Goal: Information Seeking & Learning: Learn about a topic

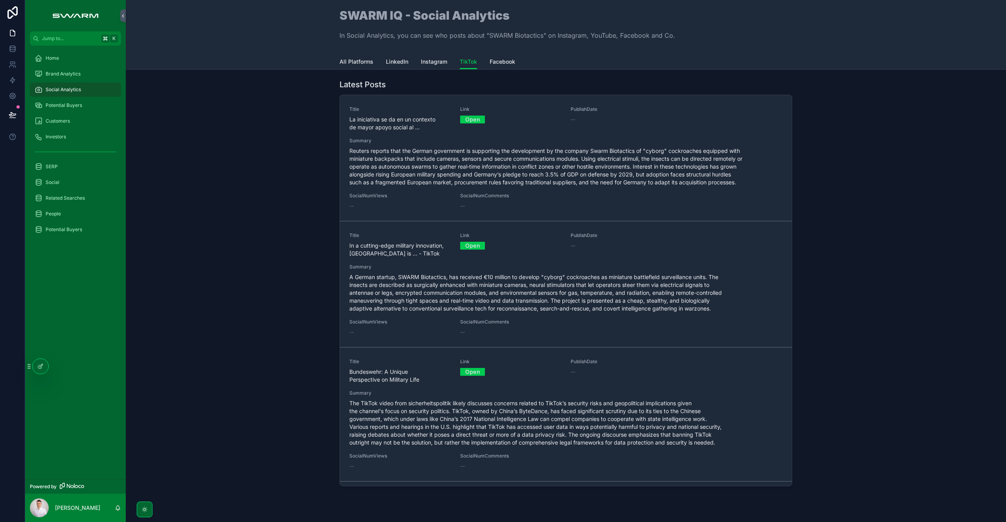
click at [483, 299] on span "A German startup, SWARM Biotactics, has received €10 million to develop "cyborg…" at bounding box center [565, 292] width 433 height 39
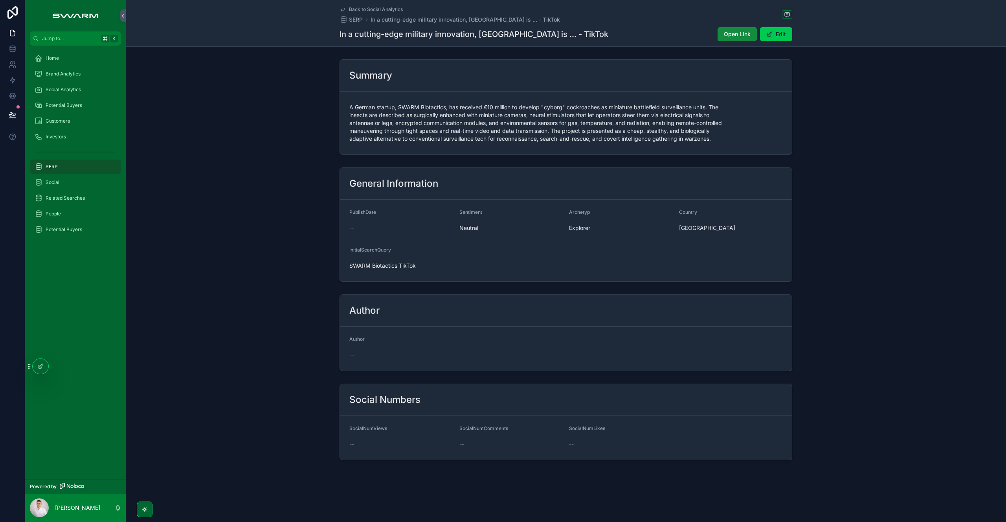
click at [71, 86] on span "Social Analytics" at bounding box center [63, 89] width 35 height 6
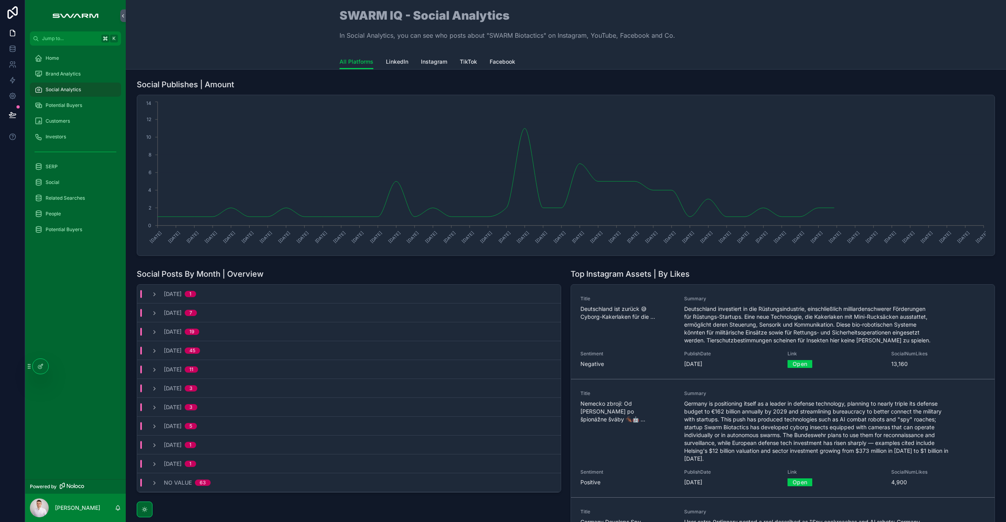
click at [467, 65] on span "TikTok" at bounding box center [468, 62] width 17 height 8
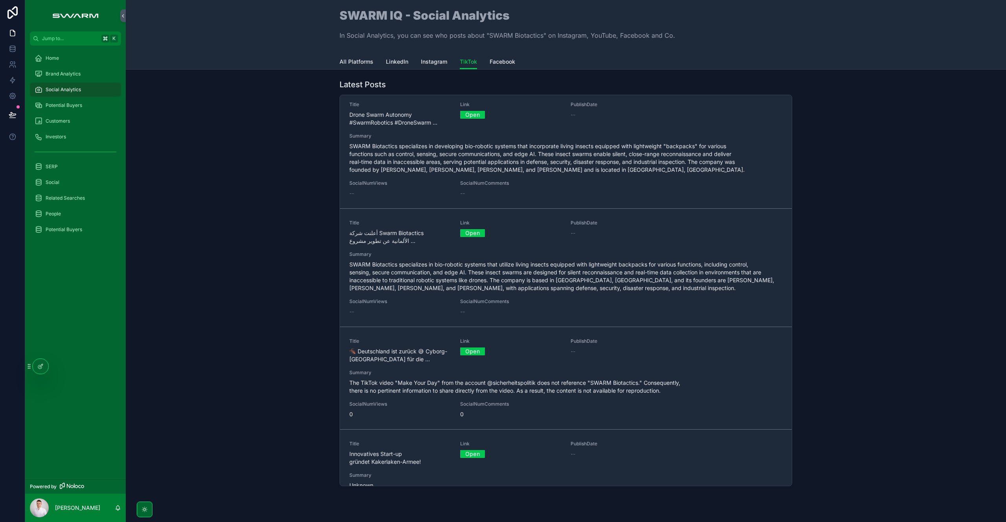
scroll to position [776, 0]
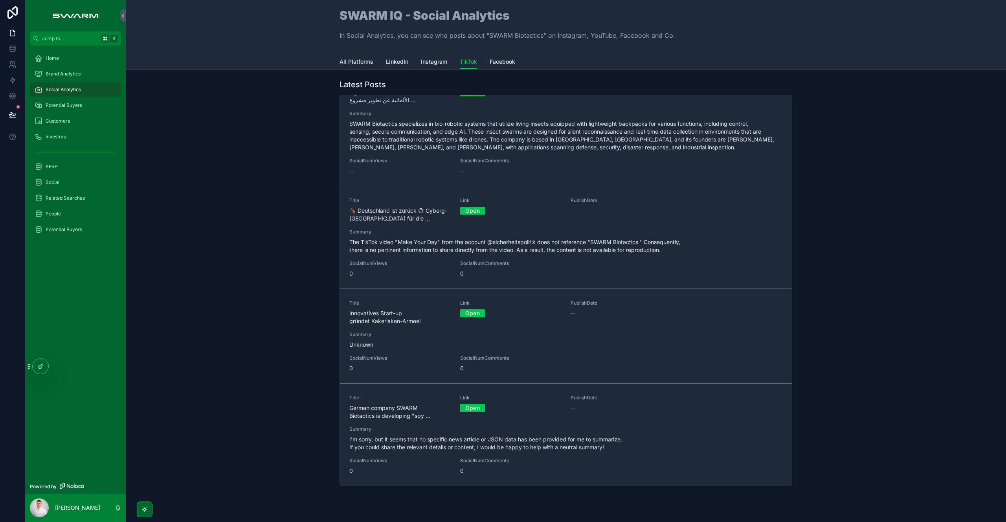
click at [405, 248] on span "The TikTok video "Make Your Day" from the account @sicherheitspolitik does not …" at bounding box center [565, 246] width 433 height 16
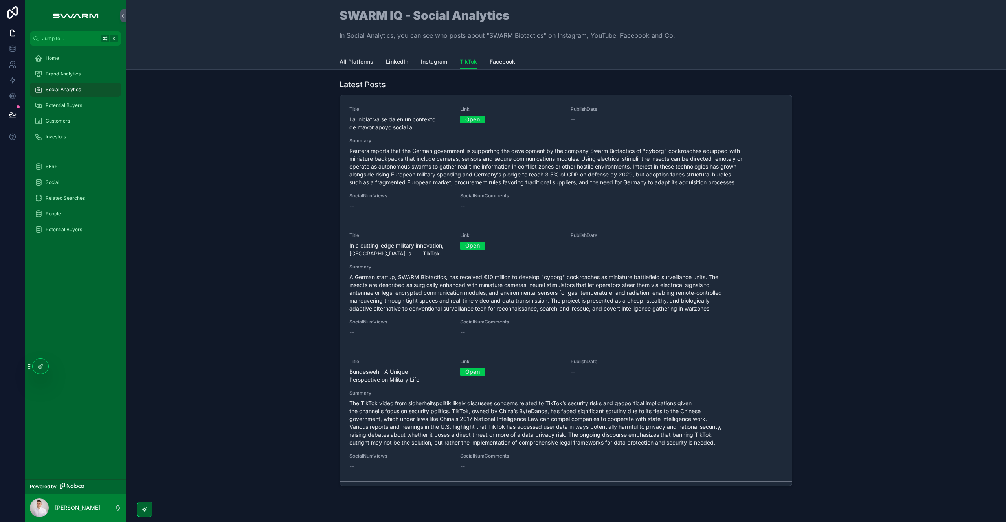
click at [253, 215] on div "Latest Posts Title La iniciativa se da en un contexto de mayor apoyo social al …" at bounding box center [565, 284] width 867 height 416
click at [282, 254] on div "Latest Posts Title La iniciativa se da en un contexto de mayor apoyo social al …" at bounding box center [565, 284] width 867 height 416
click at [266, 345] on div "Latest Posts Title La iniciativa se da en un contexto de mayor apoyo social al …" at bounding box center [565, 284] width 867 height 416
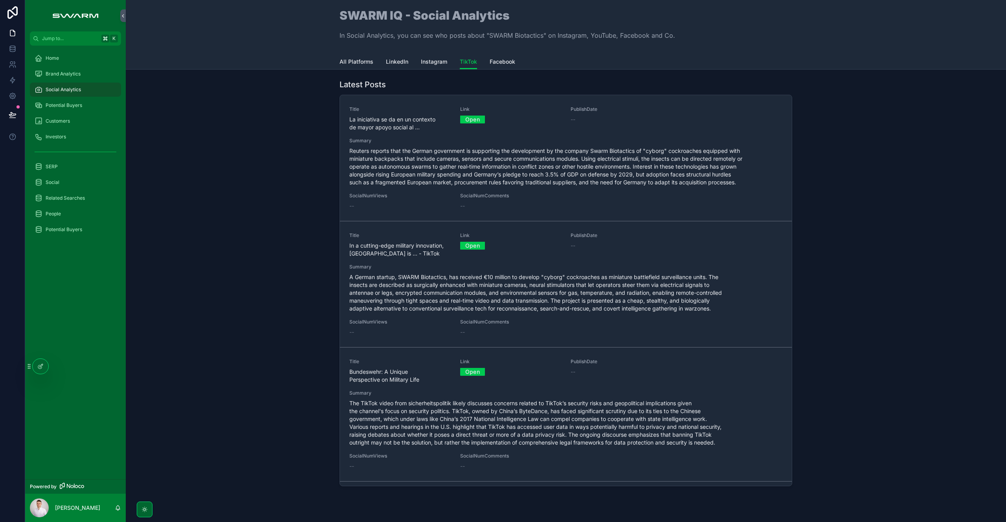
click at [264, 287] on div "Latest Posts Title La iniciativa se da en un contexto de mayor apoyo social al …" at bounding box center [565, 284] width 867 height 416
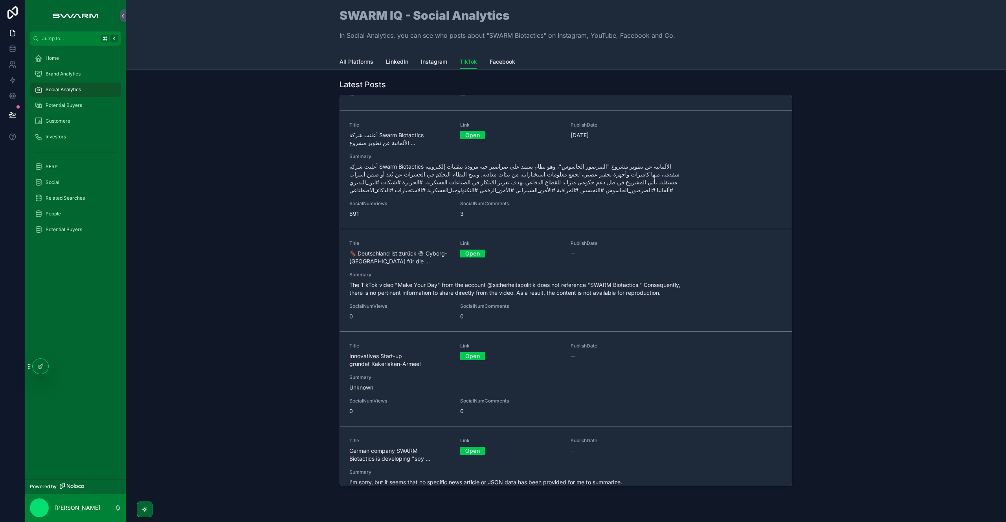
scroll to position [745, 0]
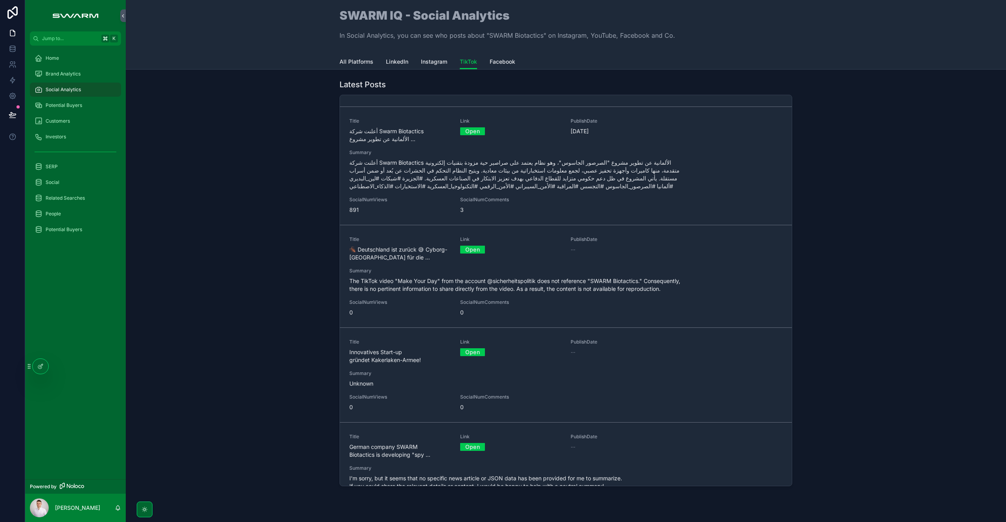
click at [386, 154] on span "Summary" at bounding box center [565, 152] width 433 height 6
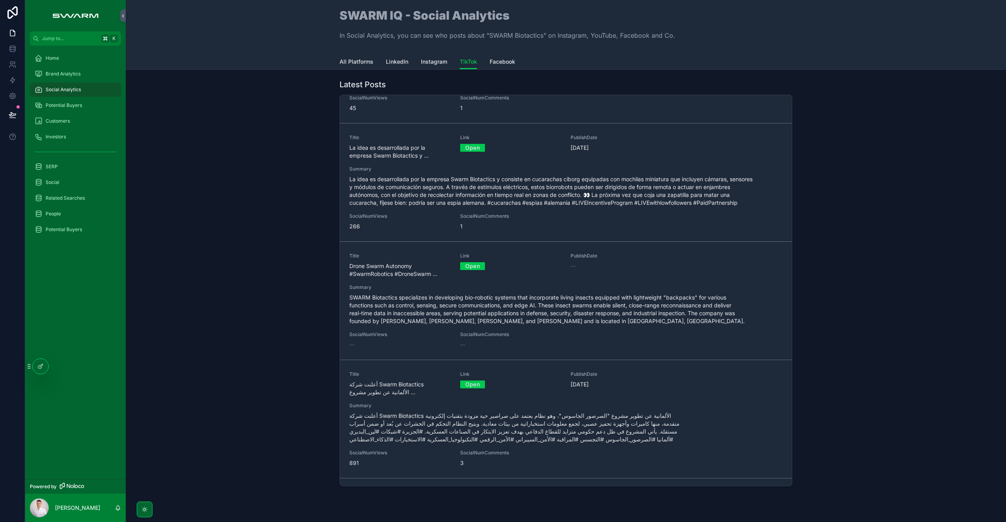
scroll to position [776, 0]
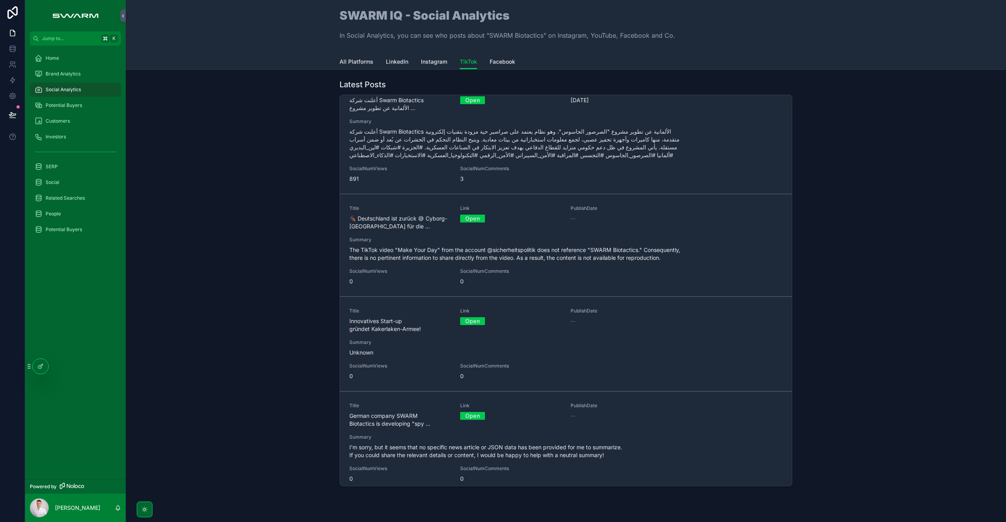
click at [413, 246] on span "The TikTok video "Make Your Day" from the account @sicherheitspolitik does not …" at bounding box center [565, 254] width 433 height 16
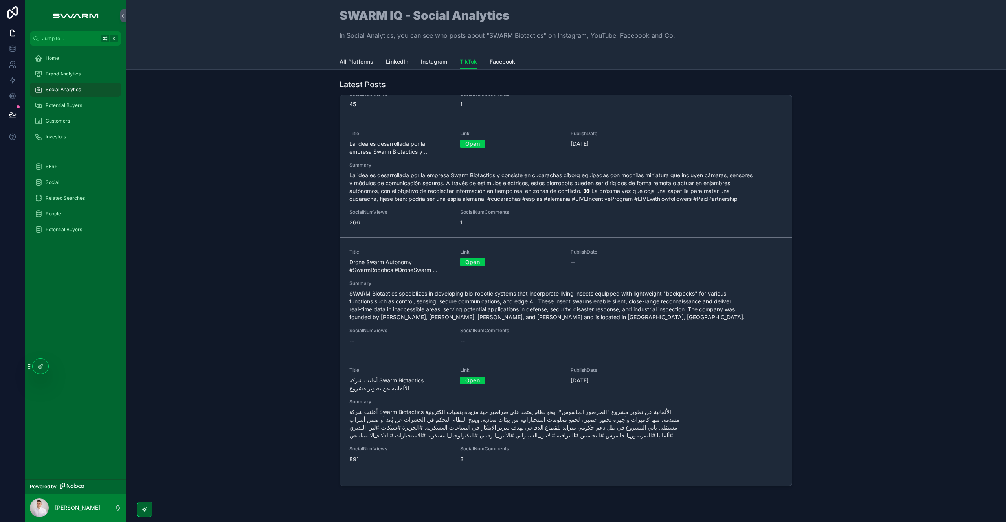
scroll to position [776, 0]
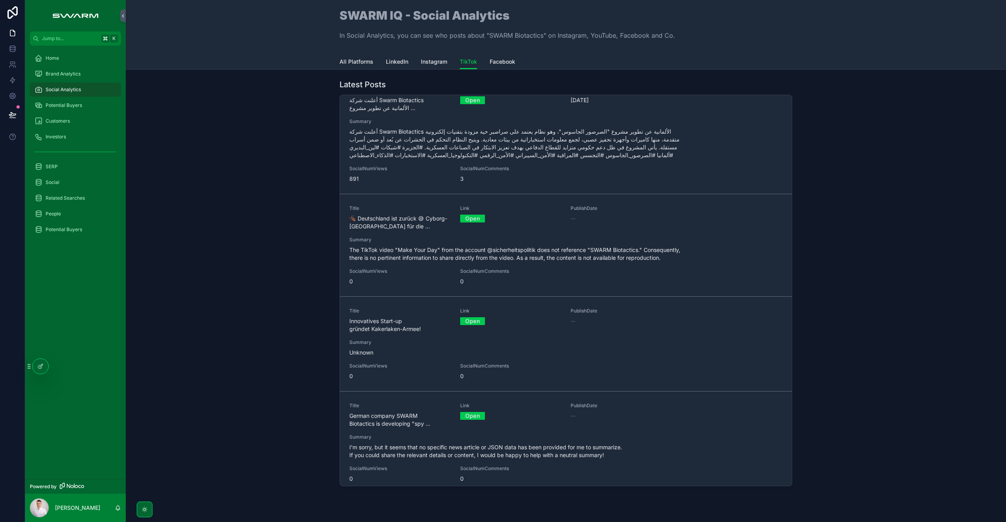
click at [183, 289] on div "Latest Posts Title La iniciativa se da en un contexto de mayor apoyo social al …" at bounding box center [565, 284] width 867 height 416
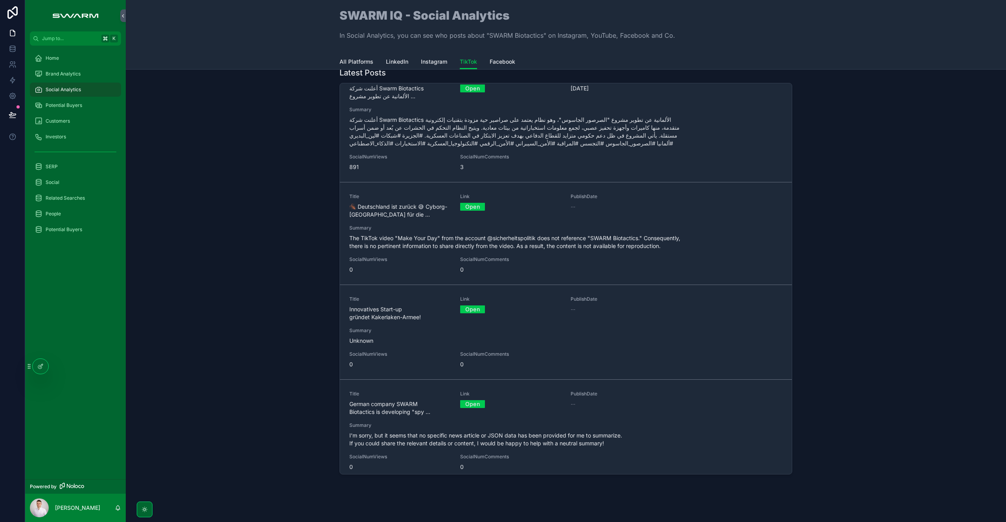
scroll to position [33, 0]
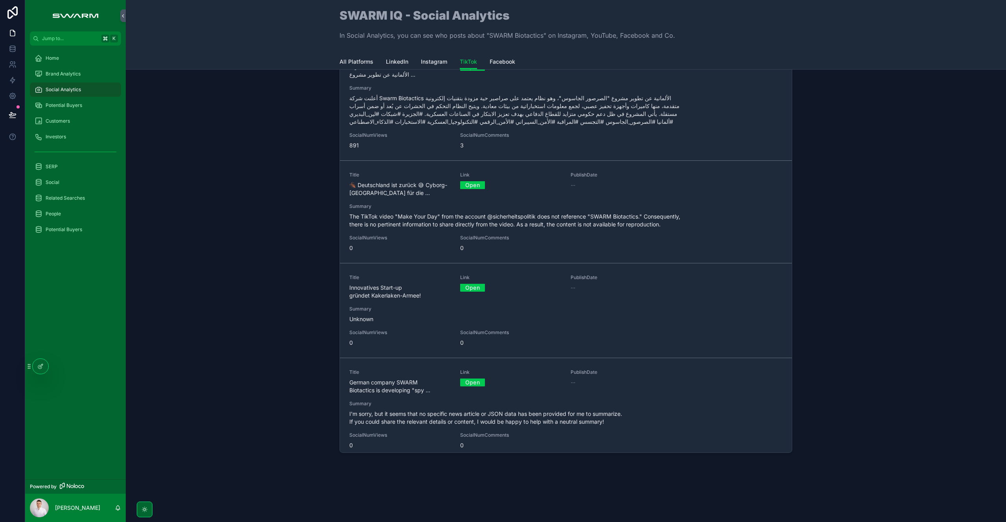
click at [257, 370] on div "Latest Posts Title La iniciativa se da en un contexto de mayor apoyo social al …" at bounding box center [565, 250] width 867 height 416
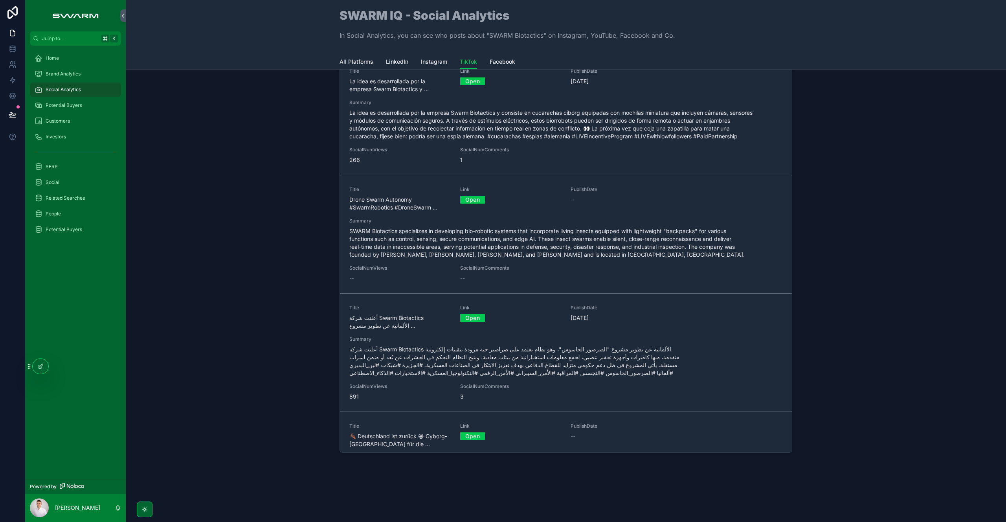
scroll to position [508, 0]
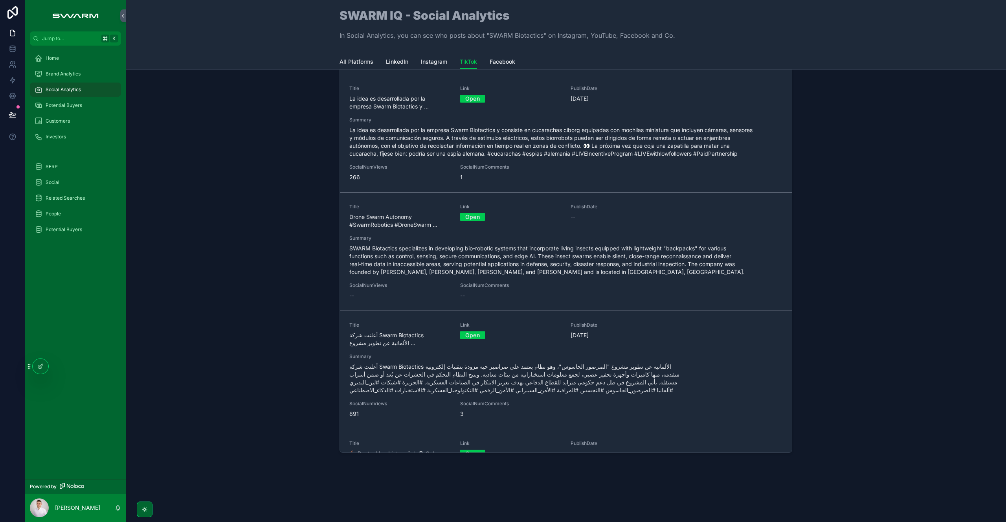
click at [390, 146] on span "La idea es desarrollada por la empresa Swarm Biotactics y consiste en cucaracha…" at bounding box center [565, 141] width 433 height 31
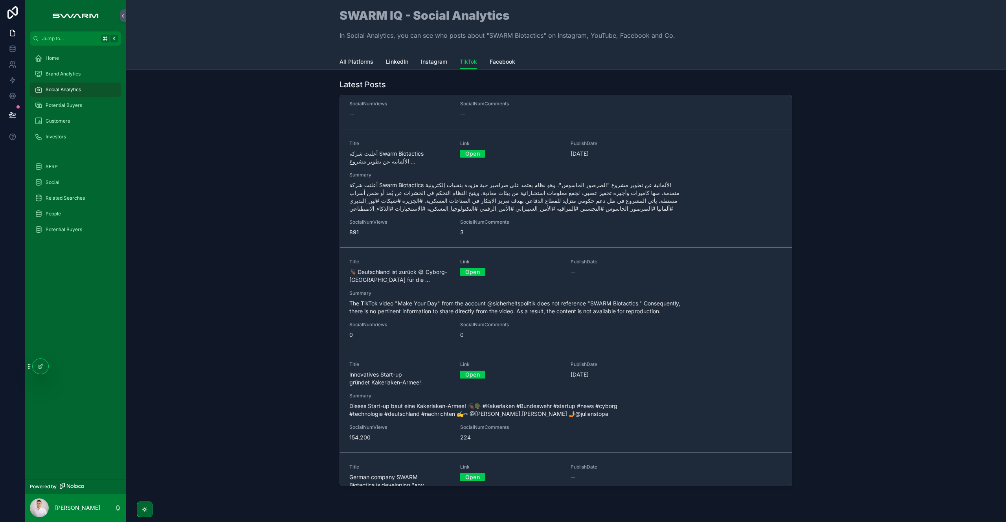
scroll to position [784, 0]
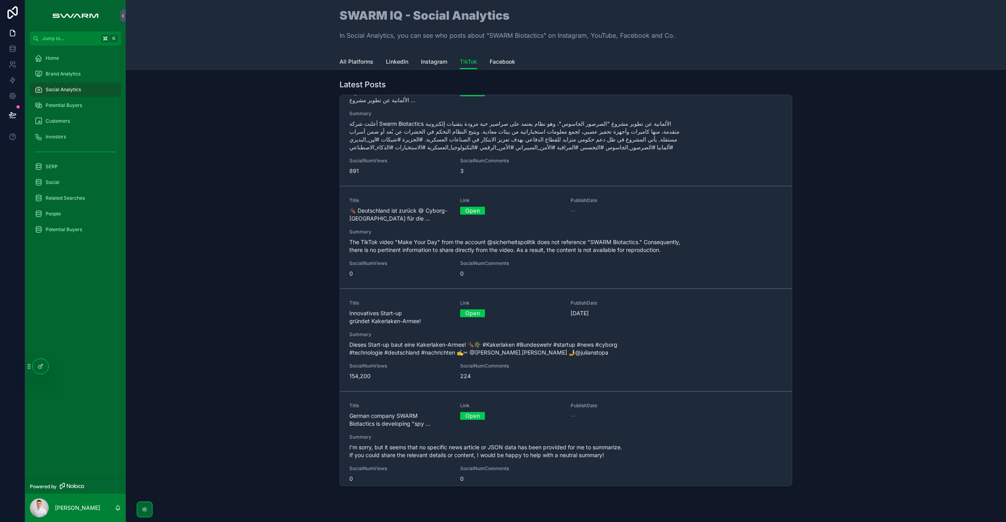
click at [295, 349] on div "Latest Posts Title La iniciativa se da en un contexto de mayor apoyo social al …" at bounding box center [565, 284] width 867 height 416
click at [406, 341] on span "Dieses Start-up baut eine Kakerlaken-Armee! 🪳🪖 #Kakerlaken #Bundeswehr #startup…" at bounding box center [565, 349] width 433 height 16
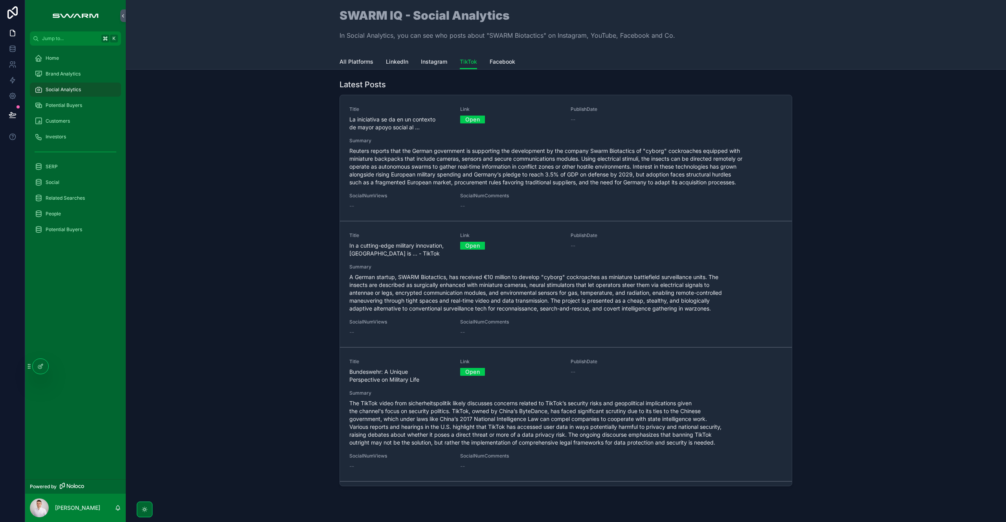
click at [40, 366] on icon at bounding box center [41, 365] width 3 height 3
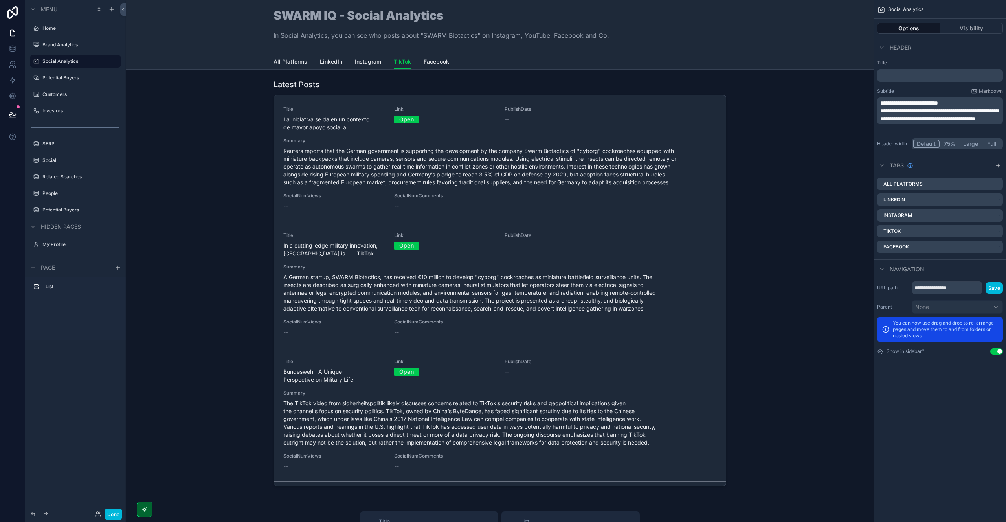
click at [340, 89] on div "scrollable content" at bounding box center [499, 284] width 735 height 416
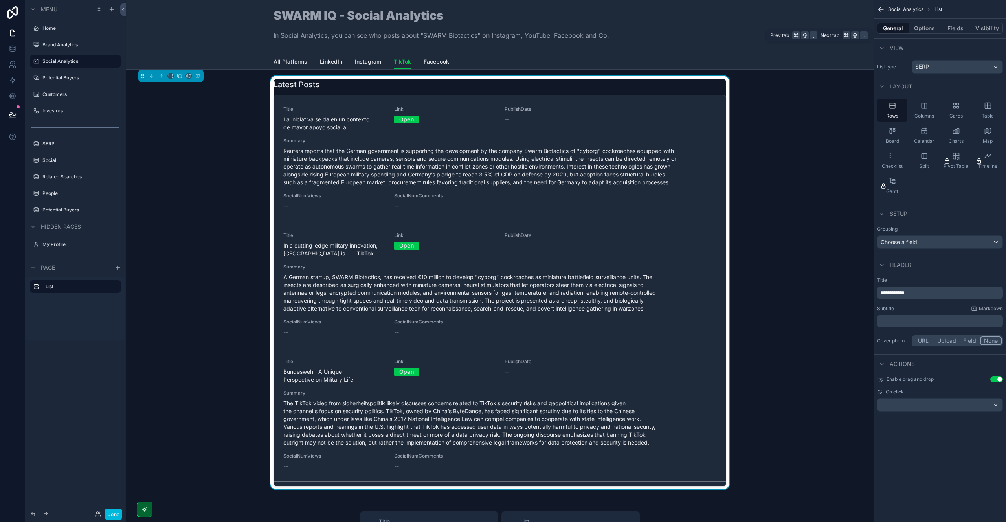
click at [949, 28] on button "Fields" at bounding box center [955, 28] width 31 height 11
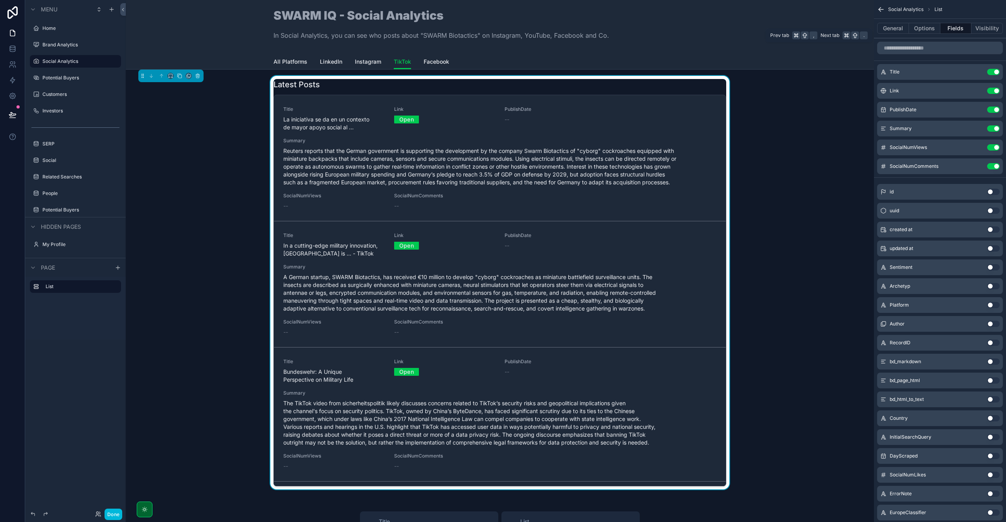
click at [891, 27] on button "General" at bounding box center [893, 28] width 32 height 11
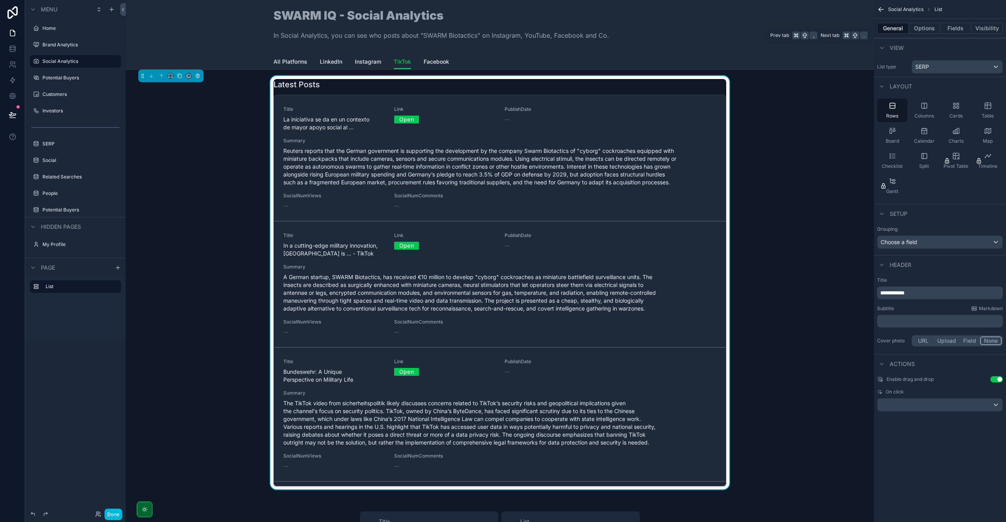
click at [913, 26] on button "Options" at bounding box center [924, 28] width 31 height 11
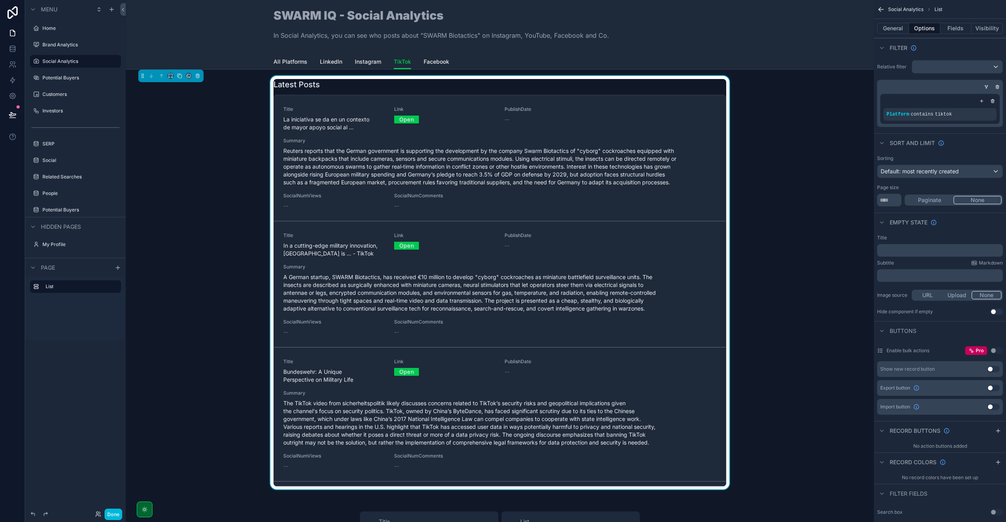
click at [931, 170] on span "Default: most recently created" at bounding box center [919, 171] width 78 height 7
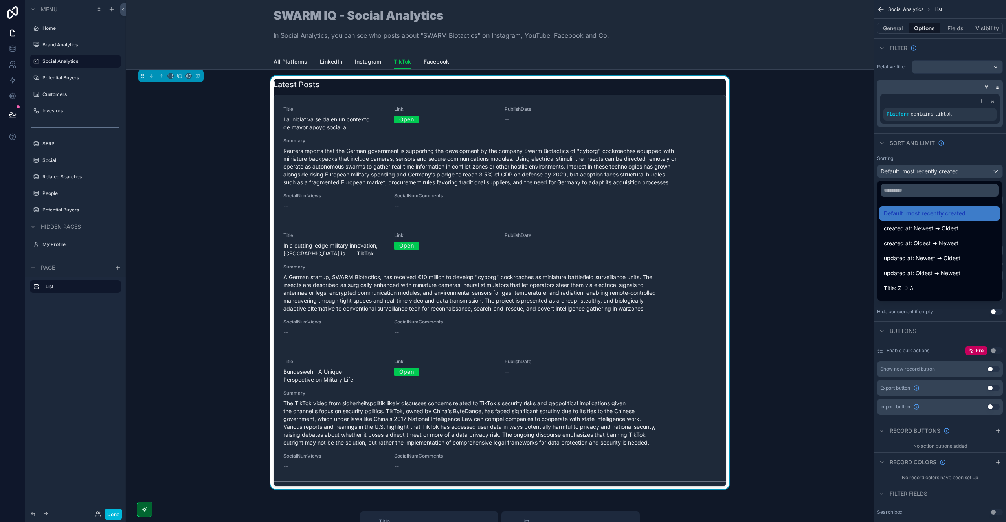
scroll to position [165, 0]
click at [936, 244] on span "PublishDate: Newest -> Oldest" at bounding box center [922, 242] width 79 height 9
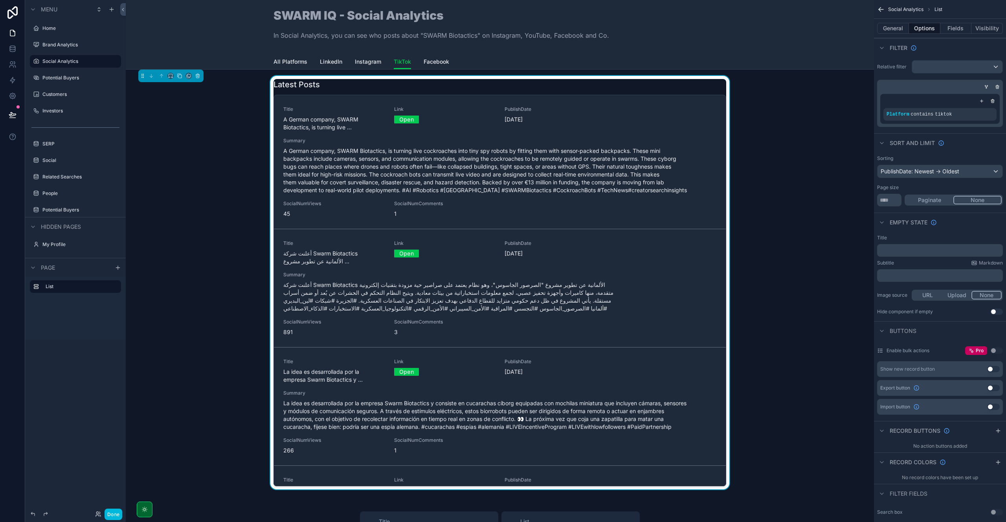
click at [113, 512] on button "Done" at bounding box center [113, 513] width 18 height 11
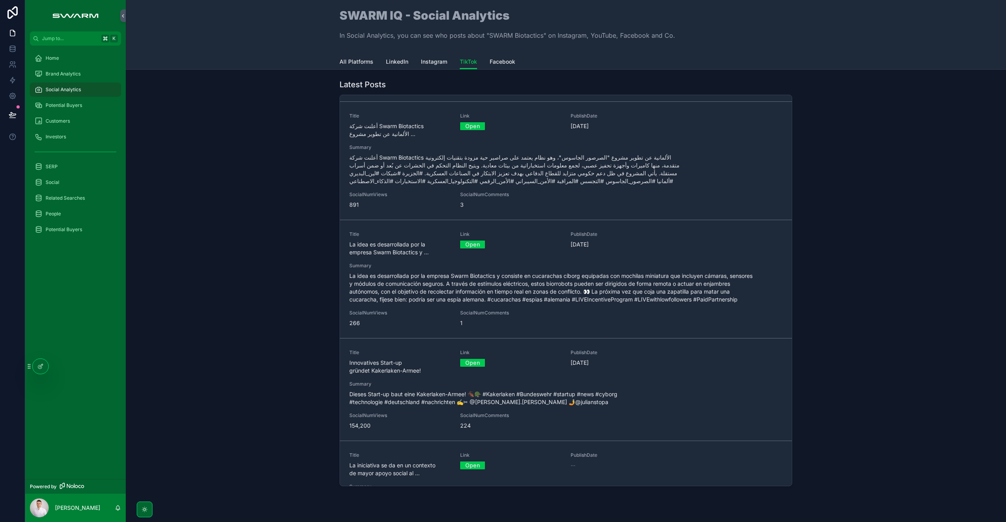
scroll to position [169, 0]
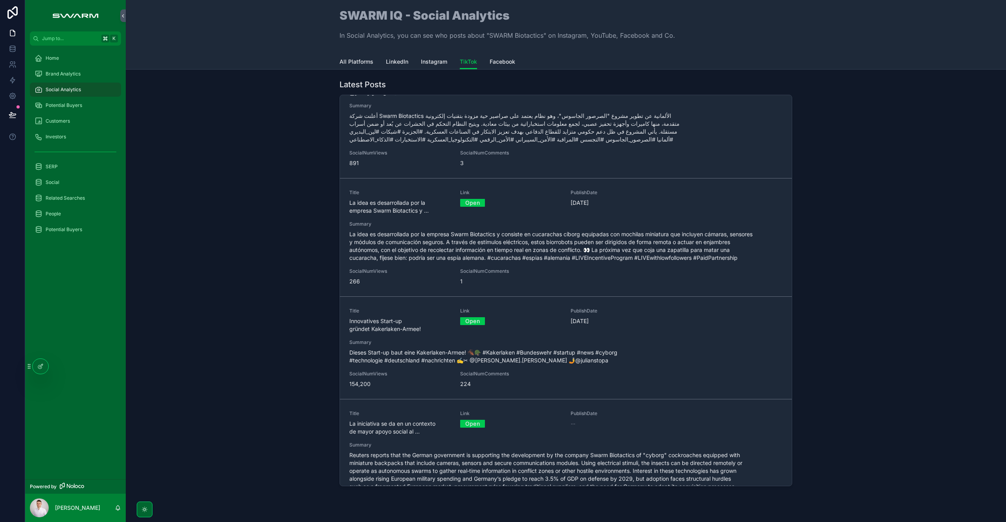
click at [45, 367] on div at bounding box center [41, 366] width 16 height 15
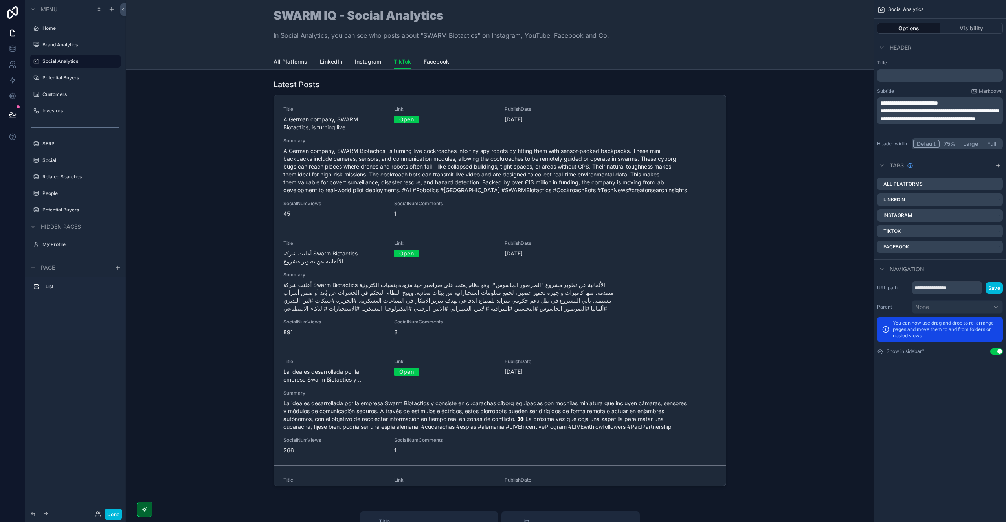
click at [470, 323] on div "scrollable content" at bounding box center [499, 284] width 735 height 416
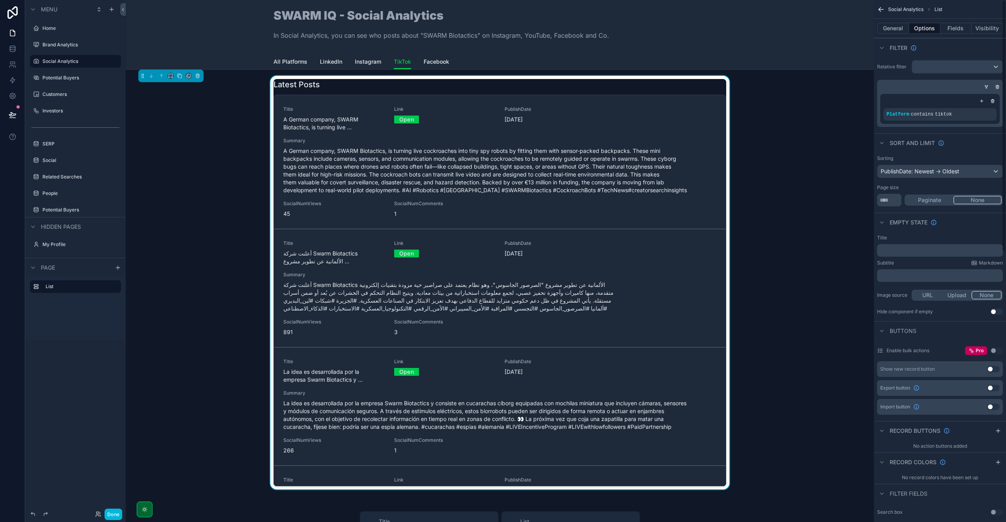
click at [957, 30] on button "Fields" at bounding box center [955, 28] width 31 height 11
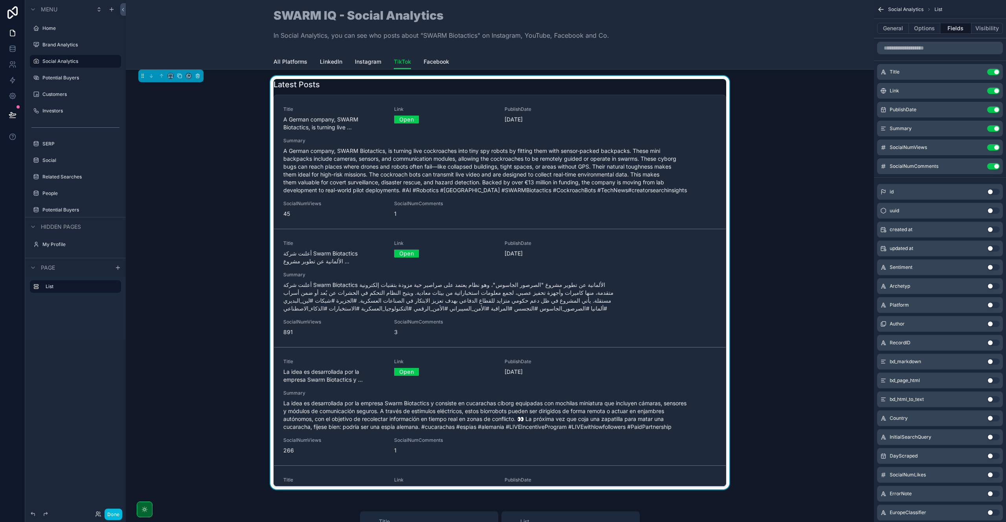
click at [0, 0] on icon "scrollable content" at bounding box center [0, 0] width 0 height 0
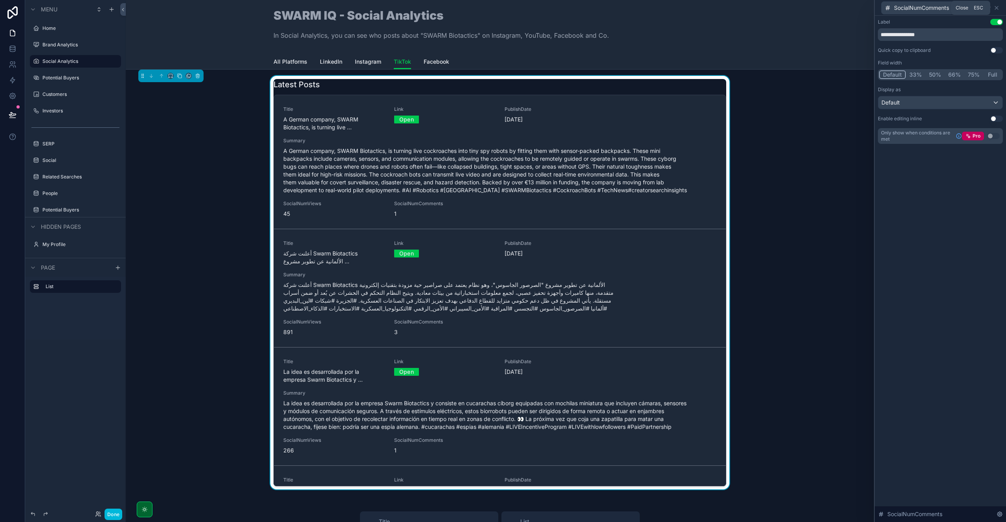
click at [994, 8] on icon at bounding box center [996, 8] width 6 height 6
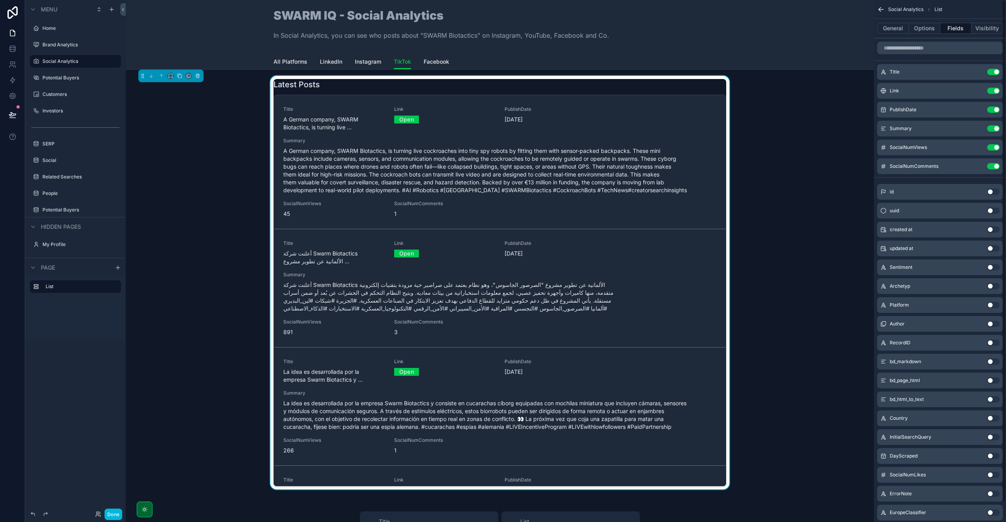
click at [119, 512] on button "Done" at bounding box center [113, 513] width 18 height 11
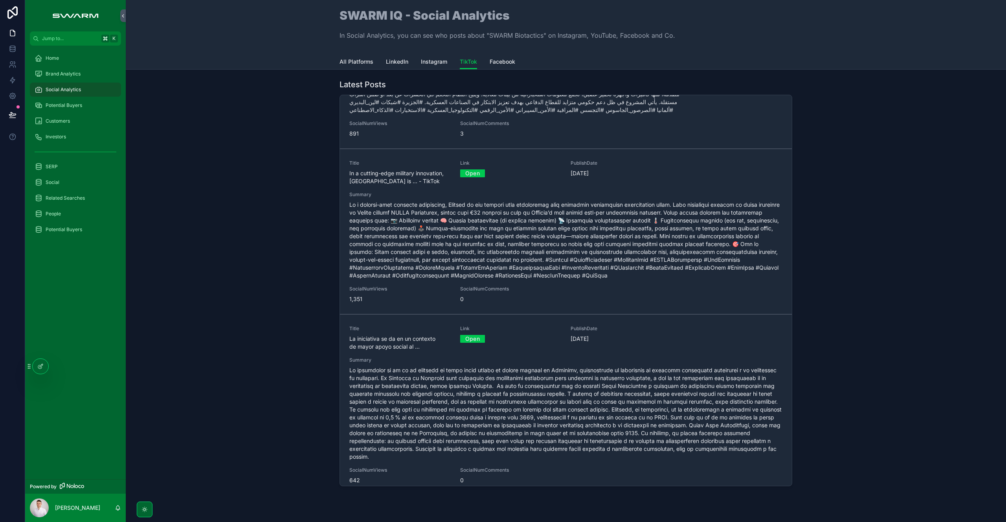
scroll to position [0, 0]
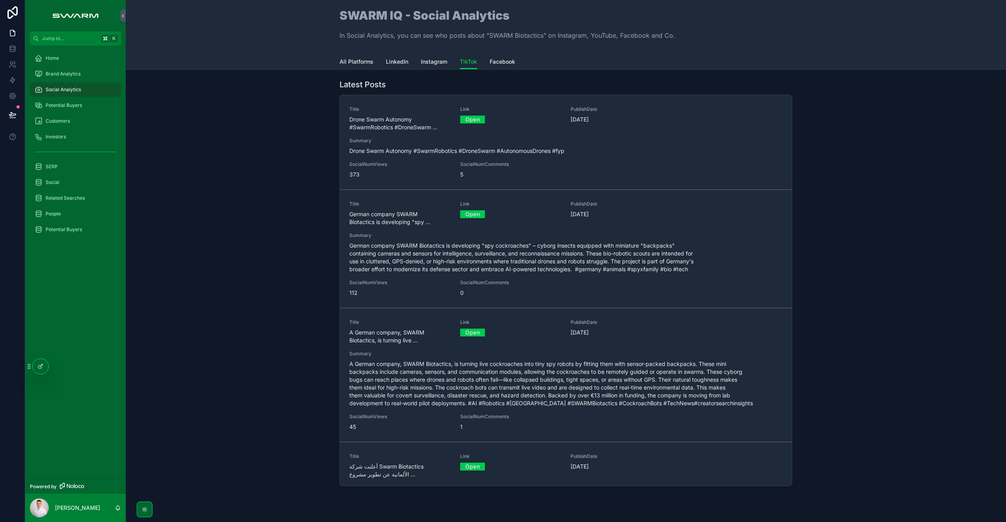
click at [226, 288] on div "Latest Posts Title Drone Swarm Autonomy #SwarmRobotics #DroneSwarm ... Link Ope…" at bounding box center [565, 284] width 867 height 416
click at [287, 218] on div "Latest Posts Title Drone Swarm Autonomy #SwarmRobotics #DroneSwarm ... Link Ope…" at bounding box center [565, 284] width 867 height 416
click at [398, 64] on span "LinkedIn" at bounding box center [397, 62] width 22 height 8
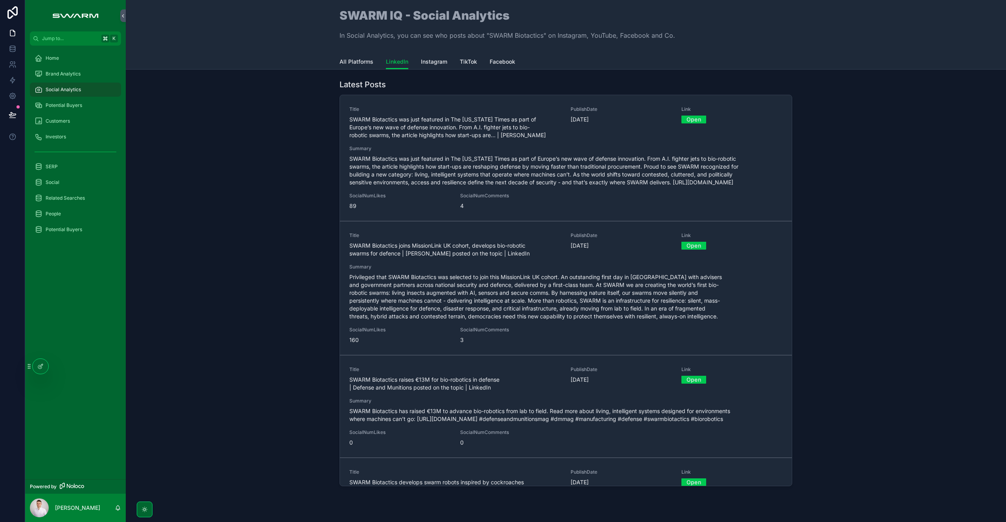
click at [90, 60] on div "Home" at bounding box center [76, 58] width 82 height 13
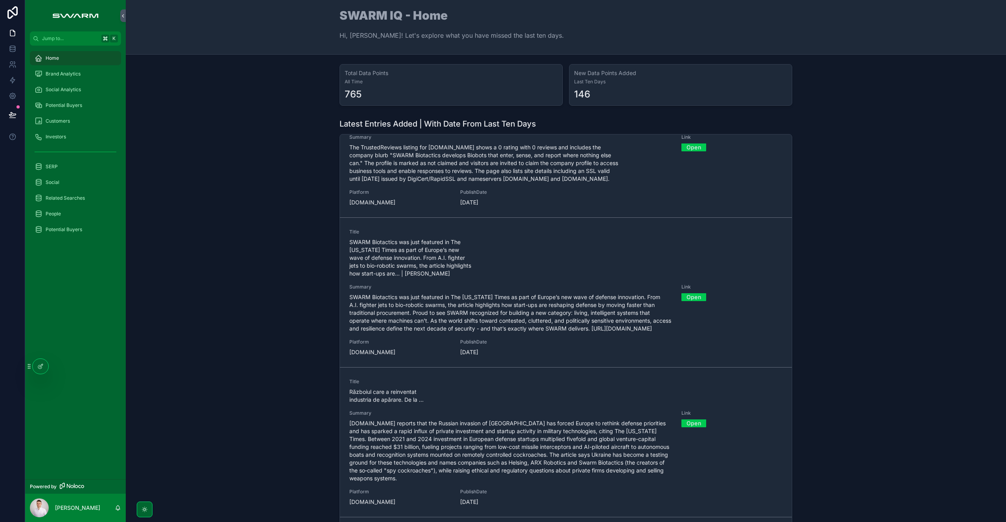
scroll to position [1382, 0]
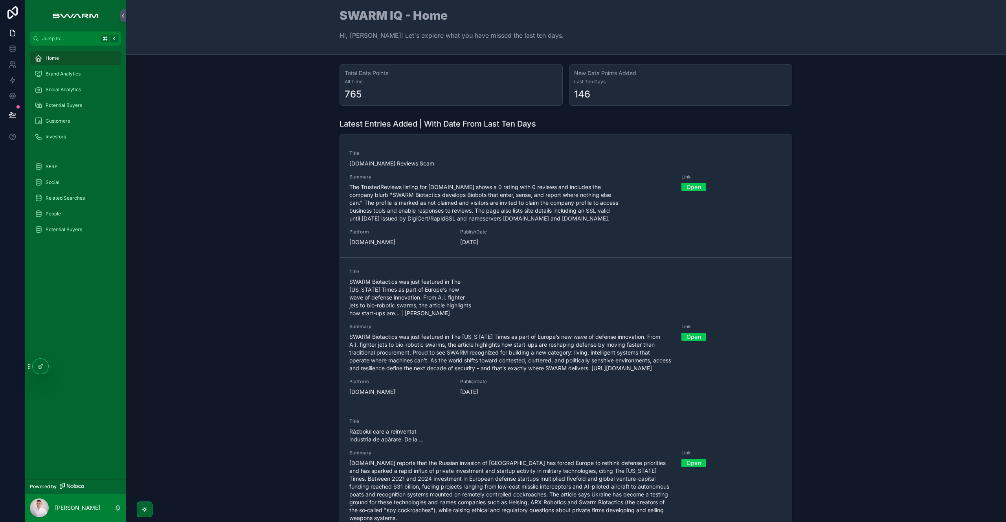
click at [41, 368] on icon at bounding box center [40, 366] width 6 height 6
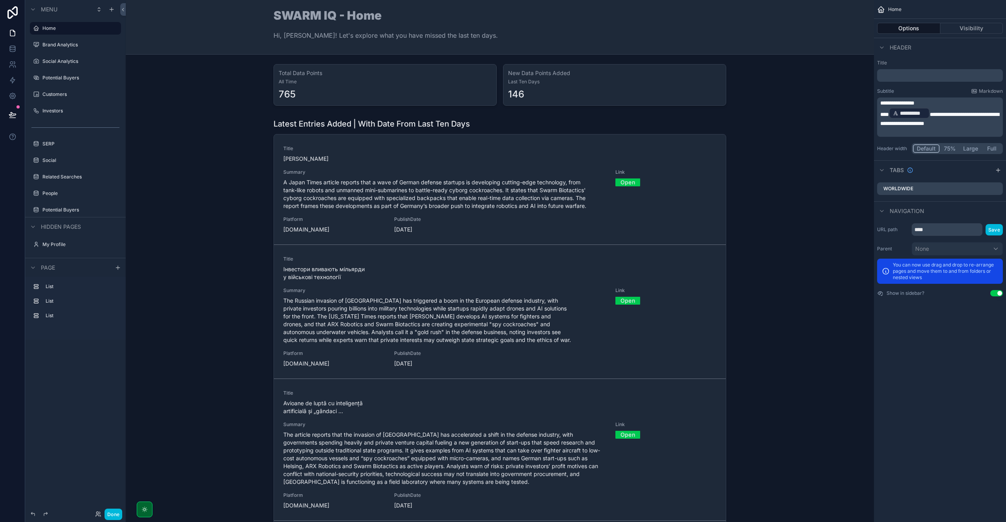
click at [470, 266] on div "scrollable content" at bounding box center [499, 323] width 735 height 416
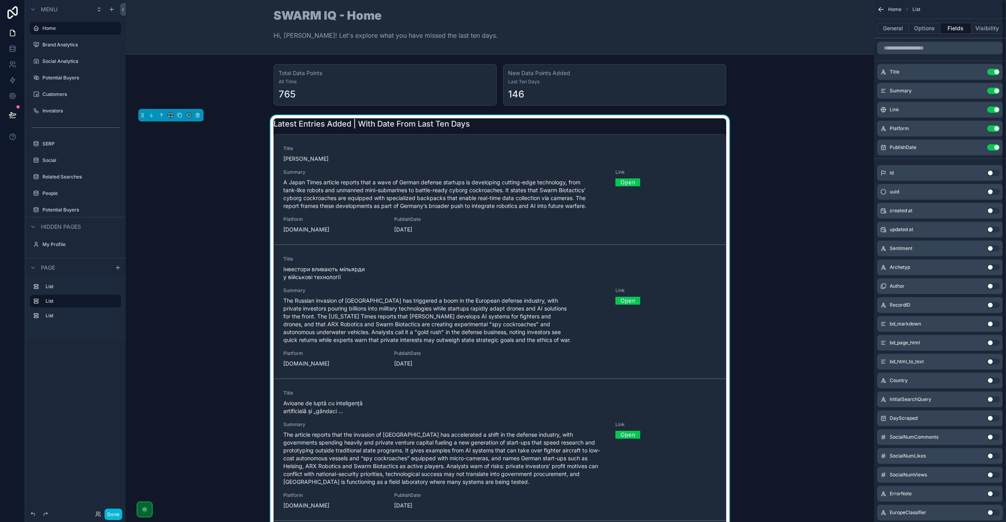
click at [0, 0] on icon "scrollable content" at bounding box center [0, 0] width 0 height 0
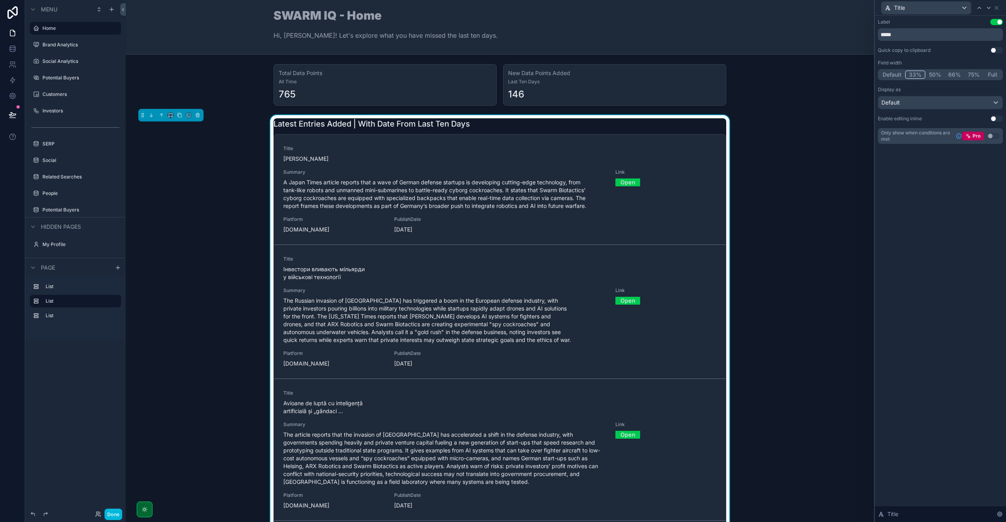
click at [993, 73] on button "Full" at bounding box center [992, 74] width 18 height 9
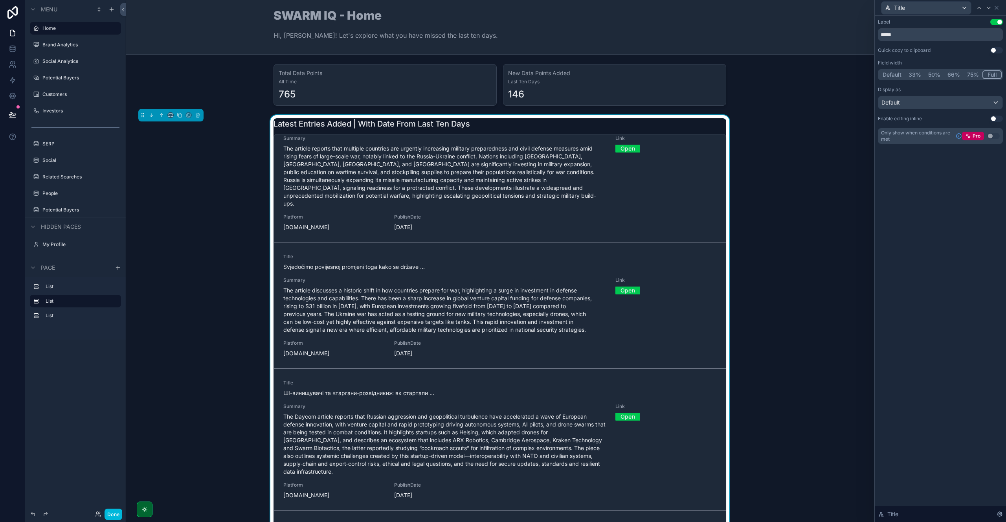
scroll to position [935, 0]
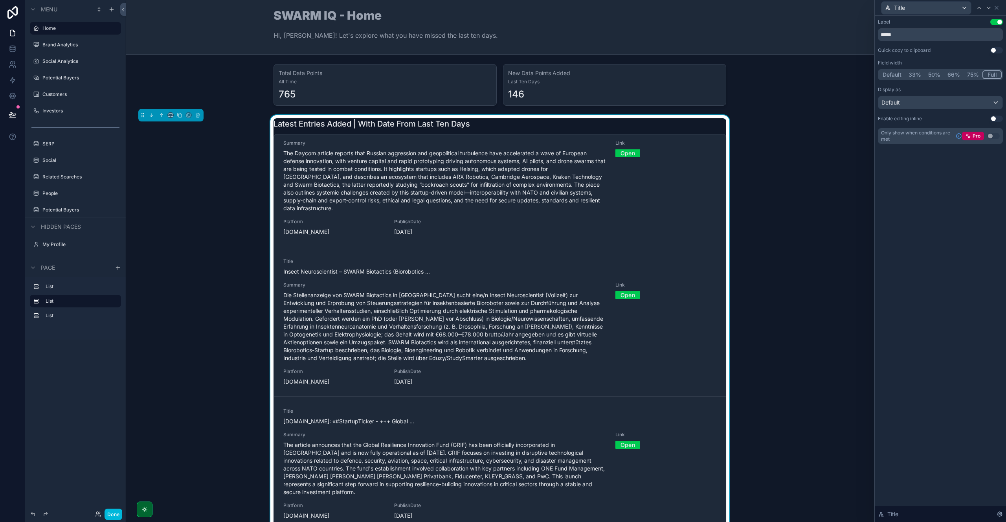
click at [117, 511] on button "Done" at bounding box center [113, 513] width 18 height 11
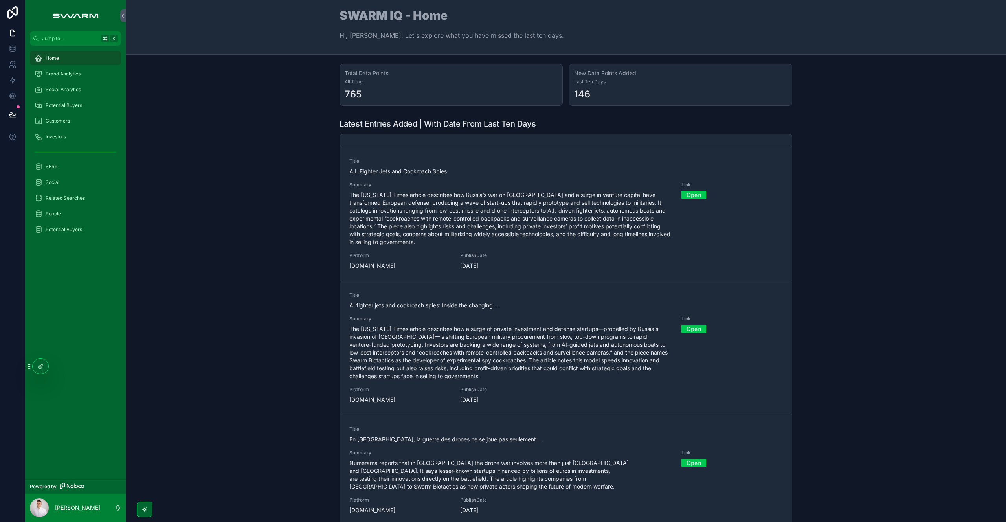
scroll to position [2248, 0]
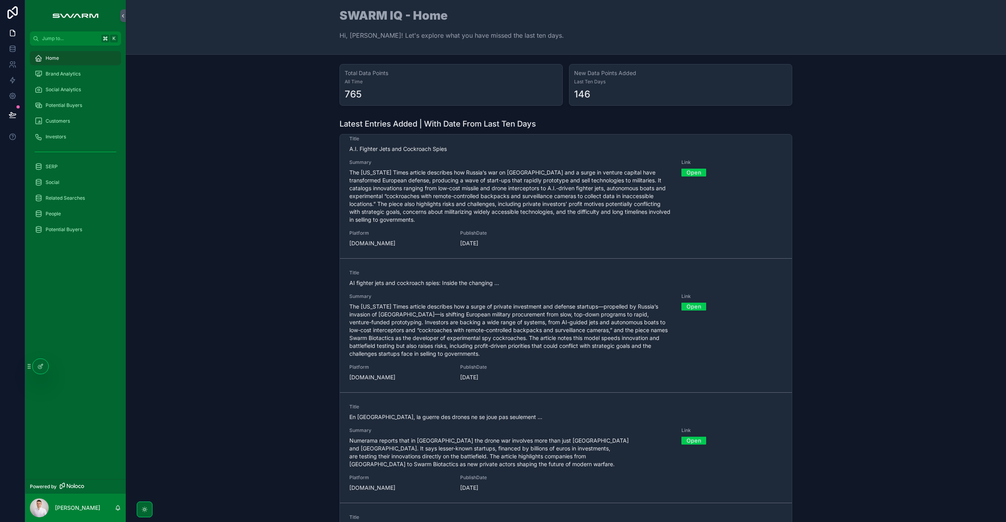
click at [373, 436] on span "Numerama reports that in Ukraine the drone war involves more than just Moscow a…" at bounding box center [510, 451] width 323 height 31
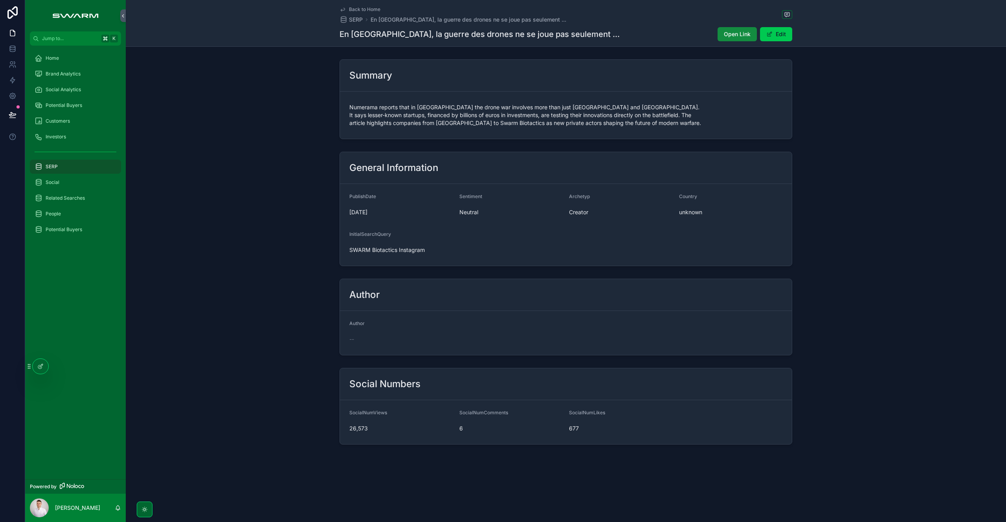
click at [86, 87] on div "Social Analytics" at bounding box center [76, 89] width 82 height 13
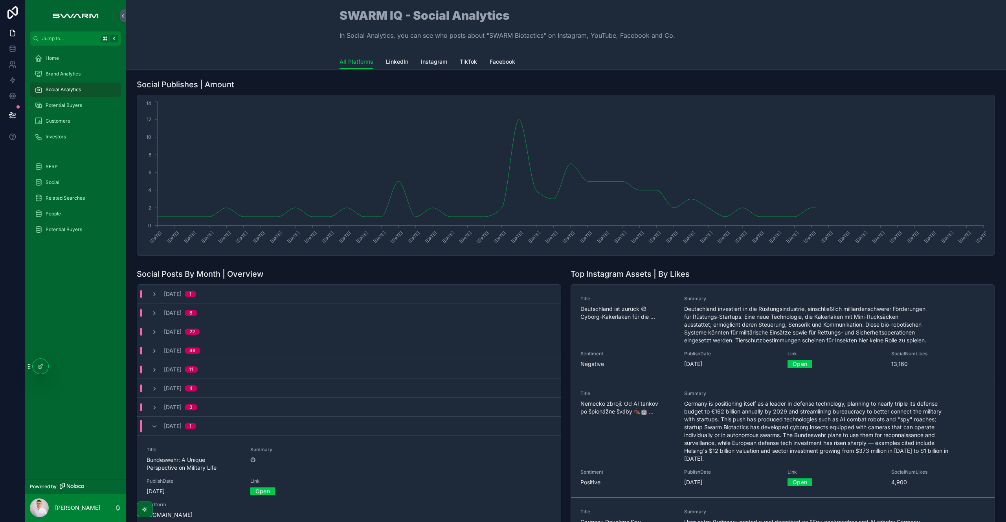
click at [465, 64] on span "TikTok" at bounding box center [468, 62] width 17 height 8
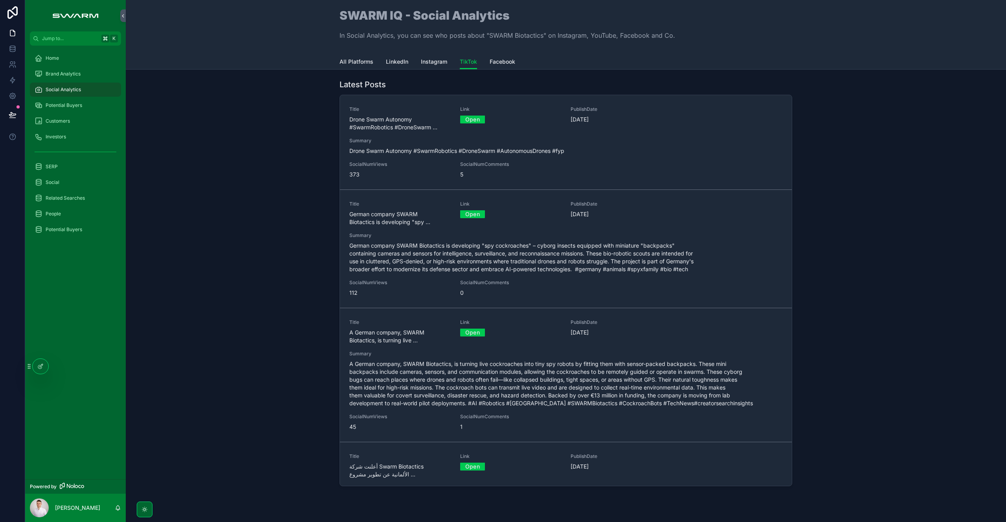
click at [403, 161] on span "SocialNumViews" at bounding box center [399, 164] width 101 height 6
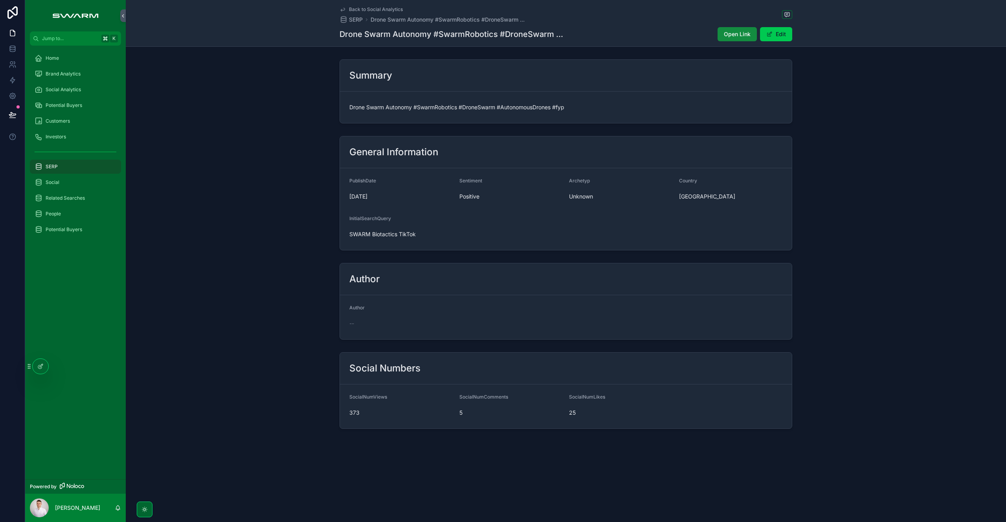
click at [73, 92] on span "Social Analytics" at bounding box center [63, 89] width 35 height 6
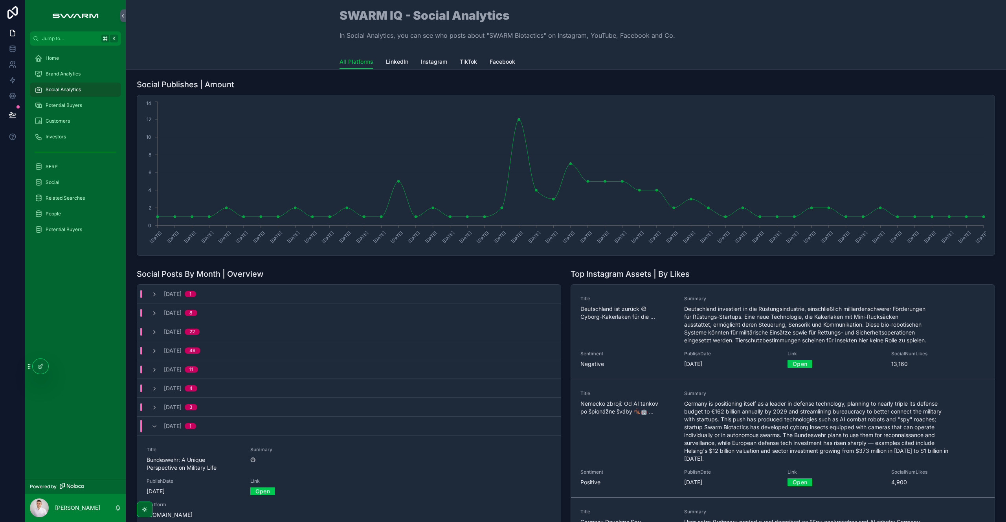
click at [152, 422] on div "March, 2025 1" at bounding box center [173, 426] width 45 height 13
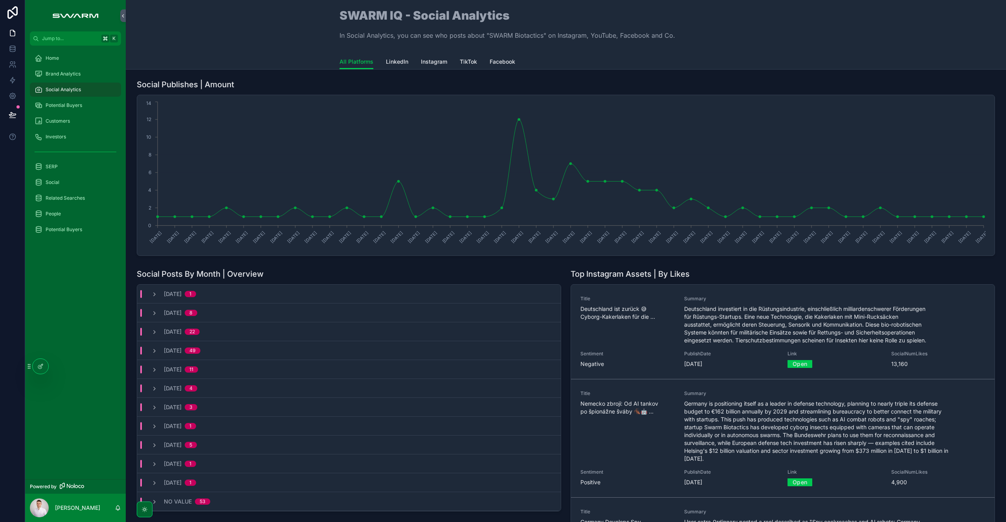
click at [54, 77] on div "Brand Analytics" at bounding box center [76, 74] width 82 height 13
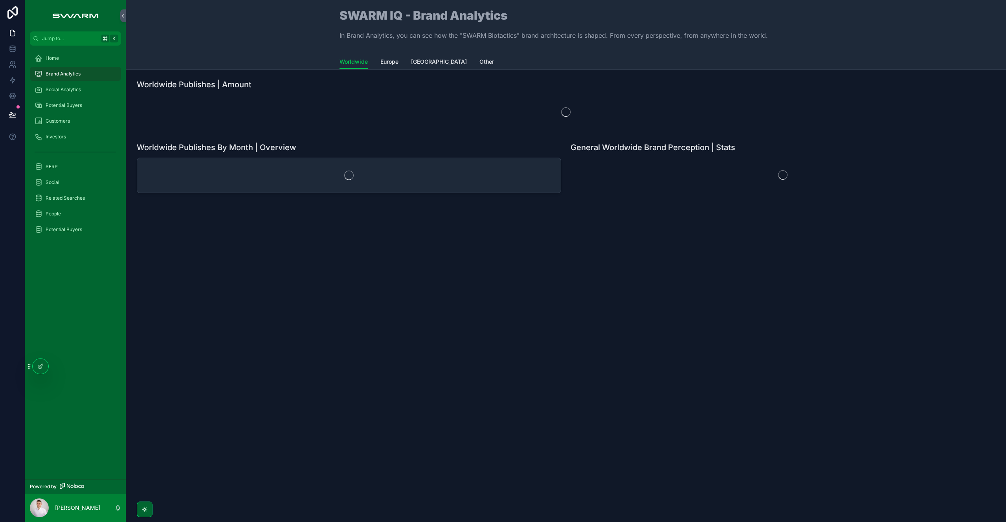
click at [427, 58] on span "United States" at bounding box center [439, 62] width 56 height 8
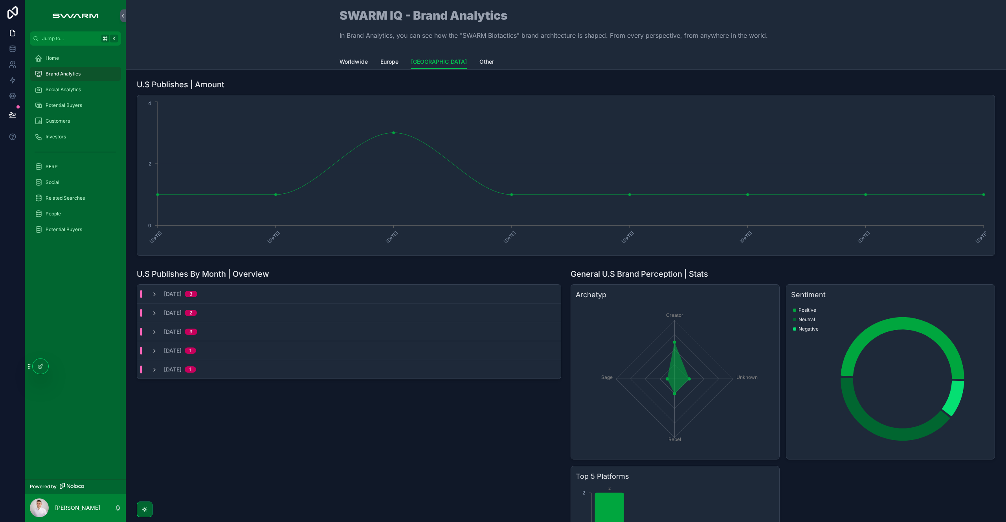
click at [155, 296] on icon "scrollable content" at bounding box center [154, 294] width 6 height 6
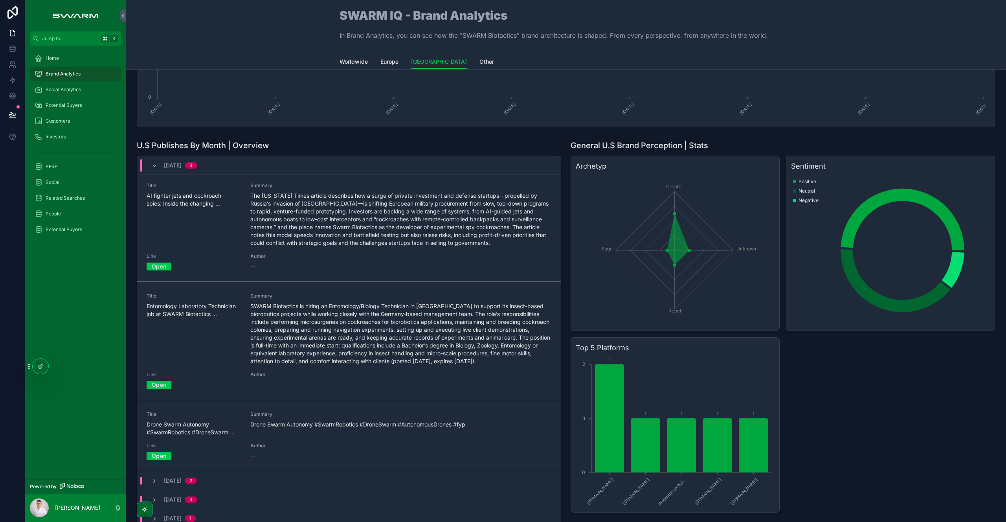
scroll to position [168, 0]
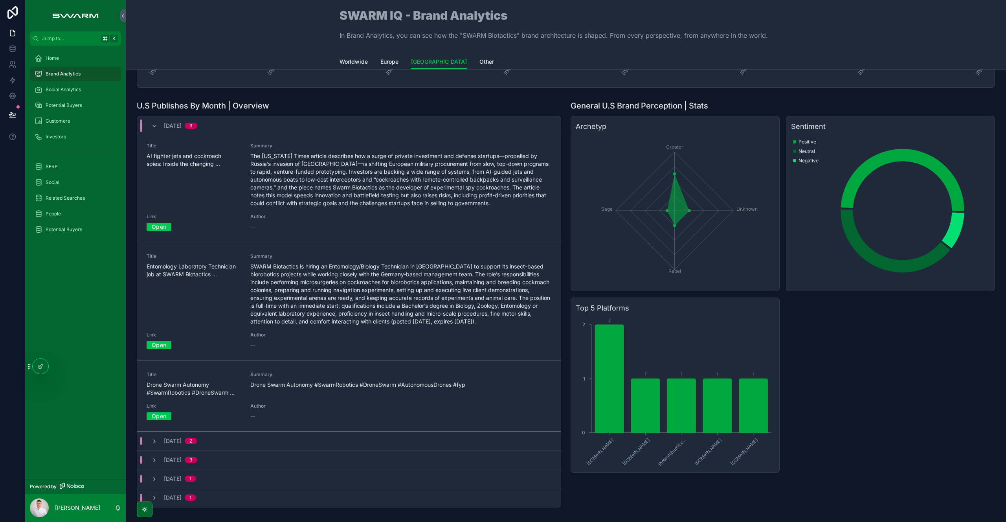
click at [154, 125] on icon "scrollable content" at bounding box center [154, 126] width 6 height 6
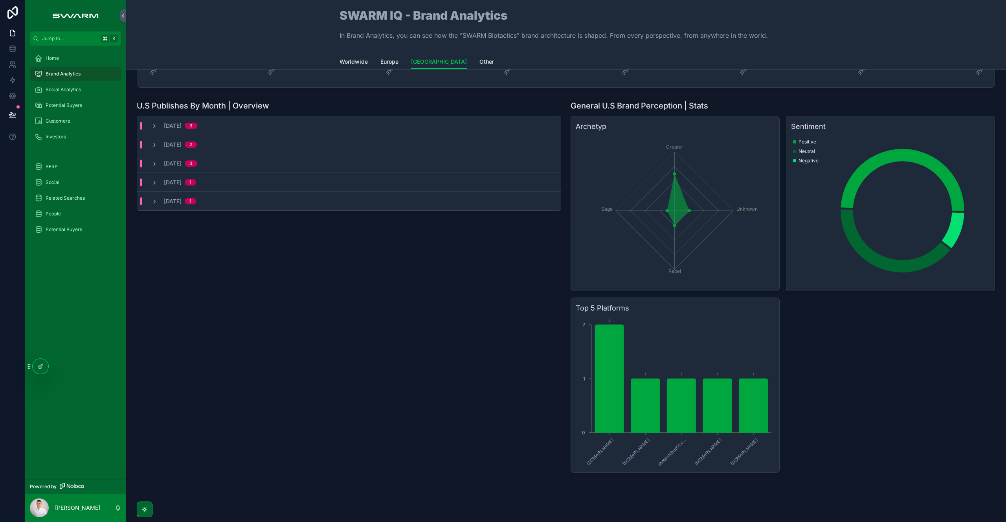
click at [151, 147] on icon "scrollable content" at bounding box center [154, 145] width 6 height 6
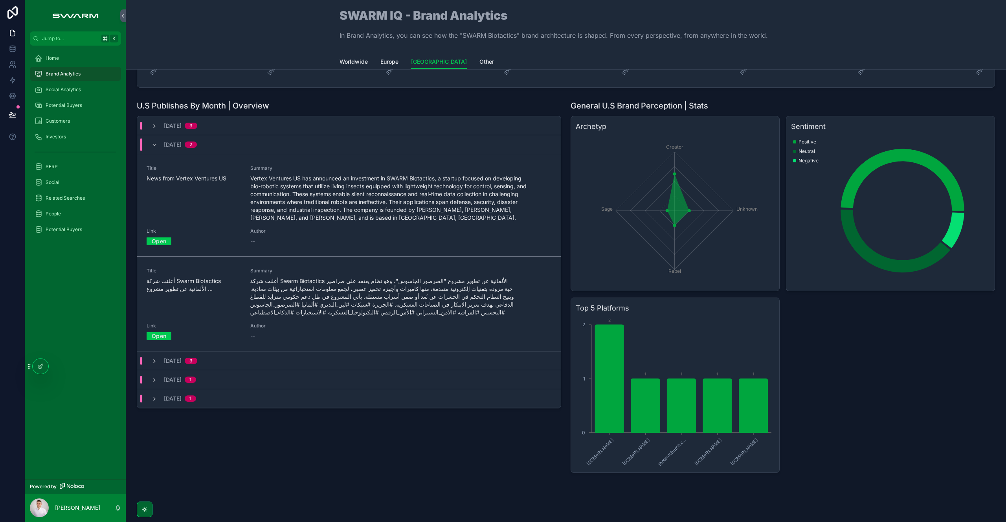
click at [243, 297] on div "Title أعلنت شركة Swarm Biotactics الألمانية عن تطوير مشروع ... Summary Link Ope…" at bounding box center [349, 304] width 405 height 72
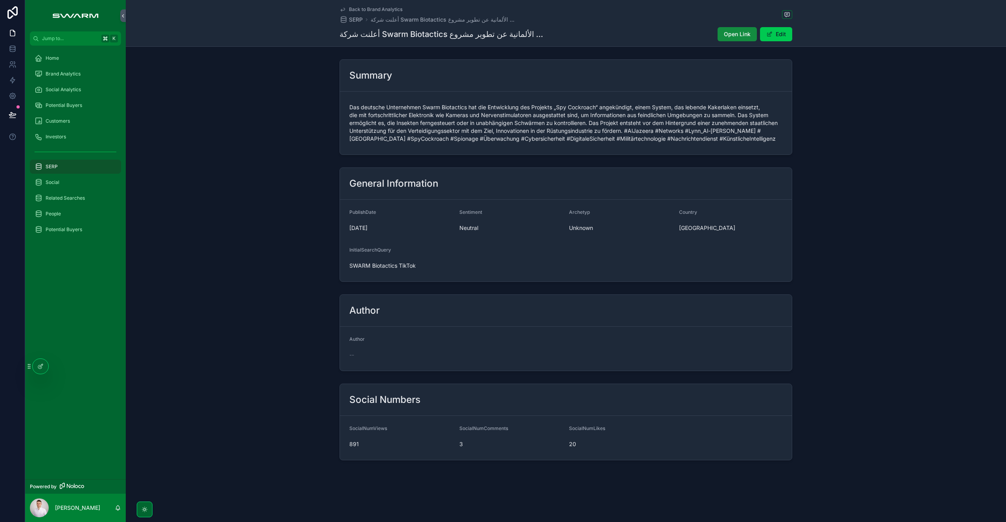
click at [743, 37] on span "Open Link" at bounding box center [737, 34] width 27 height 8
click at [74, 95] on div "Social Analytics" at bounding box center [76, 89] width 82 height 13
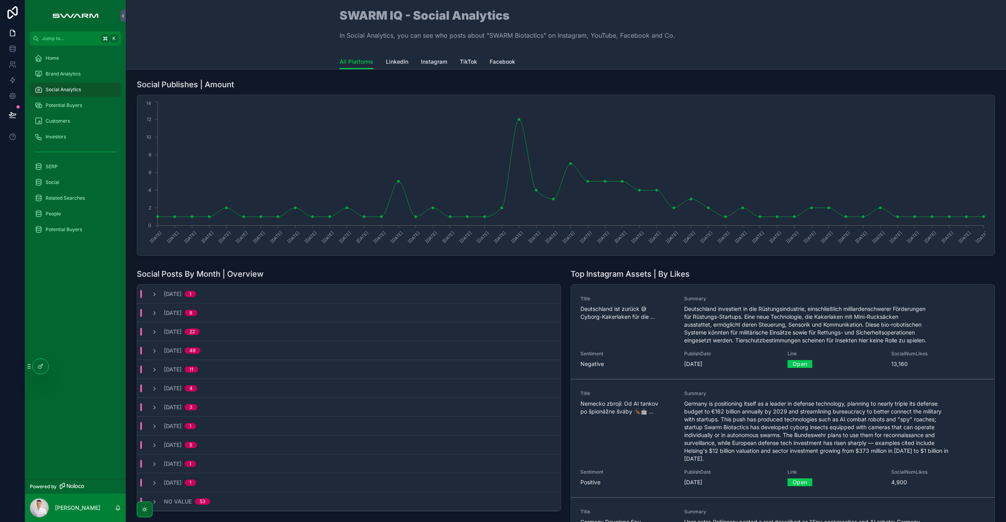
click at [507, 64] on span "Facebook" at bounding box center [502, 62] width 26 height 8
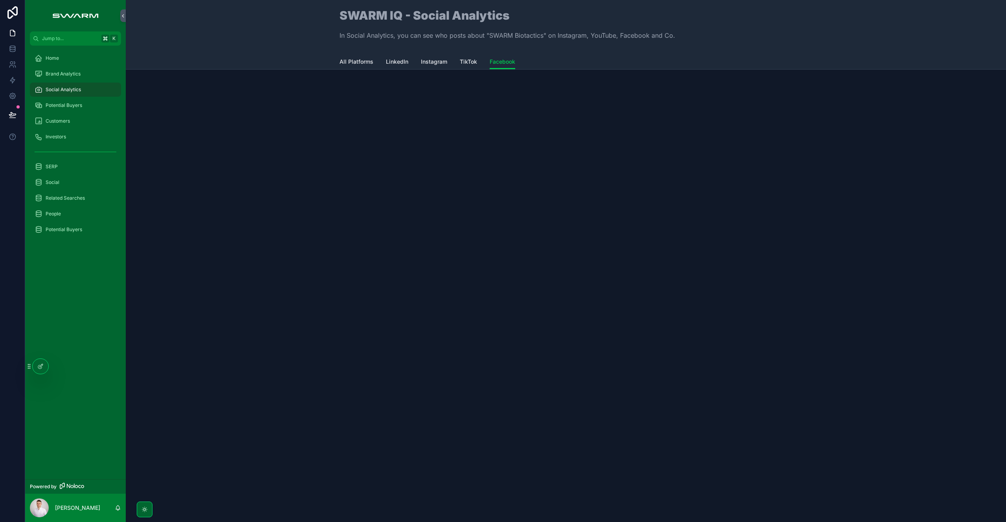
click at [346, 62] on span "All Platforms" at bounding box center [356, 62] width 34 height 8
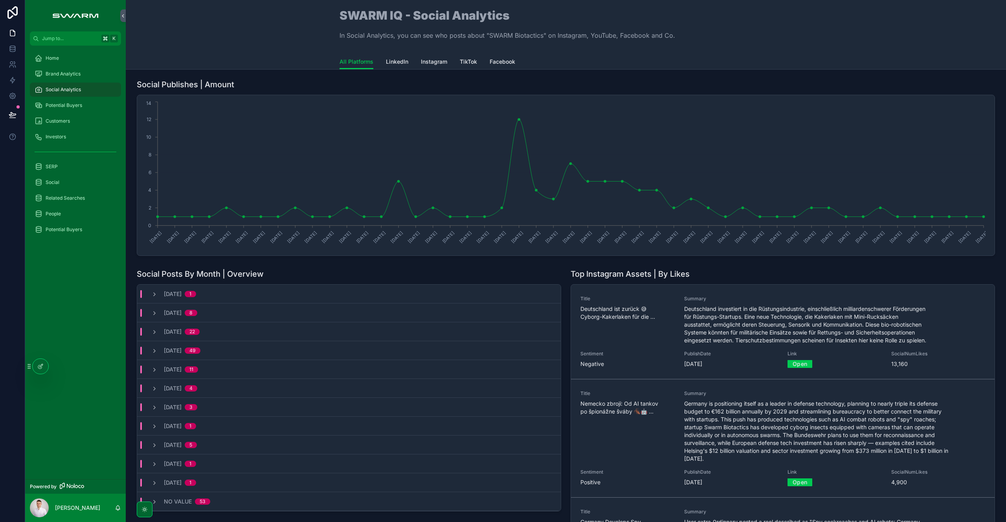
click at [155, 291] on icon "scrollable content" at bounding box center [154, 294] width 6 height 6
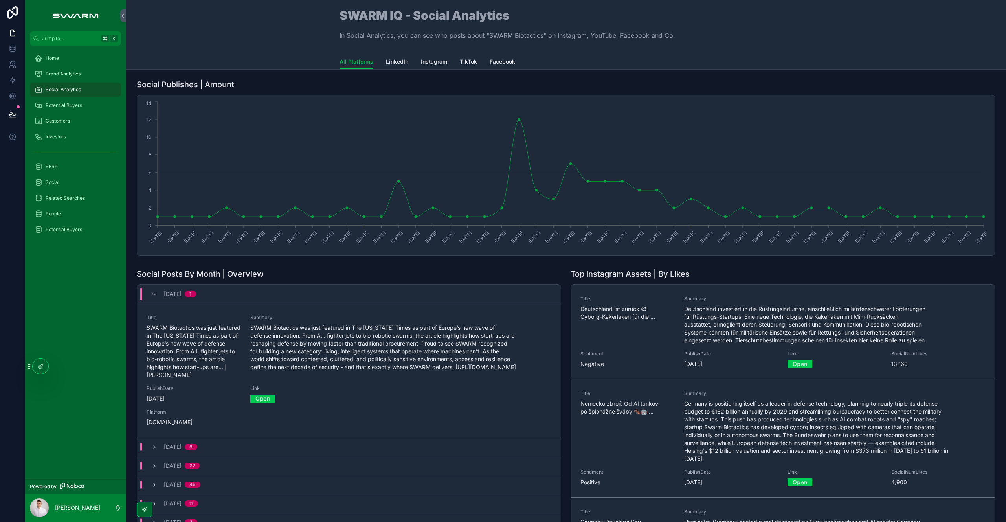
click at [155, 291] on icon "scrollable content" at bounding box center [154, 294] width 6 height 6
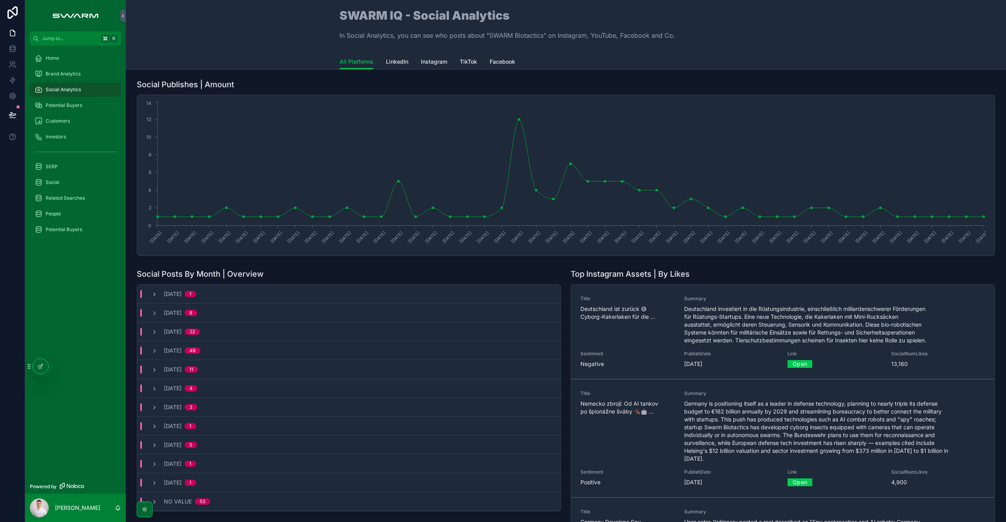
click at [151, 297] on icon "scrollable content" at bounding box center [154, 294] width 6 height 6
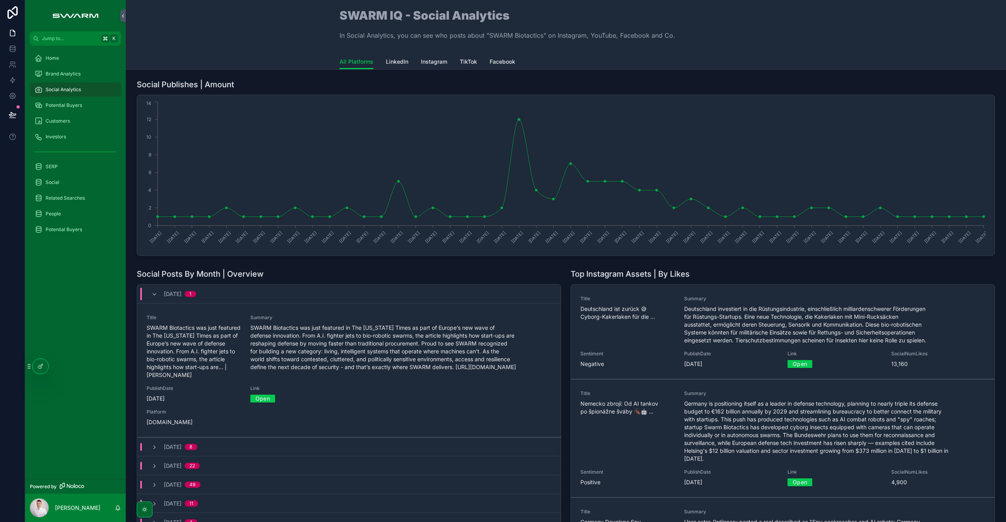
click at [152, 297] on icon "scrollable content" at bounding box center [154, 294] width 6 height 6
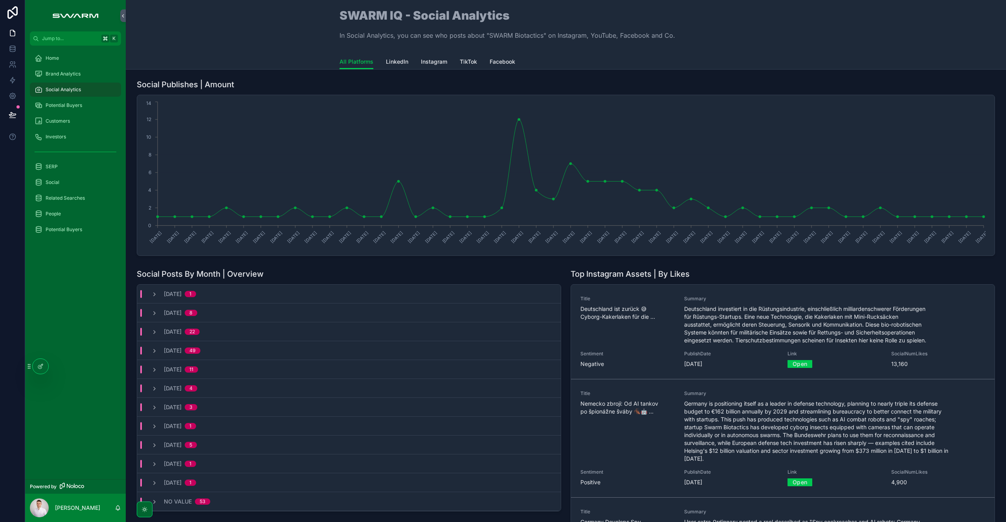
click at [152, 312] on icon "scrollable content" at bounding box center [154, 313] width 6 height 6
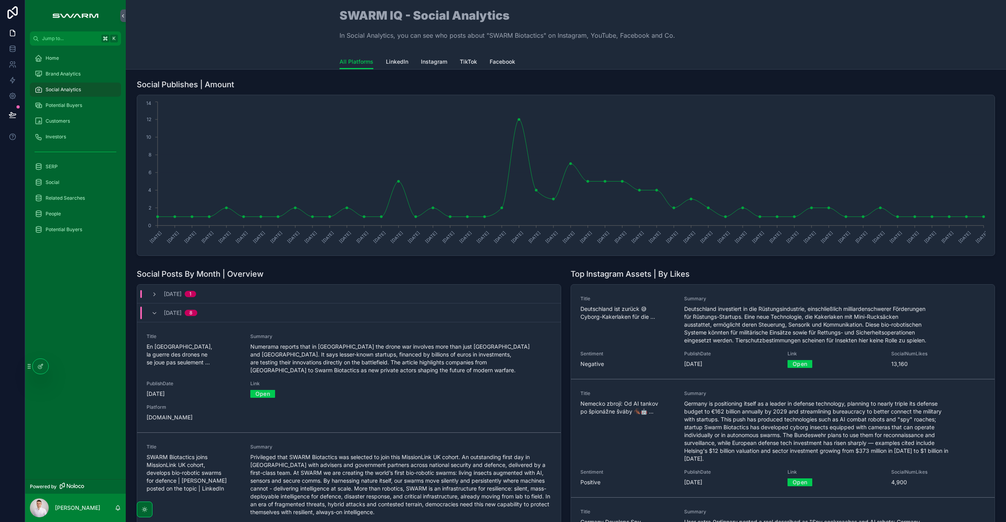
click at [152, 312] on icon "scrollable content" at bounding box center [154, 313] width 6 height 6
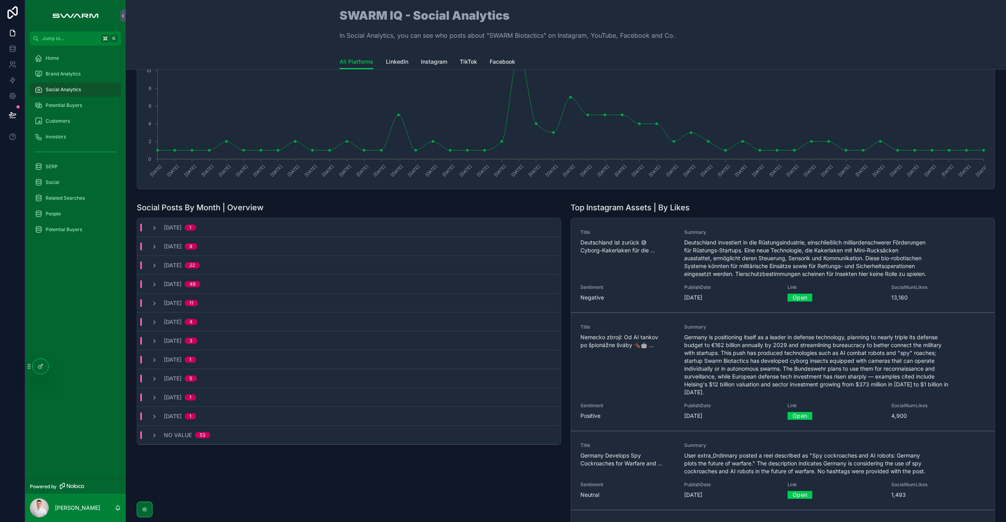
scroll to position [125, 0]
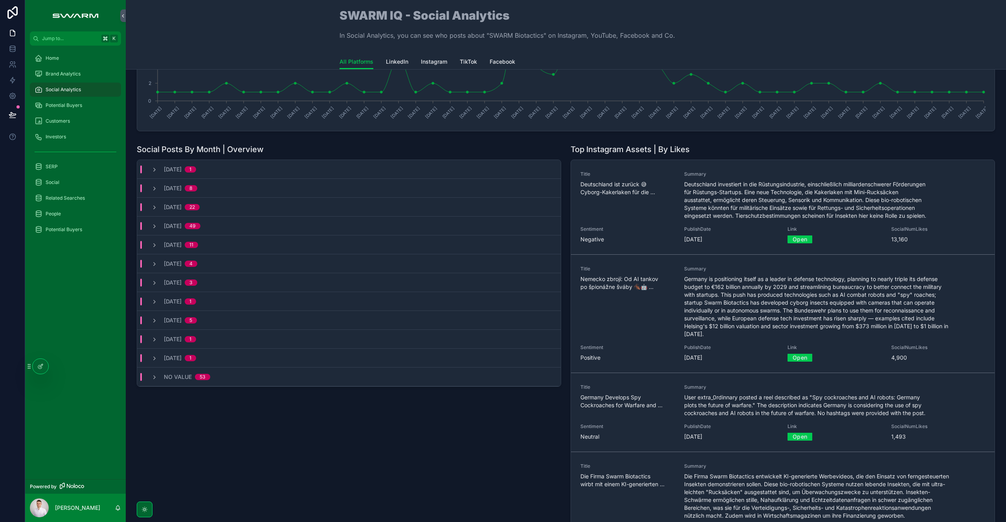
click at [154, 379] on icon "scrollable content" at bounding box center [154, 377] width 6 height 6
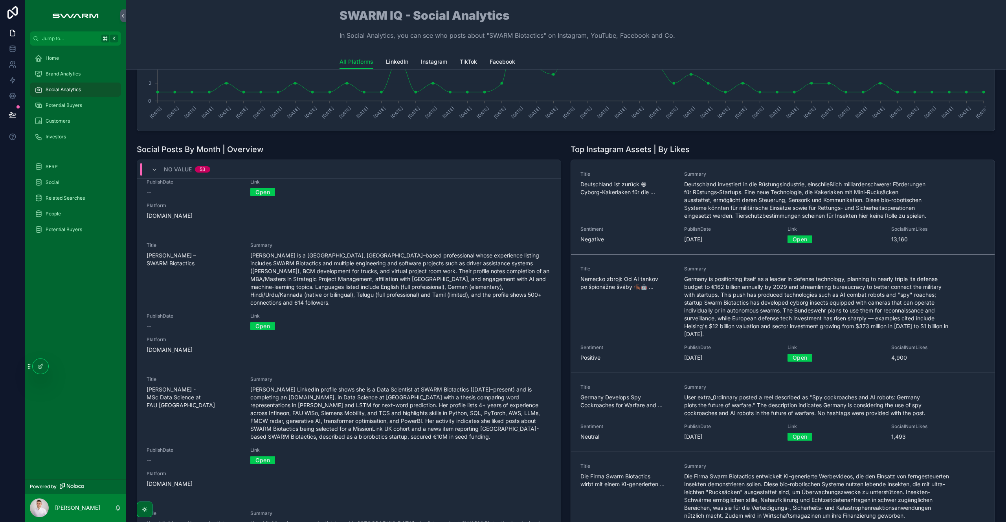
scroll to position [1102, 0]
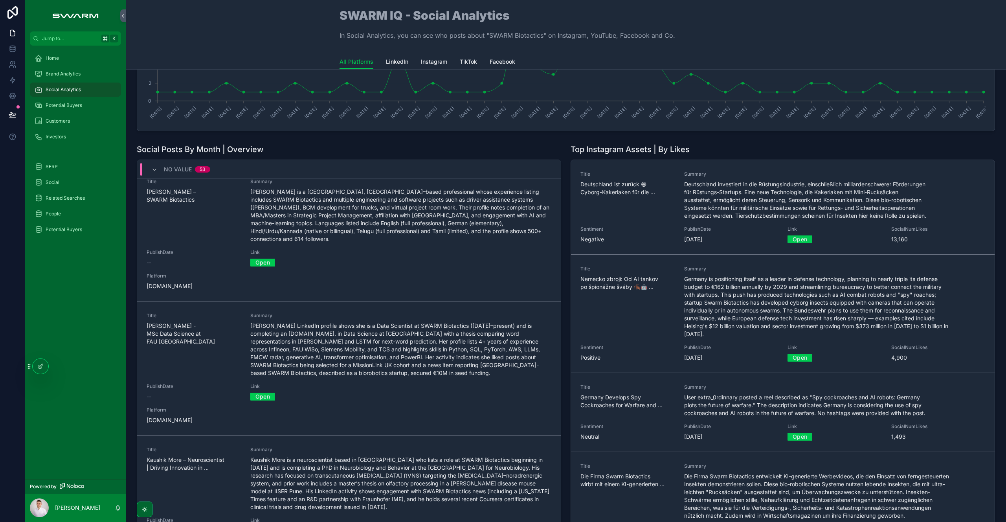
click at [132, 397] on div "Social Posts By Month | Overview October, 2025 1 September, 2025 8 August, 2025…" at bounding box center [349, 349] width 434 height 416
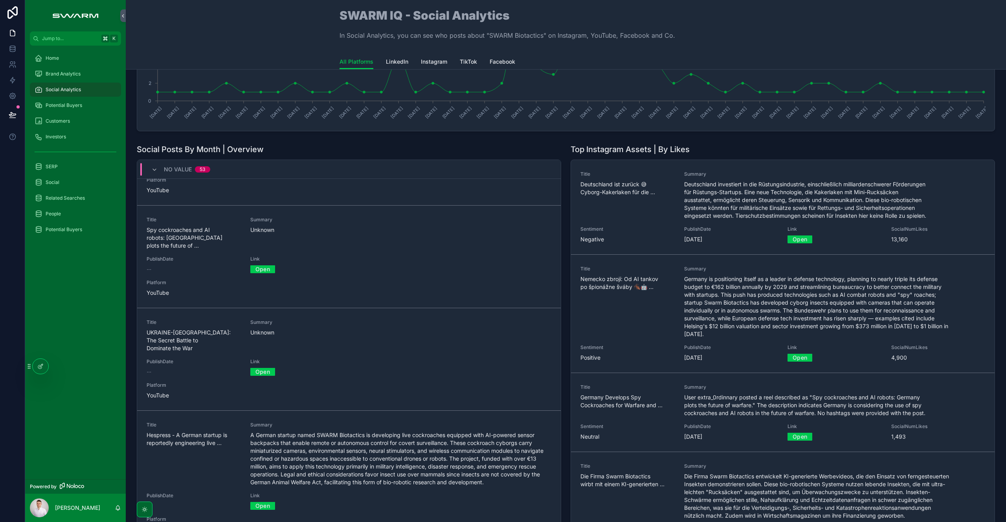
scroll to position [1672, 0]
click at [156, 167] on icon "scrollable content" at bounding box center [154, 170] width 6 height 6
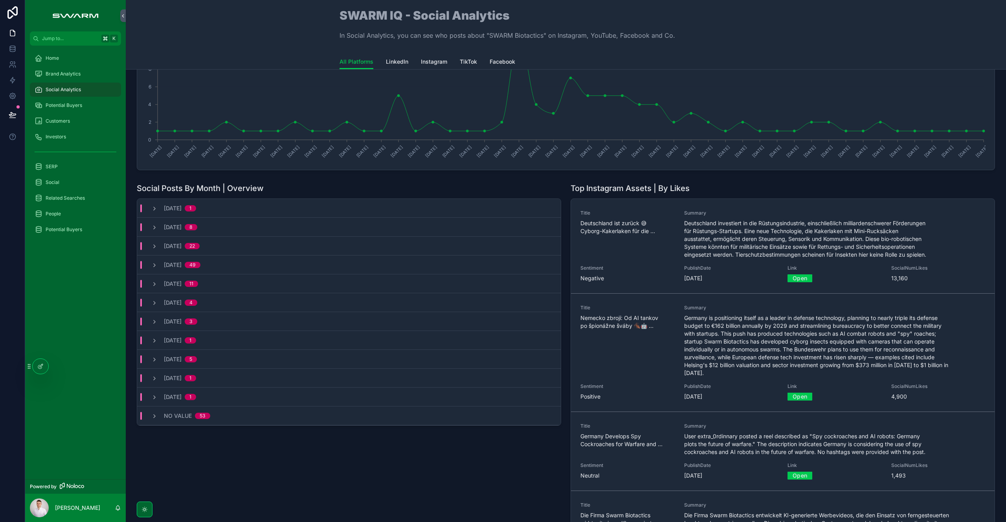
scroll to position [74, 0]
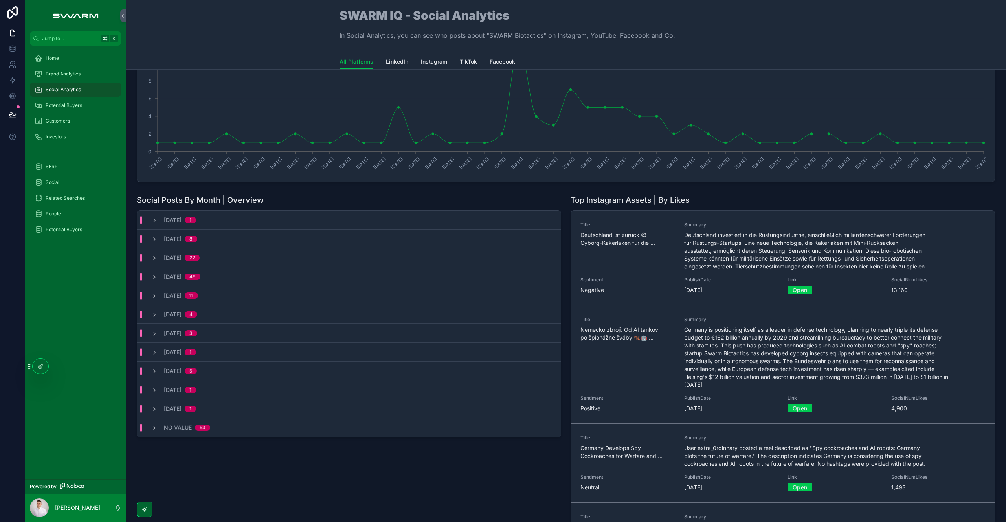
click at [339, 477] on div "Social Posts By Month | Overview October, 2025 1 September, 2025 8 August, 2025…" at bounding box center [349, 399] width 434 height 416
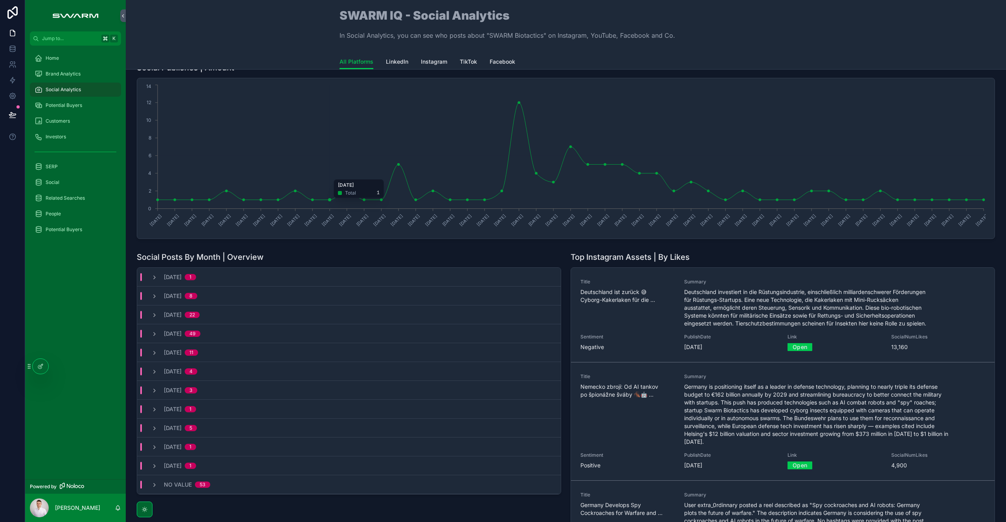
scroll to position [18, 0]
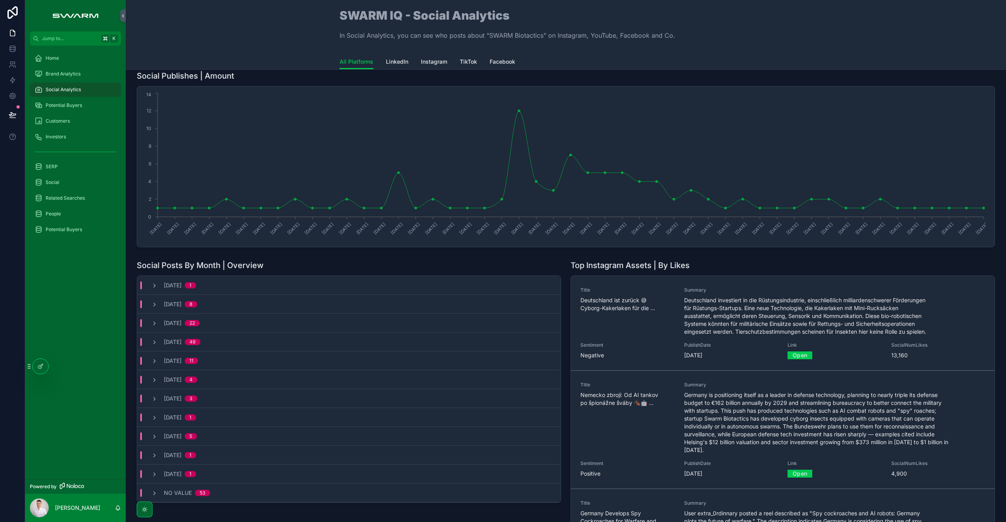
scroll to position [10, 0]
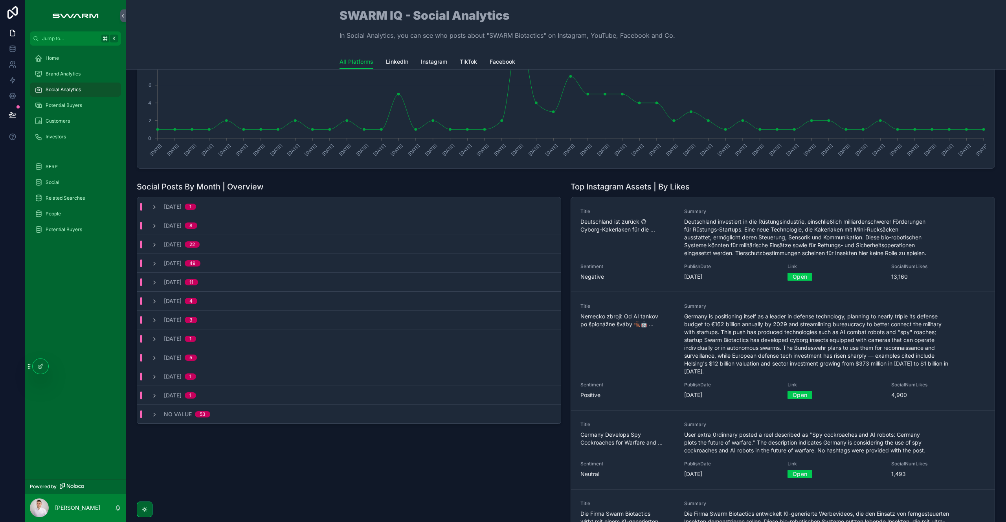
scroll to position [64, 0]
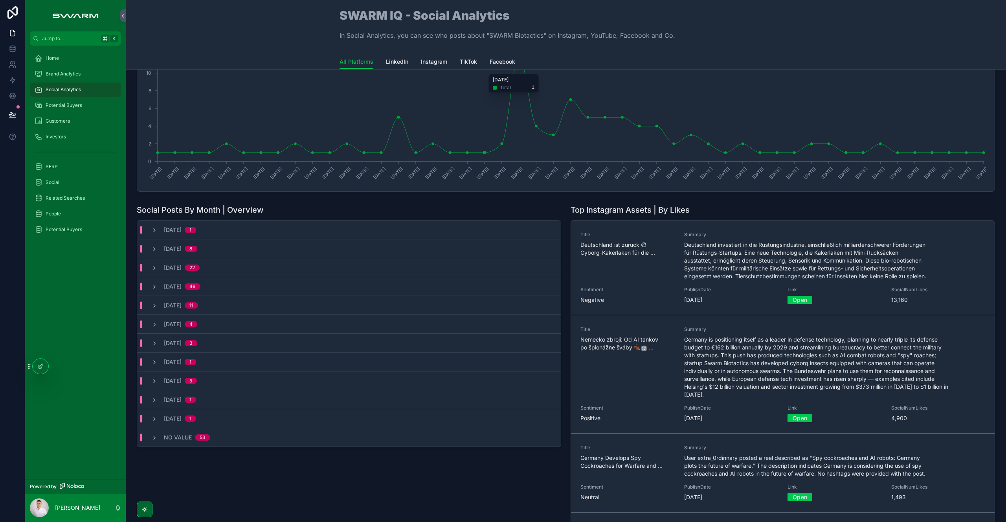
click at [492, 62] on span "Facebook" at bounding box center [502, 62] width 26 height 8
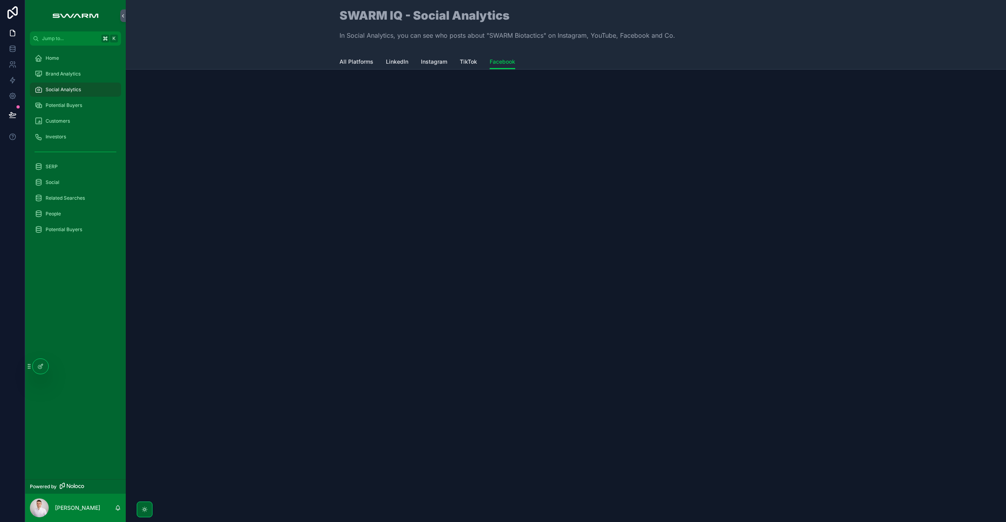
click at [327, 233] on div "SWARM IQ - Social Analytics In Social Analytics, you can see who posts about "S…" at bounding box center [566, 261] width 880 height 522
click at [463, 59] on span "TikTok" at bounding box center [468, 62] width 17 height 8
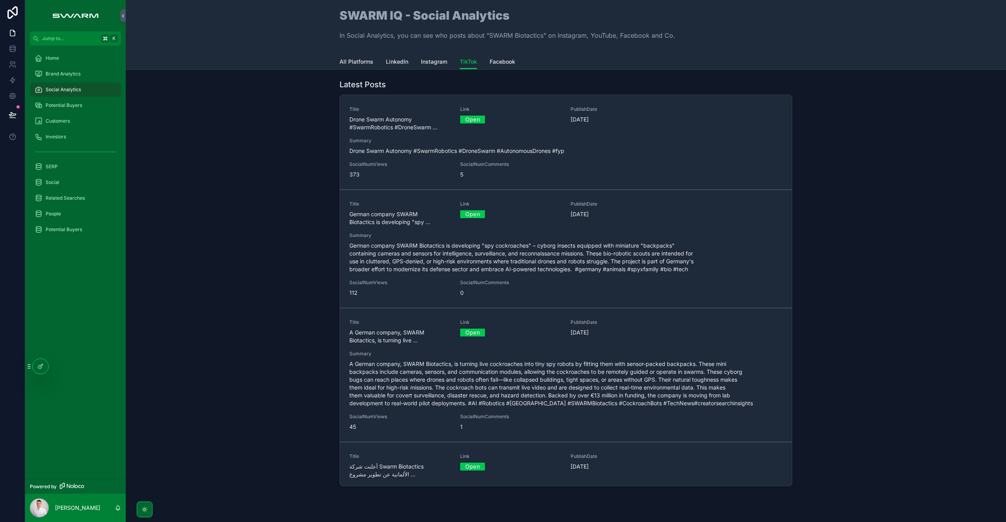
click at [496, 62] on span "Facebook" at bounding box center [502, 62] width 26 height 8
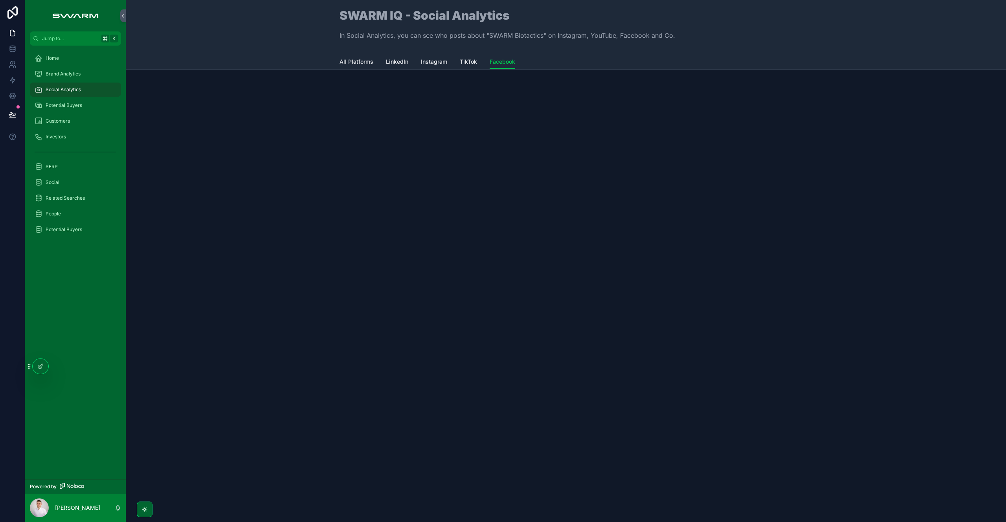
click at [456, 62] on div "All Platforms LinkedIn Instagram TikTok Facebook" at bounding box center [565, 61] width 453 height 15
click at [346, 63] on span "All Platforms" at bounding box center [356, 62] width 34 height 8
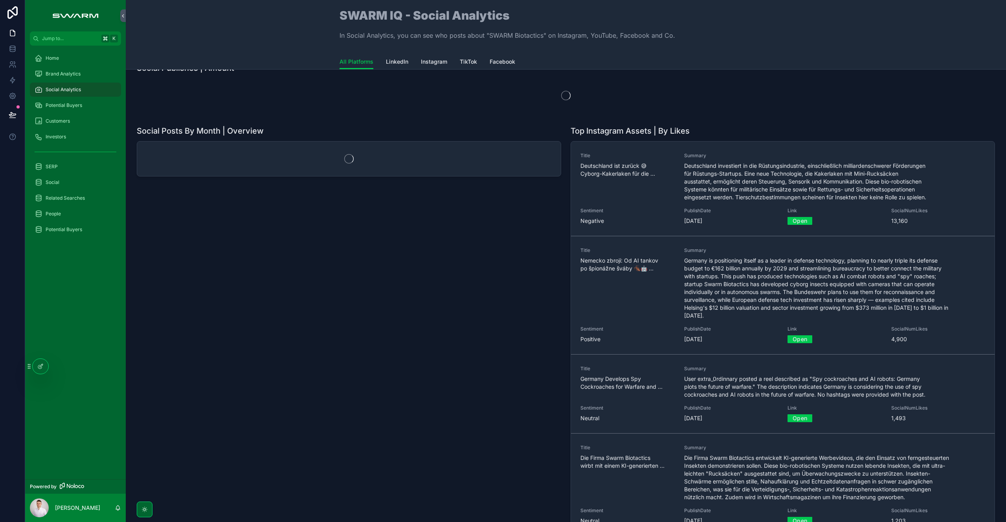
scroll to position [17, 0]
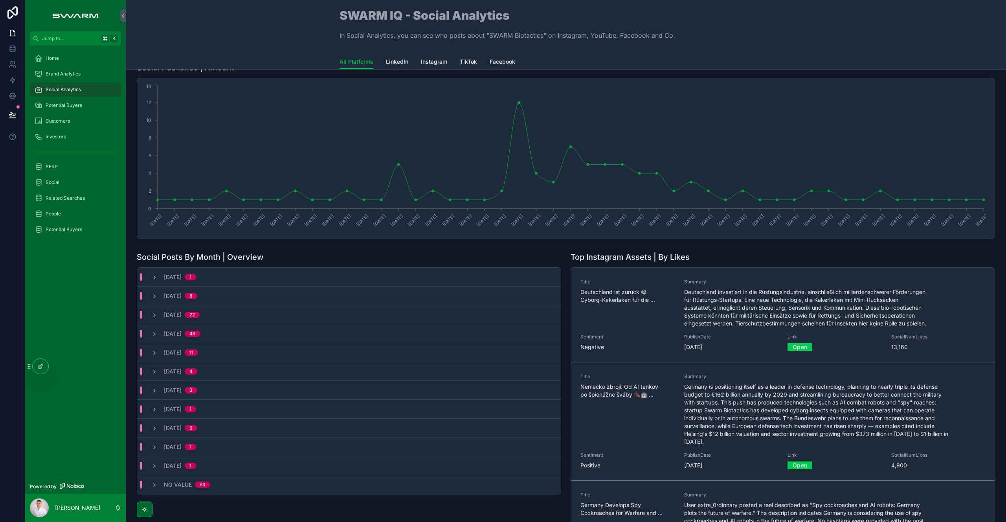
click at [507, 64] on span "Facebook" at bounding box center [502, 62] width 26 height 8
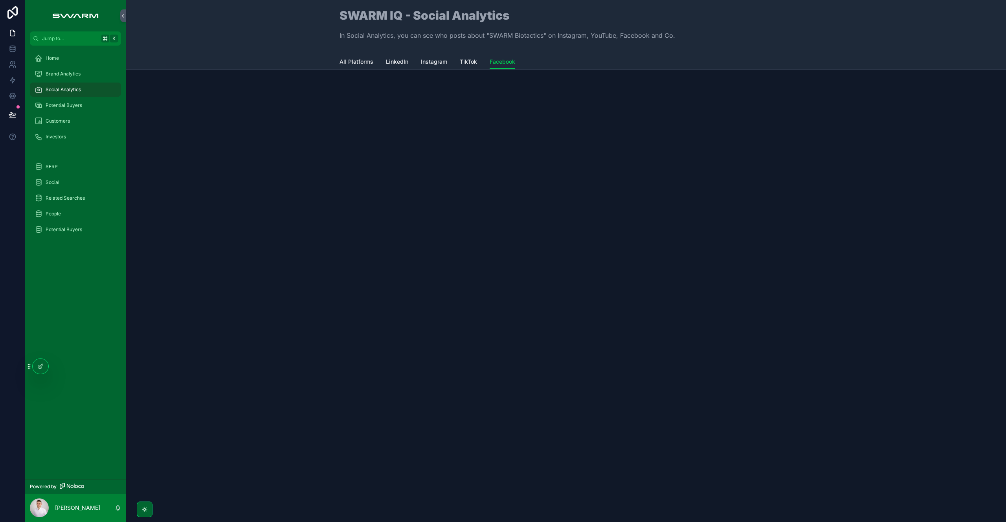
click at [44, 367] on div at bounding box center [41, 366] width 16 height 15
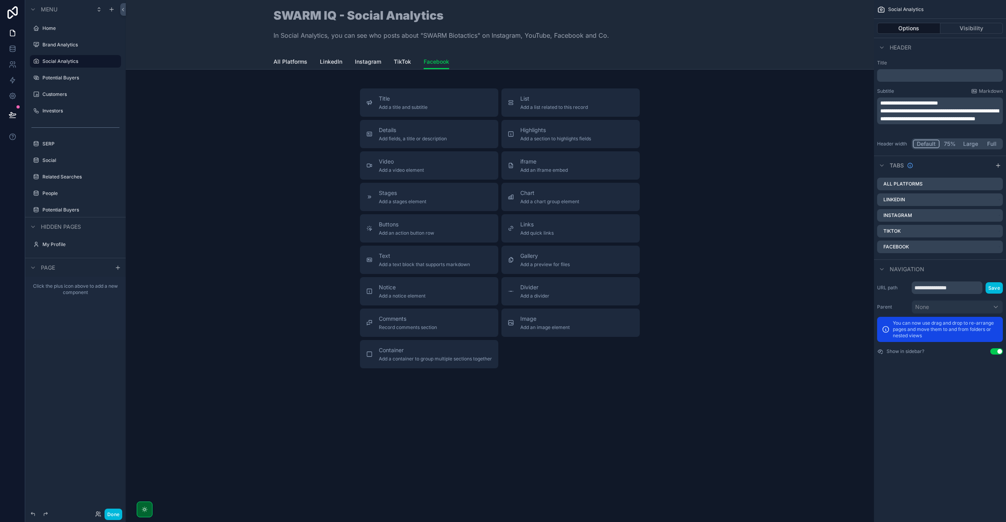
click at [544, 102] on span "List" at bounding box center [554, 99] width 68 height 8
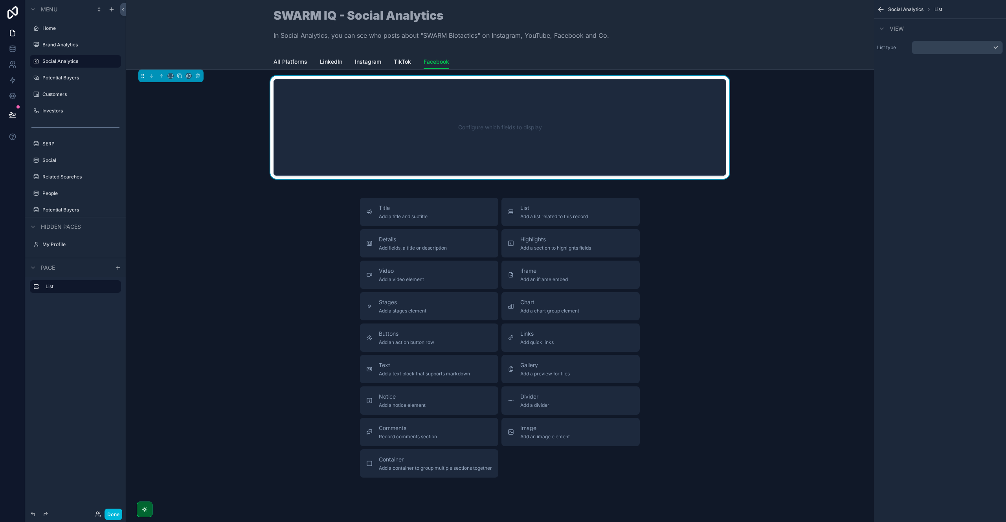
click at [524, 124] on div "Configure which fields to display" at bounding box center [499, 127] width 427 height 71
click at [962, 44] on div "scrollable content" at bounding box center [957, 47] width 90 height 13
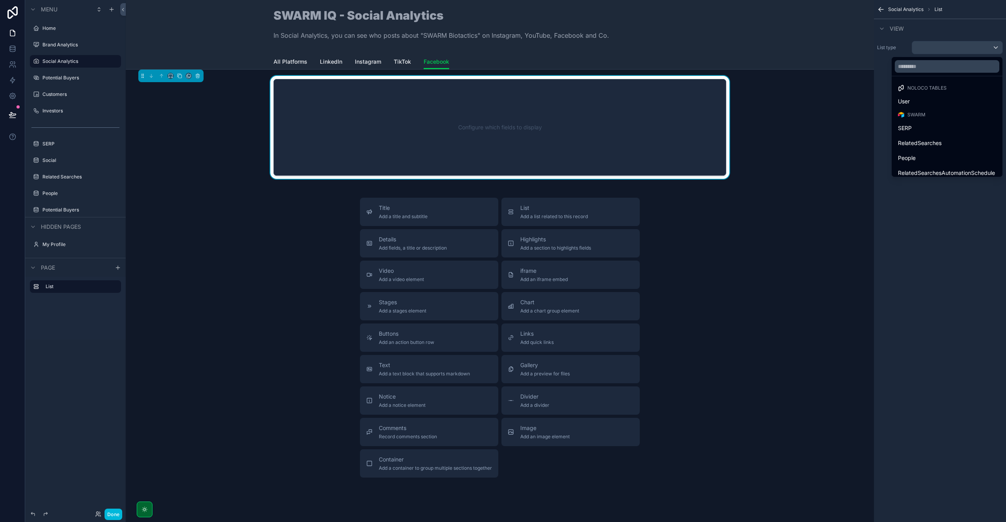
click at [962, 128] on div "SERP" at bounding box center [947, 127] width 98 height 9
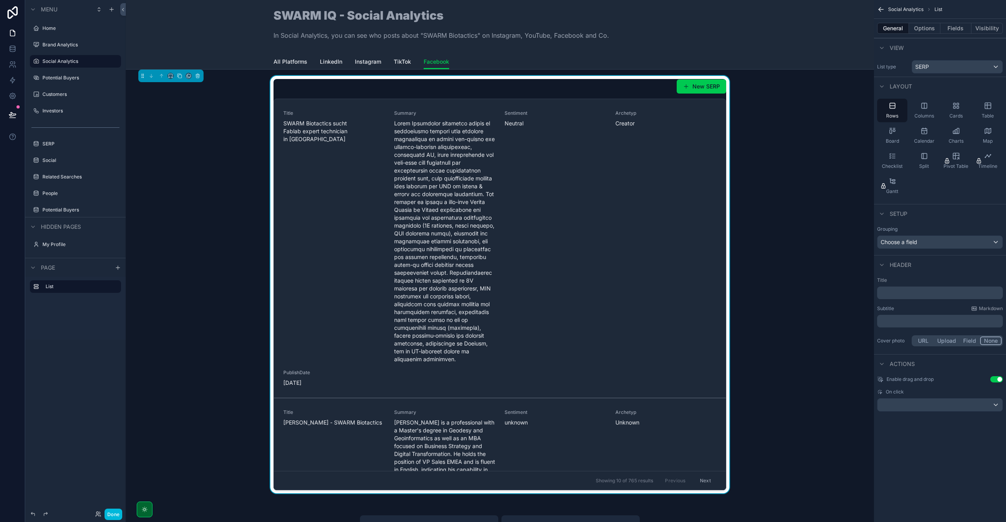
click at [953, 31] on button "Fields" at bounding box center [955, 28] width 31 height 11
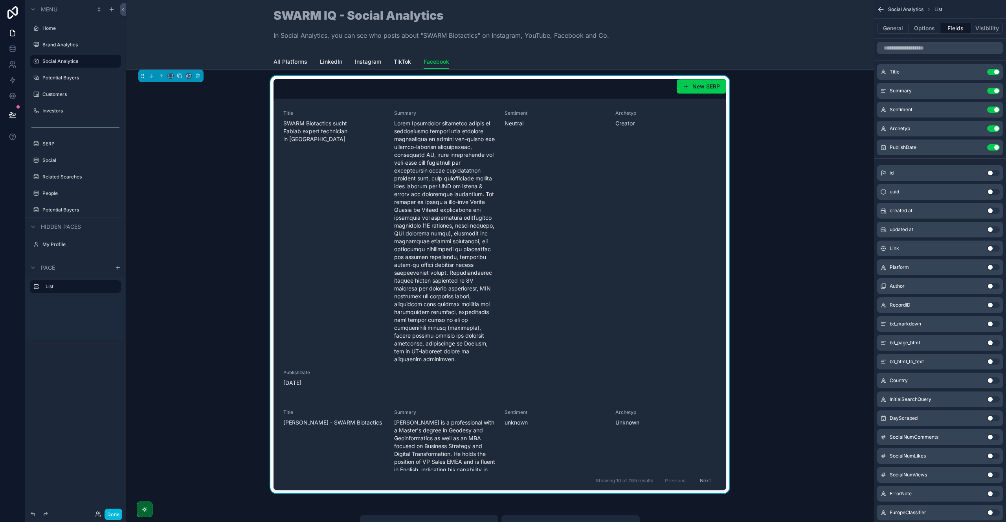
click at [918, 29] on button "Options" at bounding box center [924, 28] width 31 height 11
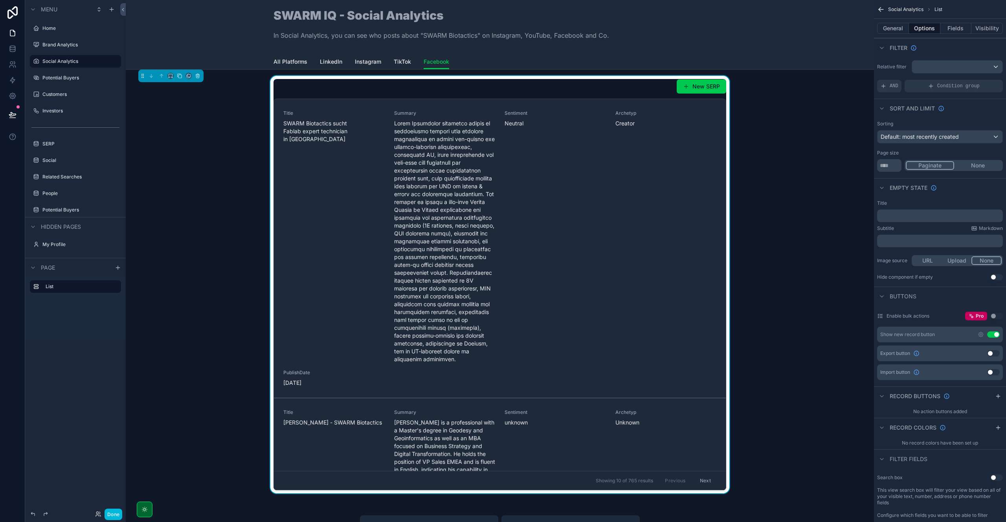
click at [942, 68] on div "scrollable content" at bounding box center [957, 66] width 90 height 13
click at [900, 68] on div "scrollable content" at bounding box center [503, 261] width 1006 height 522
click at [930, 86] on icon "scrollable content" at bounding box center [931, 86] width 4 height 0
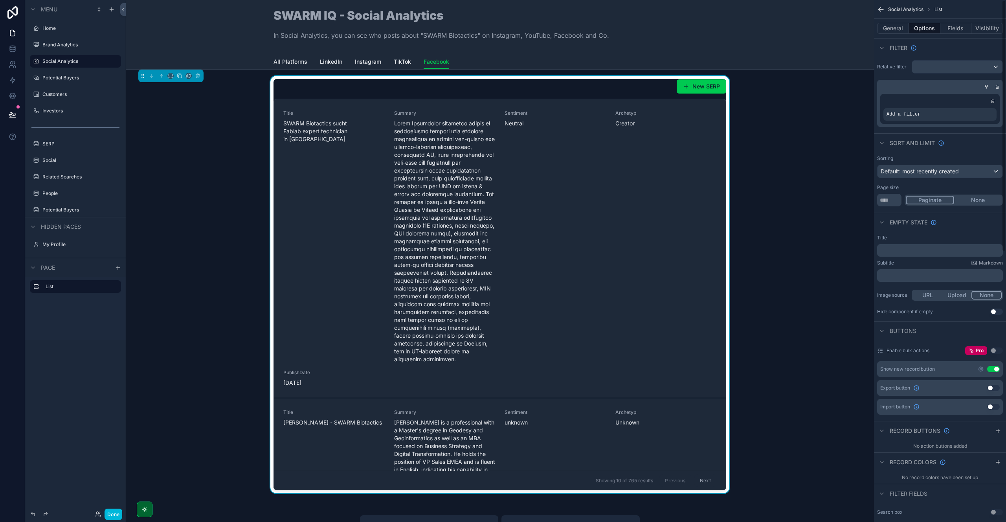
click at [0, 0] on div "scrollable content" at bounding box center [0, 0] width 0 height 0
click at [810, 103] on span "Select a field" at bounding box center [803, 102] width 33 height 7
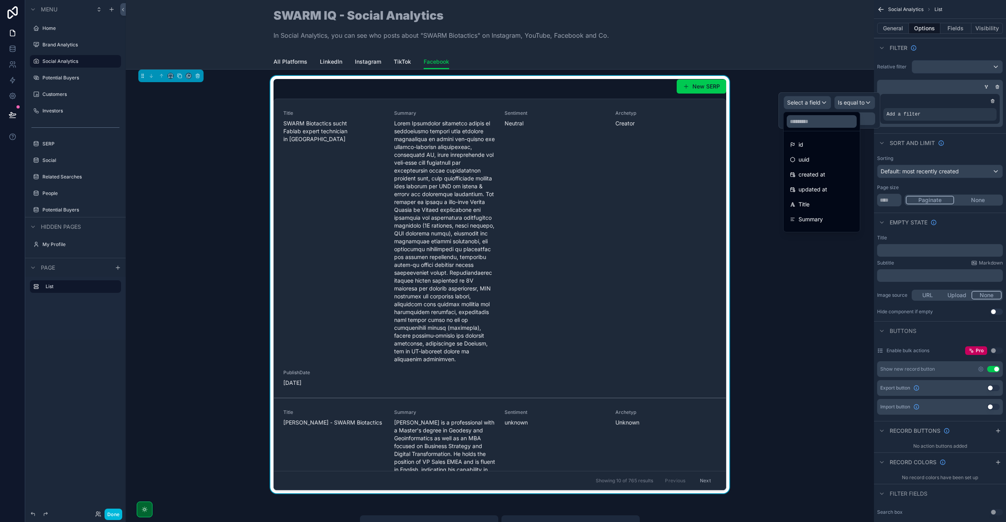
click at [805, 125] on input "text" at bounding box center [821, 121] width 70 height 13
type input "****"
click at [819, 144] on span "Platform" at bounding box center [809, 144] width 22 height 9
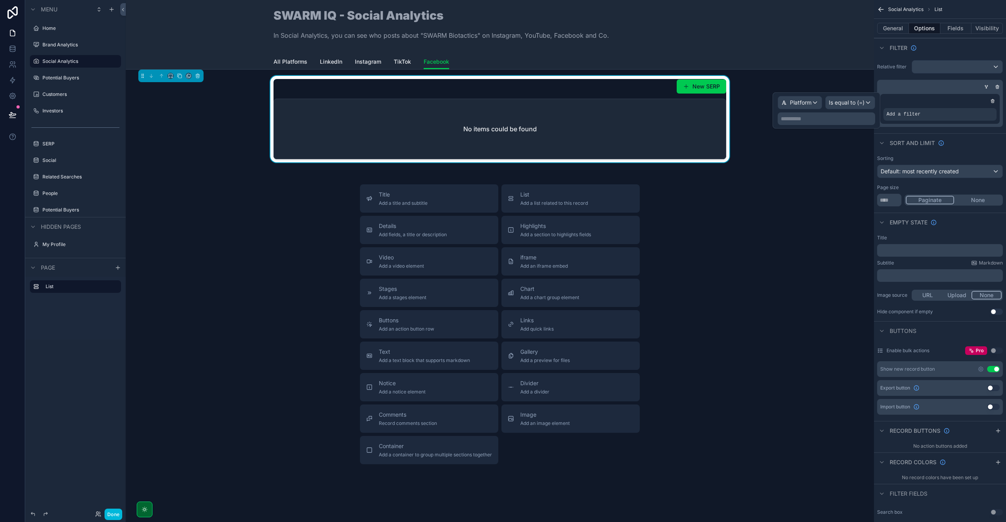
click at [854, 103] on span "Is equal to (=)" at bounding box center [846, 103] width 36 height 8
click at [850, 175] on span "Contains" at bounding box center [842, 174] width 22 height 9
click at [828, 116] on p "**********" at bounding box center [833, 119] width 79 height 8
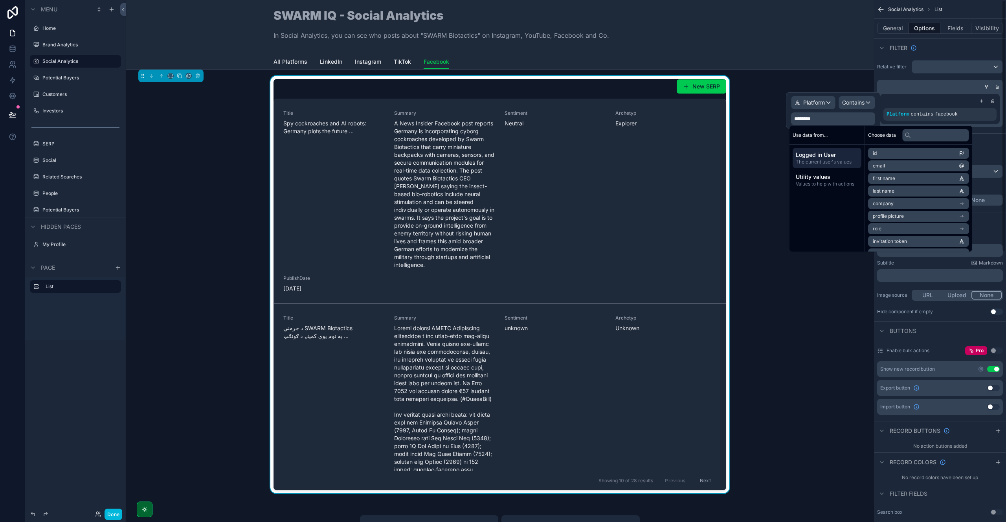
click at [886, 74] on div "Relative filter Platform contains facebook" at bounding box center [940, 93] width 132 height 73
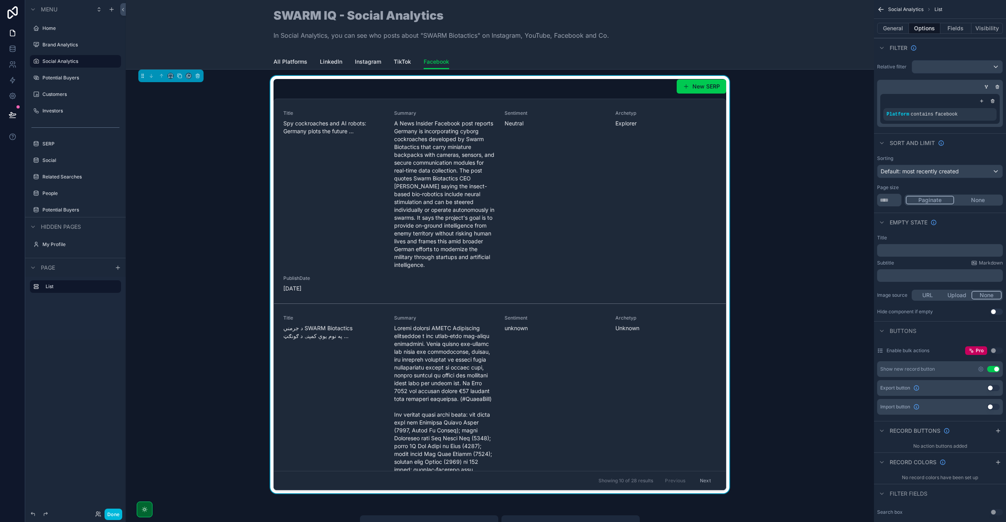
click at [891, 75] on div "Relative filter Platform contains facebook" at bounding box center [940, 93] width 132 height 73
click at [954, 27] on button "Fields" at bounding box center [955, 28] width 31 height 11
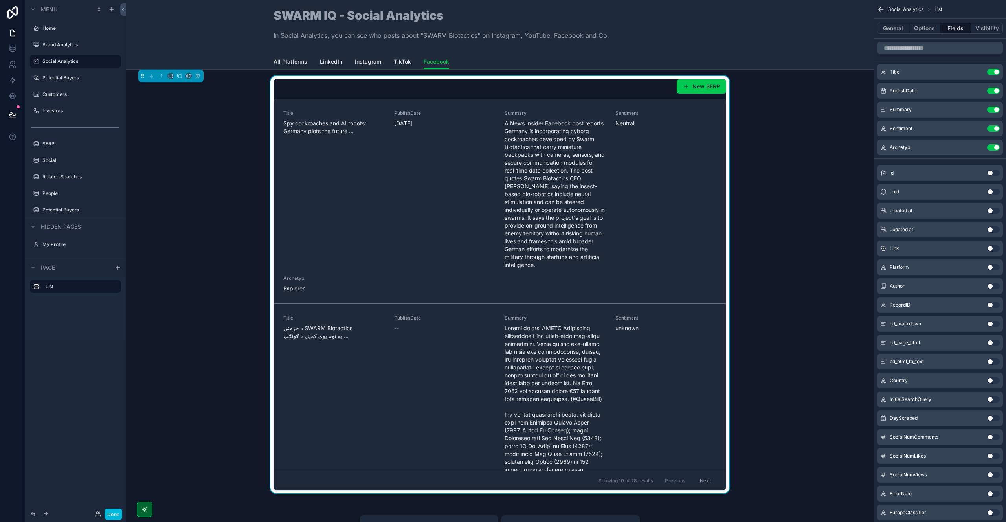
click at [0, 0] on icon "scrollable content" at bounding box center [0, 0] width 0 height 0
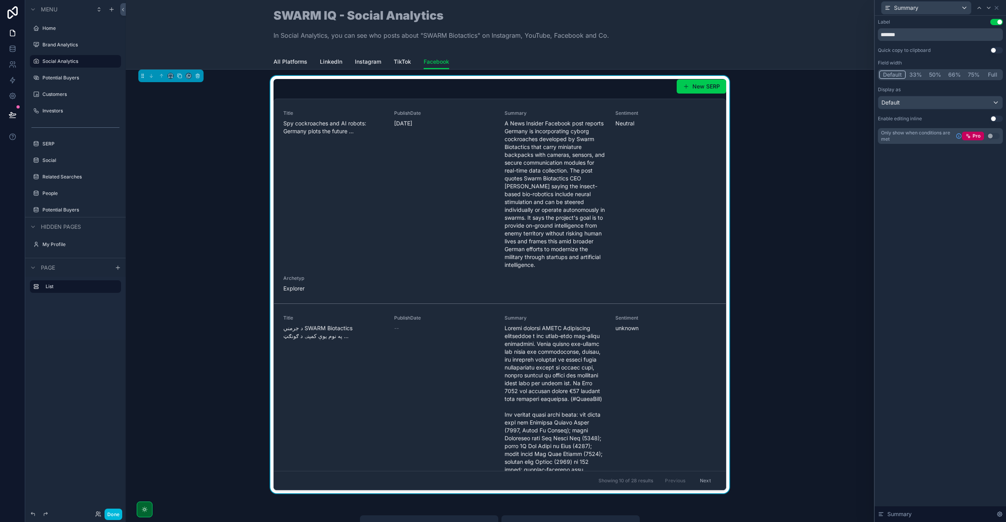
click at [993, 73] on button "Full" at bounding box center [992, 74] width 18 height 9
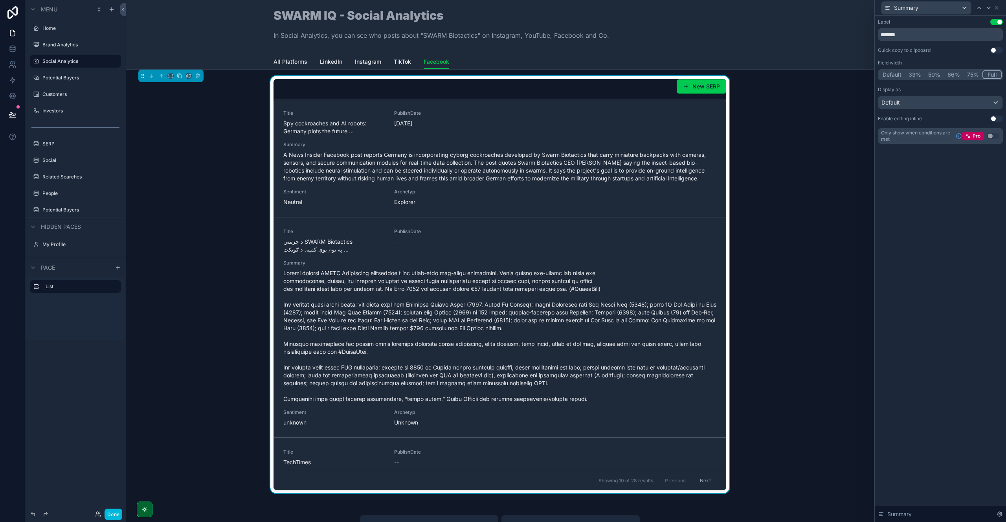
click at [997, 10] on icon at bounding box center [996, 8] width 6 height 6
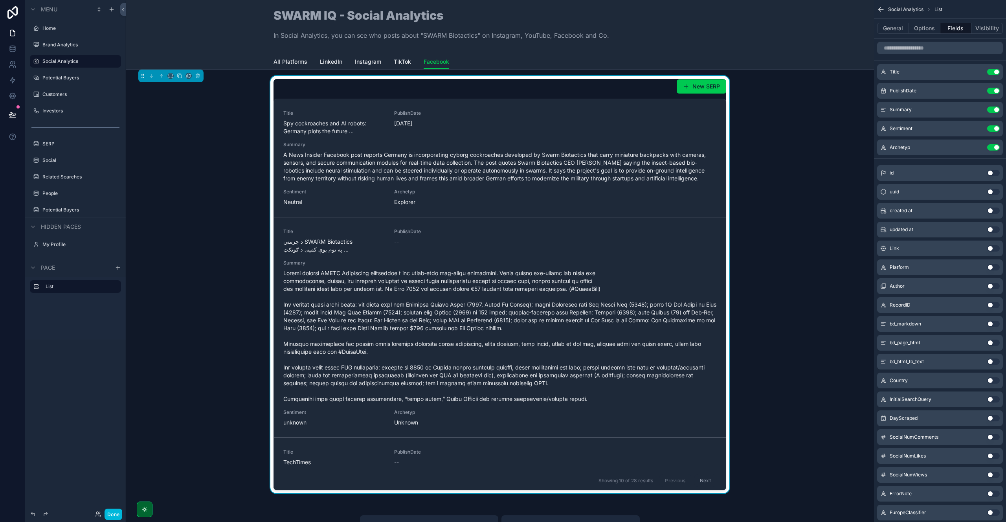
click at [927, 30] on button "Options" at bounding box center [924, 28] width 31 height 11
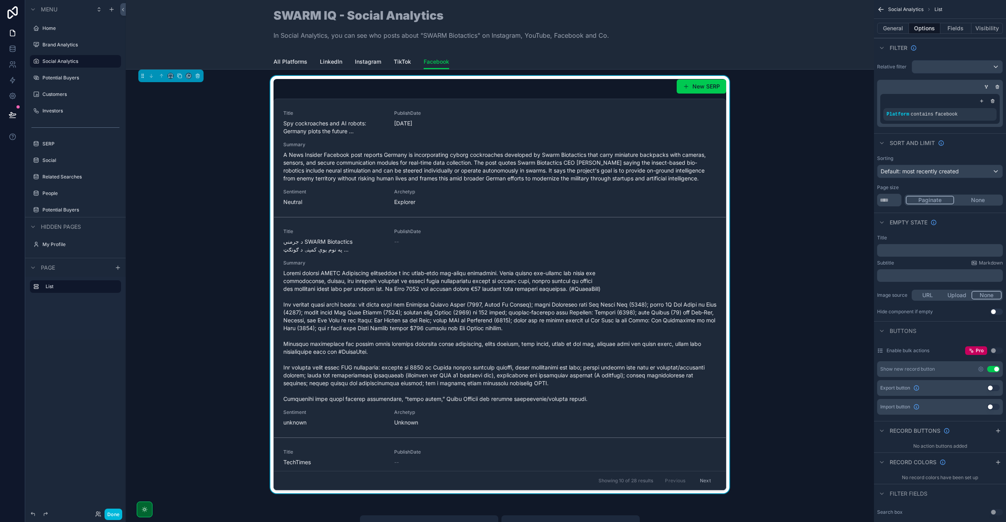
click at [979, 99] on icon "scrollable content" at bounding box center [981, 101] width 5 height 5
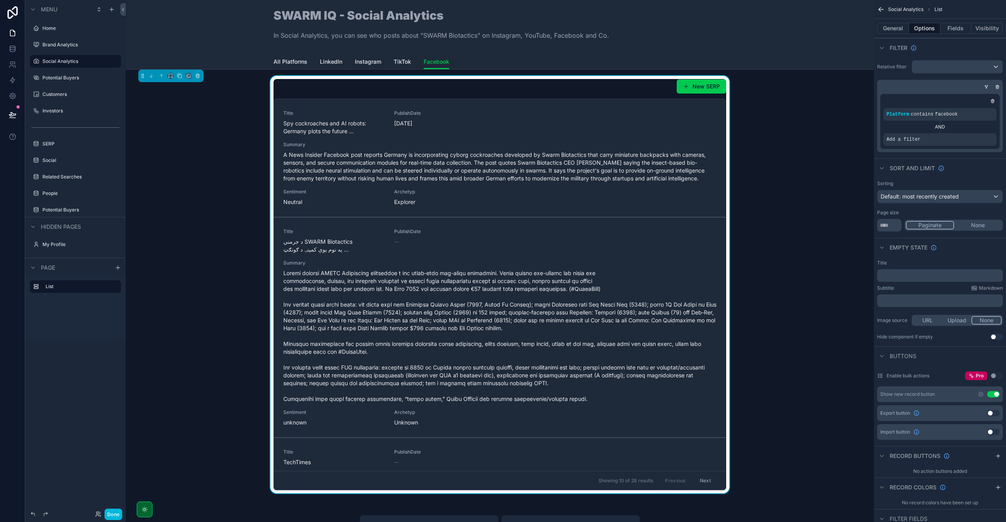
click at [0, 0] on icon "scrollable content" at bounding box center [0, 0] width 0 height 0
click at [821, 131] on div "Select a field" at bounding box center [807, 127] width 47 height 13
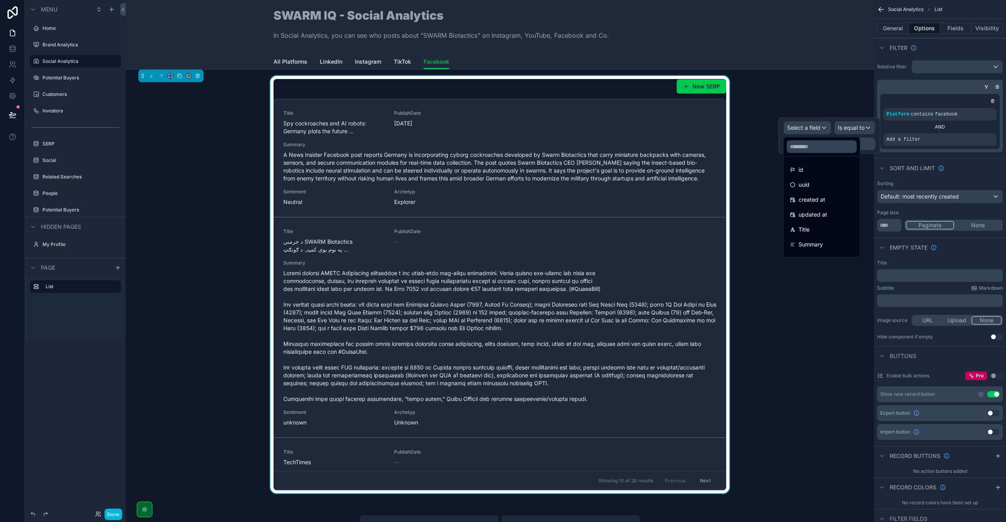
click at [810, 150] on input "text" at bounding box center [821, 146] width 70 height 13
type input "****"
click at [814, 172] on div "Link" at bounding box center [819, 169] width 58 height 9
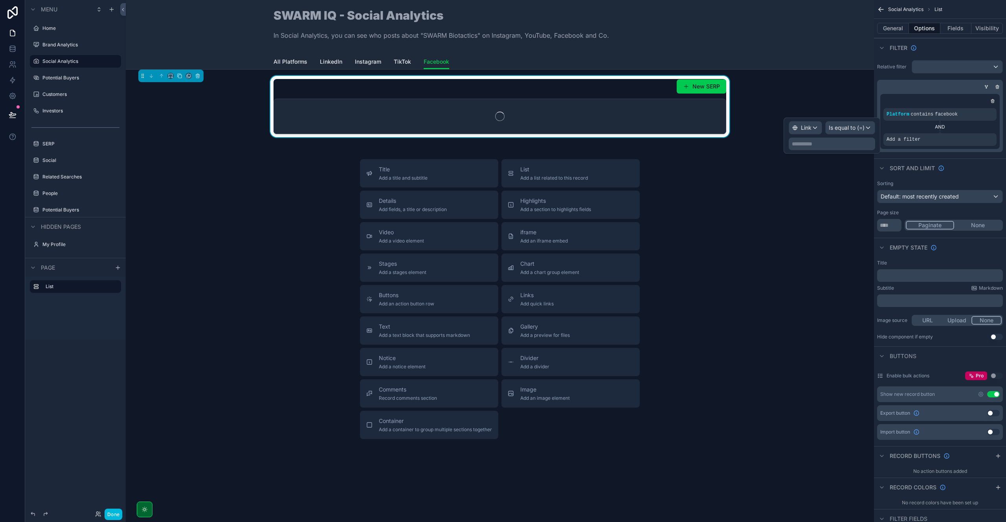
click at [853, 129] on span "Is equal to (=)" at bounding box center [846, 128] width 36 height 8
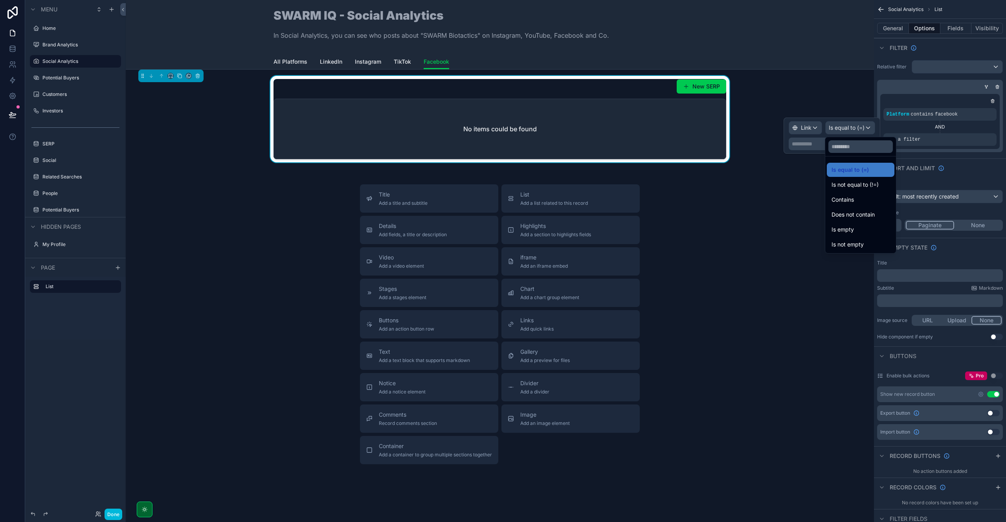
click at [847, 194] on div "Contains" at bounding box center [861, 199] width 68 height 14
click at [827, 144] on p "**********" at bounding box center [839, 144] width 68 height 8
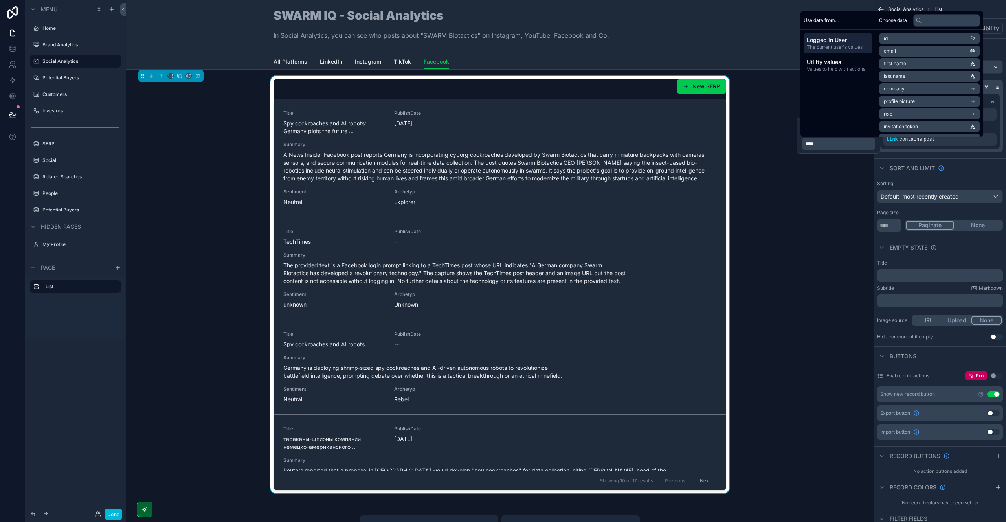
click at [962, 162] on div "Sort And Limit" at bounding box center [940, 167] width 132 height 19
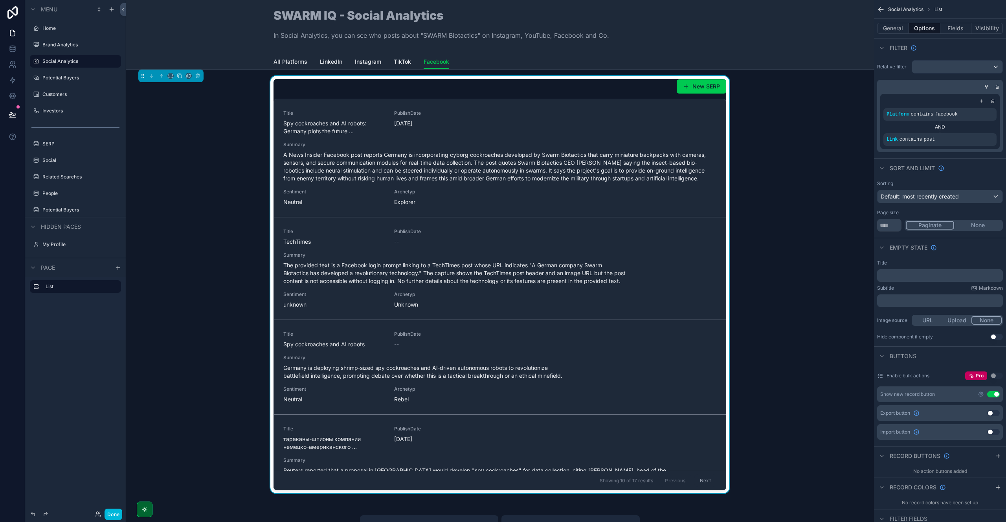
click at [989, 225] on button "None" at bounding box center [978, 225] width 48 height 9
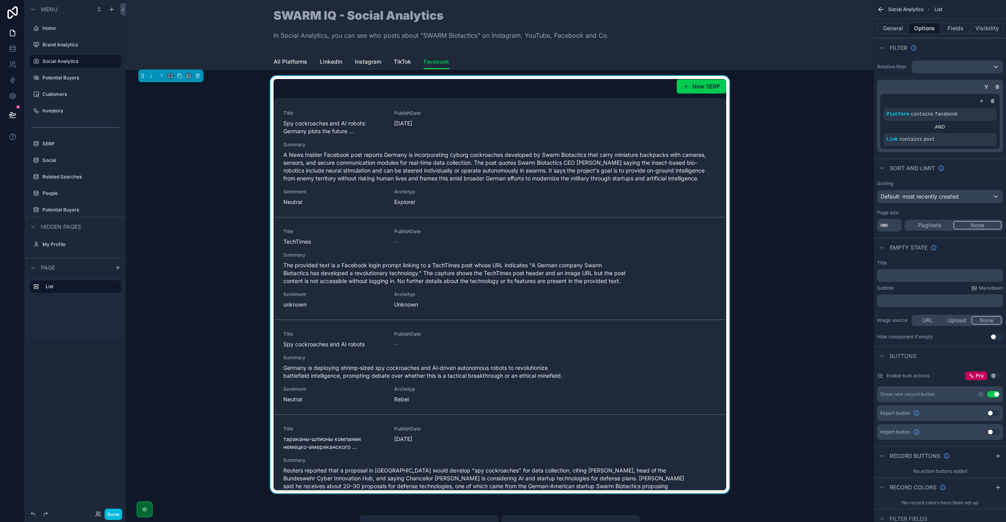
click at [896, 225] on input "**" at bounding box center [889, 225] width 24 height 13
type input "*"
type input "****"
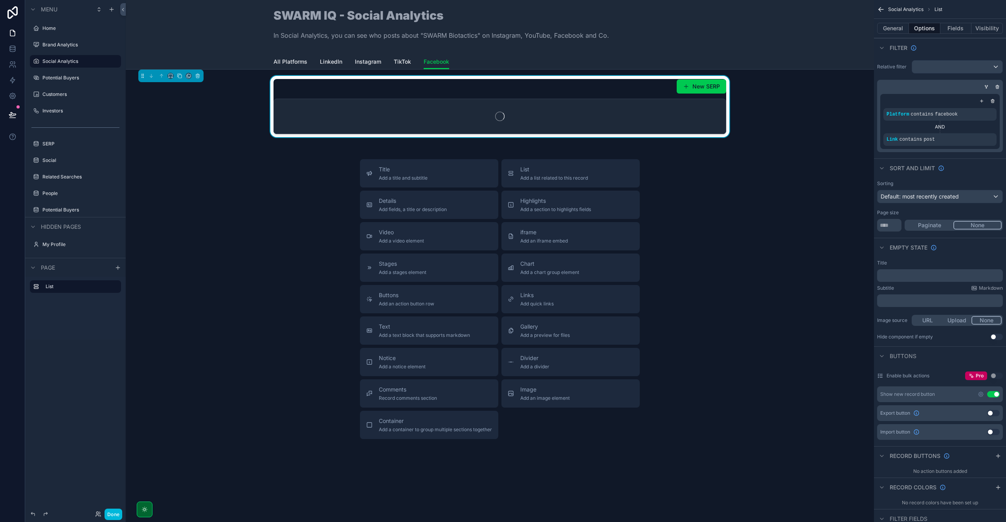
click at [922, 212] on div "Page size" at bounding box center [940, 212] width 126 height 6
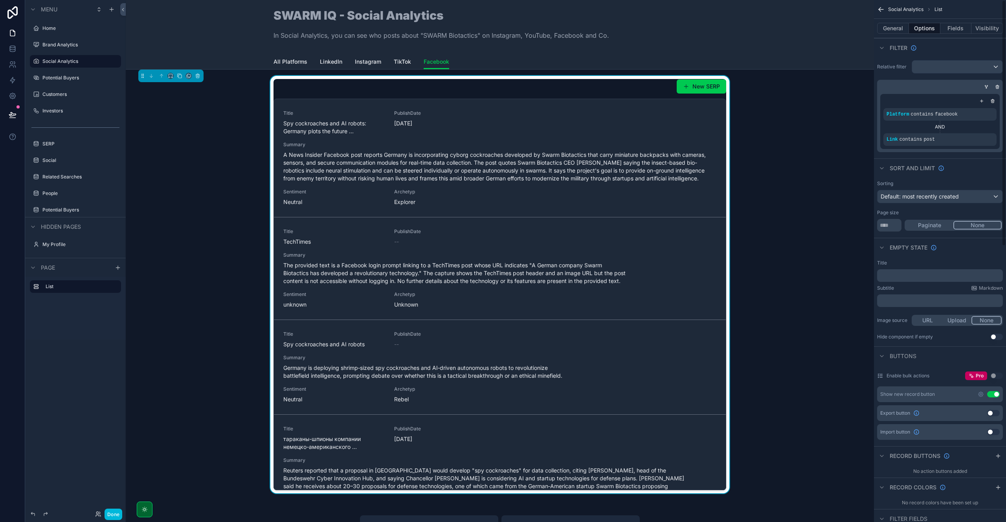
click at [950, 27] on button "Fields" at bounding box center [955, 28] width 31 height 11
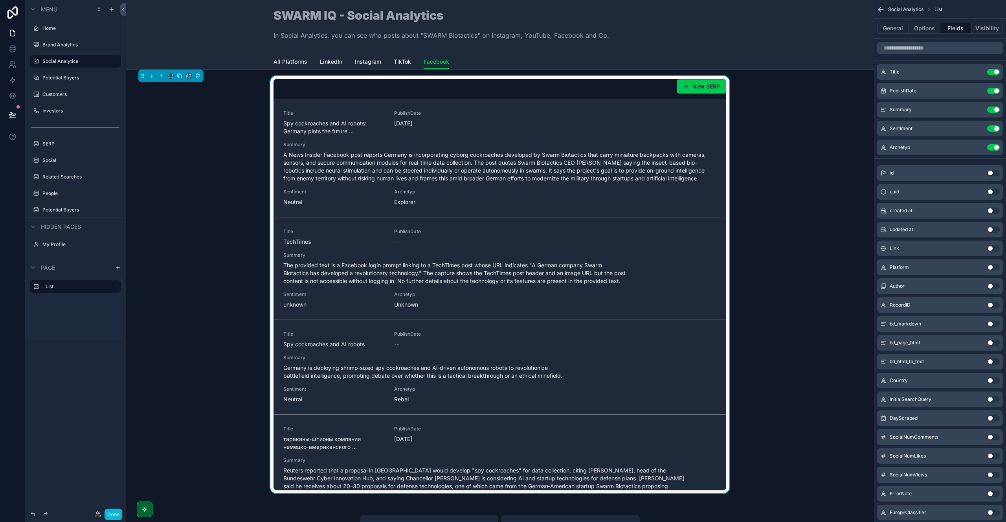
click at [996, 130] on button "Use setting" at bounding box center [993, 128] width 13 height 6
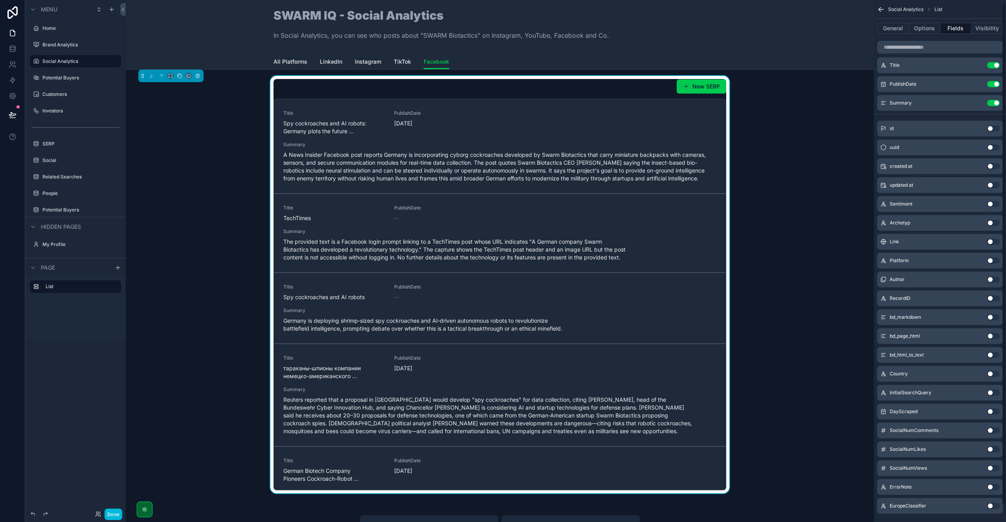
scroll to position [20, 0]
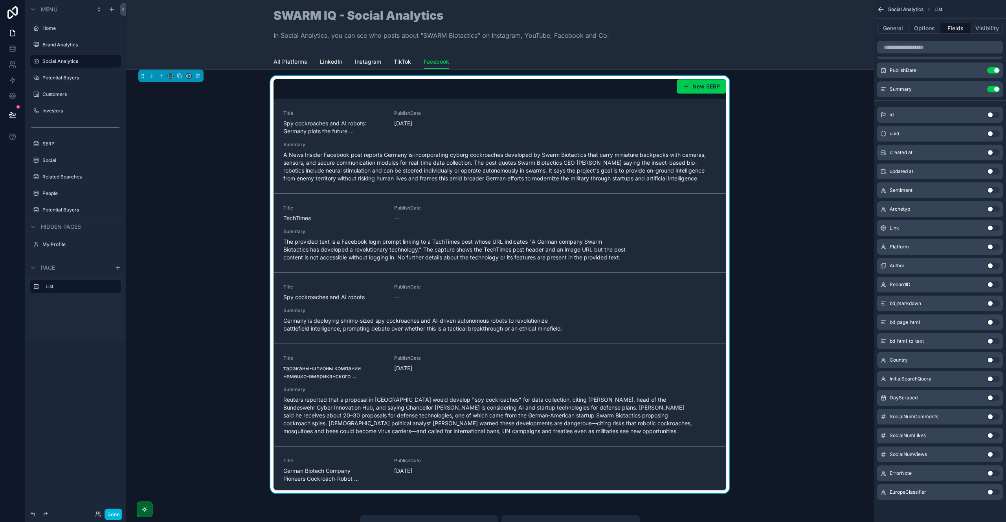
click at [992, 416] on button "Use setting" at bounding box center [993, 416] width 13 height 6
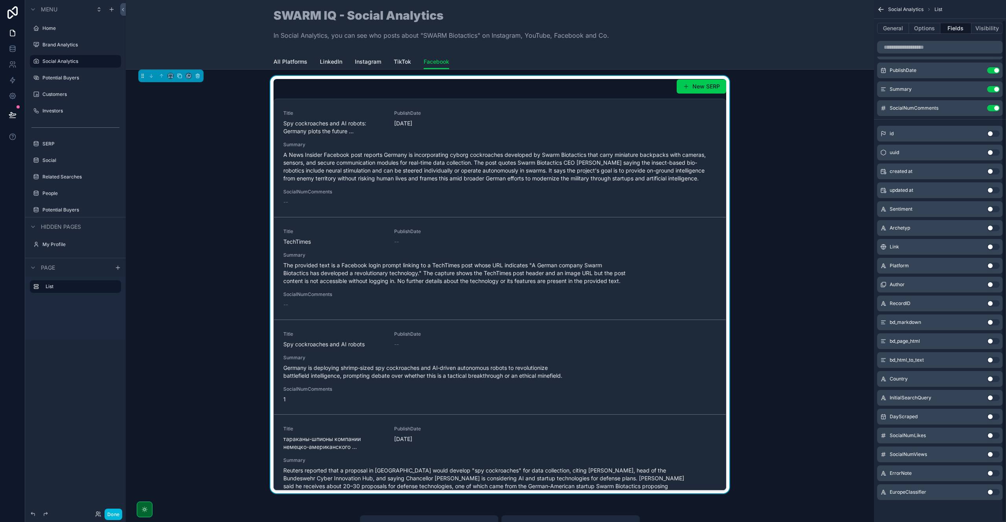
click at [992, 434] on button "Use setting" at bounding box center [993, 435] width 13 height 6
click at [988, 455] on button "Use setting" at bounding box center [993, 454] width 13 height 6
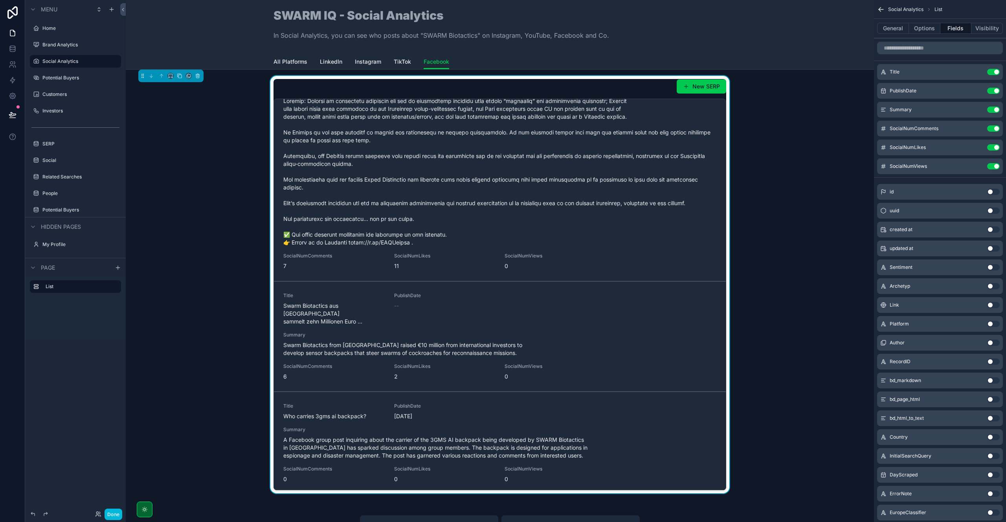
scroll to position [1564, 0]
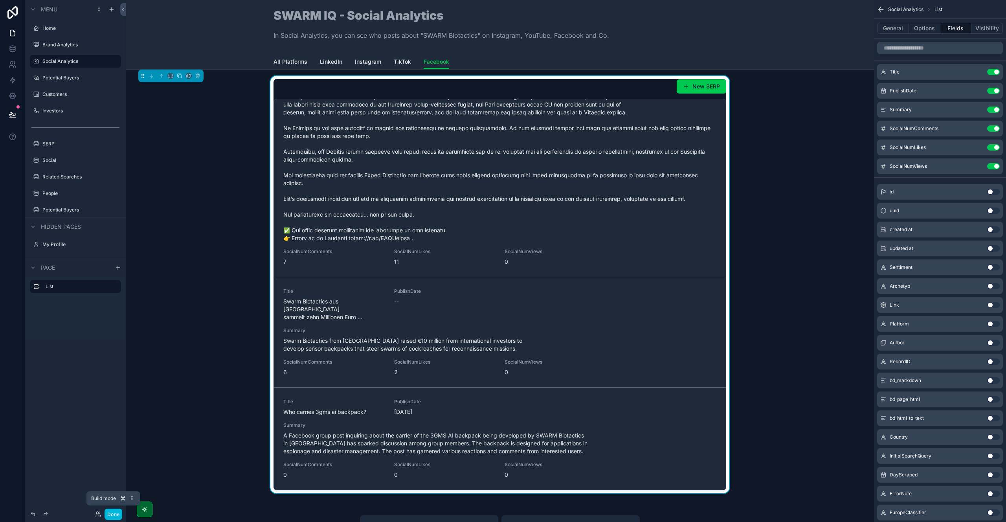
click at [113, 512] on button "Done" at bounding box center [113, 513] width 18 height 11
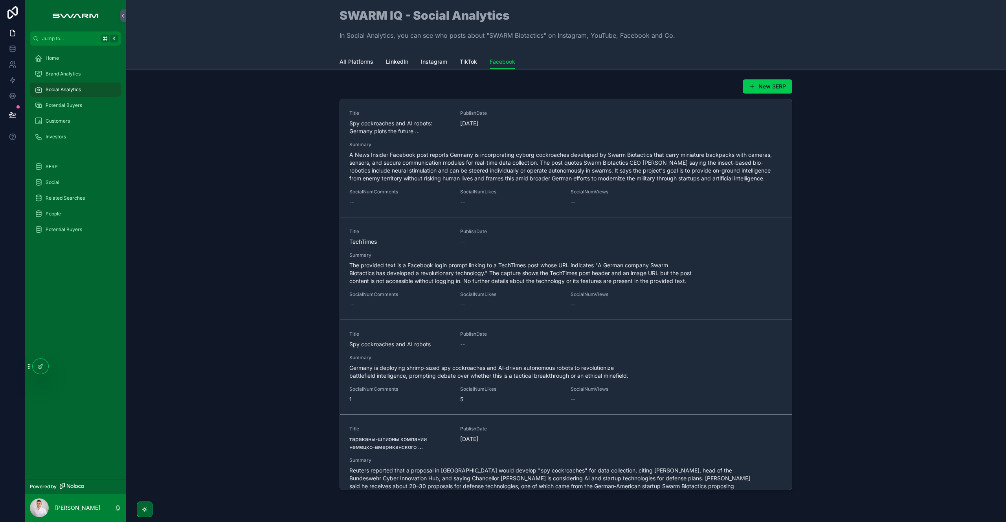
click at [394, 142] on span "Summary" at bounding box center [565, 144] width 433 height 6
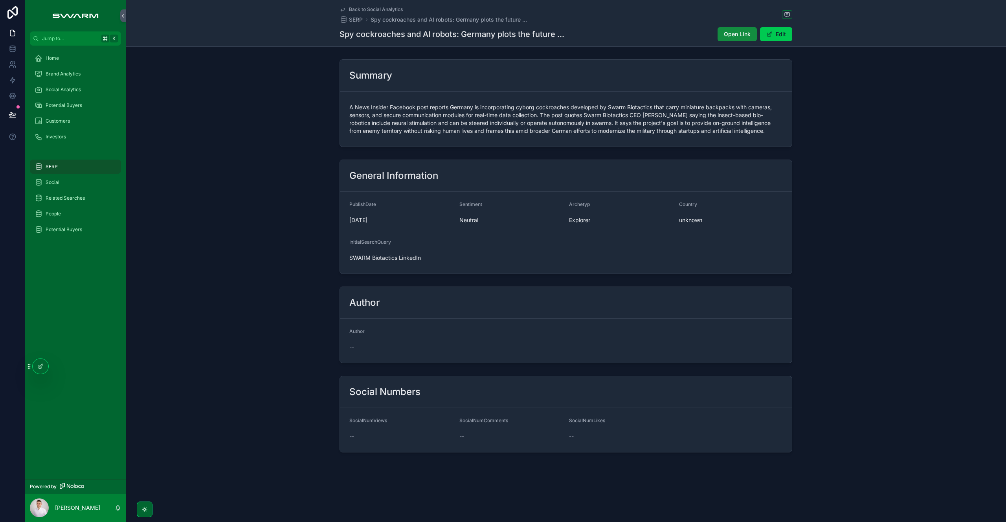
click at [737, 38] on button "Open Link" at bounding box center [736, 34] width 39 height 14
click at [73, 91] on span "Social Analytics" at bounding box center [63, 89] width 35 height 6
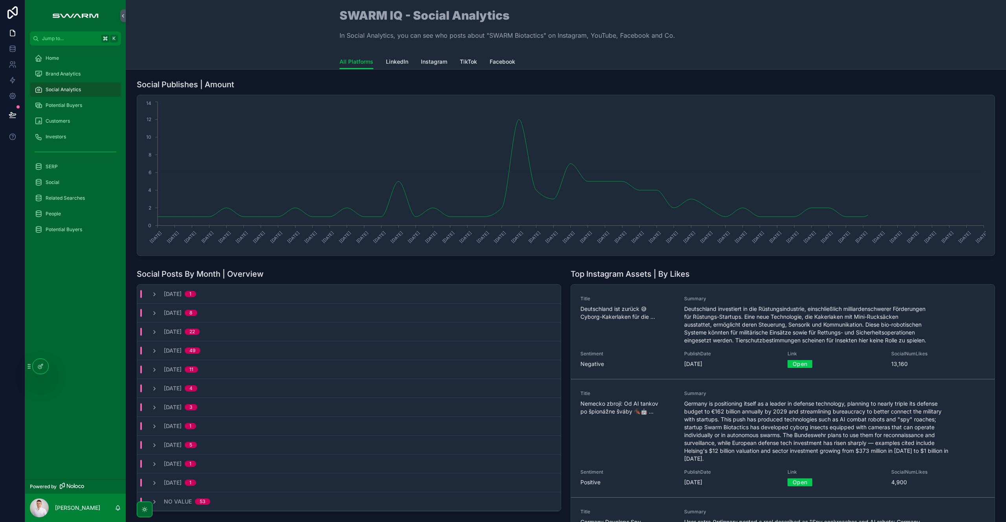
click at [505, 64] on span "Facebook" at bounding box center [502, 62] width 26 height 8
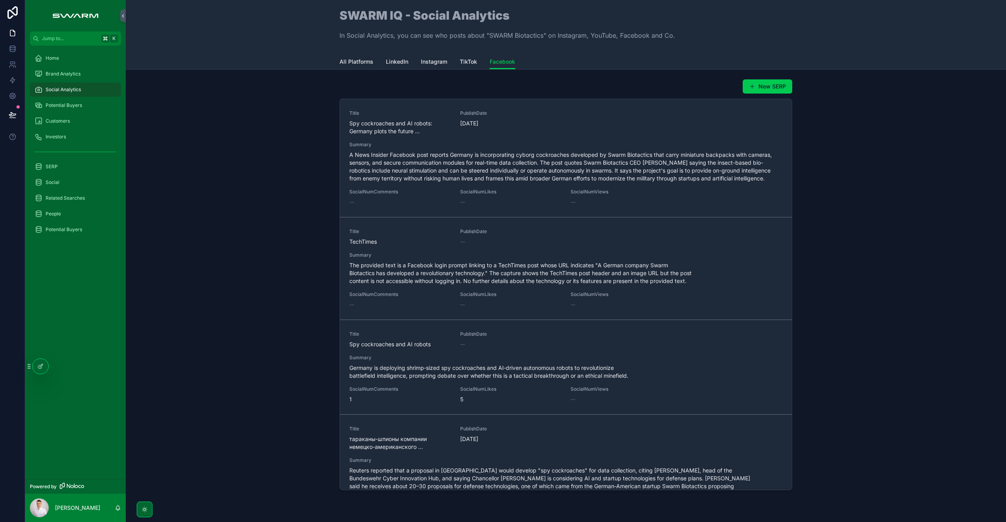
click at [40, 367] on icon at bounding box center [41, 365] width 3 height 3
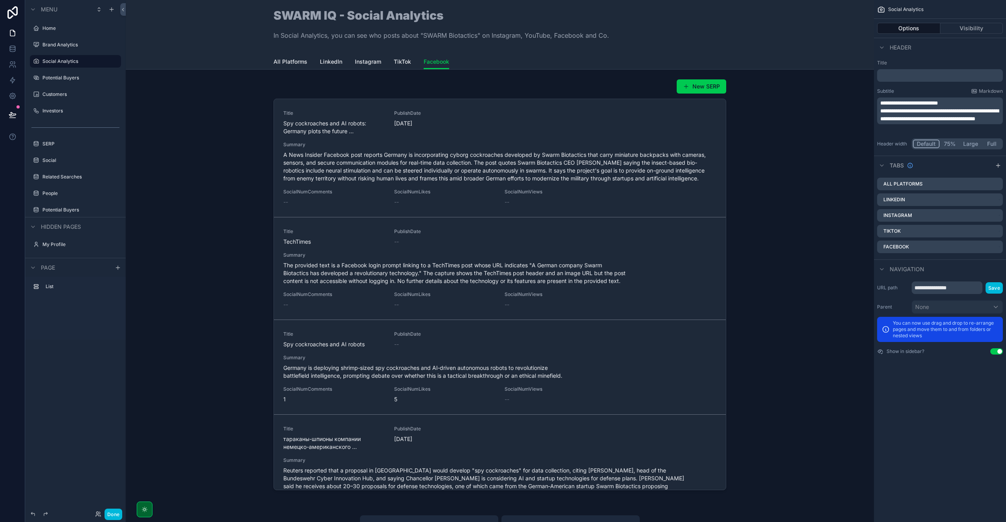
click at [559, 88] on div "scrollable content" at bounding box center [499, 286] width 735 height 420
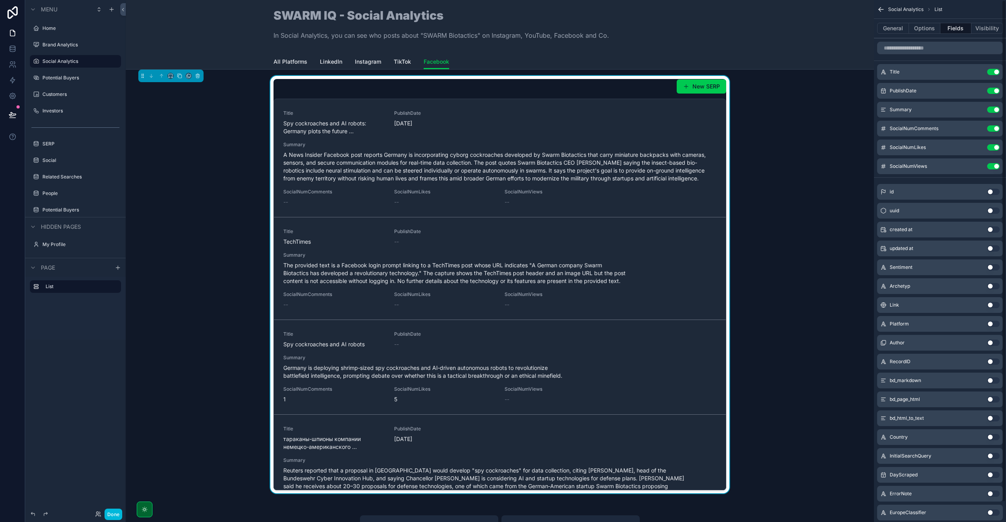
click at [887, 24] on button "General" at bounding box center [893, 28] width 32 height 11
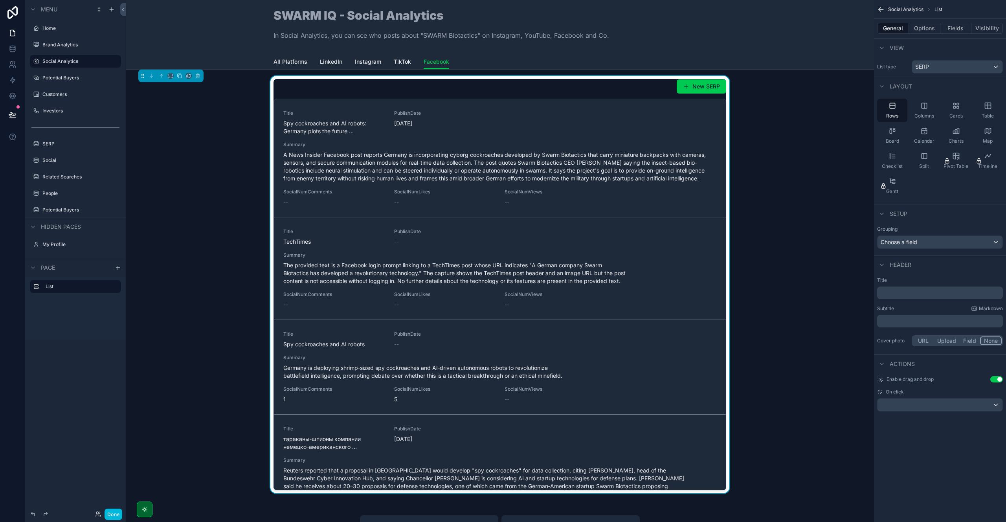
click at [925, 28] on button "Options" at bounding box center [924, 28] width 31 height 11
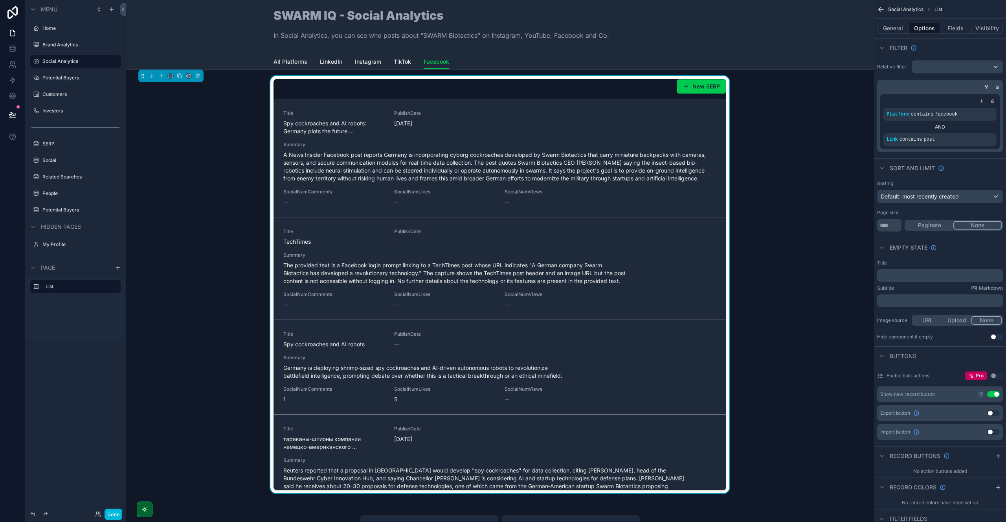
click at [924, 197] on span "Default: most recently created" at bounding box center [919, 196] width 78 height 7
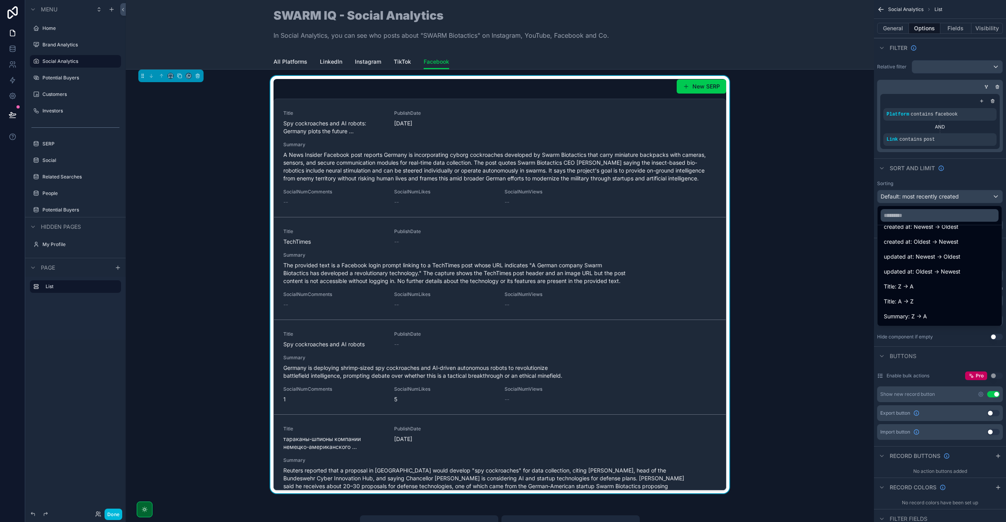
scroll to position [26, 0]
click at [923, 255] on span "updated at: Newest -> Oldest" at bounding box center [921, 256] width 77 height 9
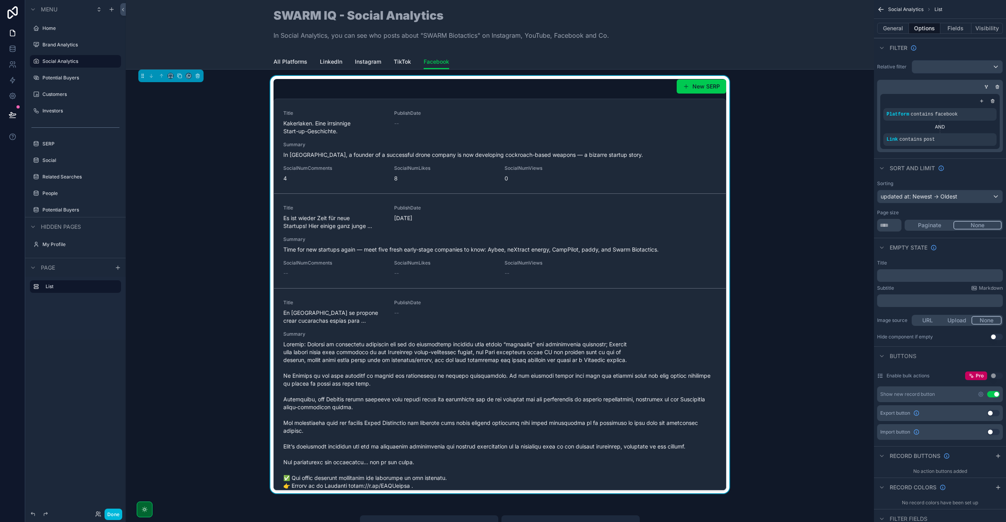
click at [946, 200] on div "updated at: Newest -> Oldest" at bounding box center [939, 196] width 125 height 13
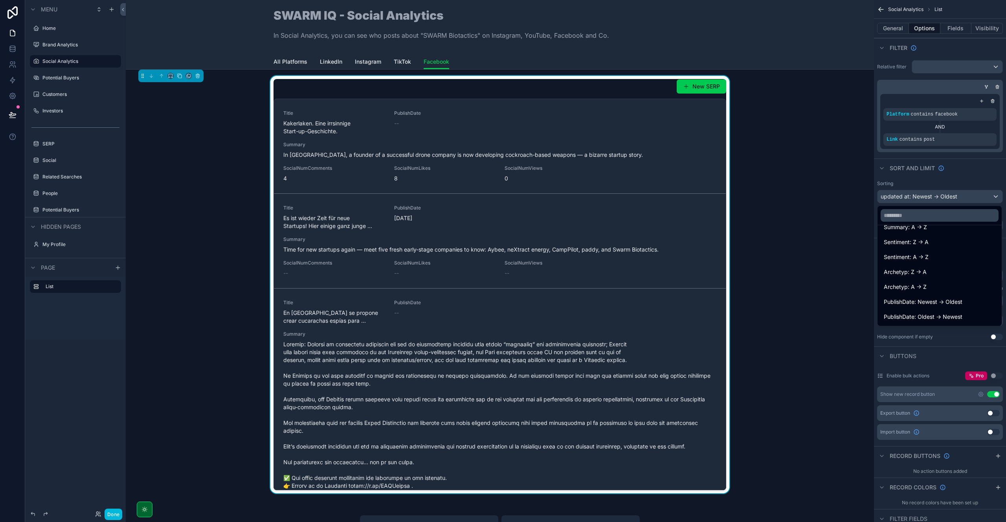
scroll to position [133, 0]
click at [933, 297] on span "PublishDate: Newest -> Oldest" at bounding box center [922, 299] width 79 height 9
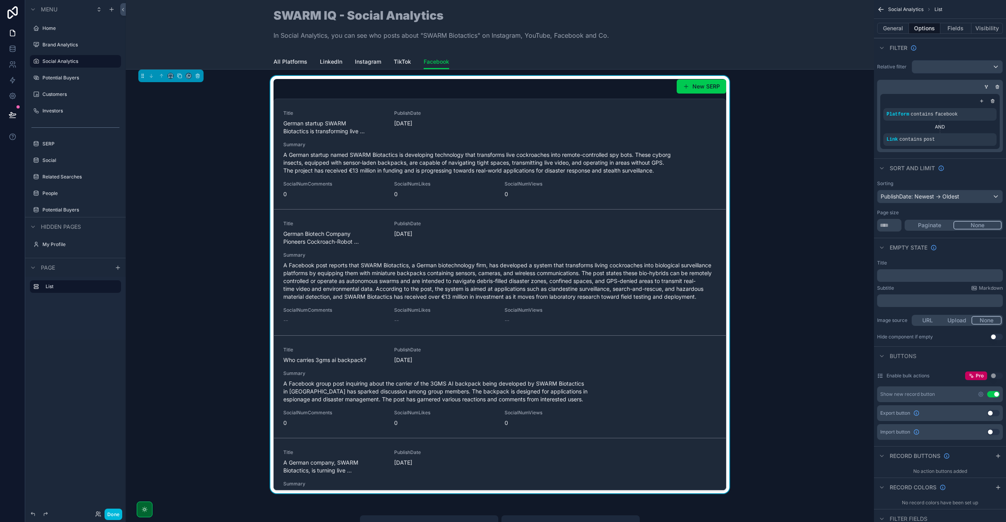
click at [968, 173] on div "Sort And Limit" at bounding box center [940, 167] width 132 height 19
click at [115, 514] on button "Done" at bounding box center [113, 513] width 18 height 11
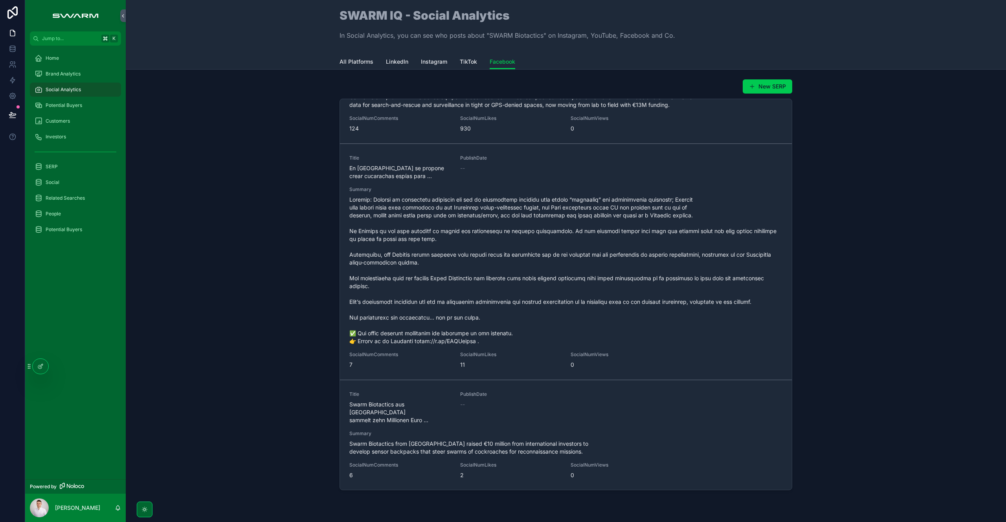
scroll to position [1564, 0]
click at [547, 249] on span "scrollable content" at bounding box center [565, 269] width 433 height 149
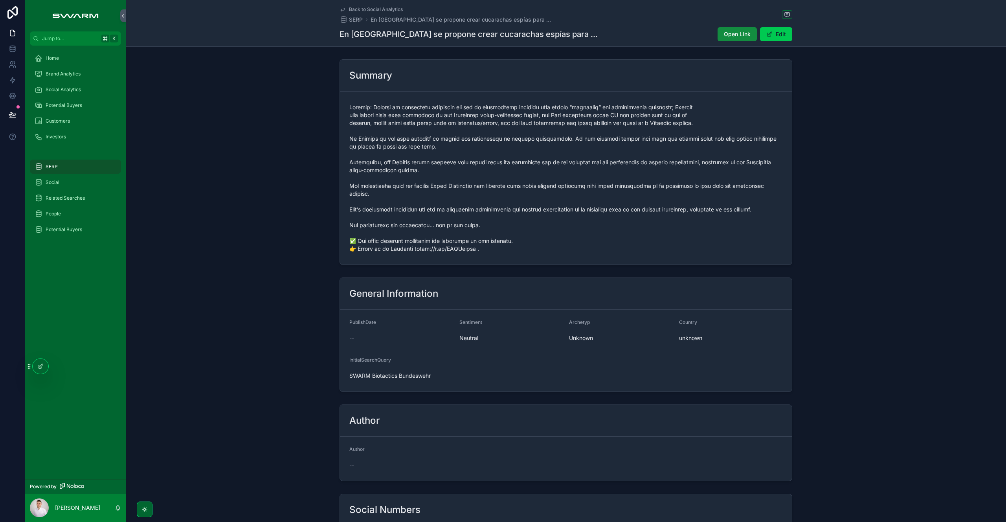
click at [95, 105] on div "Potential Buyers" at bounding box center [76, 105] width 82 height 13
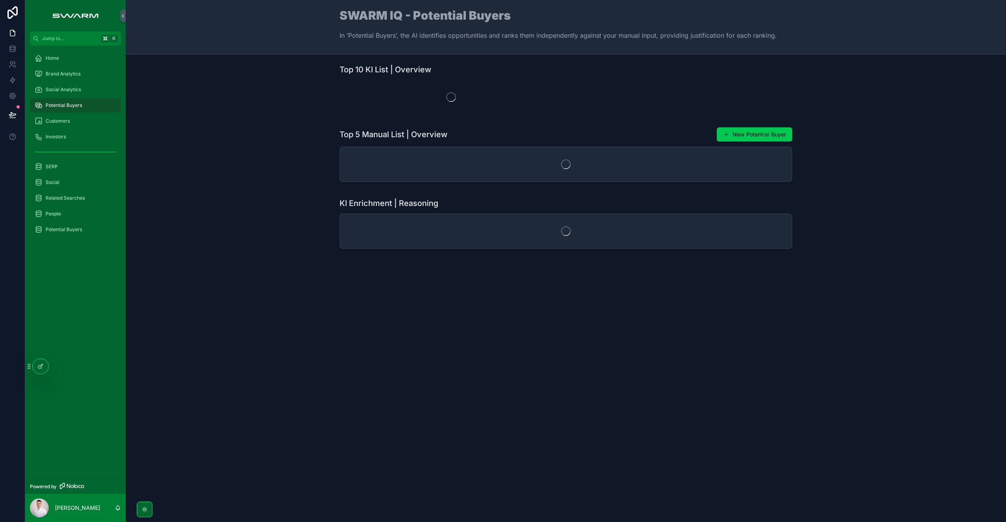
click at [90, 91] on div "Social Analytics" at bounding box center [76, 89] width 82 height 13
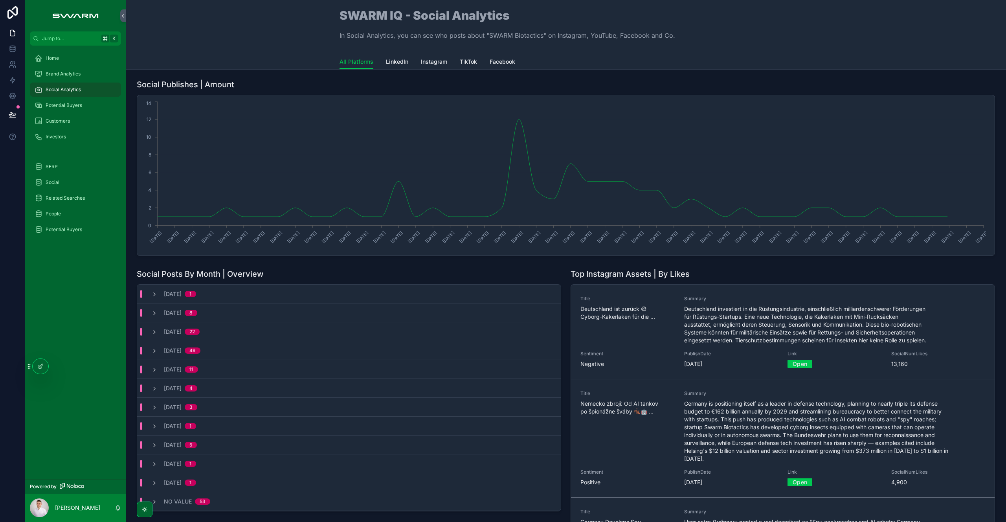
click at [502, 57] on link "Facebook" at bounding box center [502, 63] width 26 height 16
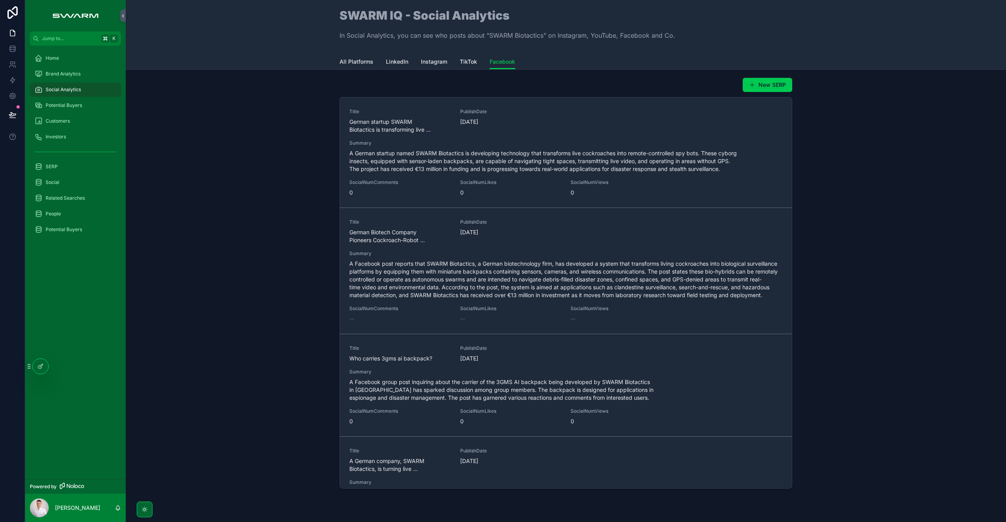
click at [261, 227] on div "New SERP Title German startup SWARM Biotactics is transforming live ... Publish…" at bounding box center [565, 284] width 867 height 420
click at [38, 368] on icon at bounding box center [40, 367] width 4 height 4
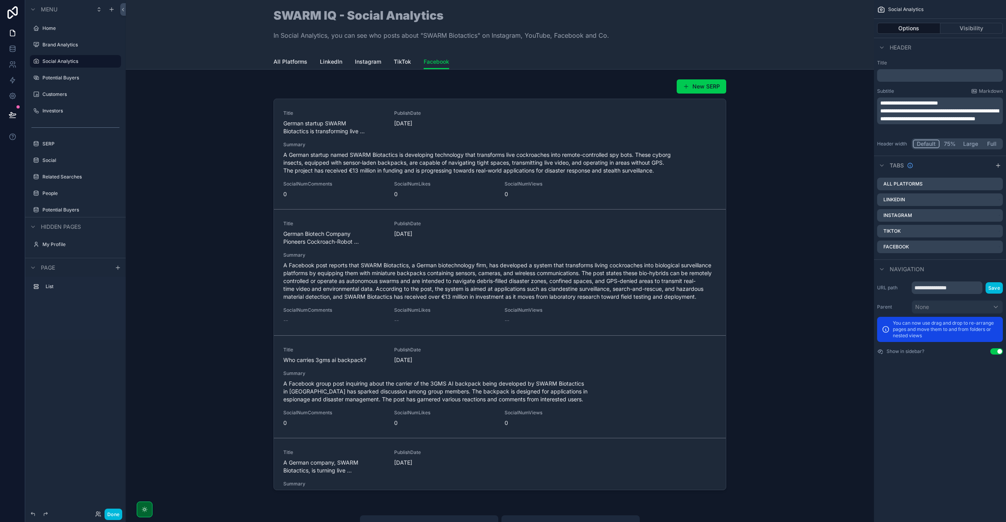
click at [481, 88] on div "scrollable content" at bounding box center [499, 286] width 735 height 420
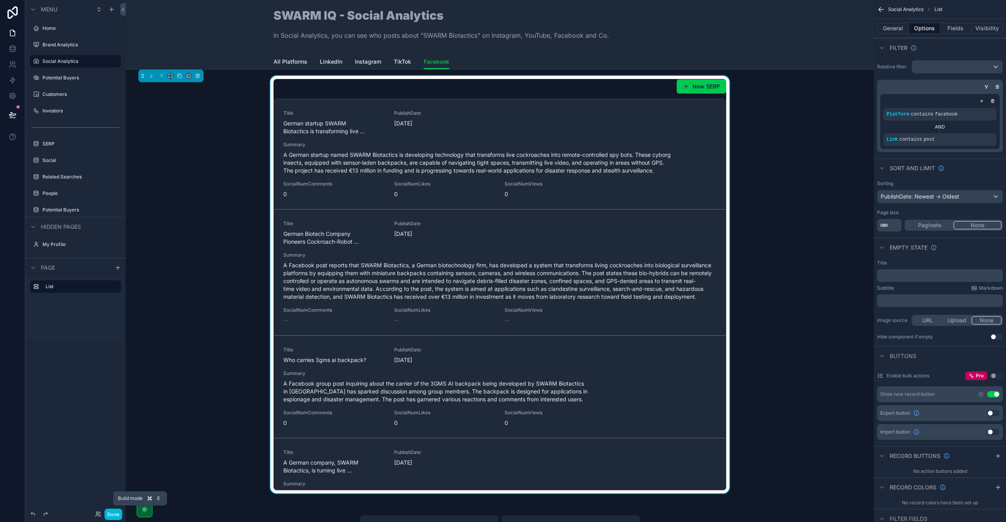
click at [110, 513] on button "Done" at bounding box center [113, 513] width 18 height 11
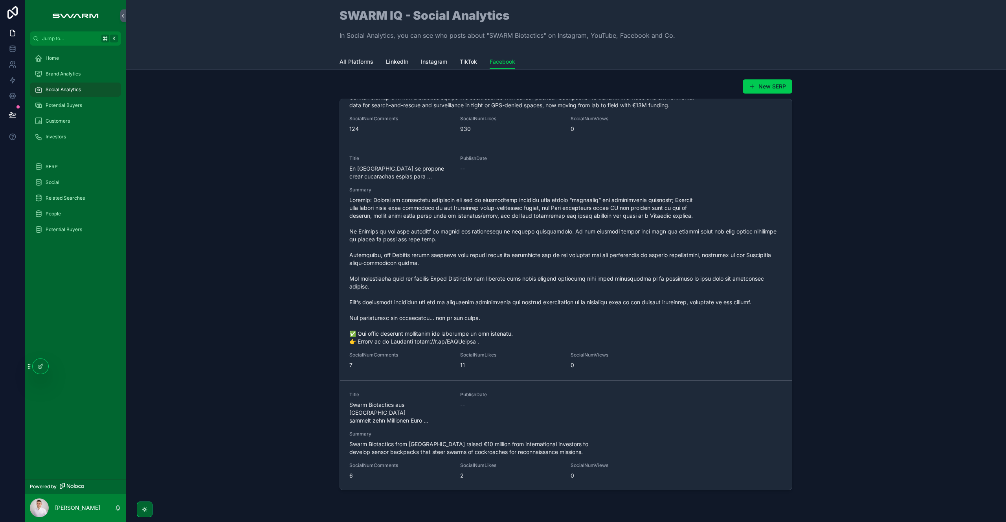
scroll to position [1564, 0]
click at [39, 367] on icon at bounding box center [40, 366] width 6 height 6
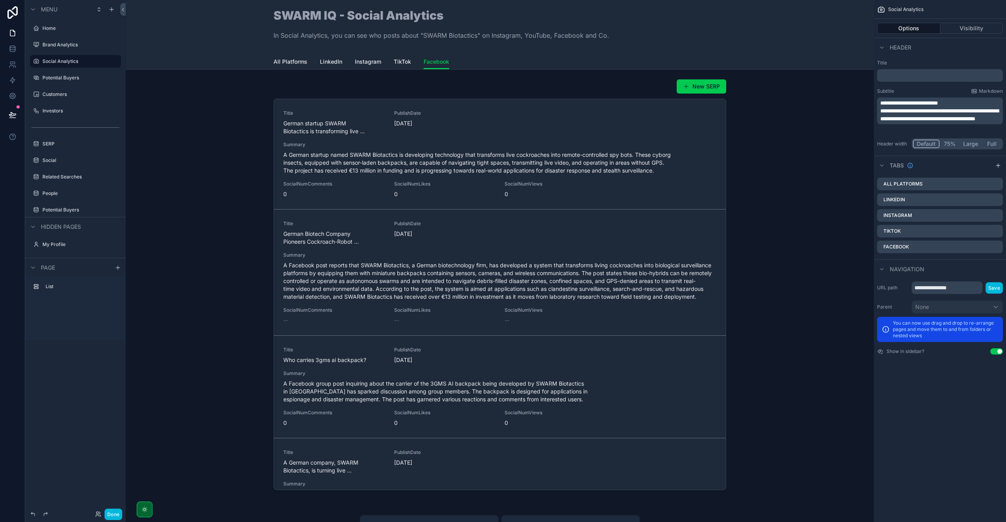
click at [546, 87] on div "scrollable content" at bounding box center [499, 286] width 735 height 420
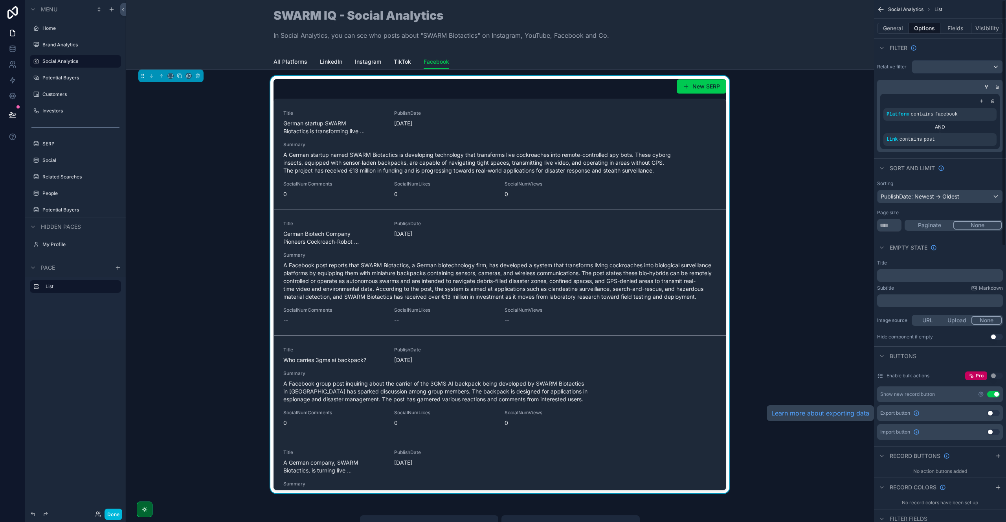
scroll to position [267, 0]
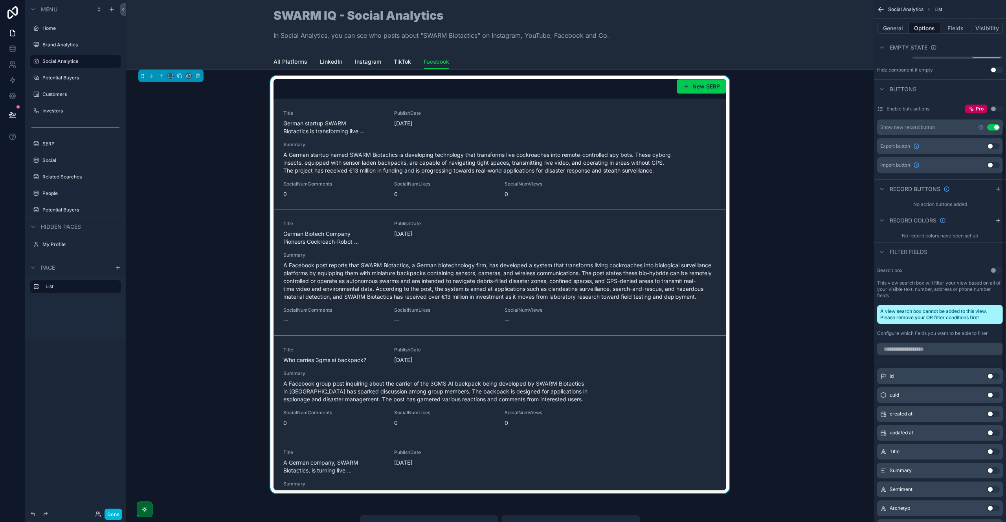
click at [992, 128] on button "Use setting" at bounding box center [993, 127] width 13 height 6
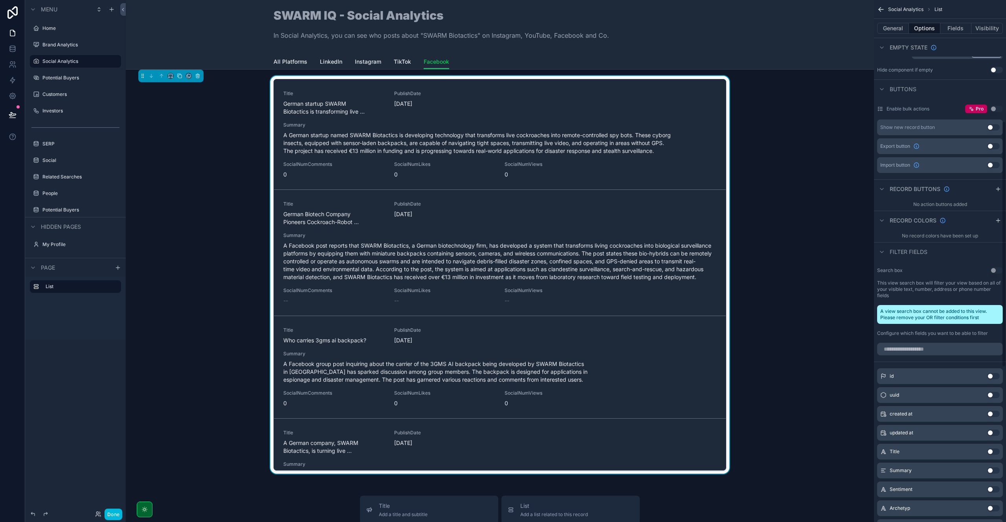
scroll to position [0, 0]
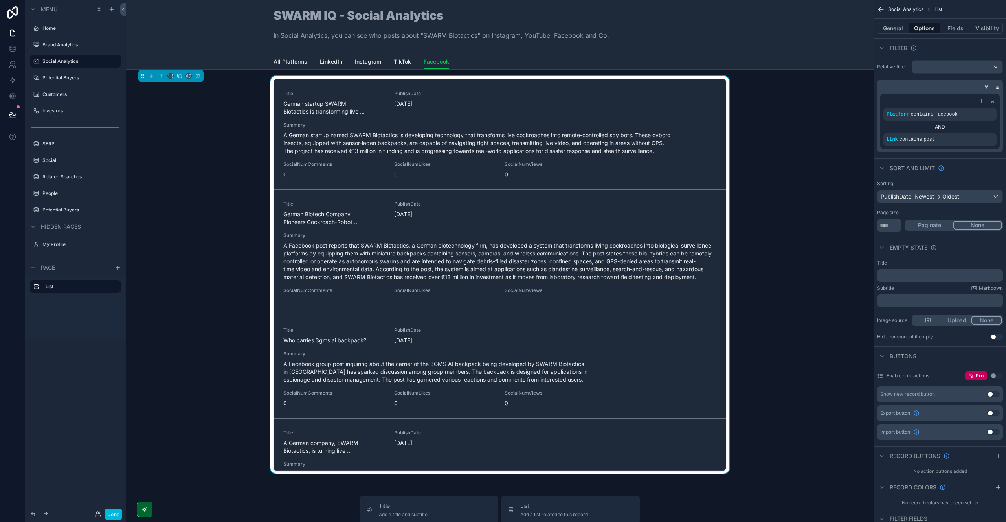
click at [894, 28] on button "General" at bounding box center [893, 28] width 32 height 11
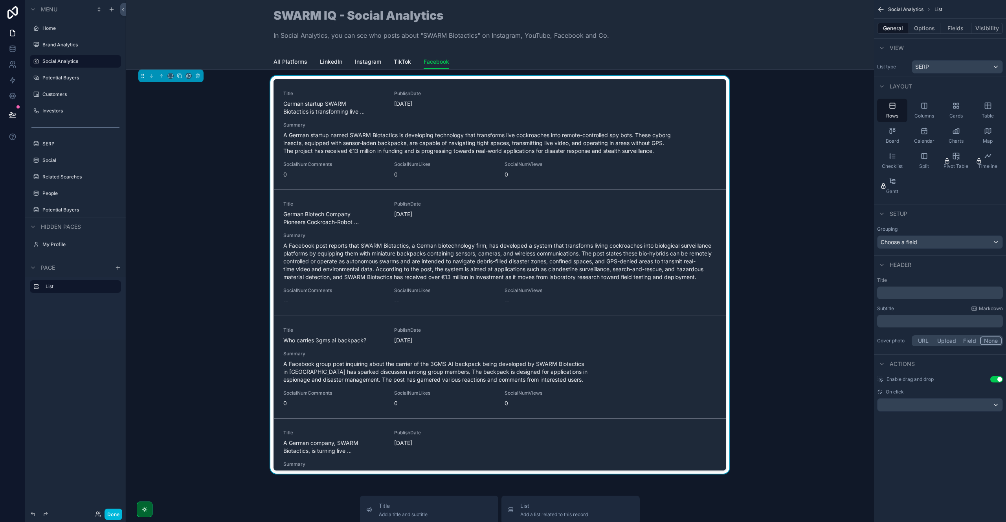
click at [898, 294] on p "﻿" at bounding box center [940, 293] width 121 height 8
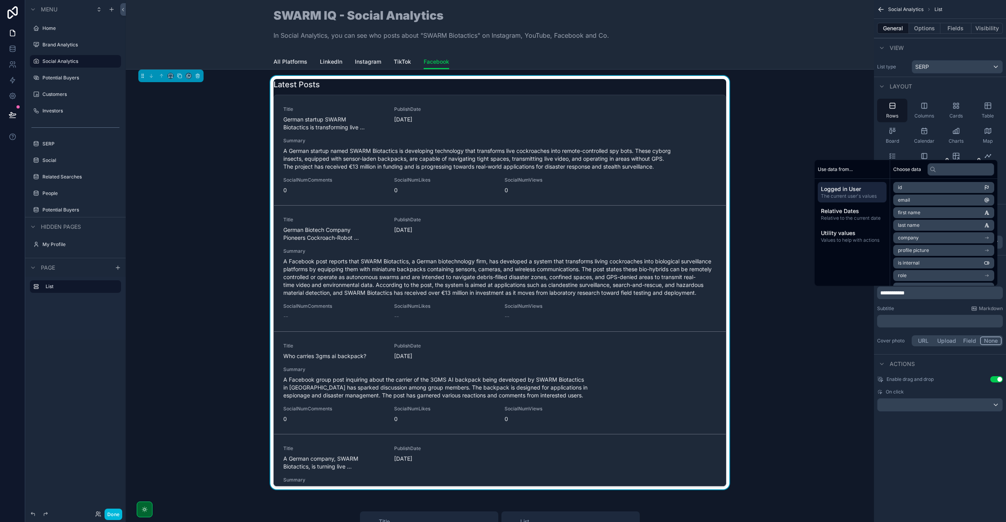
click at [802, 127] on div "Latest Posts Title German startup SWARM Biotactics is transforming live ... Pub…" at bounding box center [499, 284] width 735 height 416
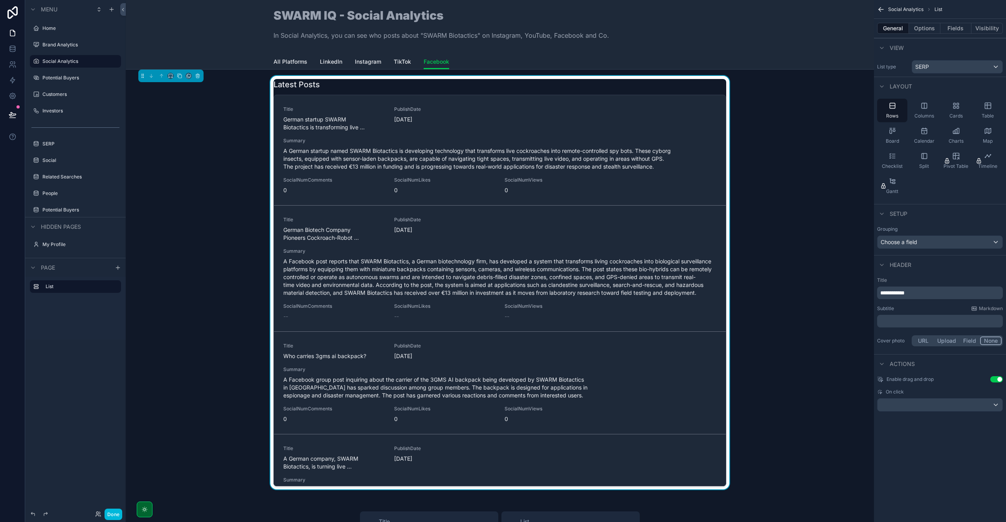
click at [112, 511] on button "Done" at bounding box center [113, 513] width 18 height 11
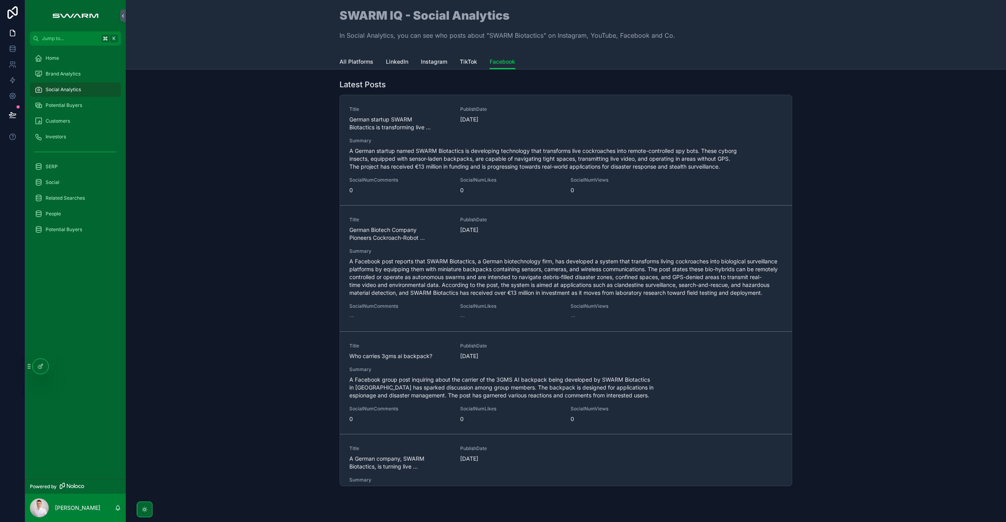
click at [466, 62] on span "TikTok" at bounding box center [468, 62] width 17 height 8
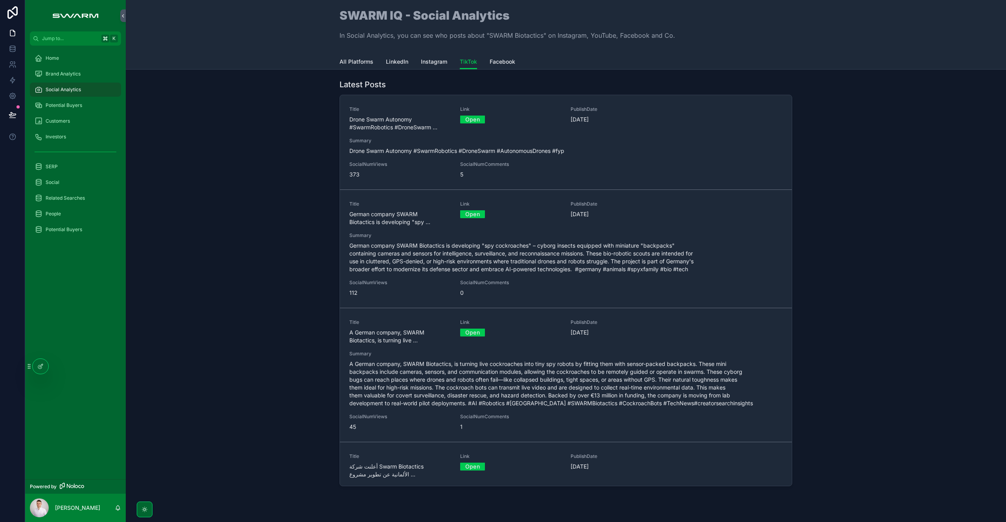
click at [499, 61] on span "Facebook" at bounding box center [502, 62] width 26 height 8
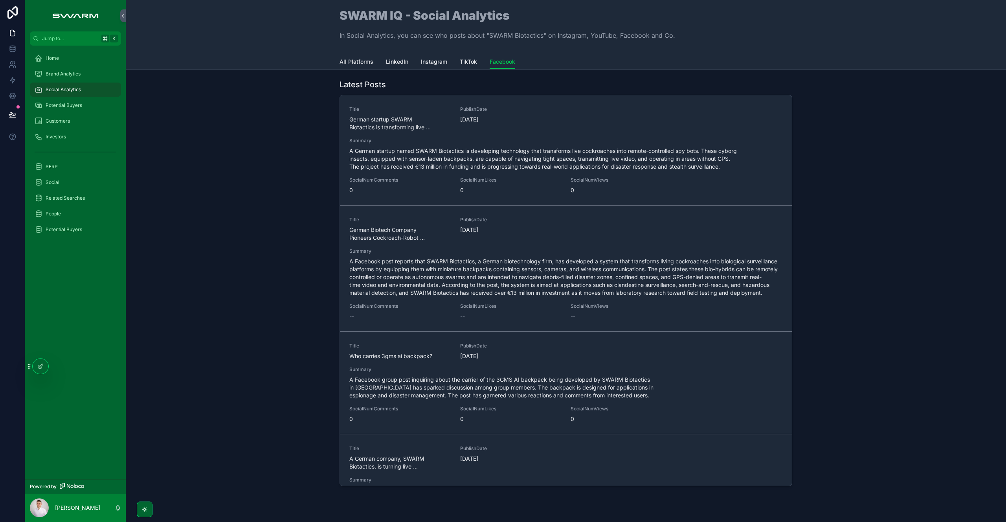
click at [44, 368] on div at bounding box center [41, 366] width 16 height 15
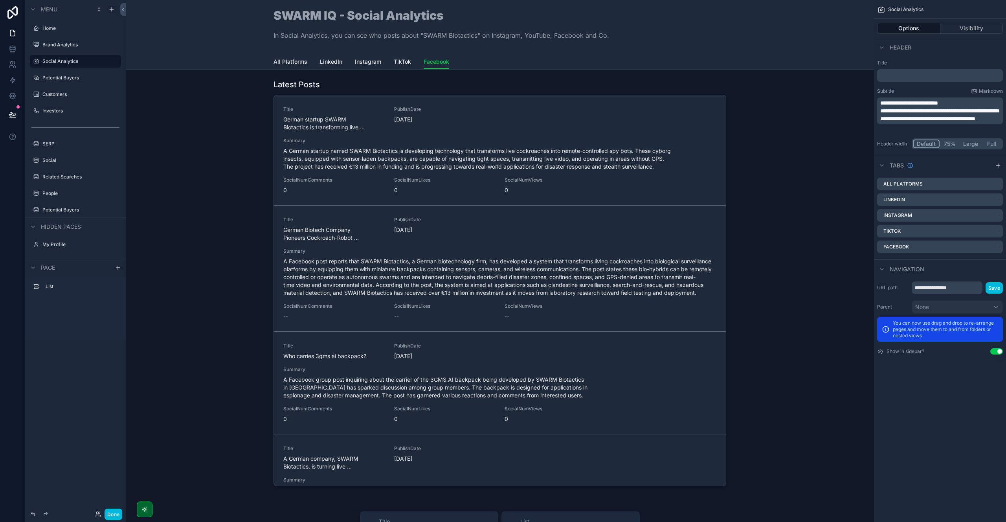
click at [563, 96] on div "scrollable content" at bounding box center [499, 284] width 735 height 416
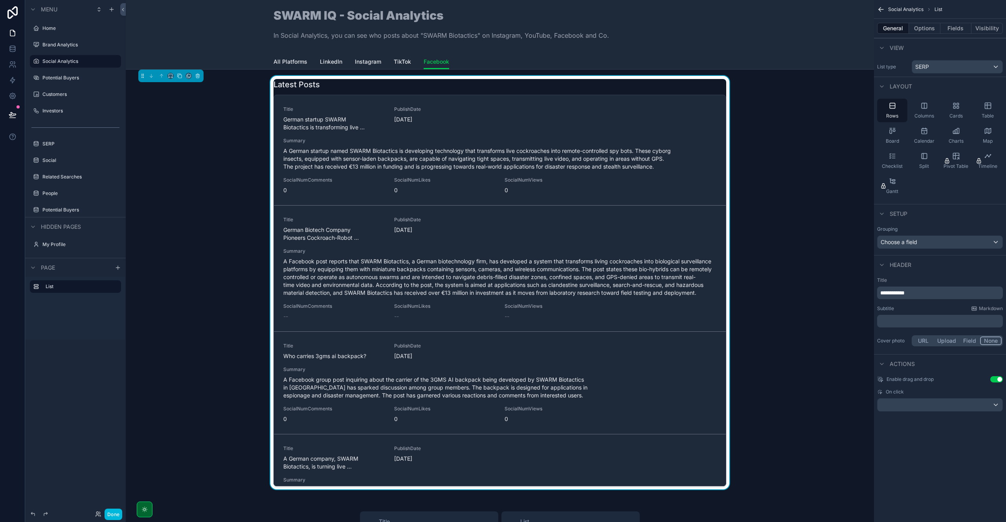
click at [961, 28] on button "Fields" at bounding box center [955, 28] width 31 height 11
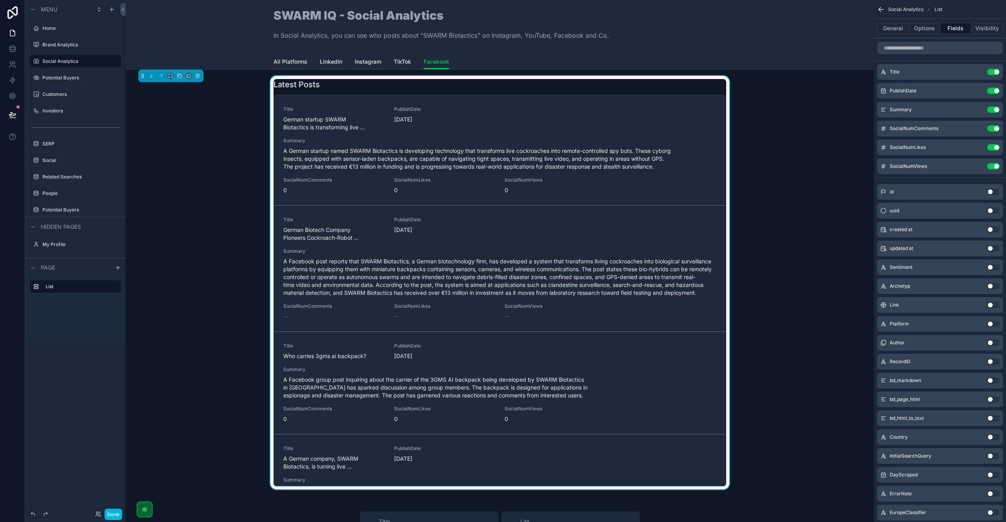
click at [992, 304] on button "Use setting" at bounding box center [993, 305] width 13 height 6
click at [0, 0] on icon "scrollable content" at bounding box center [0, 0] width 0 height 0
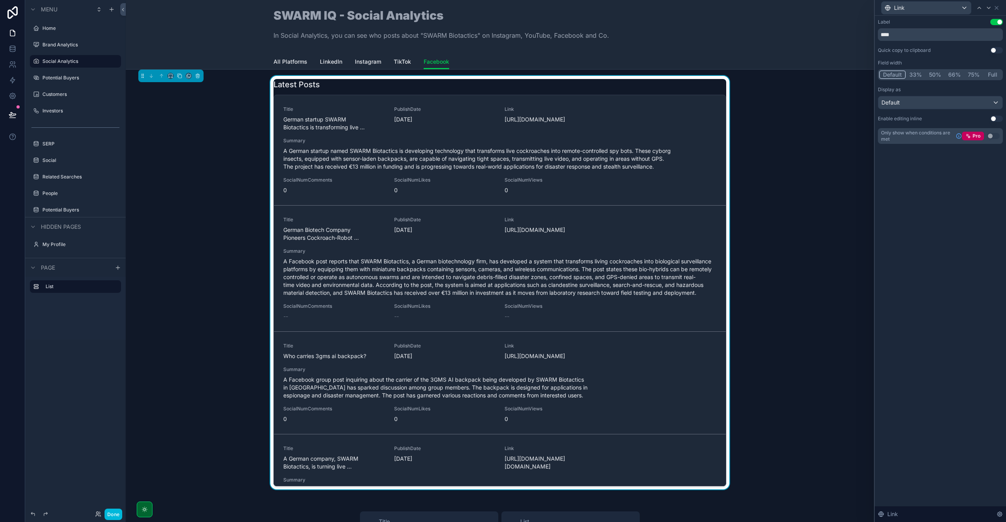
click at [919, 104] on div "Default" at bounding box center [940, 102] width 124 height 13
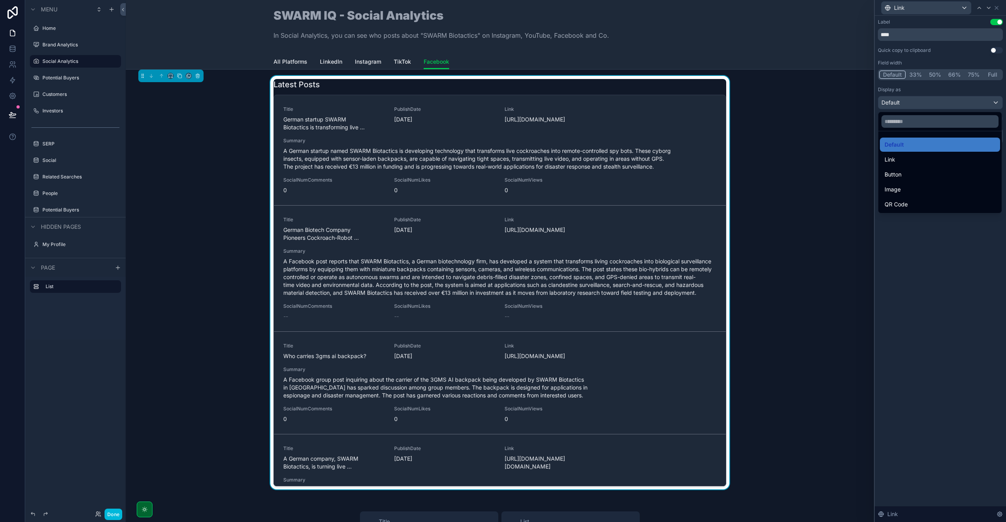
click at [911, 173] on div "Button" at bounding box center [939, 174] width 111 height 9
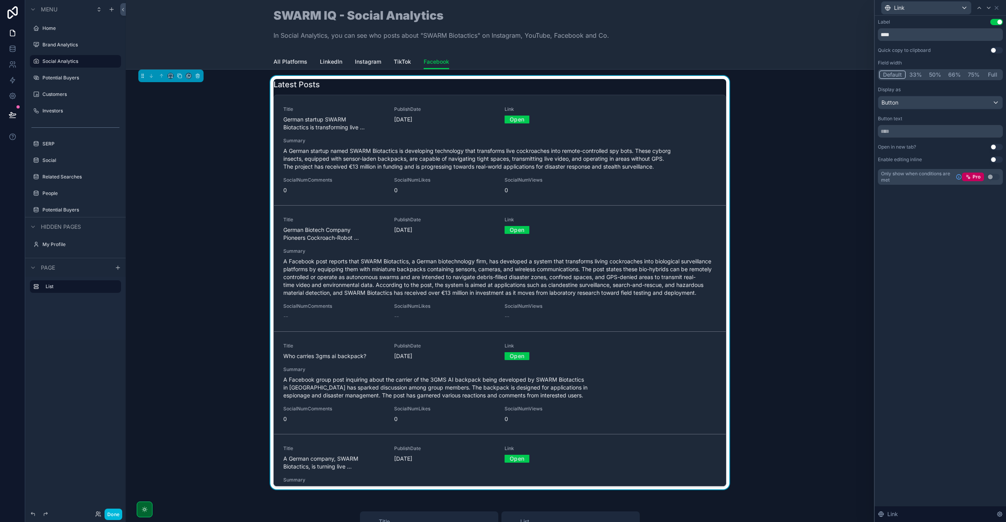
click at [940, 257] on div "Label Use setting **** Quick copy to clipboard Use setting Field width Default …" at bounding box center [939, 269] width 131 height 506
click at [999, 7] on div "Link" at bounding box center [940, 7] width 125 height 15
click at [997, 10] on icon at bounding box center [996, 8] width 6 height 6
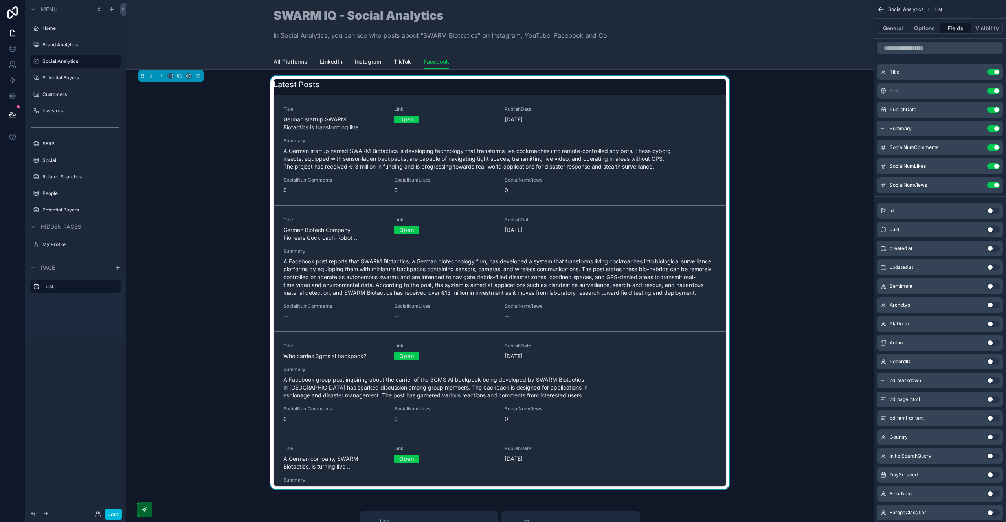
click at [399, 62] on span "TikTok" at bounding box center [402, 62] width 17 height 8
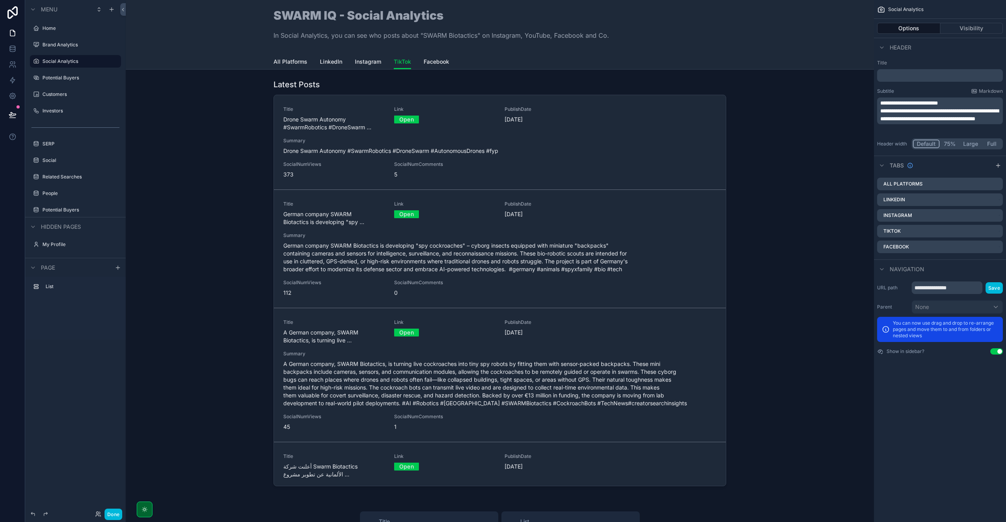
click at [438, 62] on span "Facebook" at bounding box center [436, 62] width 26 height 8
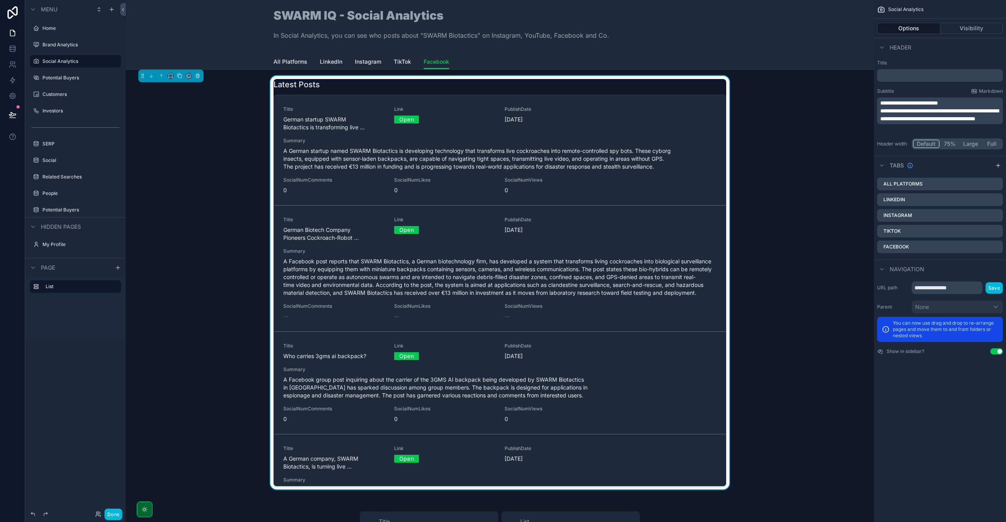
click at [114, 515] on button "Done" at bounding box center [113, 513] width 18 height 11
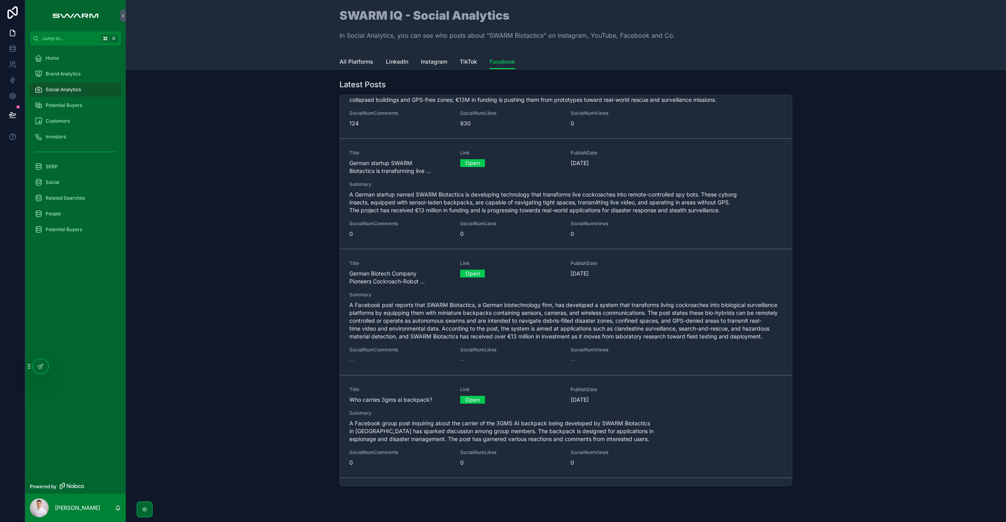
scroll to position [161, 0]
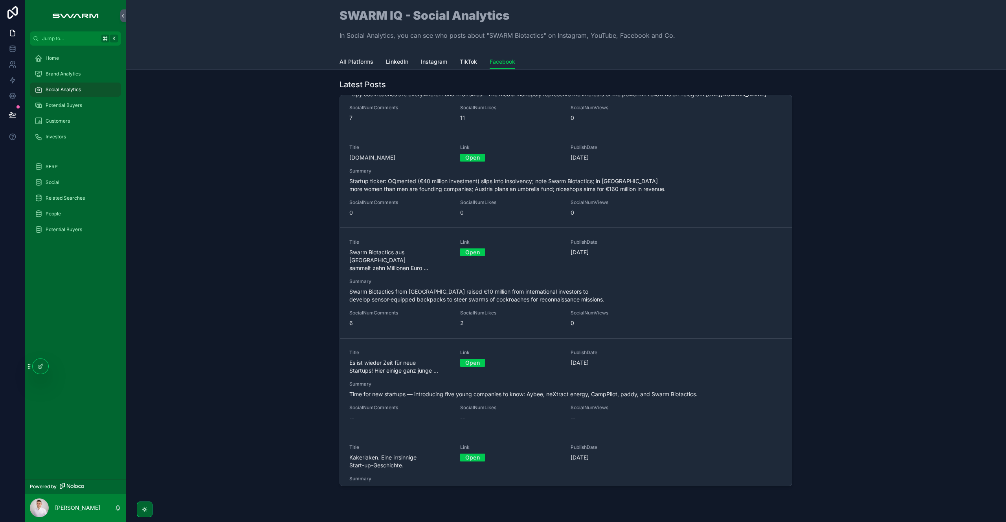
scroll to position [1439, 0]
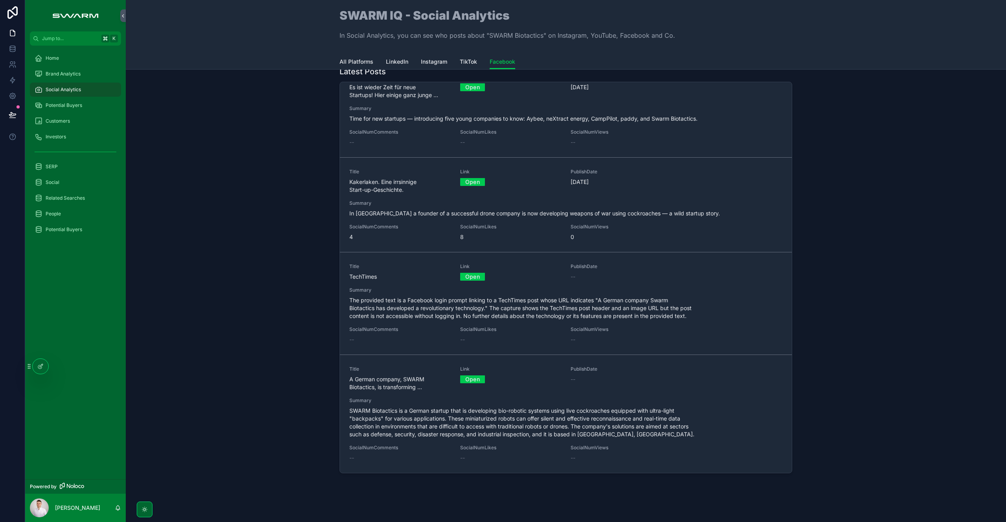
scroll to position [15, 0]
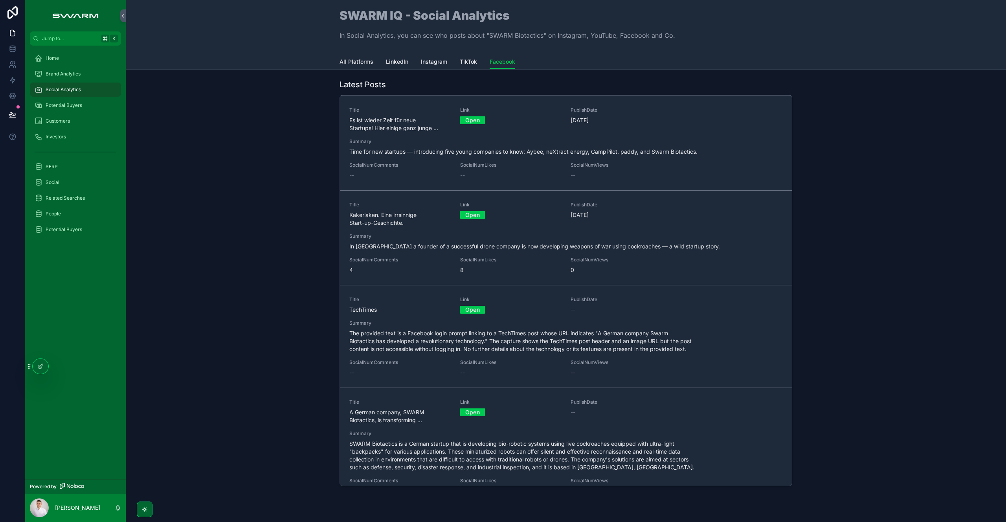
scroll to position [1439, 0]
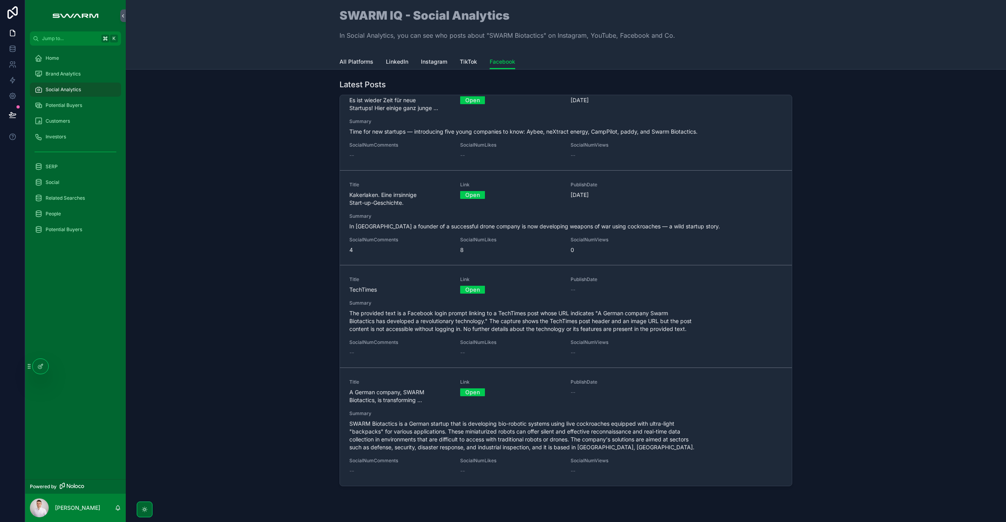
drag, startPoint x: 280, startPoint y: 354, endPoint x: 174, endPoint y: 174, distance: 209.6
click at [280, 354] on div "Latest Posts Title Amazing Science Facts Link Open PublishDate [DATE] Summary G…" at bounding box center [565, 284] width 867 height 416
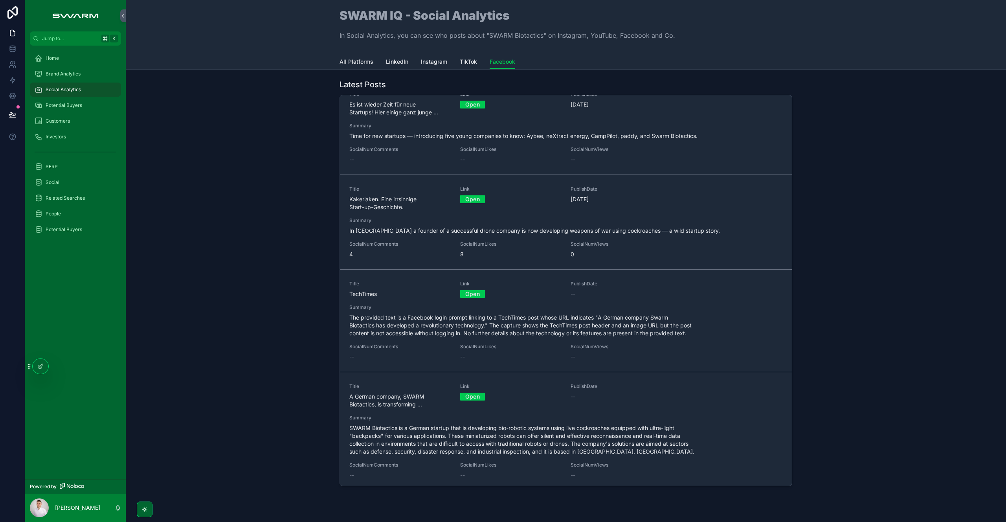
scroll to position [1439, 0]
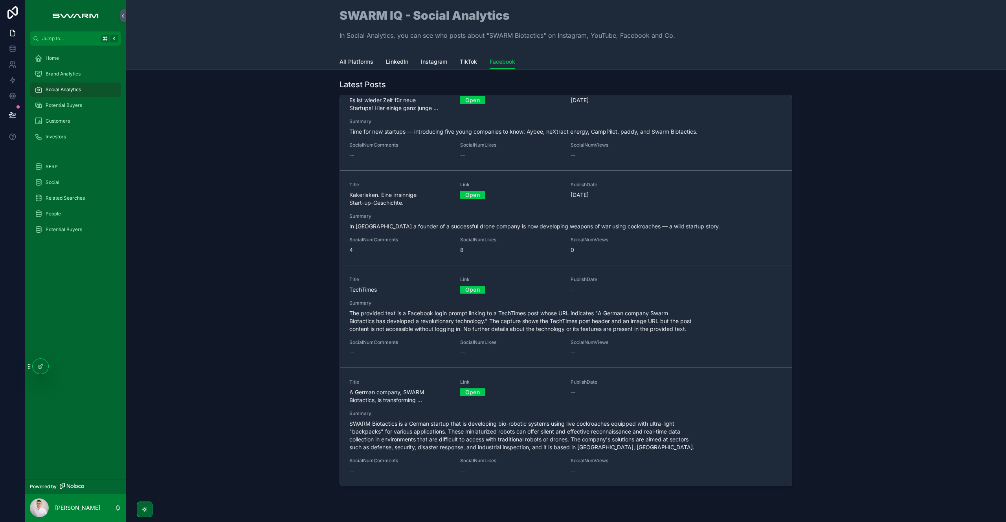
click at [295, 392] on div "Latest Posts Title Amazing Science Facts Link Open PublishDate [DATE] Summary G…" at bounding box center [565, 284] width 867 height 416
click at [370, 315] on span "The provided text is a Facebook login prompt linking to a TechTimes post whose …" at bounding box center [565, 321] width 433 height 24
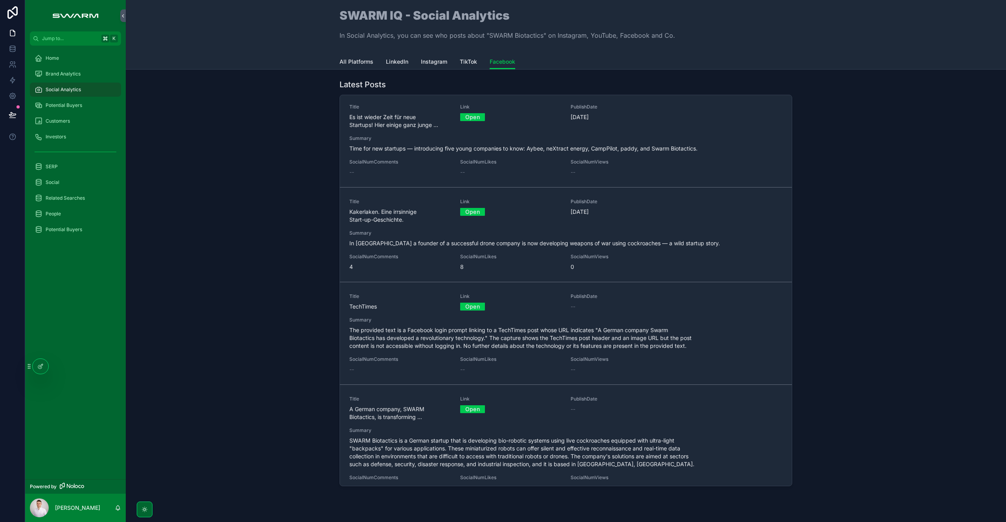
scroll to position [1439, 0]
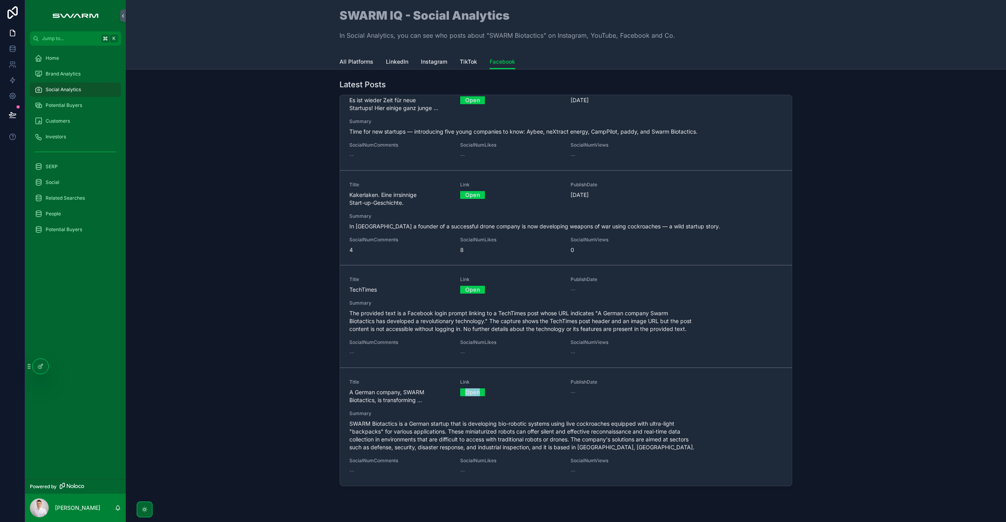
click at [391, 324] on span "The provided text is a Facebook login prompt linking to a TechTimes post whose …" at bounding box center [565, 321] width 433 height 24
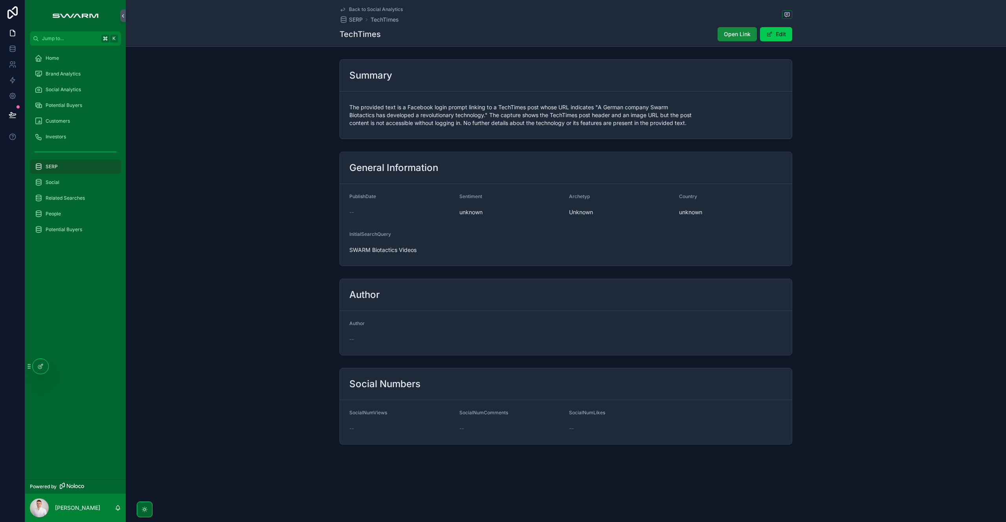
click at [735, 39] on button "Open Link" at bounding box center [736, 34] width 39 height 14
click at [729, 37] on span "Open Link" at bounding box center [737, 34] width 27 height 8
click at [277, 252] on div "General Information PublishDate -- Sentiment unknown Archetyp Unknown Country u…" at bounding box center [566, 208] width 880 height 121
click at [71, 90] on span "Social Analytics" at bounding box center [63, 89] width 35 height 6
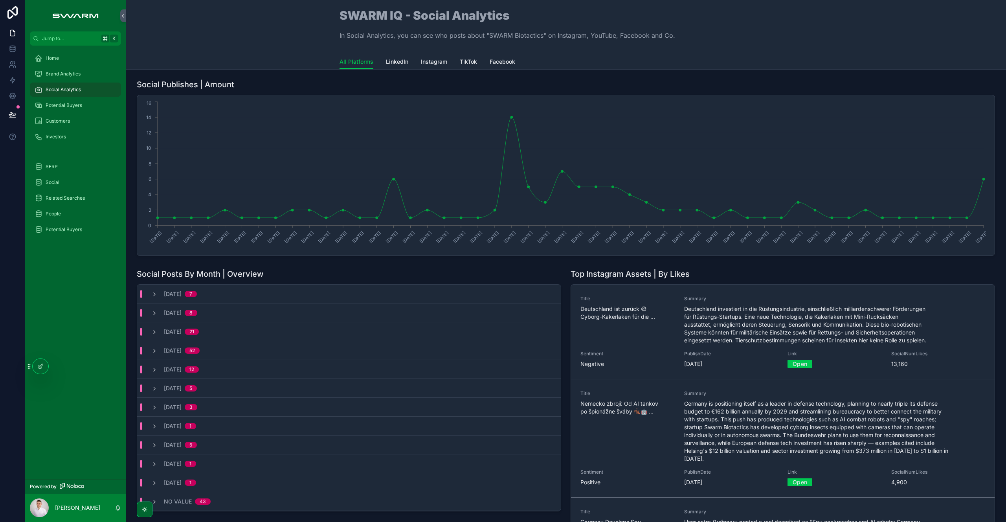
click at [497, 58] on span "Facebook" at bounding box center [502, 62] width 26 height 8
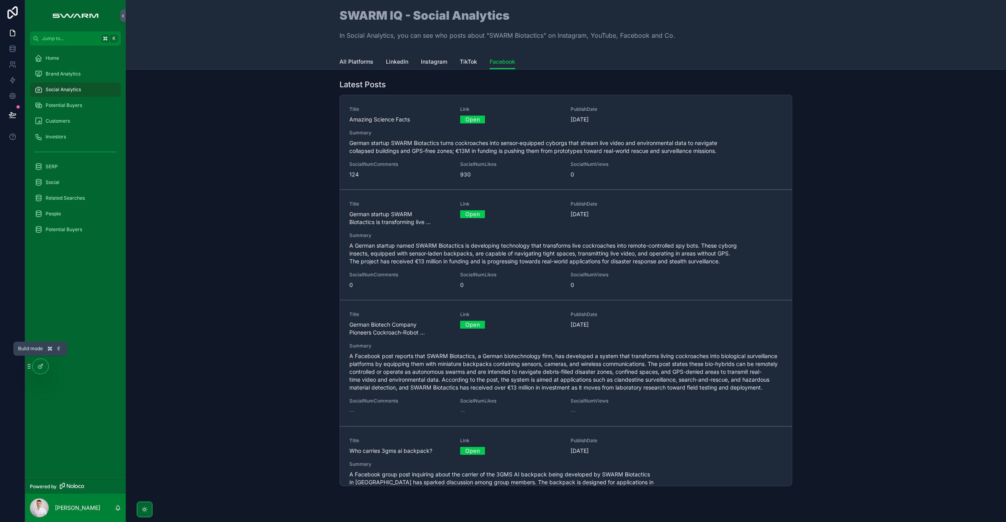
click at [43, 367] on icon at bounding box center [40, 366] width 6 height 6
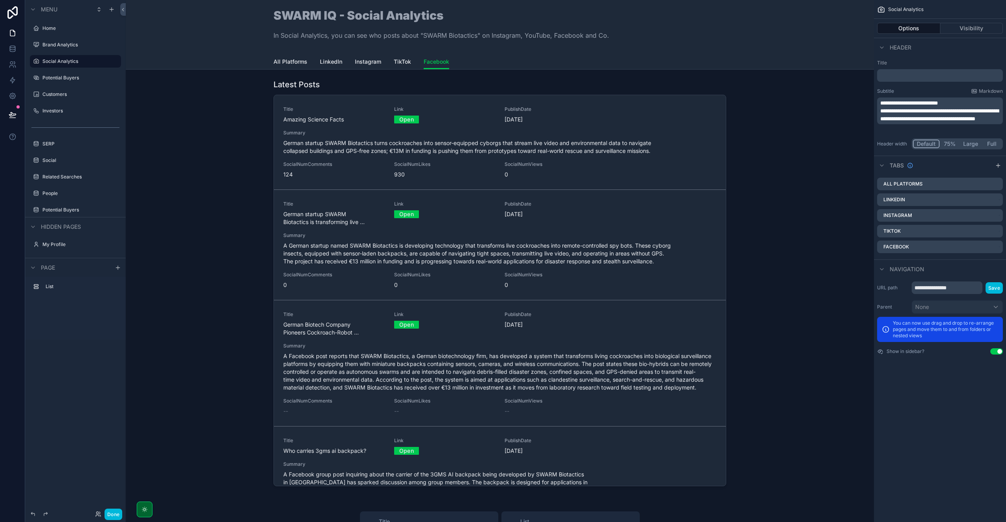
click at [666, 89] on div "scrollable content" at bounding box center [499, 284] width 735 height 416
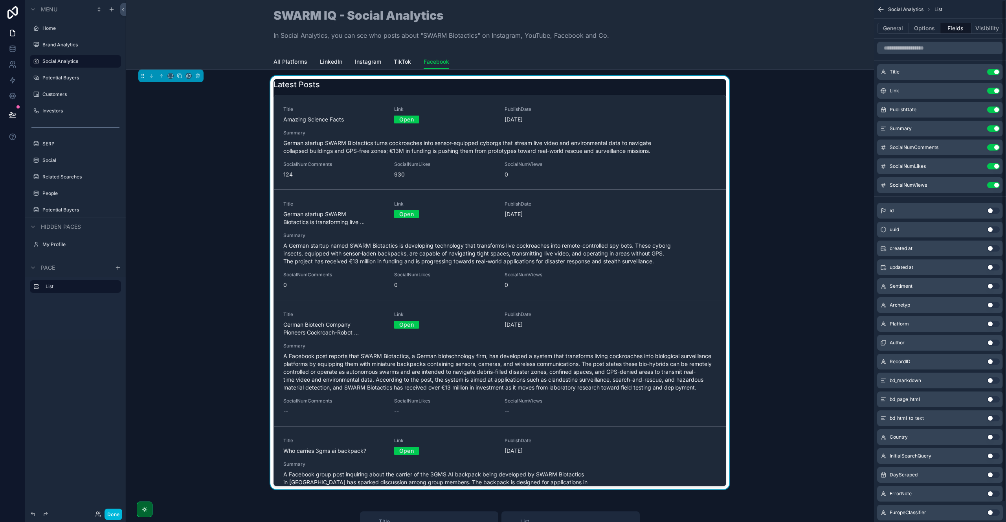
click at [924, 28] on button "Options" at bounding box center [924, 28] width 31 height 11
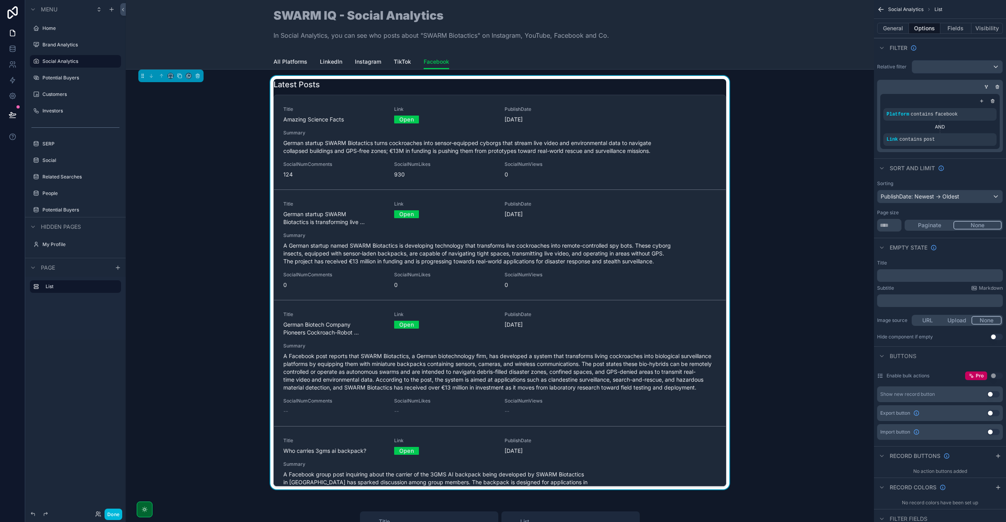
click at [398, 62] on span "TikTok" at bounding box center [402, 62] width 17 height 8
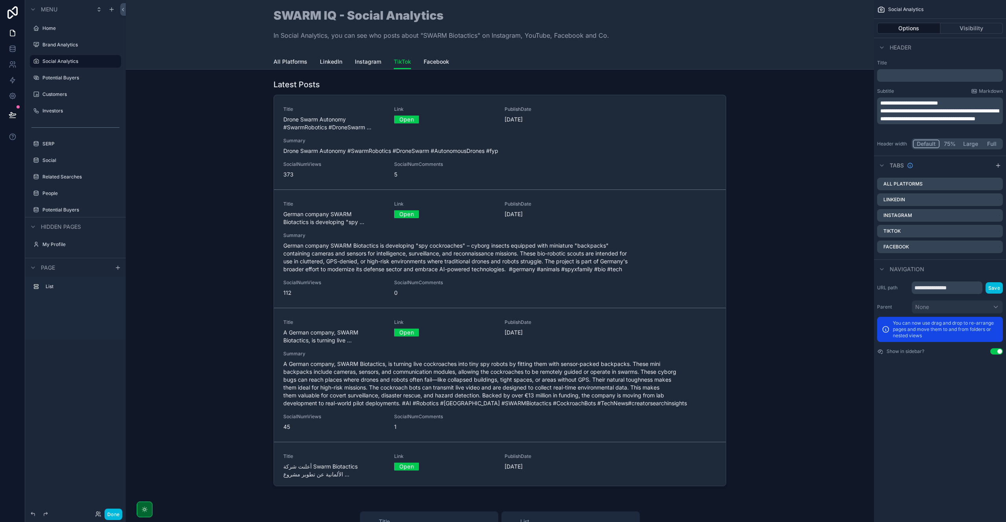
click at [367, 61] on span "Instagram" at bounding box center [368, 62] width 26 height 8
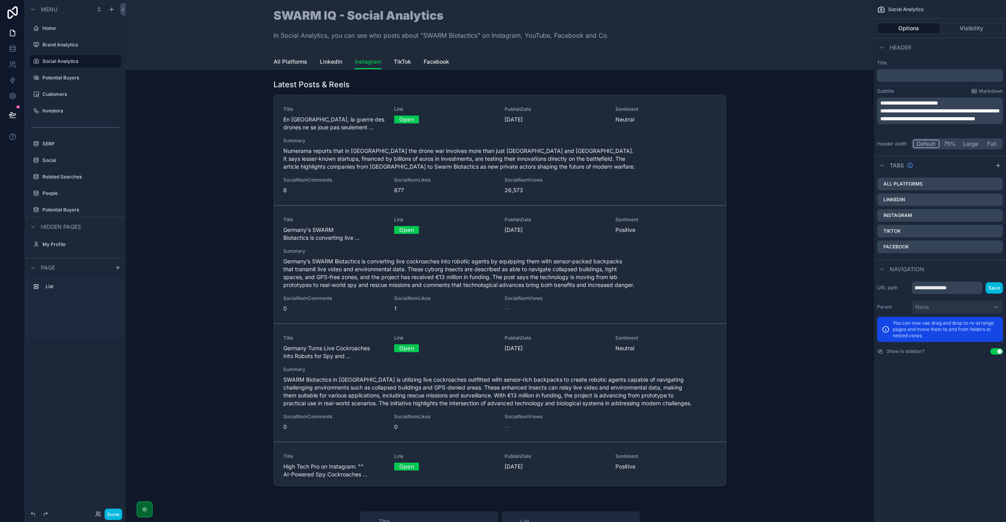
click at [363, 84] on div "scrollable content" at bounding box center [499, 284] width 735 height 416
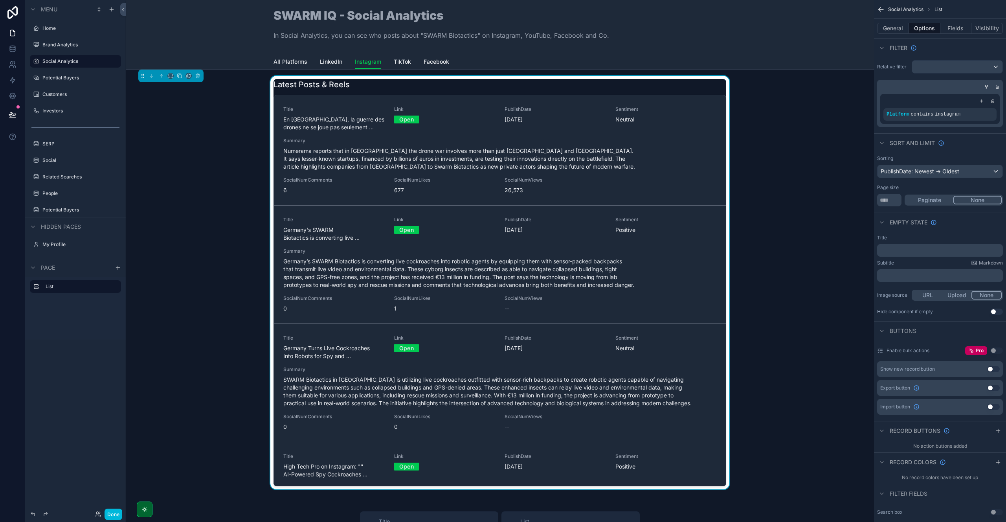
click at [434, 62] on span "Facebook" at bounding box center [436, 62] width 26 height 8
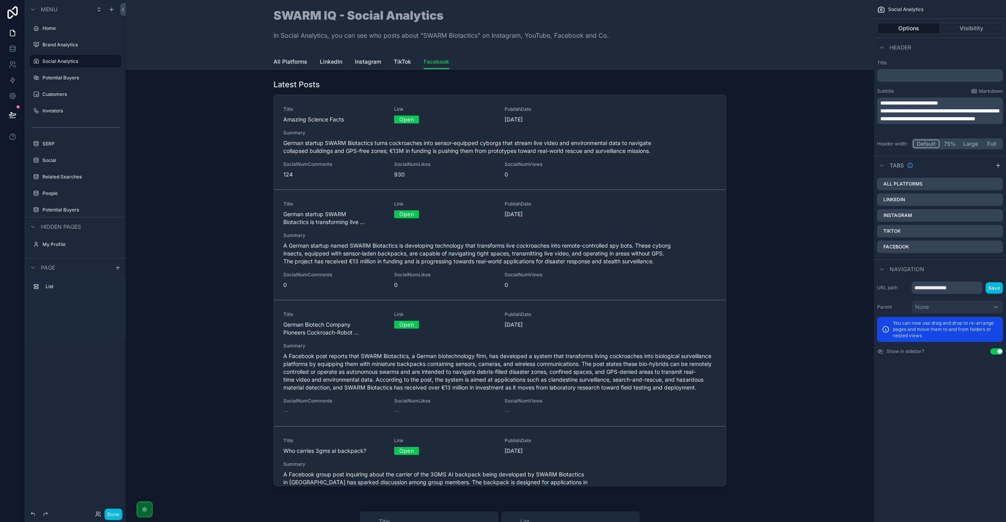
click at [554, 84] on div "scrollable content" at bounding box center [499, 284] width 735 height 416
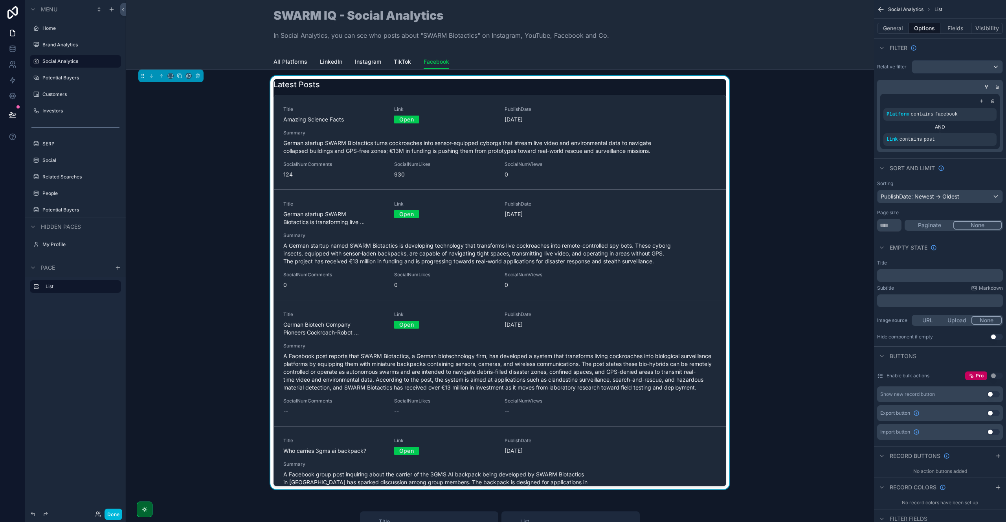
click at [0, 0] on icon "scrollable content" at bounding box center [0, 0] width 0 height 0
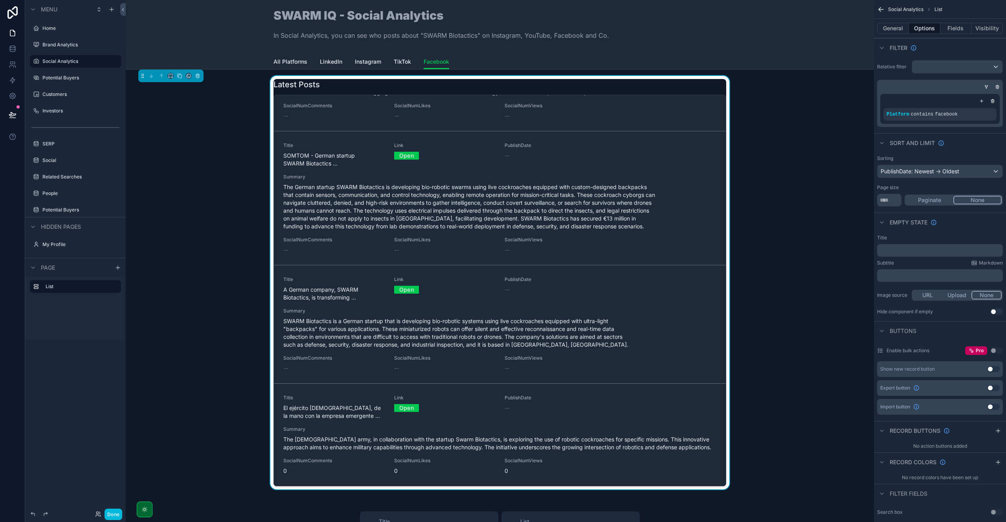
click at [115, 513] on button "Done" at bounding box center [113, 513] width 18 height 11
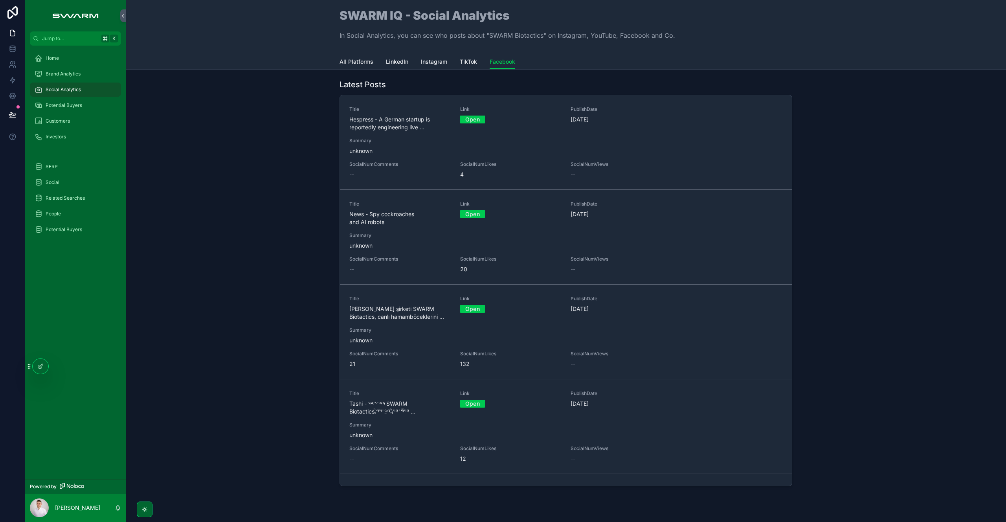
click at [470, 62] on span "TikTok" at bounding box center [468, 62] width 17 height 8
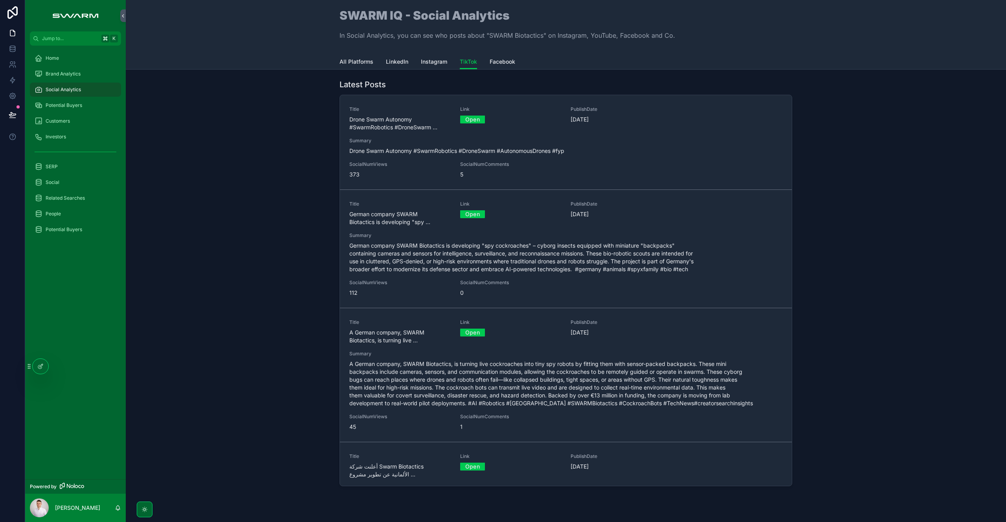
click at [429, 58] on span "Instagram" at bounding box center [434, 62] width 26 height 8
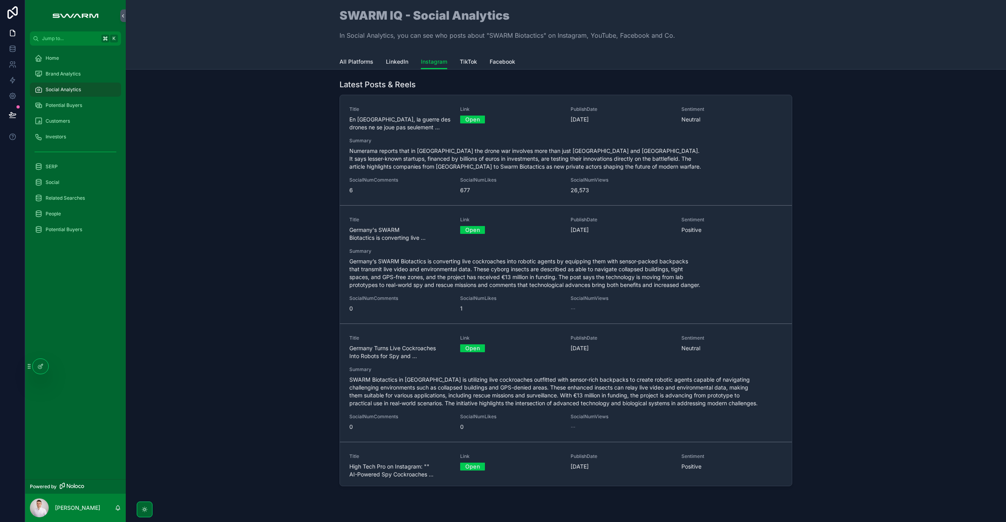
click at [397, 59] on span "LinkedIn" at bounding box center [397, 62] width 22 height 8
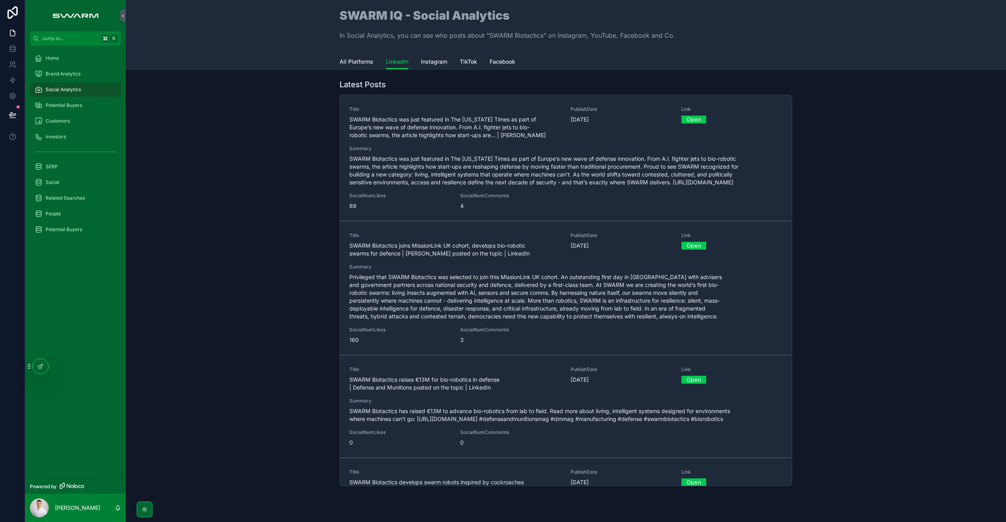
click at [92, 62] on div "Home" at bounding box center [76, 58] width 82 height 13
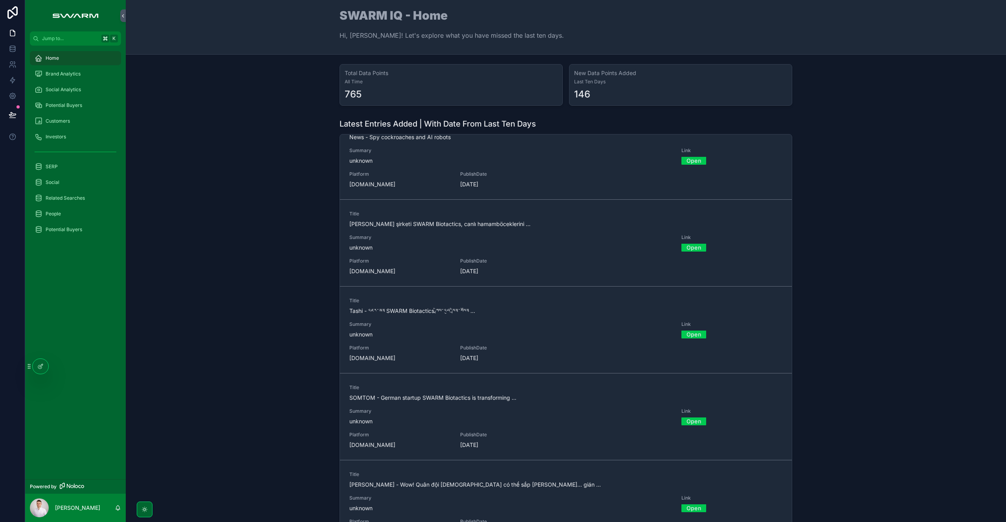
scroll to position [234, 0]
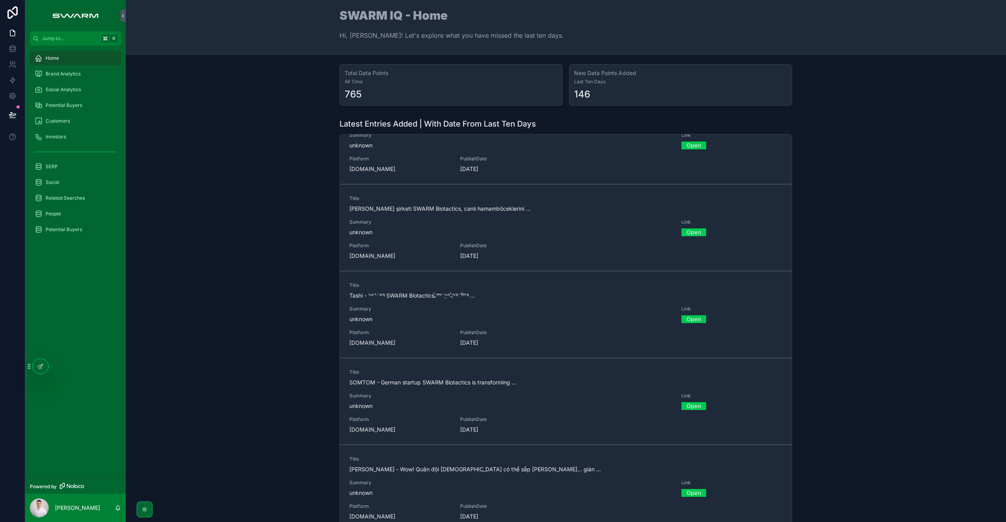
click at [686, 232] on link "Open" at bounding box center [693, 232] width 25 height 12
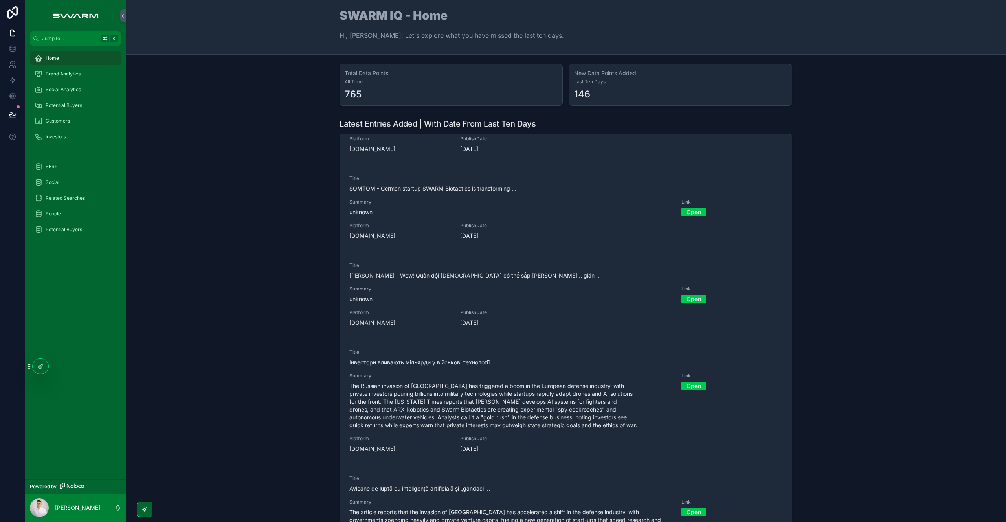
scroll to position [412, 0]
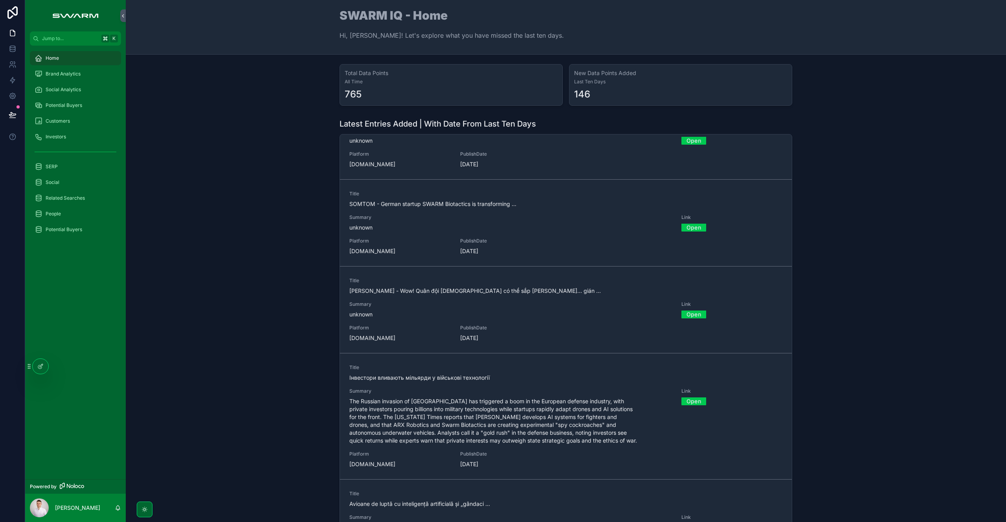
click at [682, 313] on link "Open" at bounding box center [693, 314] width 25 height 12
click at [683, 229] on link "Open" at bounding box center [693, 227] width 25 height 12
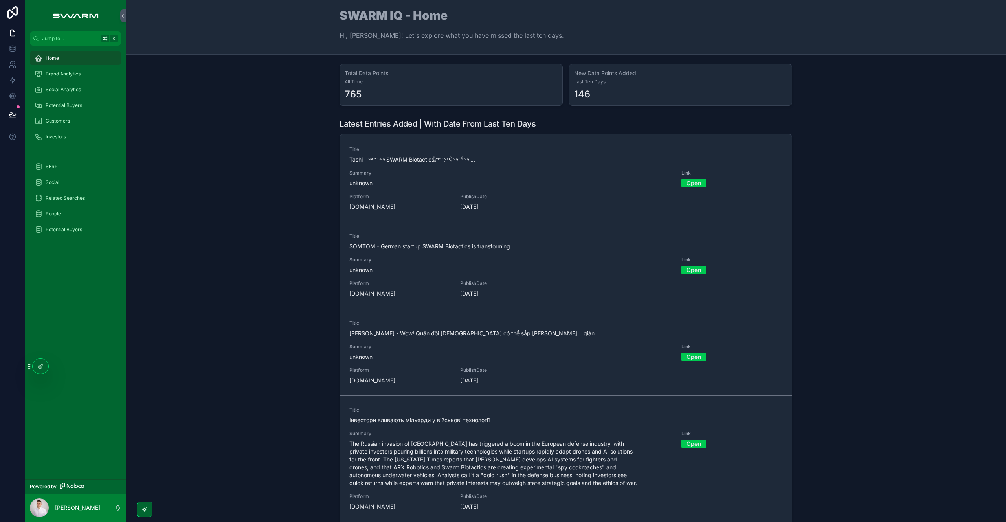
scroll to position [372, 0]
click at [73, 91] on span "Social Analytics" at bounding box center [63, 89] width 35 height 6
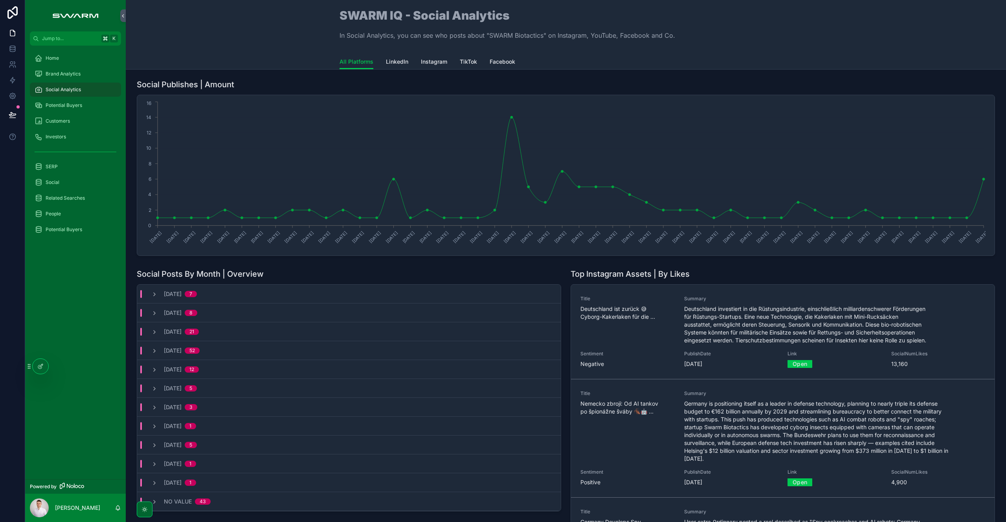
click at [507, 63] on span "Facebook" at bounding box center [502, 62] width 26 height 8
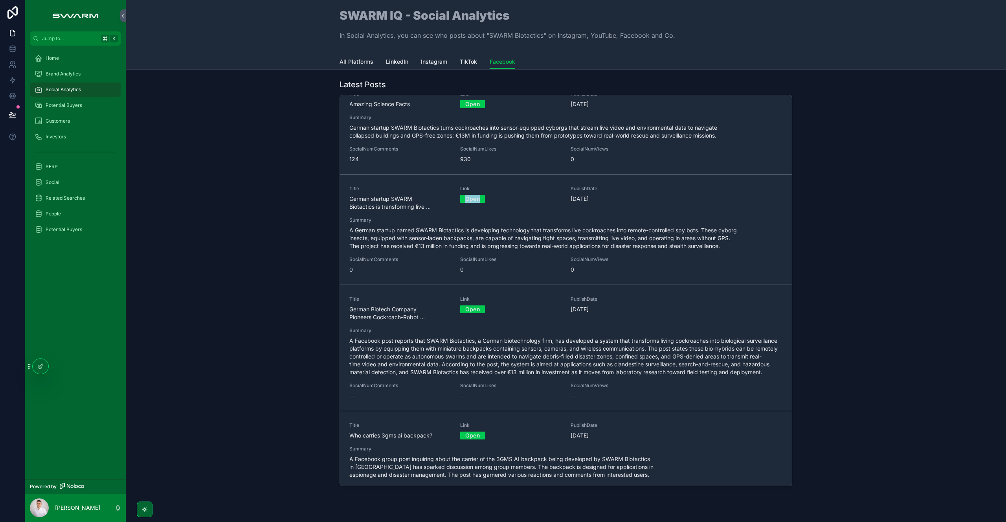
scroll to position [598, 0]
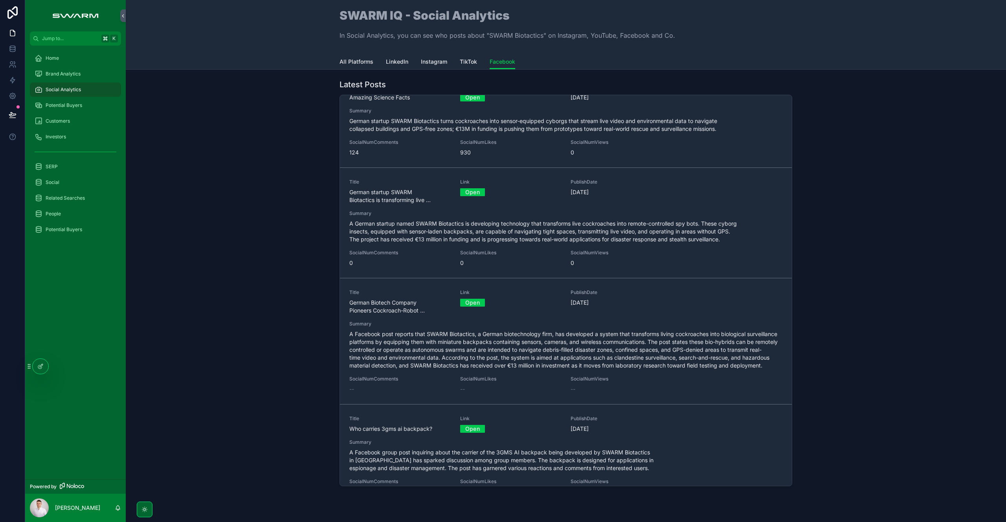
click at [249, 289] on div "Latest Posts Title Hespress - A German startup is reportedly engineering live .…" at bounding box center [565, 284] width 867 height 416
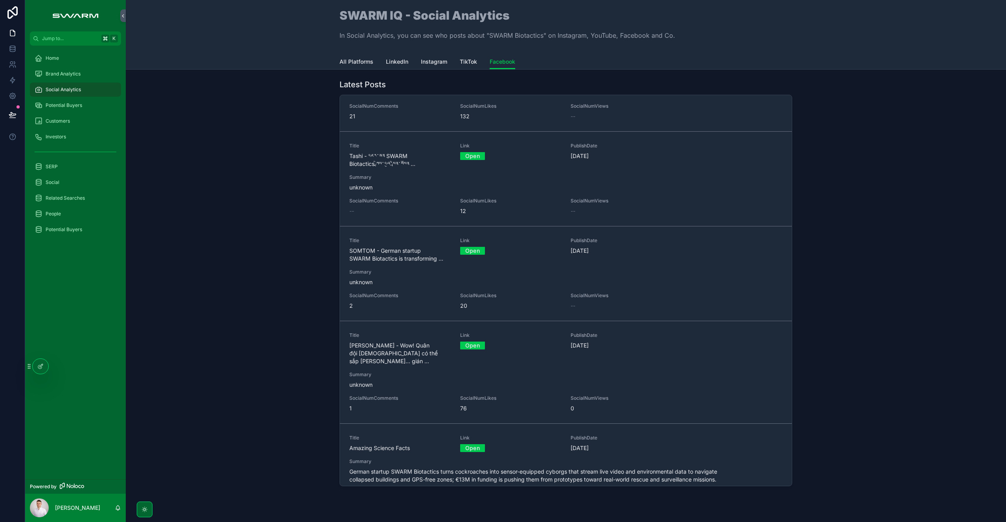
scroll to position [0, 0]
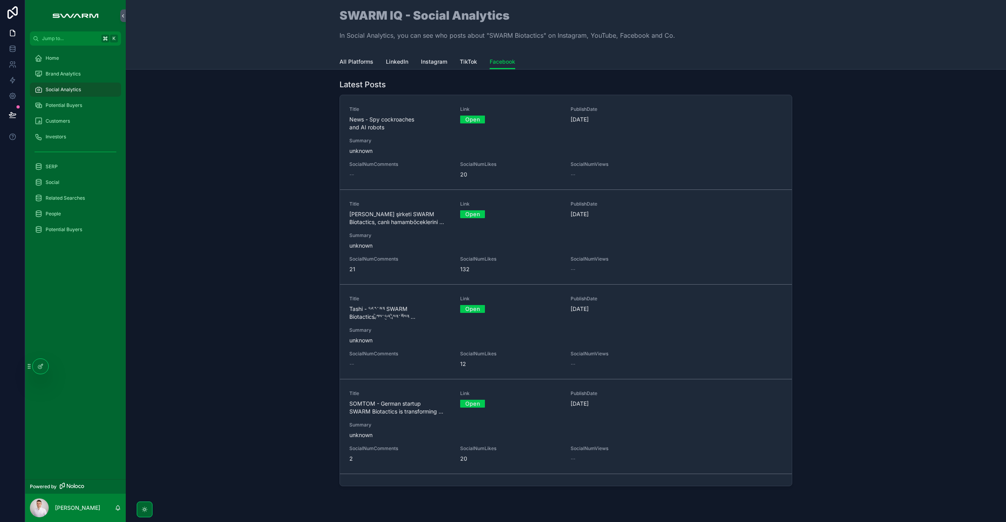
click at [463, 119] on link "Open" at bounding box center [472, 119] width 25 height 12
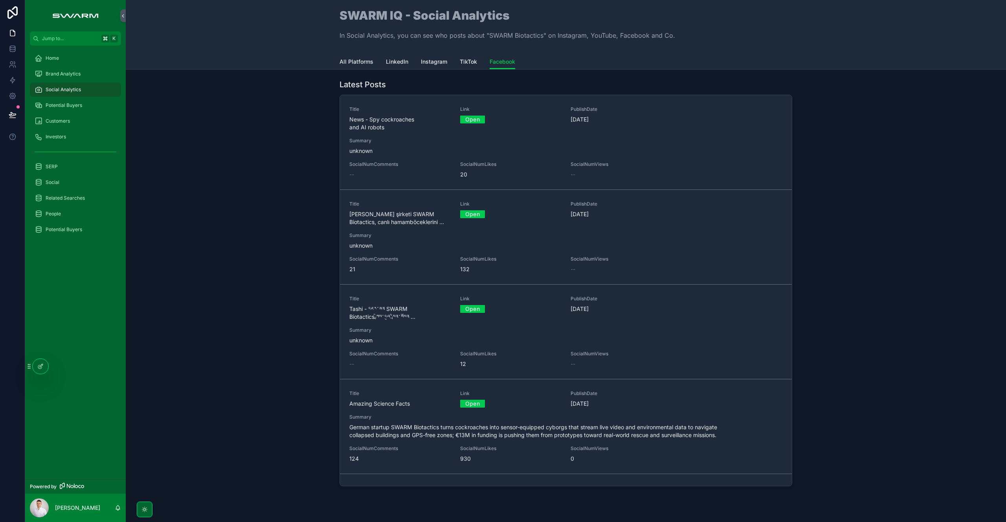
click at [311, 194] on div "Latest Posts Title News - Spy cockroaches and AI robots Link Open PublishDate […" at bounding box center [565, 284] width 867 height 416
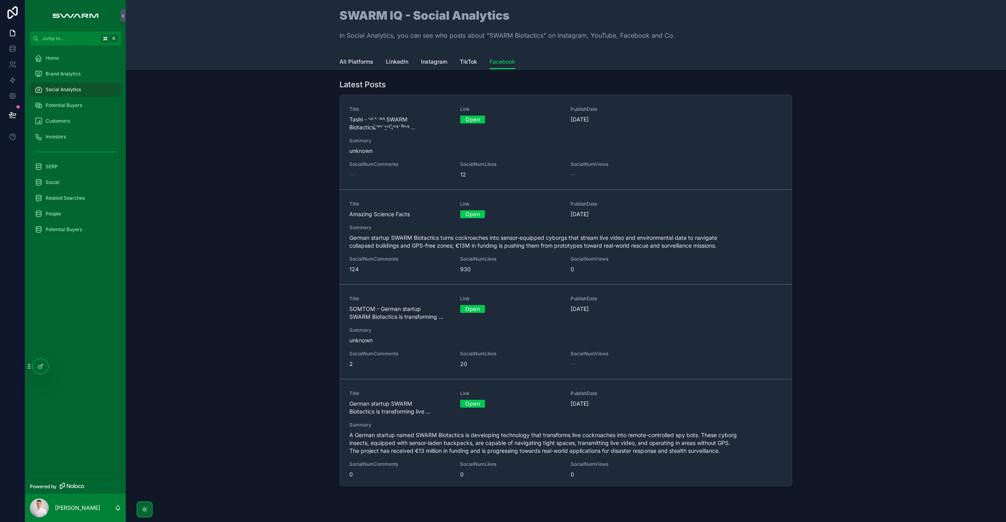
click at [85, 59] on div "Home" at bounding box center [76, 58] width 82 height 13
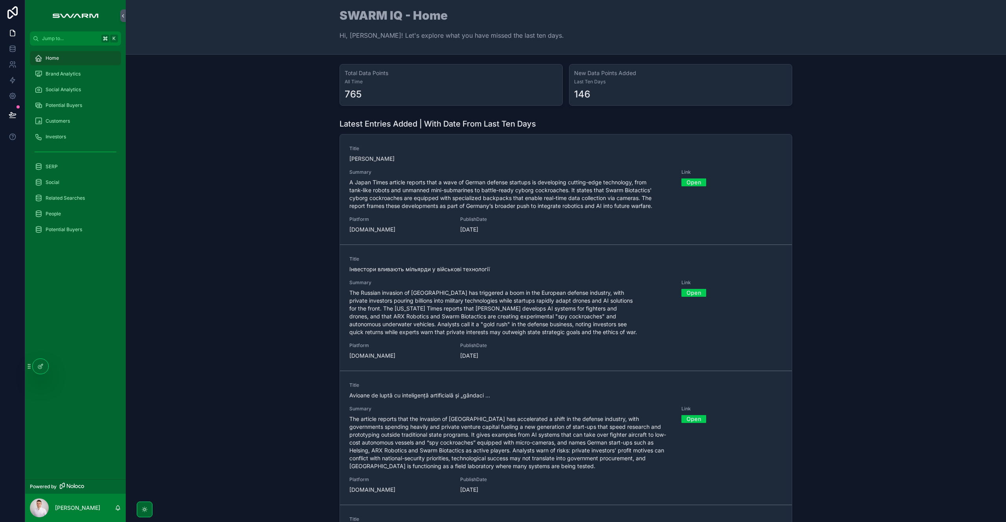
click at [40, 371] on div at bounding box center [41, 366] width 16 height 15
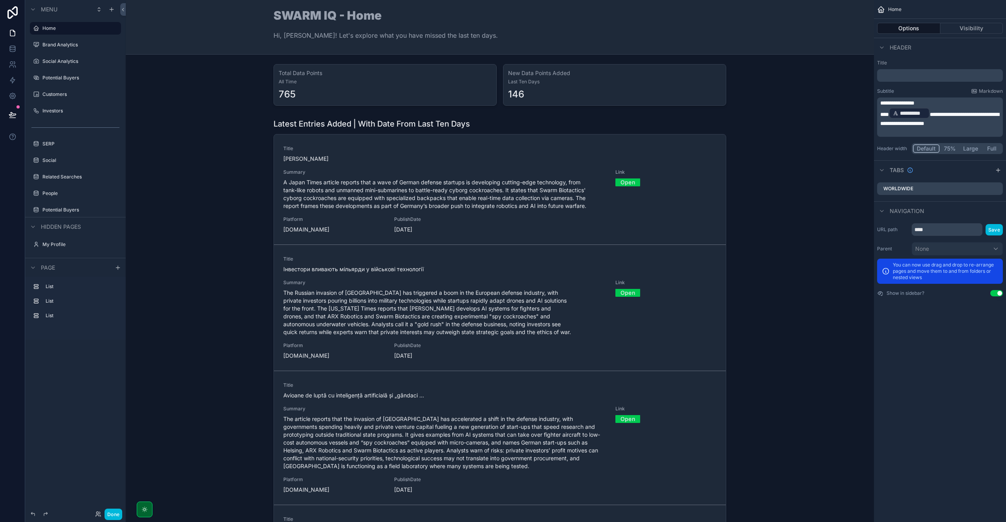
click at [523, 132] on div "scrollable content" at bounding box center [499, 323] width 735 height 416
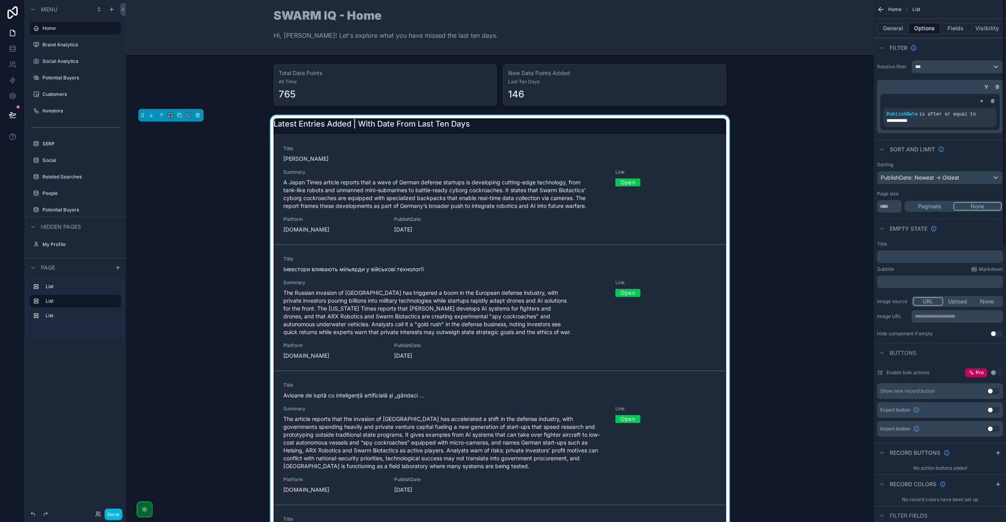
click at [954, 22] on div "General Options Fields Visibility" at bounding box center [940, 28] width 132 height 19
click at [952, 25] on button "Fields" at bounding box center [955, 28] width 31 height 11
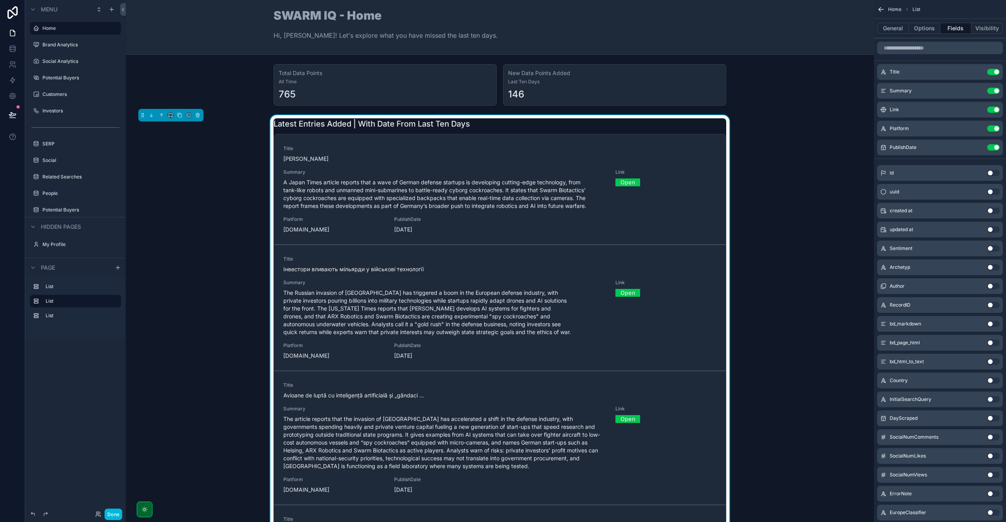
click at [0, 0] on icon "scrollable content" at bounding box center [0, 0] width 0 height 0
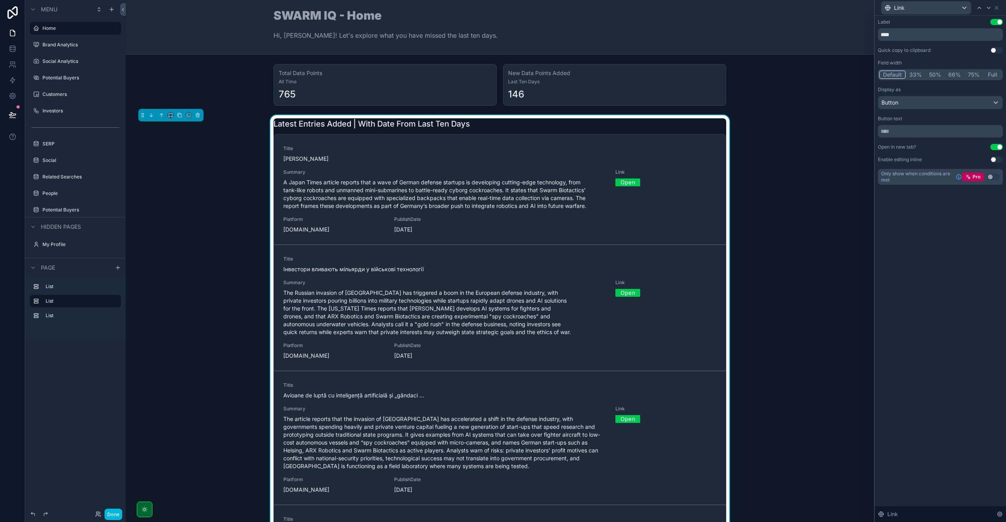
click at [109, 514] on button "Done" at bounding box center [113, 513] width 18 height 11
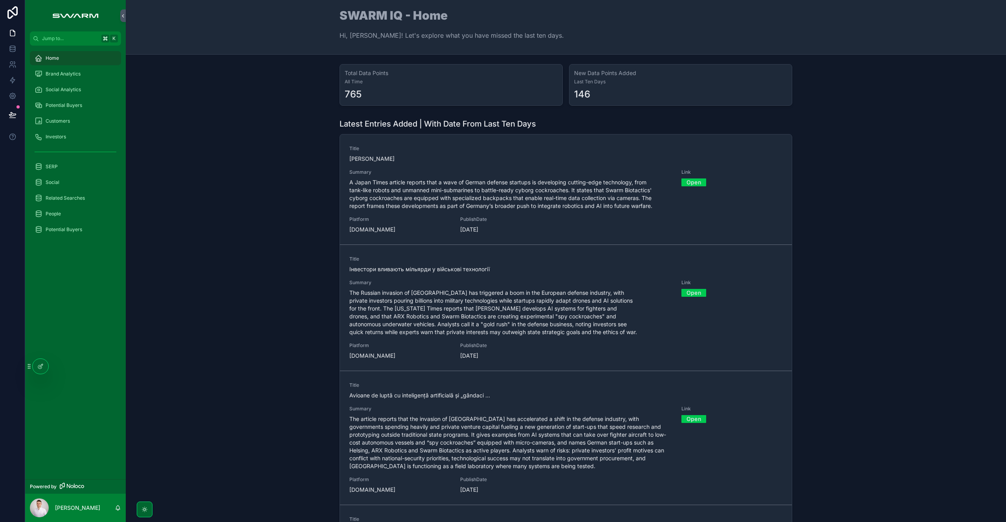
click at [693, 178] on link "Open" at bounding box center [693, 182] width 25 height 12
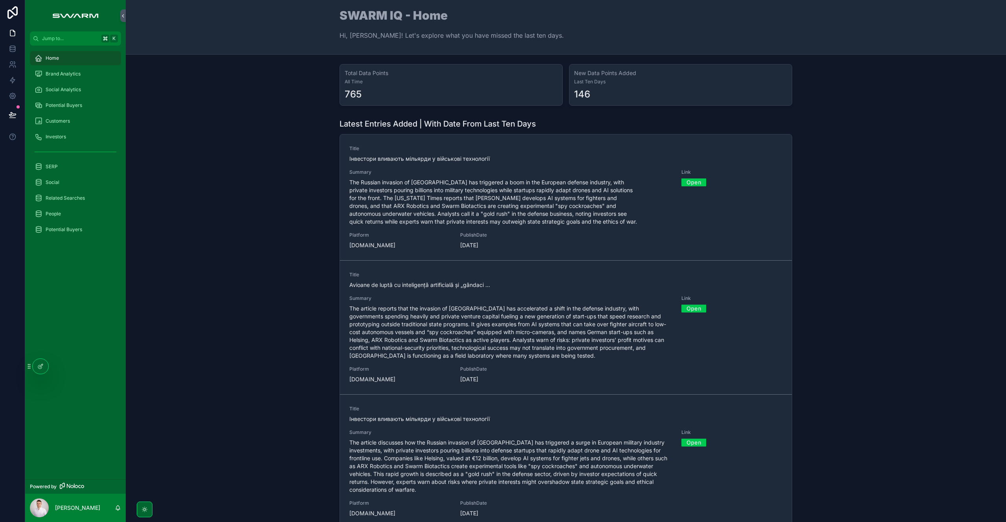
click at [696, 183] on link "Open" at bounding box center [693, 182] width 25 height 12
click at [681, 307] on link "Open" at bounding box center [693, 308] width 25 height 12
click at [284, 269] on div "Latest Entries Added | With Date From Last Ten Days Title Інвестори вливають мі…" at bounding box center [565, 323] width 867 height 416
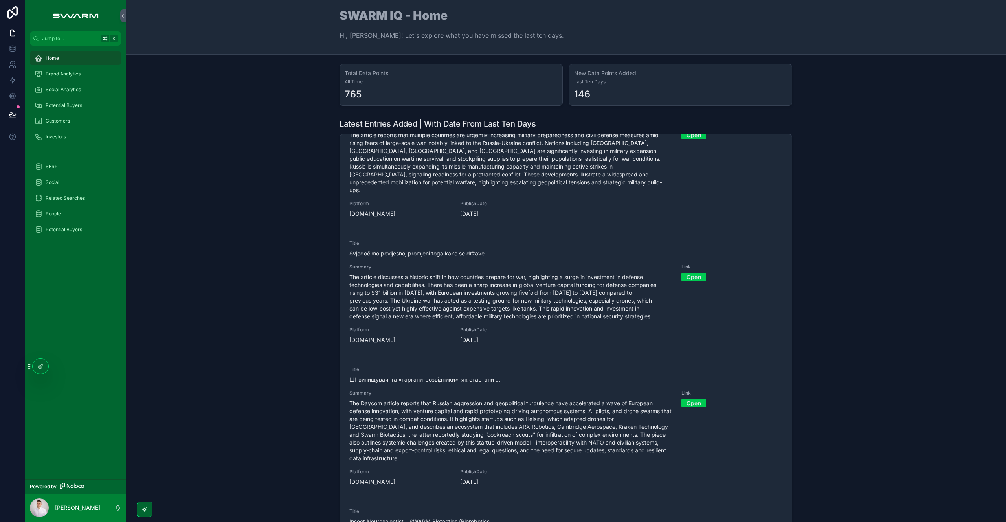
scroll to position [886, 0]
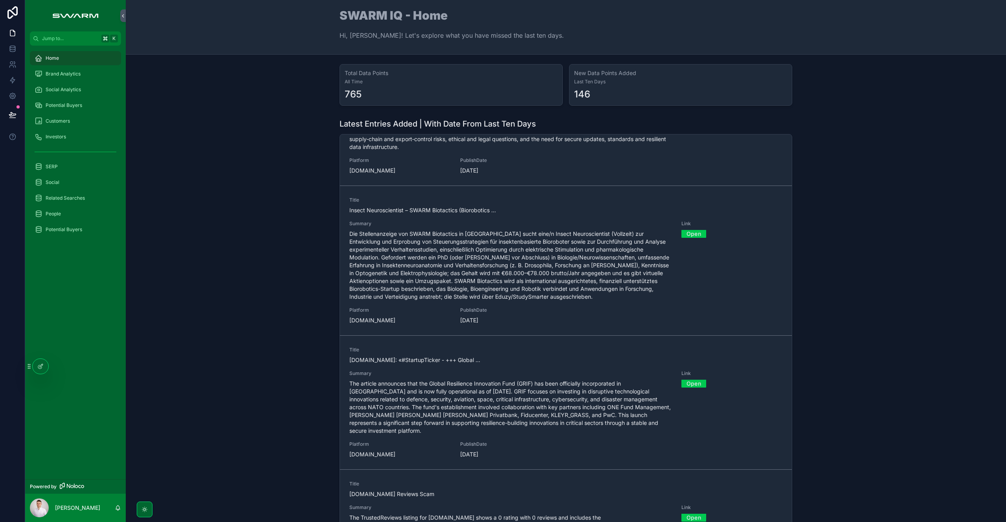
click at [687, 377] on link "Open" at bounding box center [693, 383] width 25 height 12
click at [414, 381] on span "The article announces that the Global Resilience Innovation Fund (GRIF) has bee…" at bounding box center [510, 406] width 323 height 55
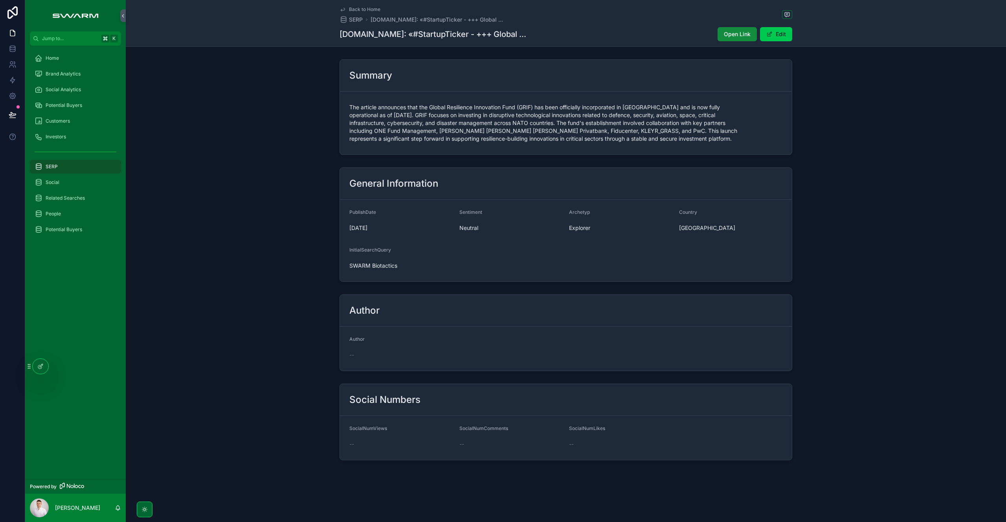
click at [768, 38] on button "Edit" at bounding box center [776, 34] width 32 height 14
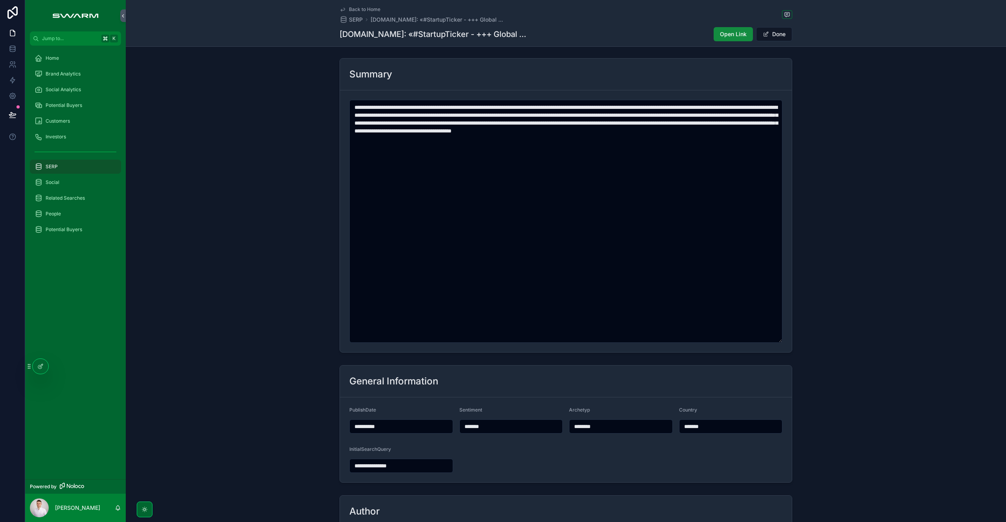
scroll to position [2, 0]
click at [408, 426] on input "**********" at bounding box center [401, 425] width 103 height 11
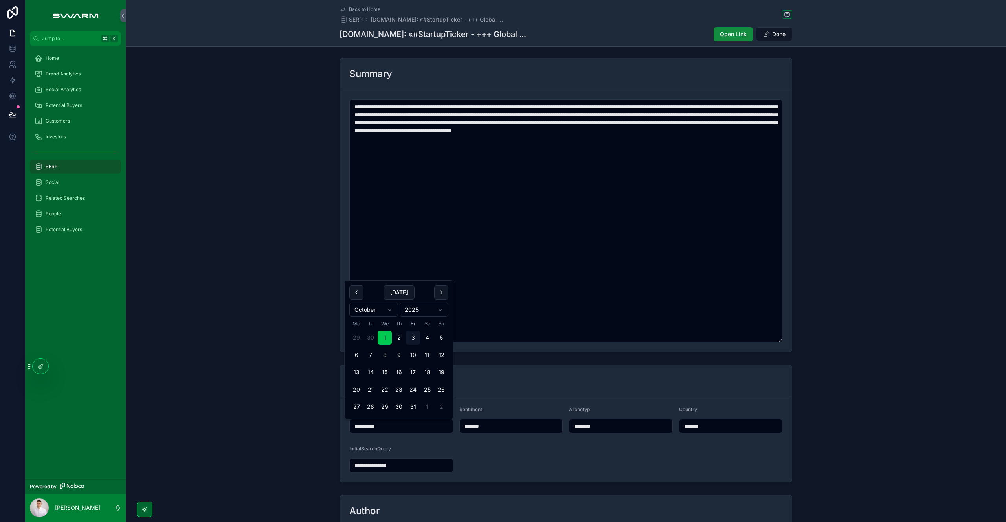
click at [275, 346] on div "**********" at bounding box center [566, 205] width 880 height 301
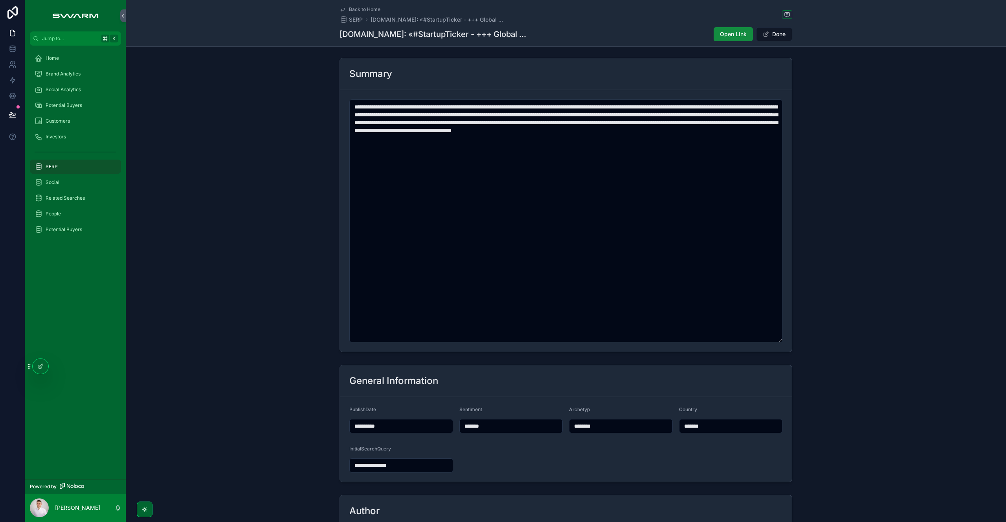
click at [763, 37] on span "scrollable content" at bounding box center [766, 34] width 6 height 6
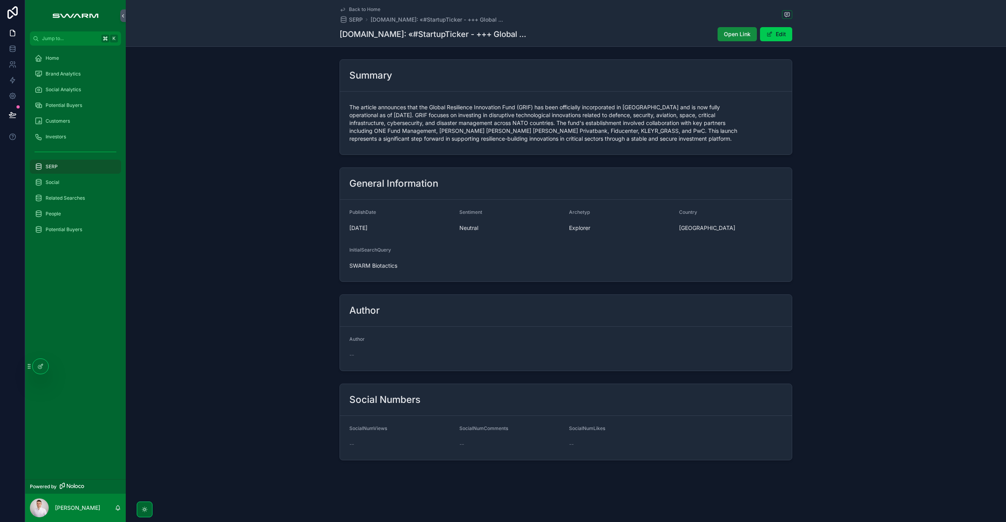
click at [70, 61] on div "Home" at bounding box center [76, 58] width 82 height 13
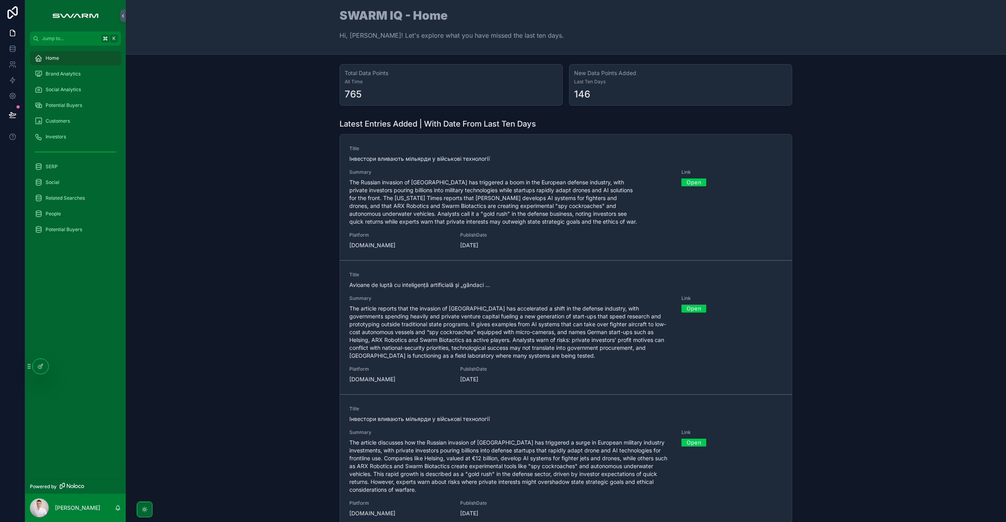
click at [71, 73] on span "Brand Analytics" at bounding box center [63, 74] width 35 height 6
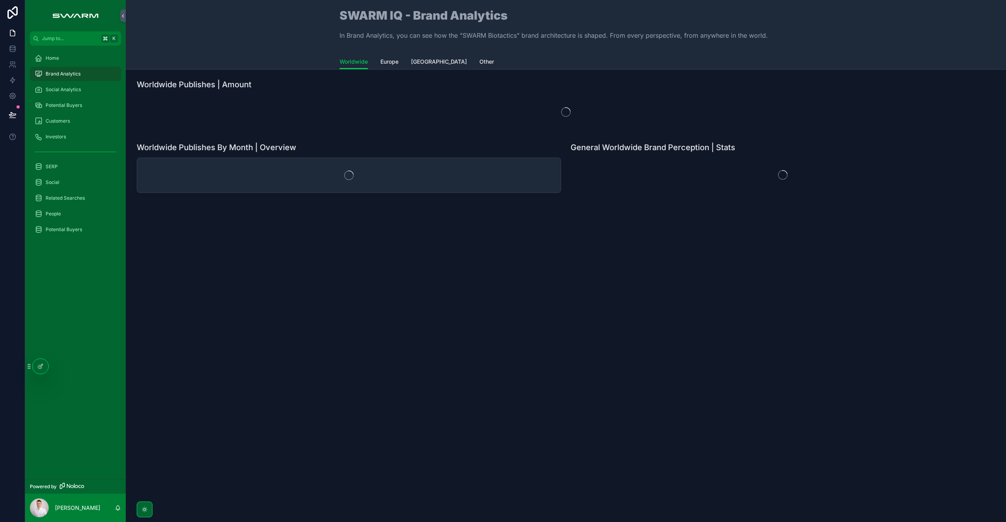
click at [73, 55] on div "Home" at bounding box center [76, 58] width 82 height 13
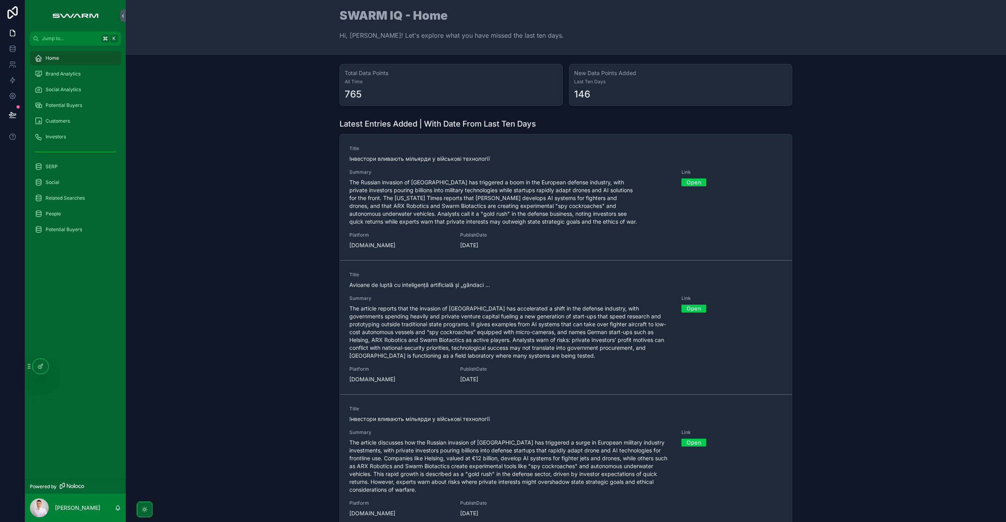
click at [696, 181] on link "Open" at bounding box center [693, 182] width 25 height 12
click at [689, 304] on link "Open" at bounding box center [693, 308] width 25 height 12
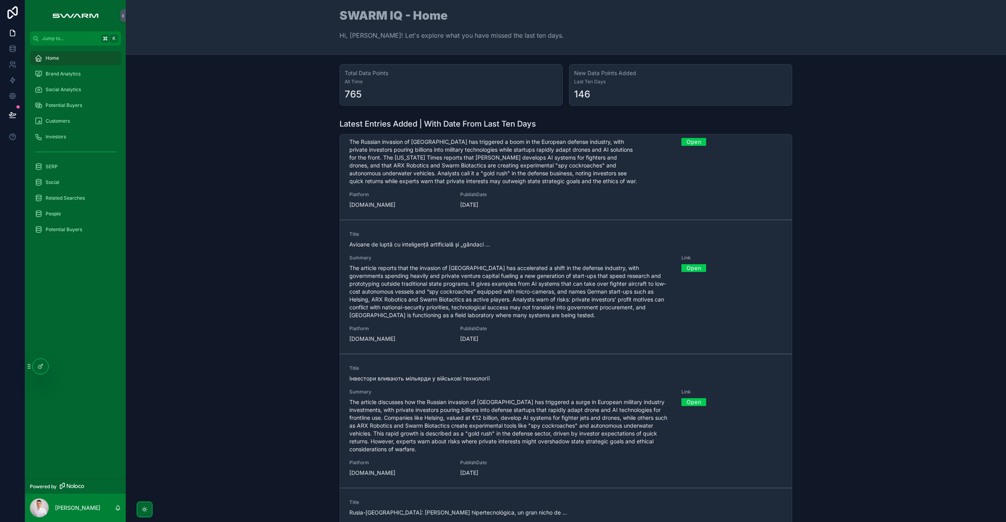
scroll to position [154, 0]
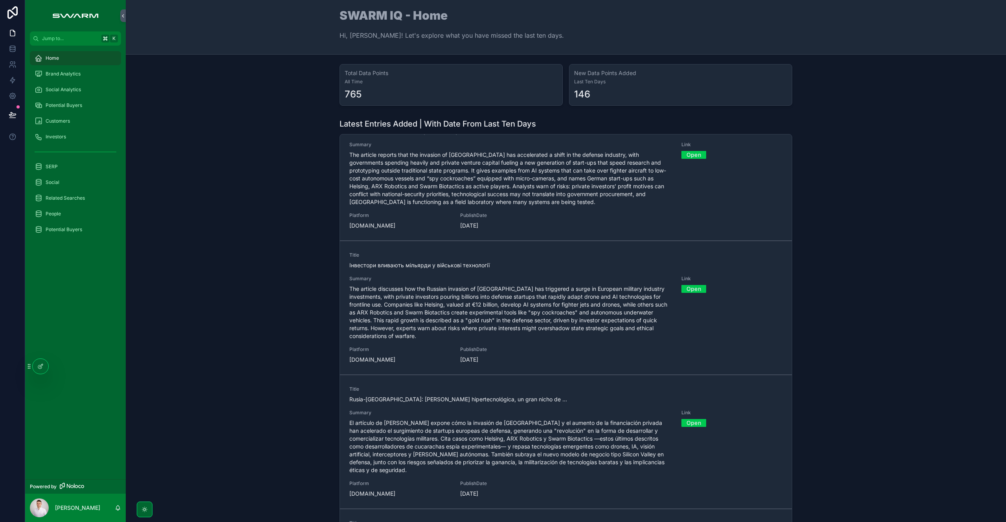
click at [687, 288] on link "Open" at bounding box center [693, 288] width 25 height 12
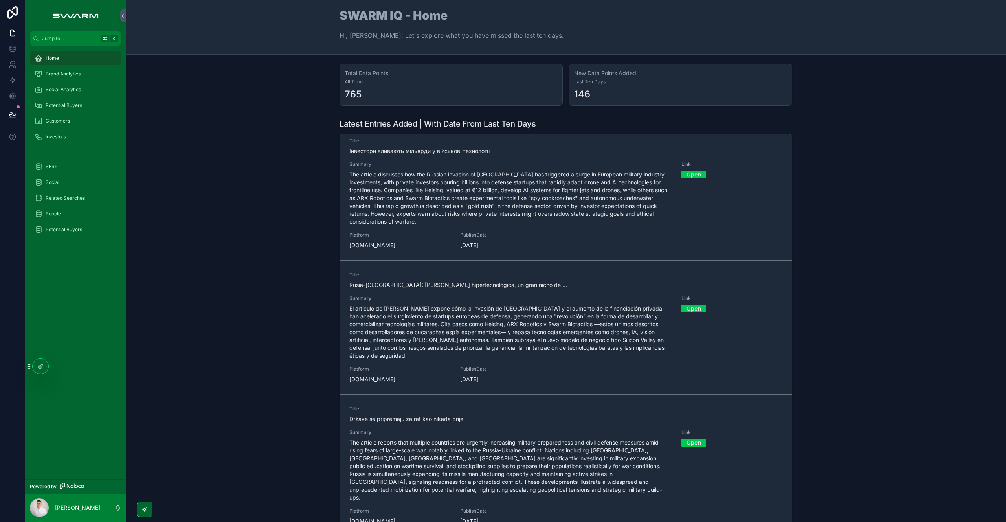
scroll to position [279, 0]
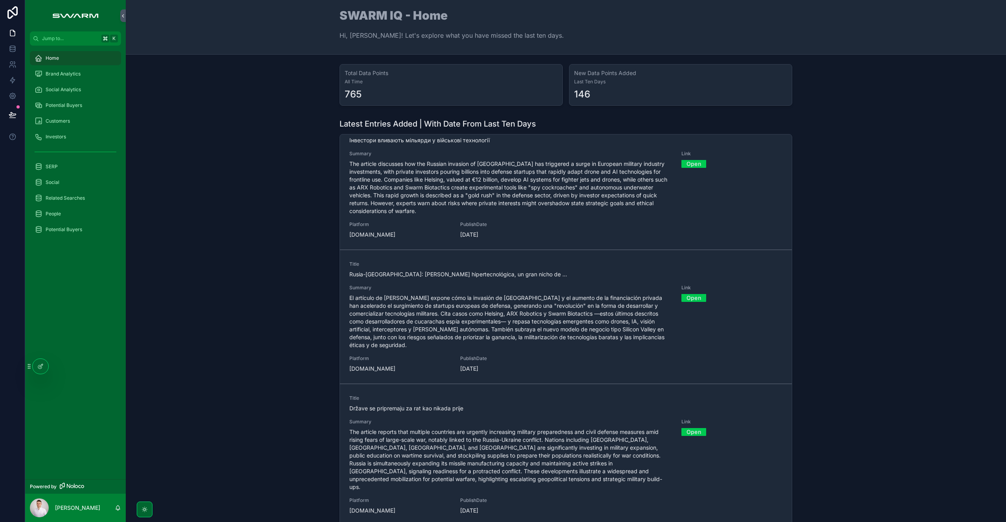
click at [683, 299] on link "Open" at bounding box center [693, 297] width 25 height 12
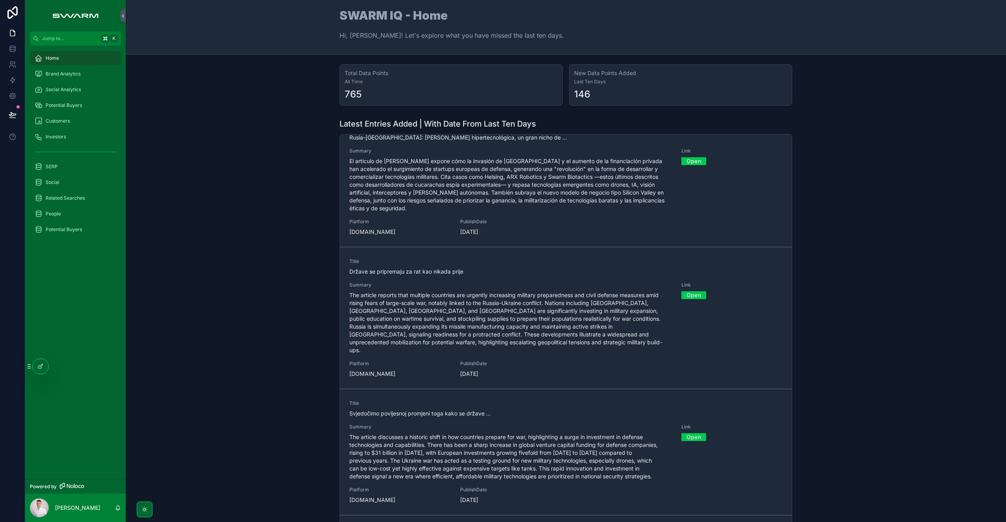
scroll to position [494, 0]
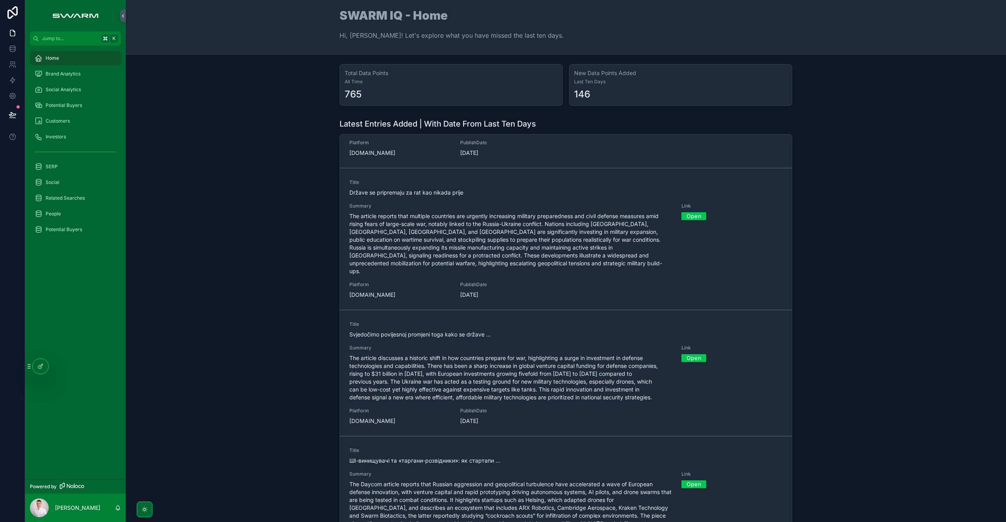
click at [686, 352] on link "Open" at bounding box center [693, 358] width 25 height 12
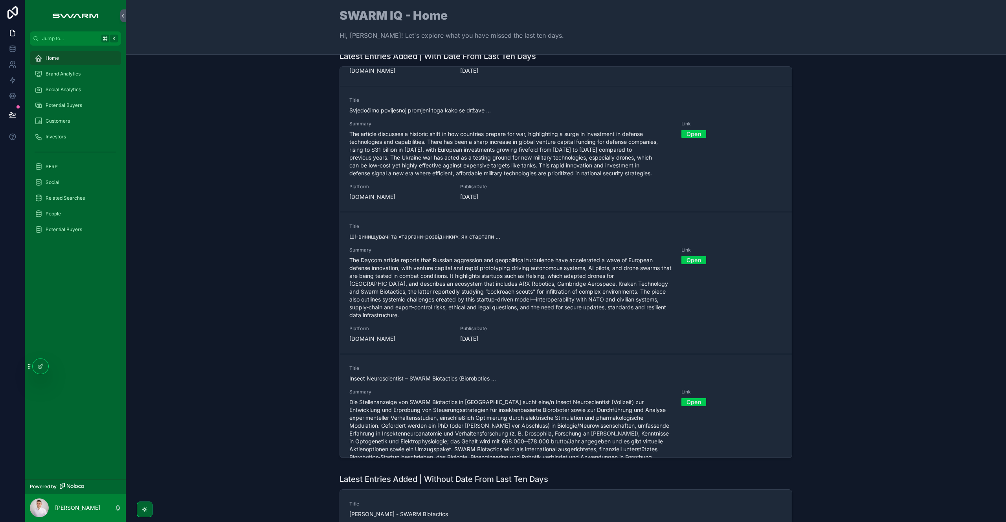
scroll to position [671, 0]
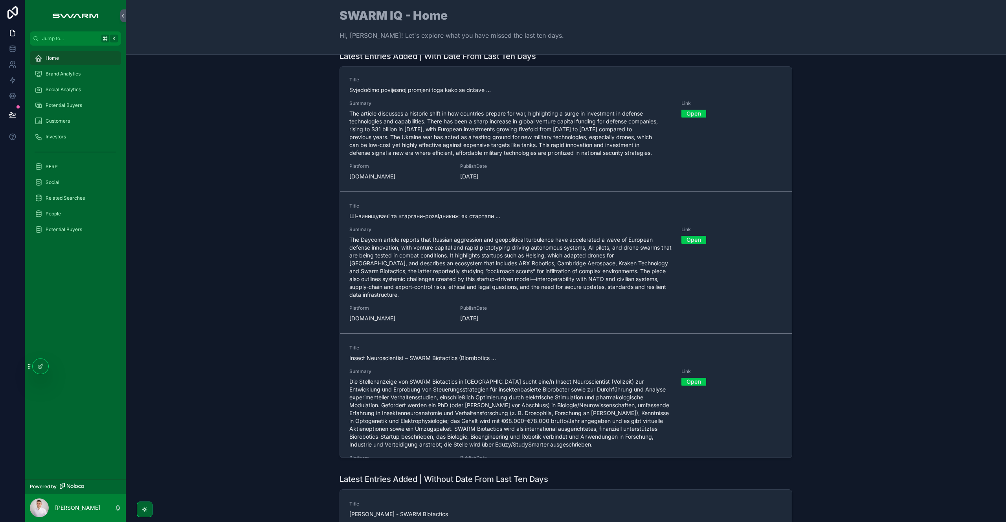
click at [681, 233] on link "Open" at bounding box center [693, 239] width 25 height 12
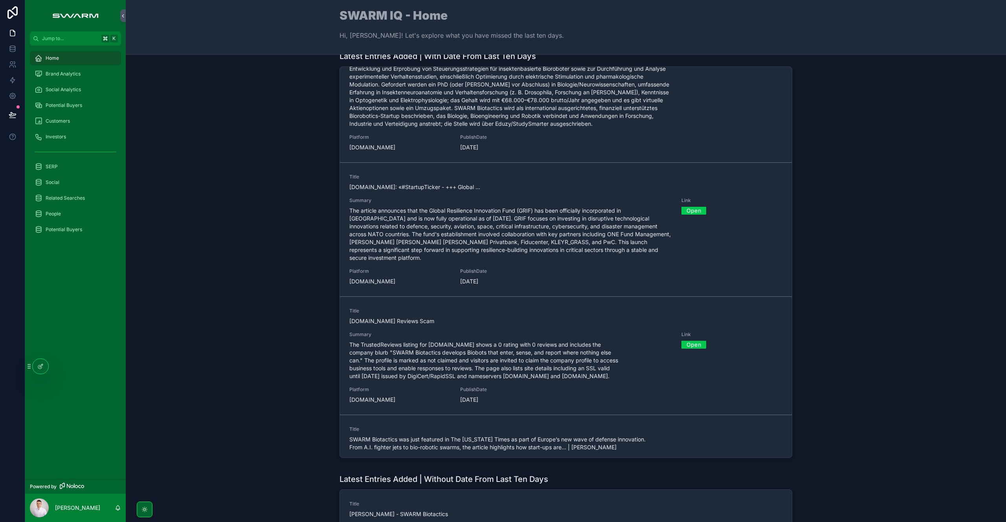
scroll to position [997, 0]
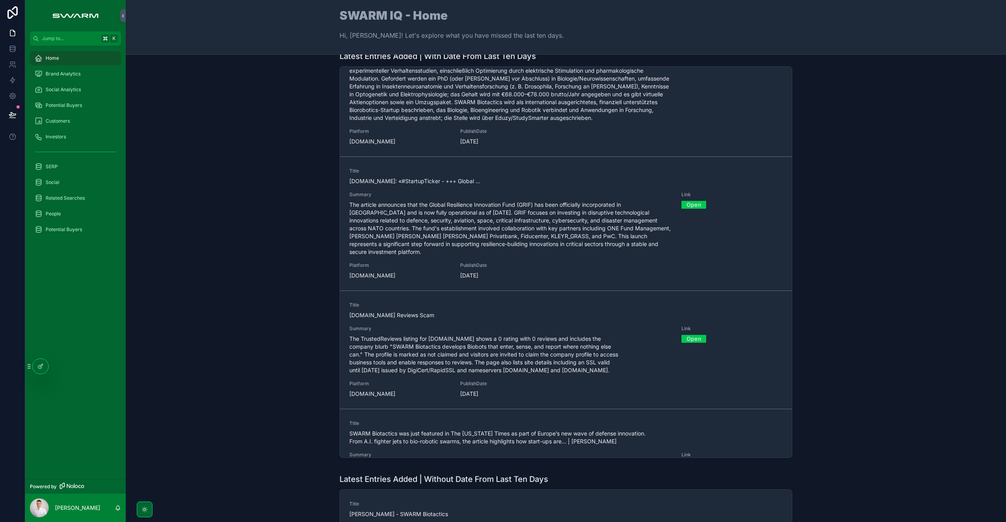
click at [682, 332] on link "Open" at bounding box center [693, 338] width 25 height 12
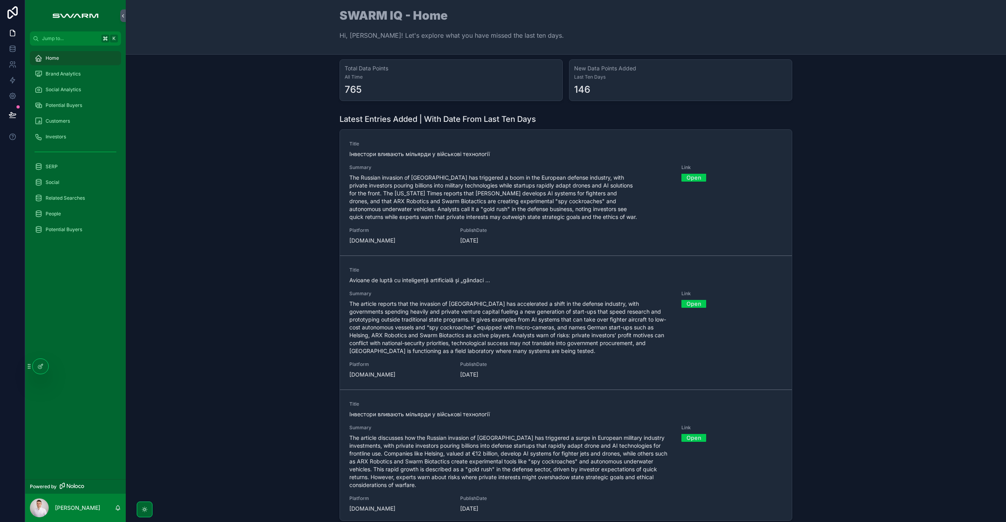
scroll to position [0, 0]
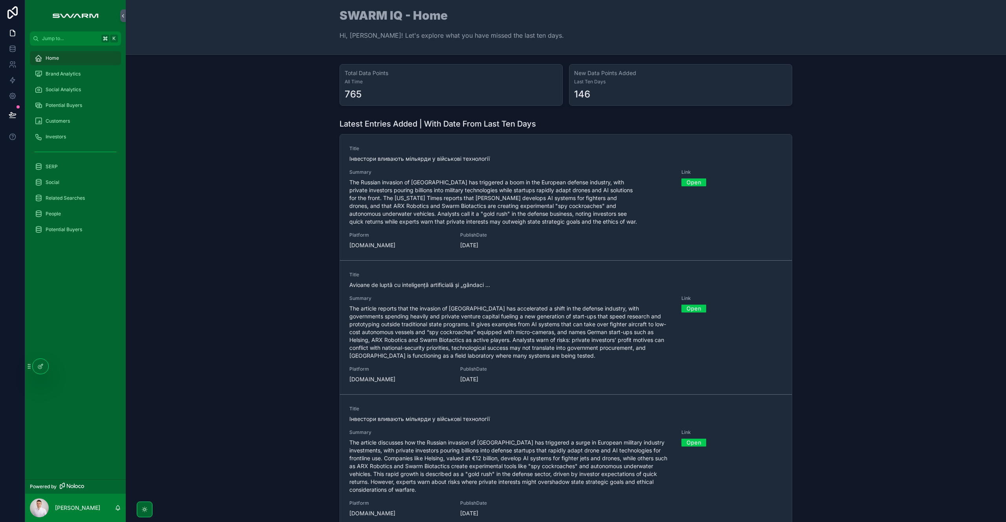
click at [205, 202] on div "Latest Entries Added | With Date From Last Ten Days Title Інвестори вливають мі…" at bounding box center [565, 323] width 867 height 416
click at [82, 57] on div "Home" at bounding box center [76, 58] width 82 height 13
click at [68, 73] on span "Brand Analytics" at bounding box center [63, 74] width 35 height 6
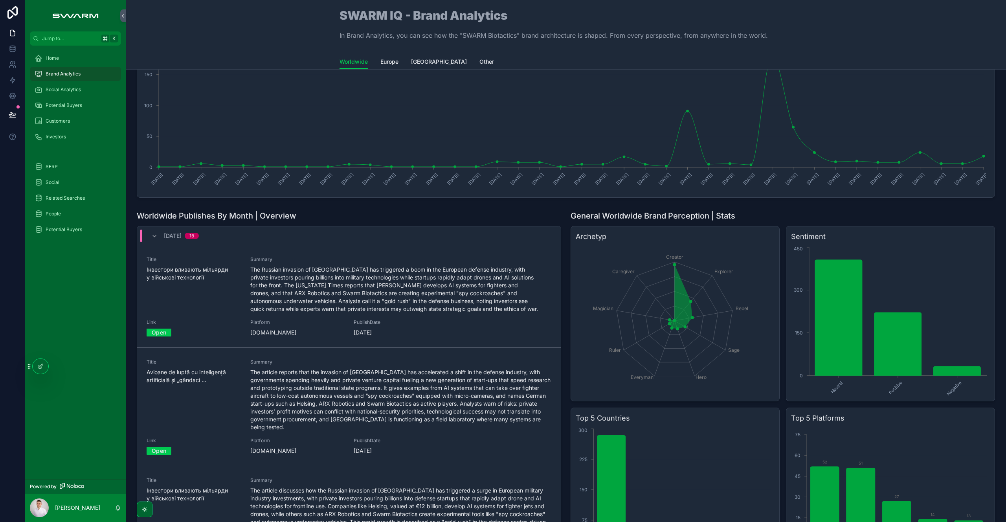
scroll to position [58, 0]
click at [154, 235] on icon "scrollable content" at bounding box center [154, 236] width 6 height 6
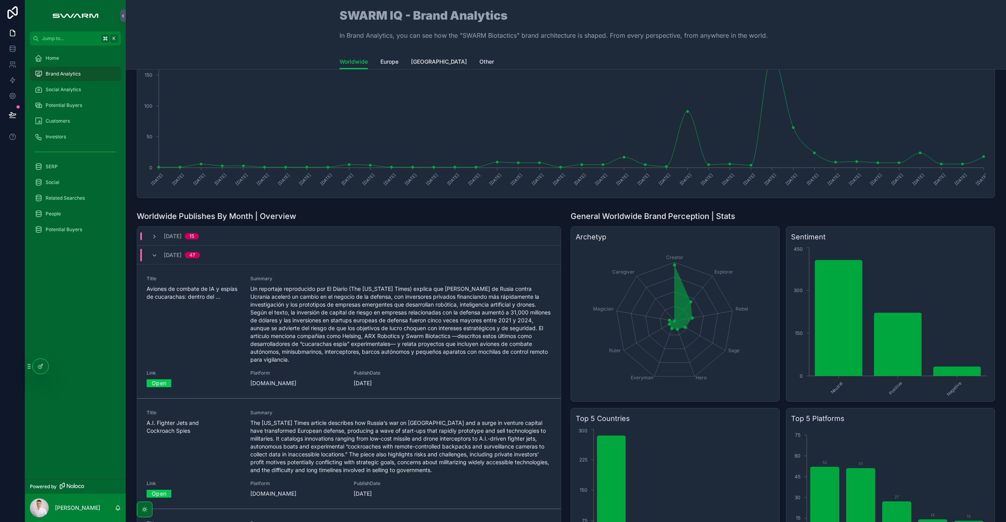
click at [156, 258] on icon "scrollable content" at bounding box center [154, 255] width 6 height 6
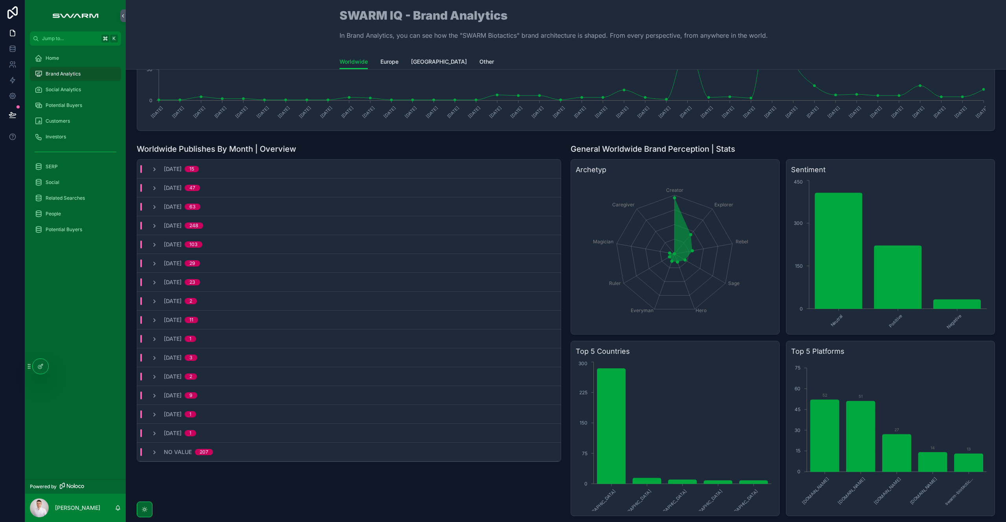
scroll to position [185, 0]
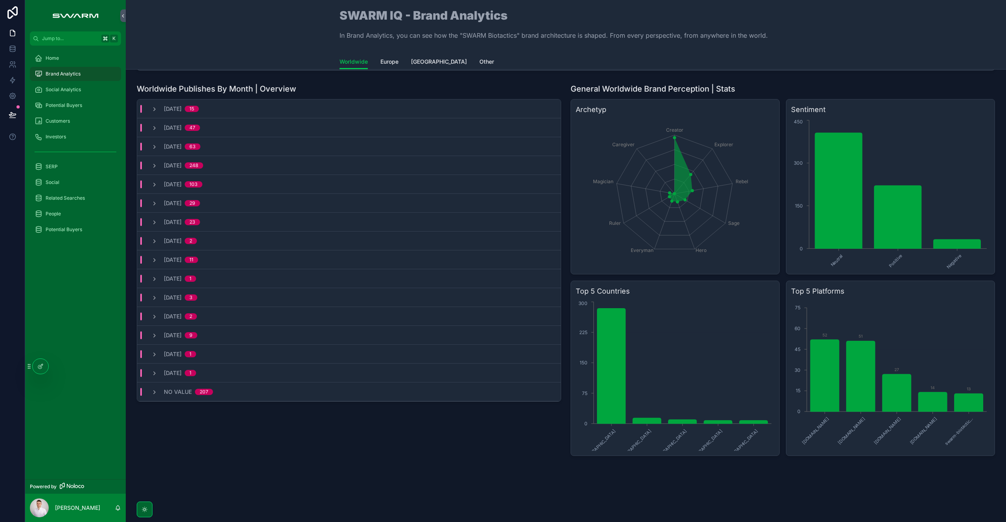
click at [154, 391] on icon "scrollable content" at bounding box center [154, 392] width 6 height 6
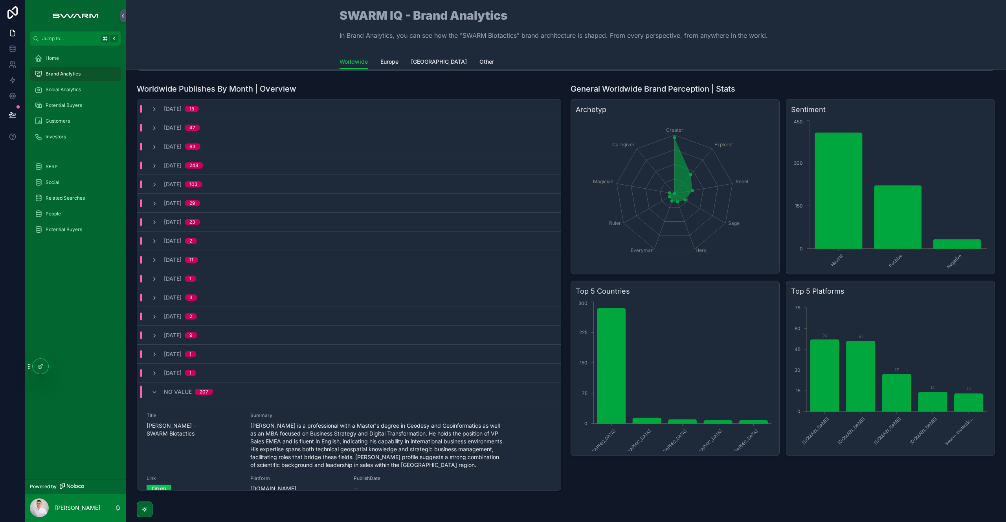
click at [154, 391] on icon "scrollable content" at bounding box center [154, 392] width 6 height 6
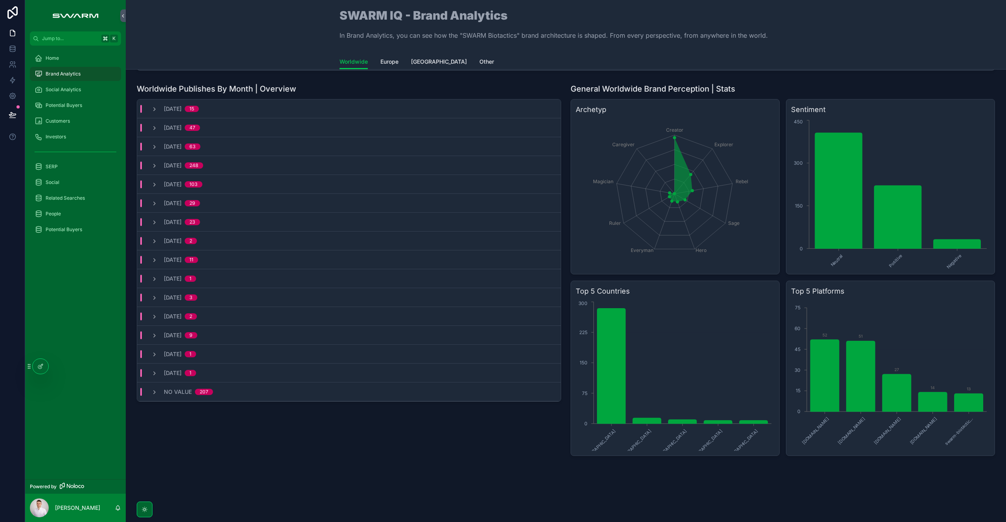
click at [158, 167] on div "[DATE] 248" at bounding box center [177, 165] width 52 height 8
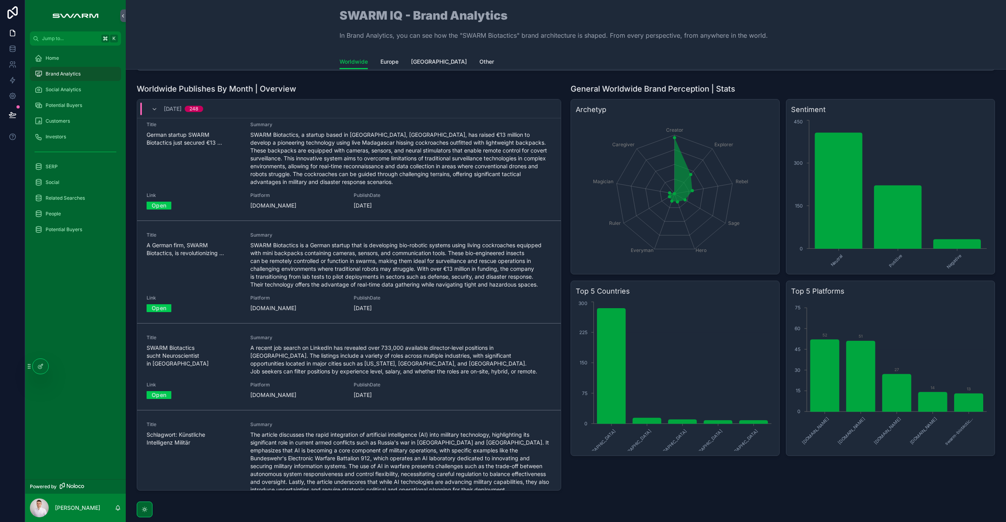
scroll to position [854, 0]
click at [158, 202] on link "Open" at bounding box center [159, 204] width 25 height 12
click at [276, 259] on span "SWARM Biotactics is a German startup that is developing bio-robotic systems usi…" at bounding box center [400, 263] width 301 height 47
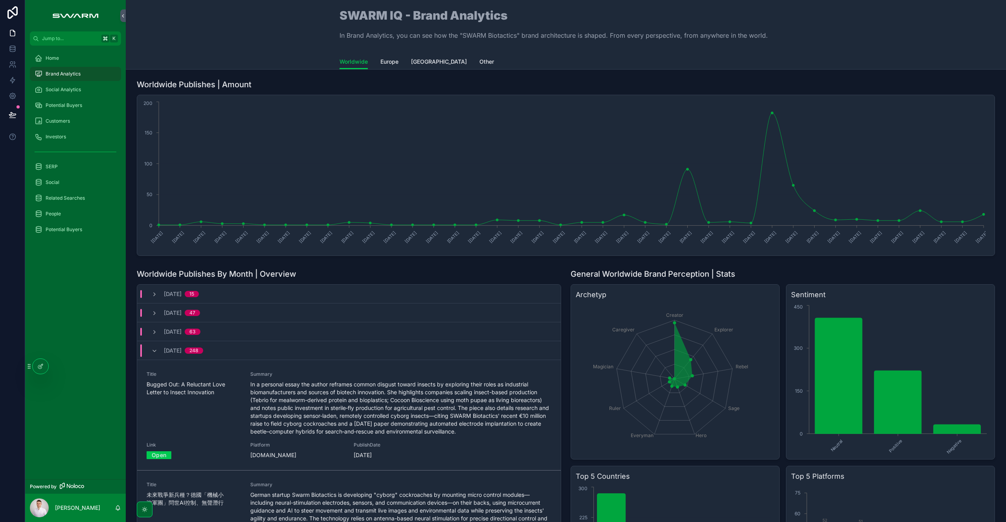
click at [71, 88] on span "Social Analytics" at bounding box center [63, 89] width 35 height 6
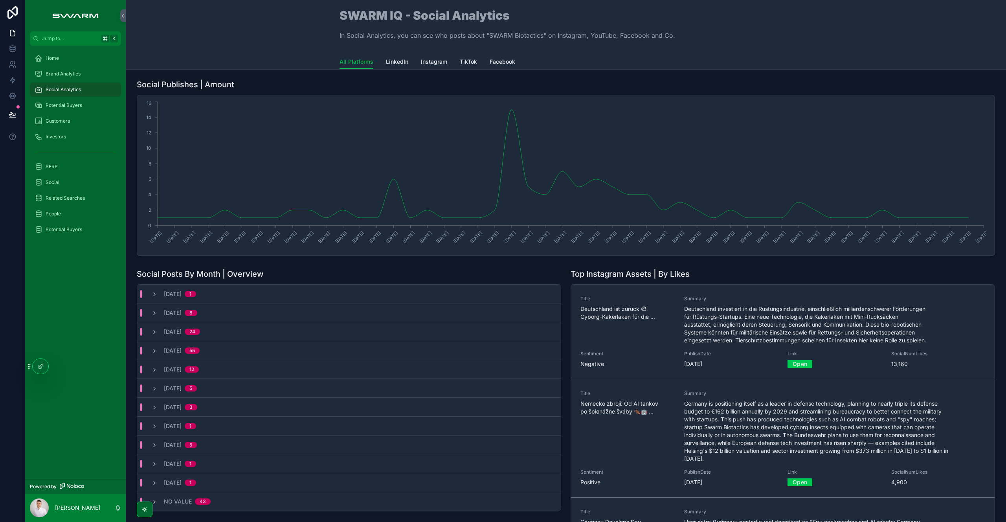
click at [400, 64] on span "LinkedIn" at bounding box center [397, 62] width 22 height 8
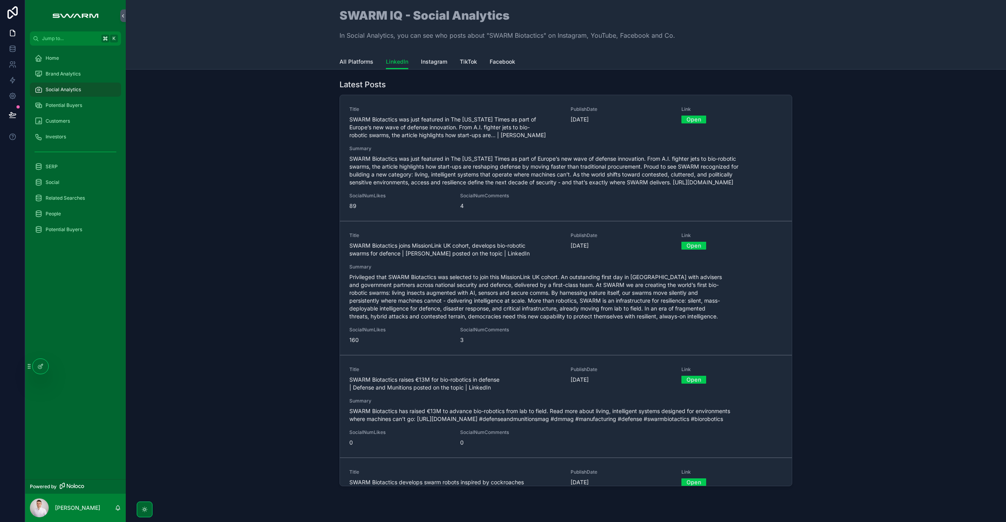
click at [429, 65] on span "Instagram" at bounding box center [434, 62] width 26 height 8
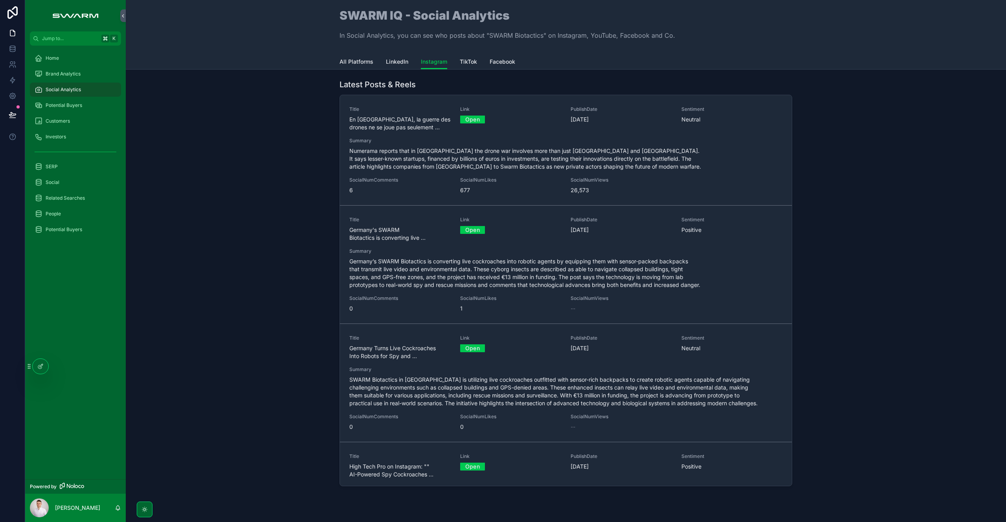
click at [466, 60] on span "TikTok" at bounding box center [468, 62] width 17 height 8
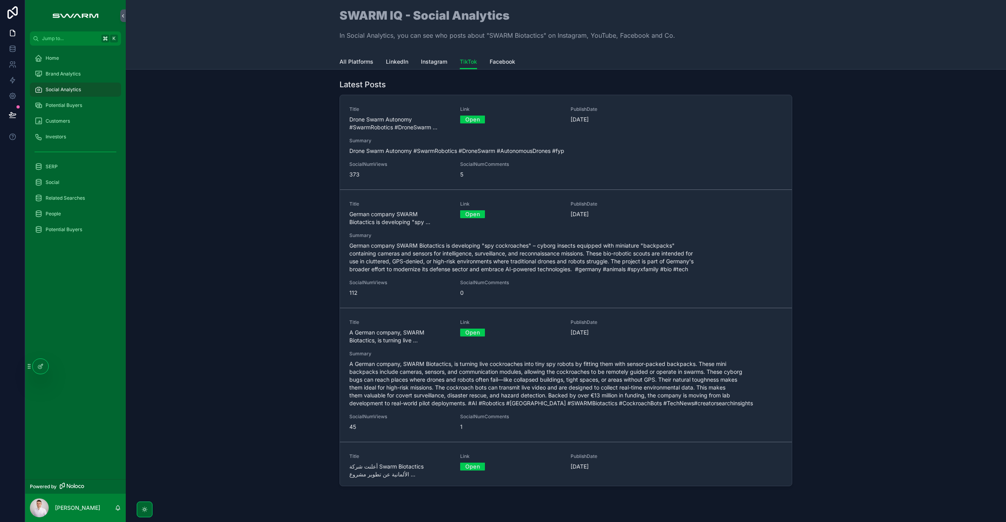
click at [504, 61] on span "Facebook" at bounding box center [502, 62] width 26 height 8
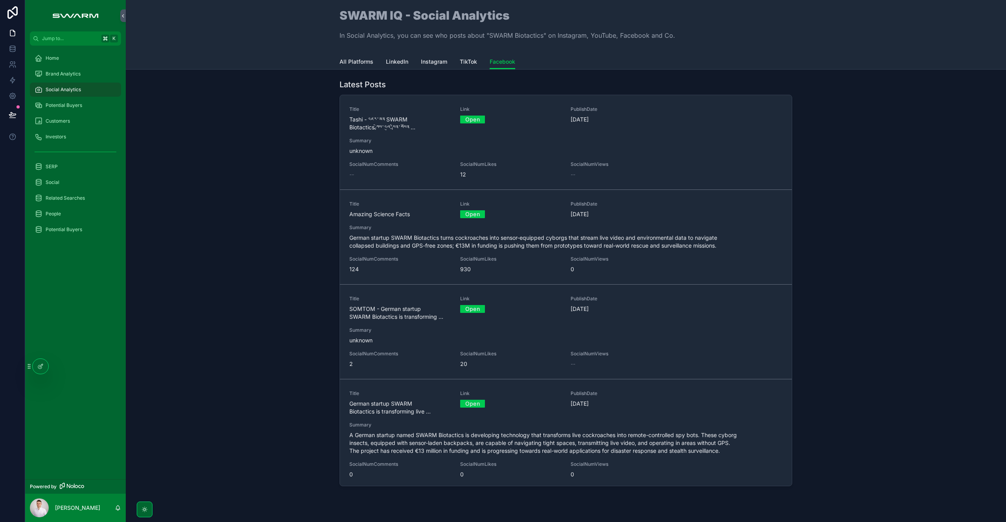
click at [348, 63] on span "All Platforms" at bounding box center [356, 62] width 34 height 8
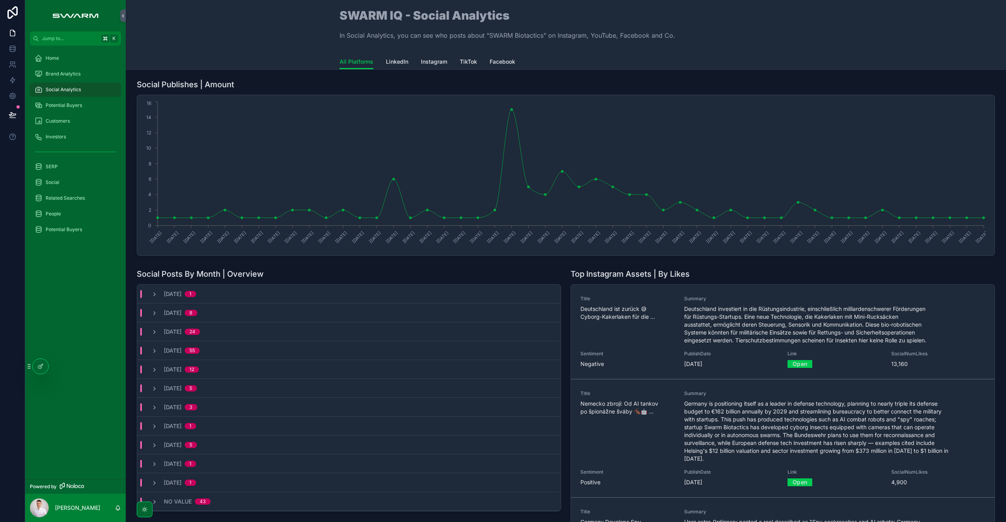
click at [66, 103] on span "Potential Buyers" at bounding box center [64, 105] width 37 height 6
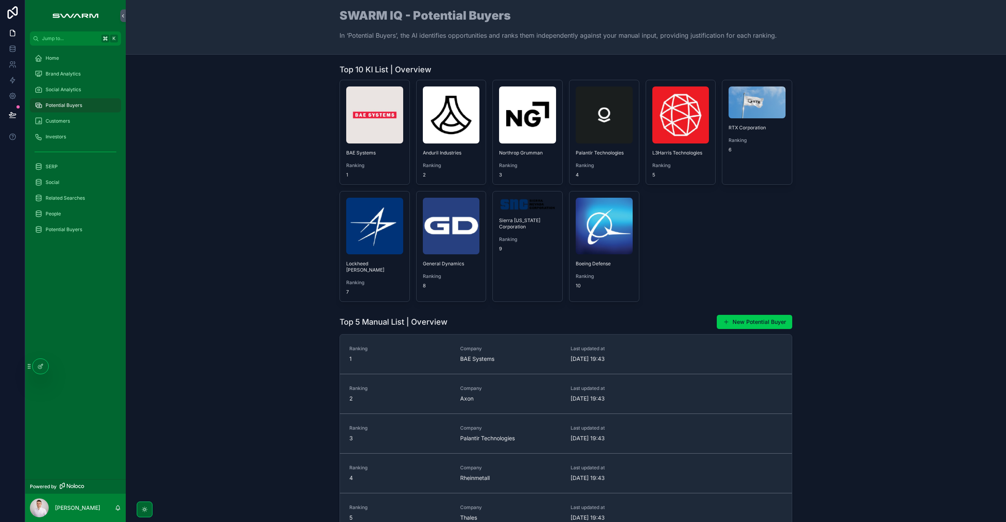
click at [99, 227] on div "Potential Buyers" at bounding box center [76, 229] width 82 height 13
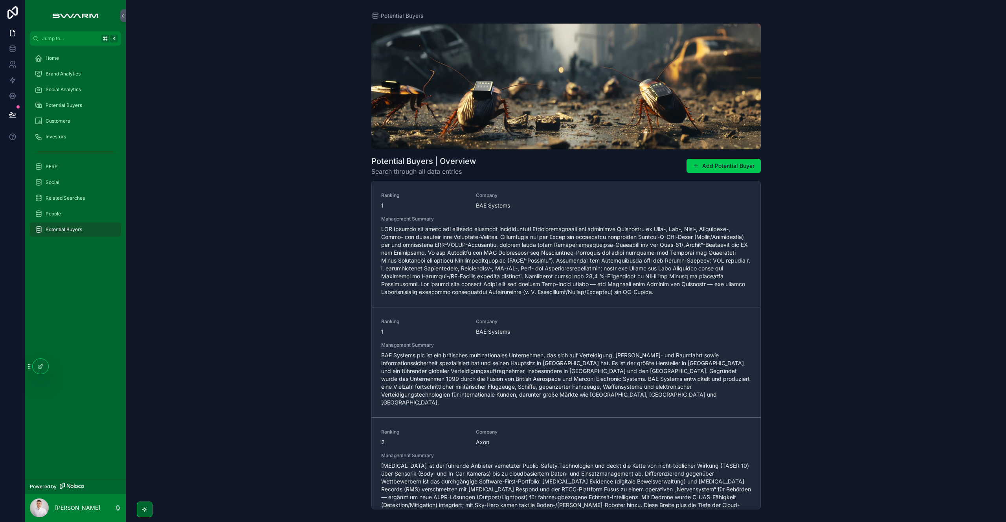
click at [79, 165] on div "SERP" at bounding box center [76, 166] width 82 height 13
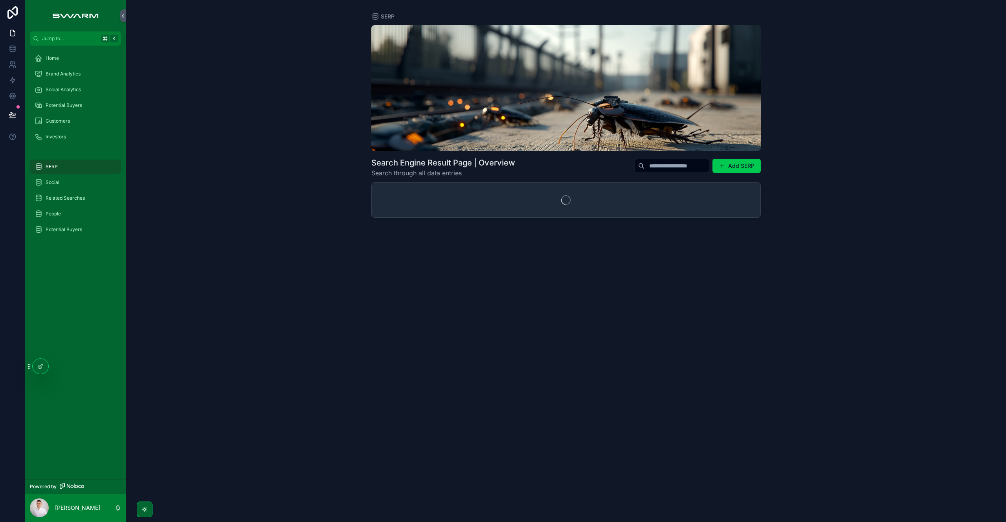
click at [73, 180] on div "Social" at bounding box center [76, 182] width 82 height 13
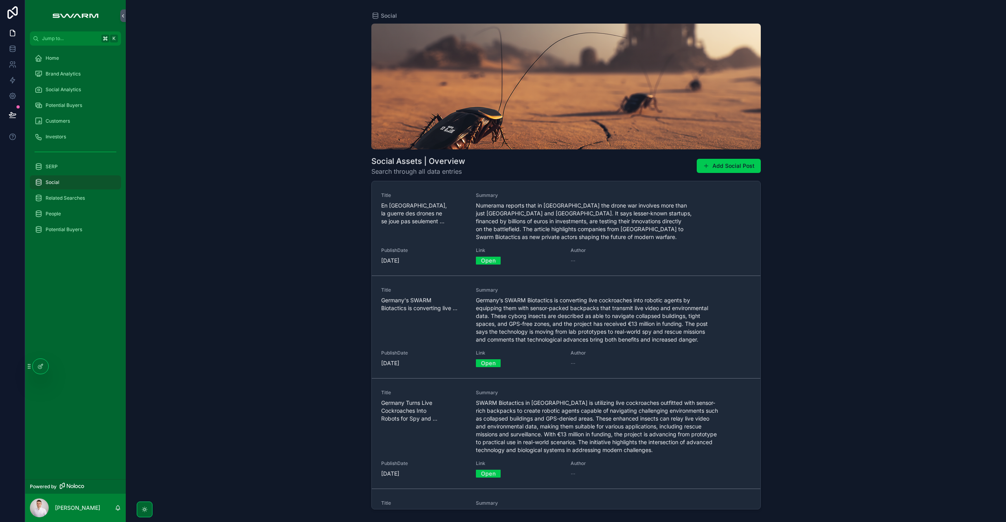
click at [42, 362] on div at bounding box center [41, 366] width 16 height 15
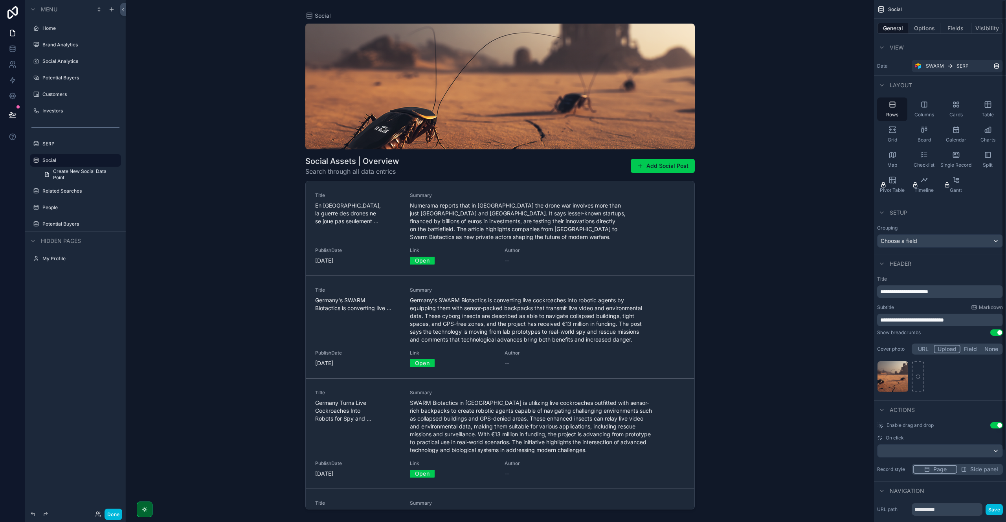
click at [957, 26] on button "Fields" at bounding box center [955, 28] width 31 height 11
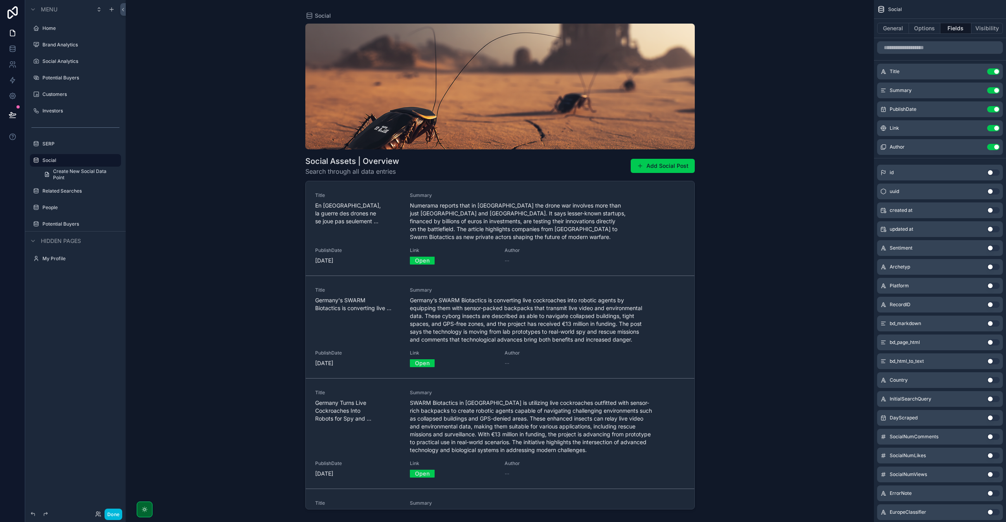
click at [918, 26] on button "Options" at bounding box center [924, 28] width 31 height 11
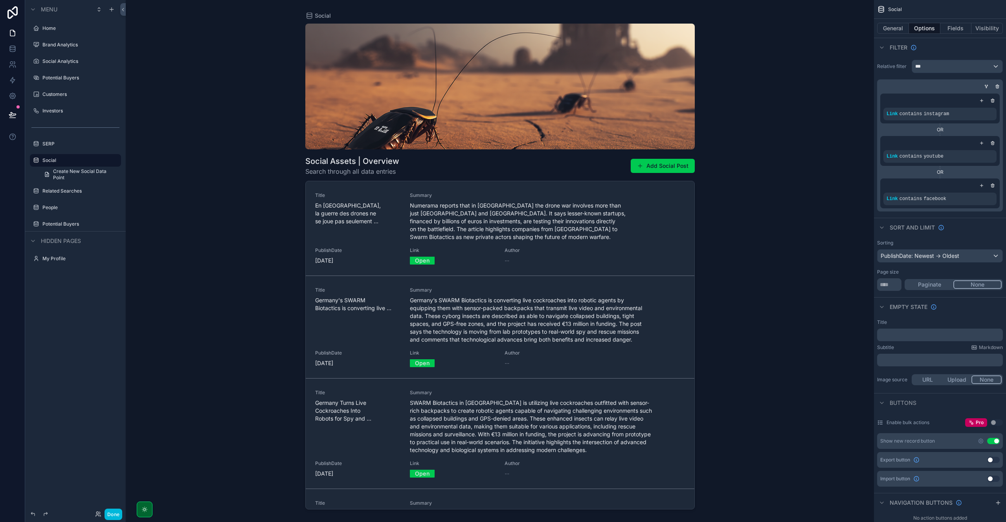
click at [993, 442] on button "Use setting" at bounding box center [993, 441] width 13 height 6
click at [70, 145] on label "SERP" at bounding box center [79, 144] width 74 height 6
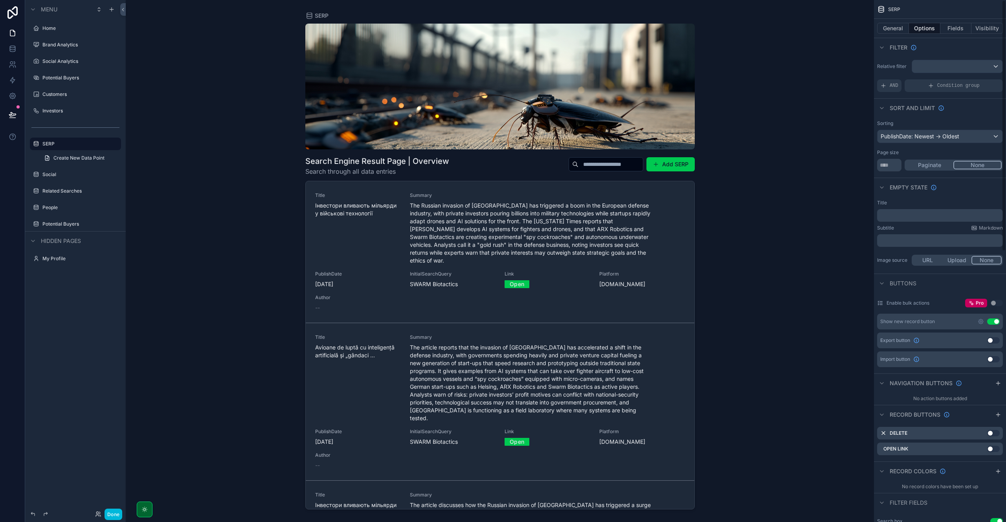
click at [993, 321] on button "Use setting" at bounding box center [993, 321] width 13 height 6
click at [74, 178] on div "Social" at bounding box center [80, 174] width 77 height 6
click at [63, 178] on div "Social" at bounding box center [80, 174] width 77 height 6
click at [64, 175] on label "Social" at bounding box center [79, 174] width 74 height 6
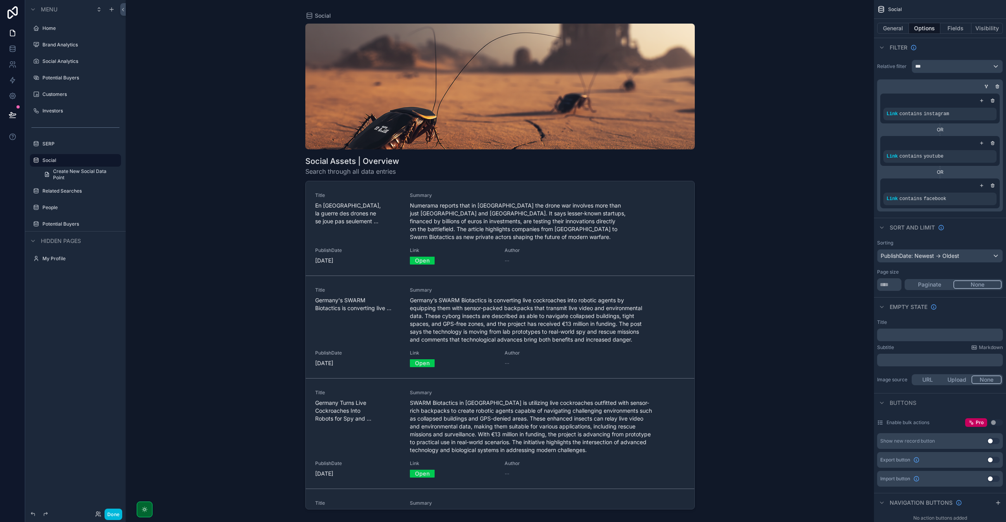
click at [56, 188] on label "Related Searches" at bounding box center [79, 191] width 74 height 6
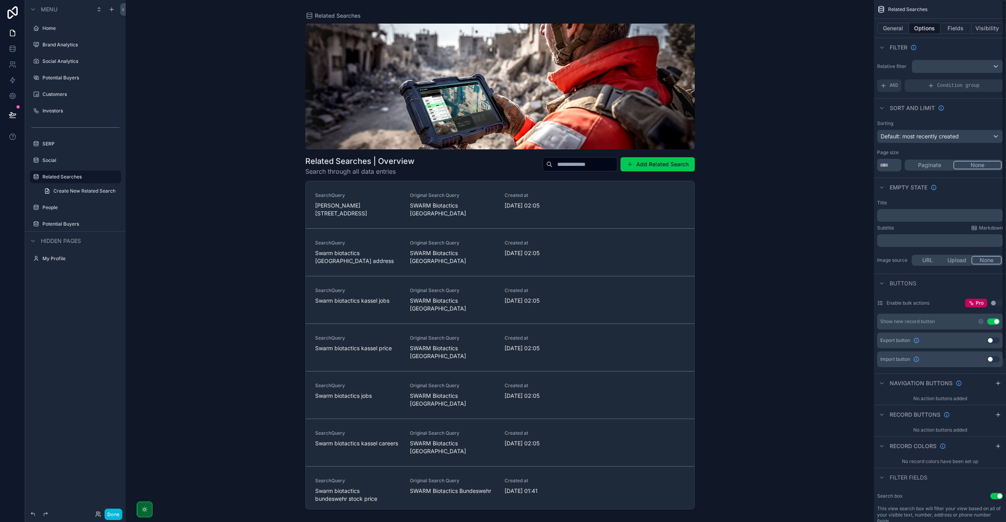
click at [994, 322] on button "Use setting" at bounding box center [993, 321] width 13 height 6
click at [71, 207] on label "People" at bounding box center [79, 207] width 74 height 6
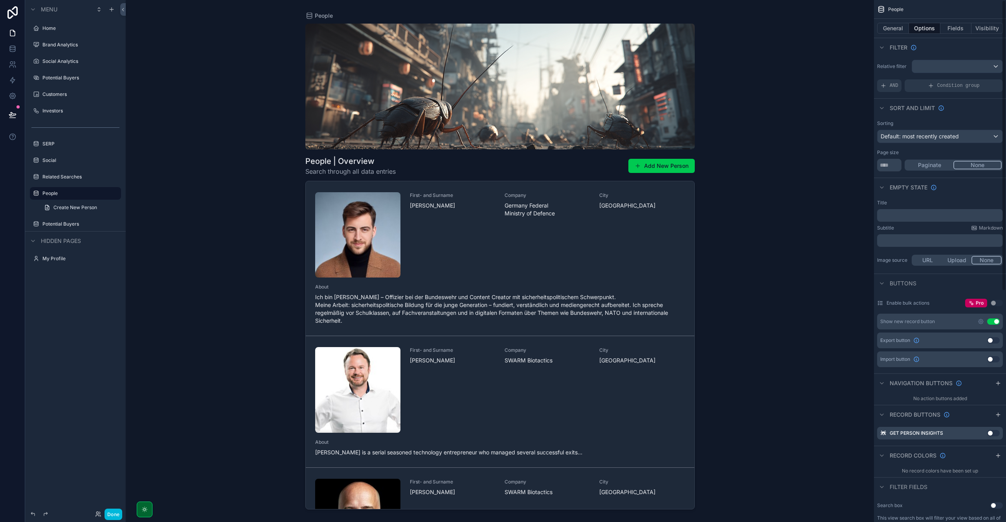
click at [991, 323] on button "Use setting" at bounding box center [993, 321] width 13 height 6
click at [65, 221] on label "Potential Buyers" at bounding box center [79, 224] width 74 height 6
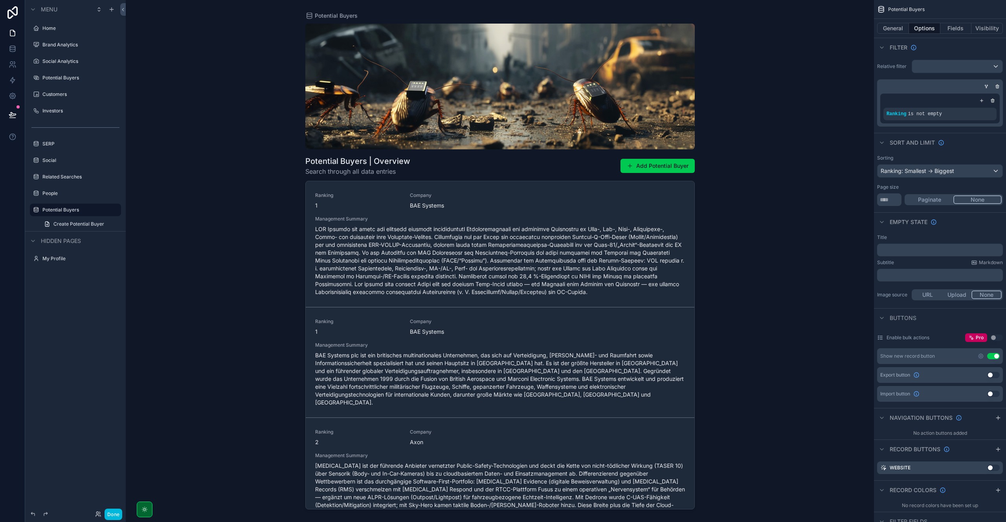
click at [117, 513] on button "Done" at bounding box center [113, 513] width 18 height 11
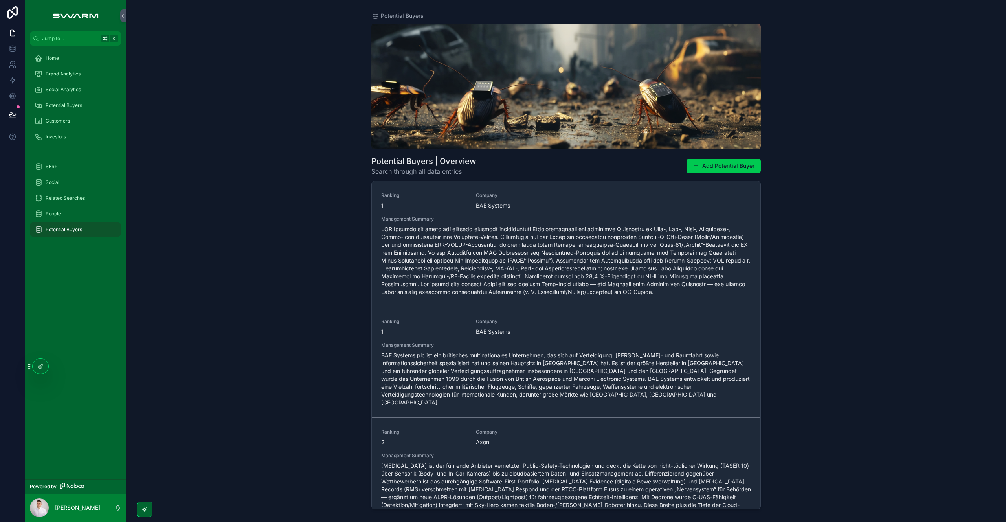
click at [66, 60] on div "Home" at bounding box center [76, 58] width 82 height 13
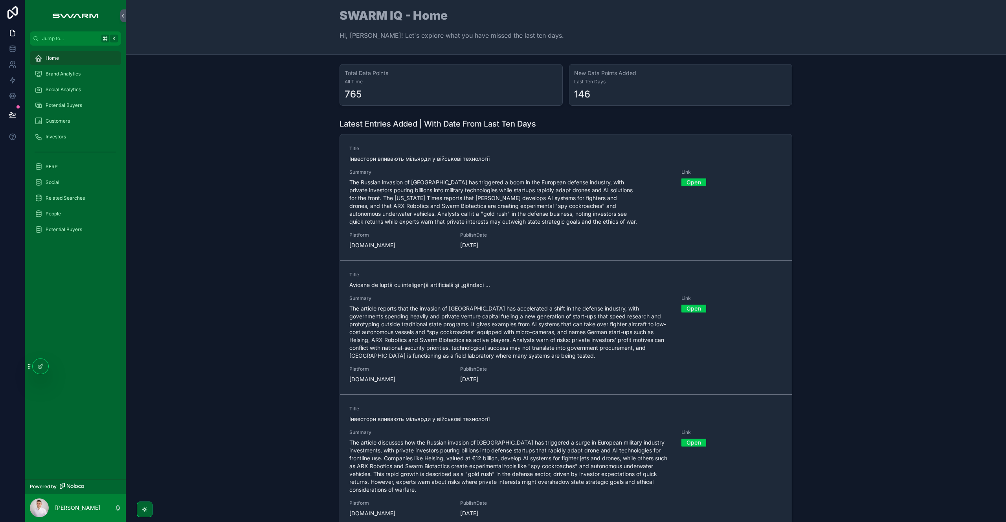
click at [77, 90] on span "Social Analytics" at bounding box center [63, 89] width 35 height 6
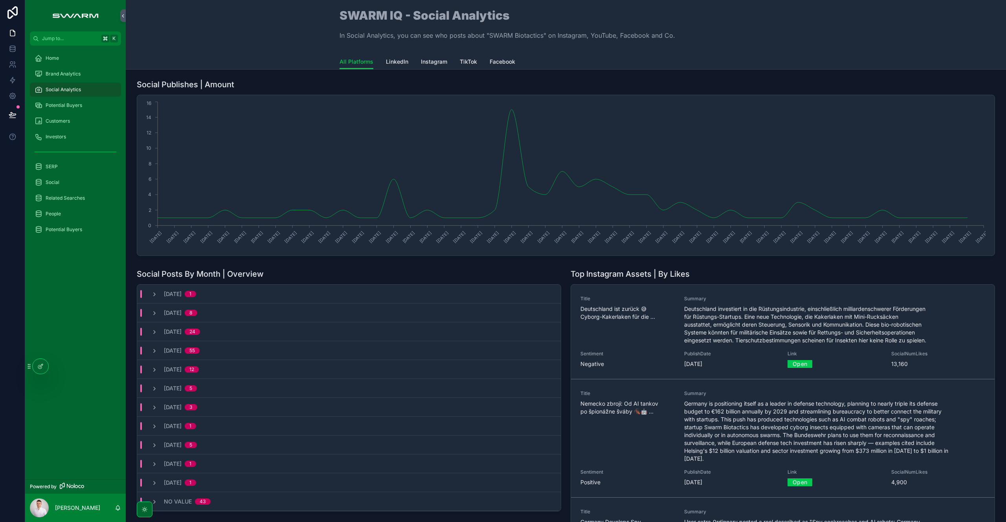
click at [389, 66] on link "LinkedIn" at bounding box center [397, 63] width 22 height 16
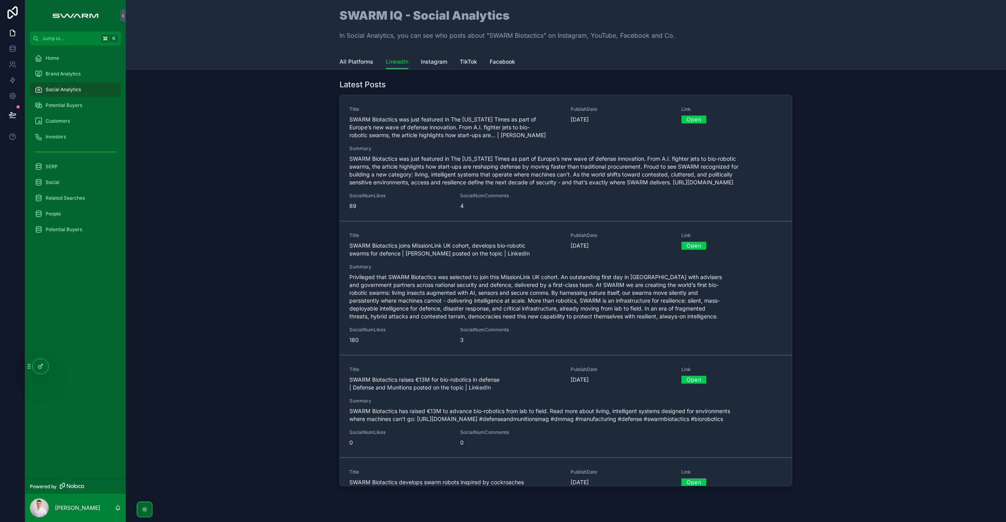
click at [434, 62] on span "Instagram" at bounding box center [434, 62] width 26 height 8
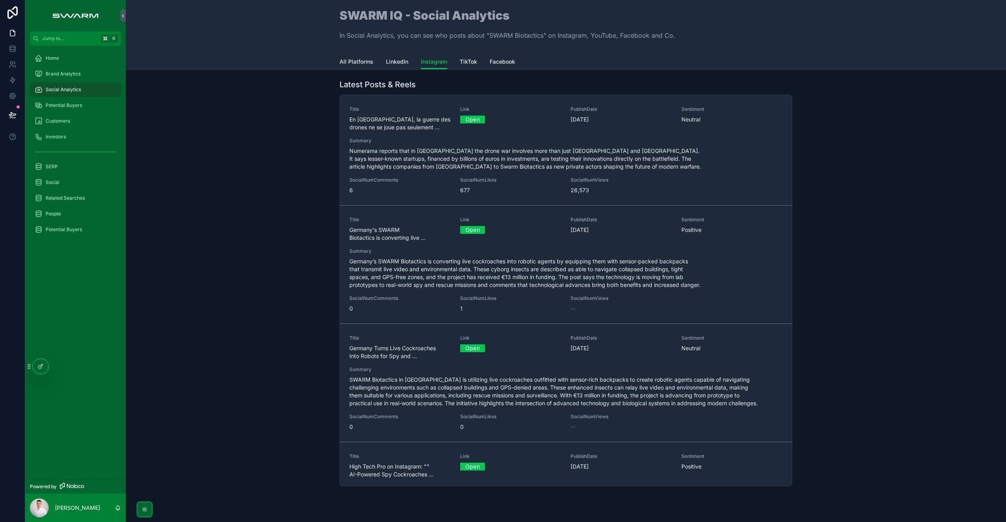
click at [464, 62] on span "TikTok" at bounding box center [468, 62] width 17 height 8
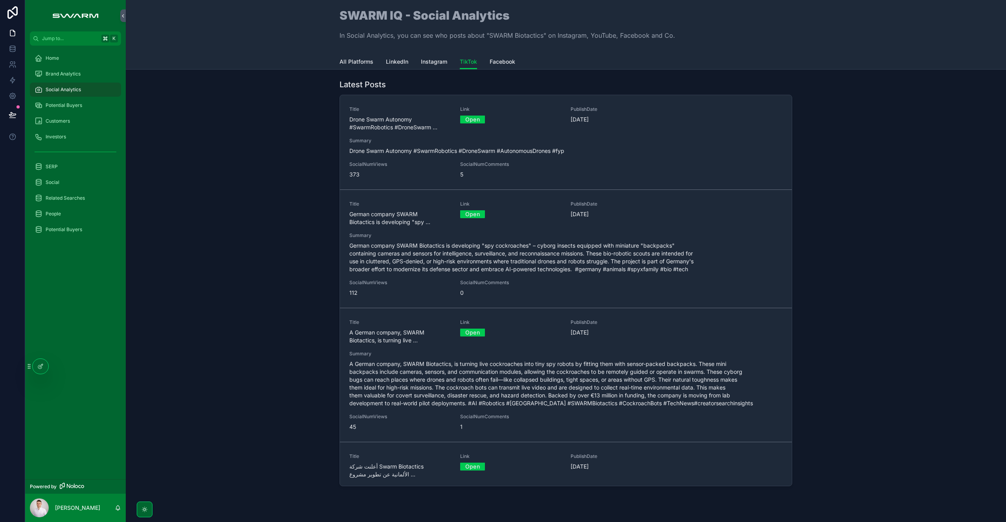
click at [493, 55] on link "Facebook" at bounding box center [502, 63] width 26 height 16
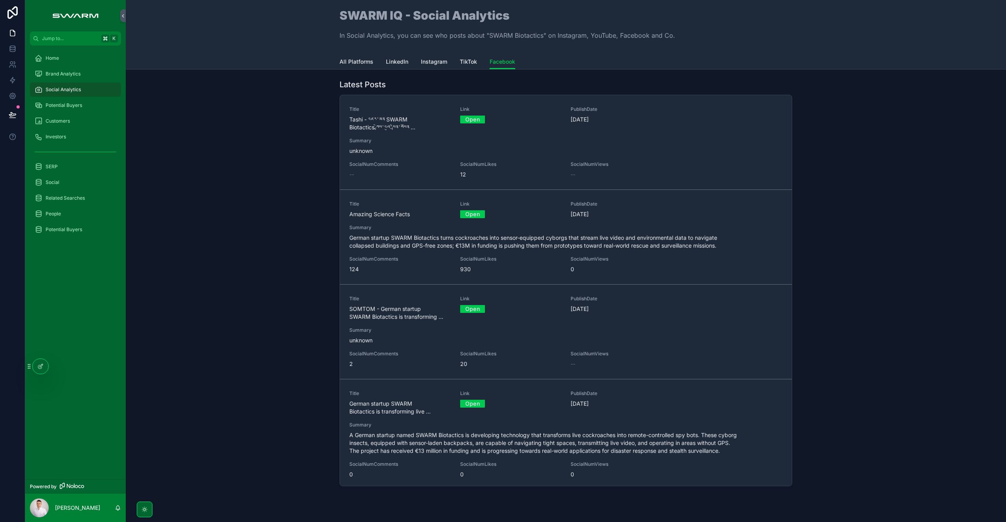
click at [347, 56] on link "All Platforms" at bounding box center [356, 63] width 34 height 16
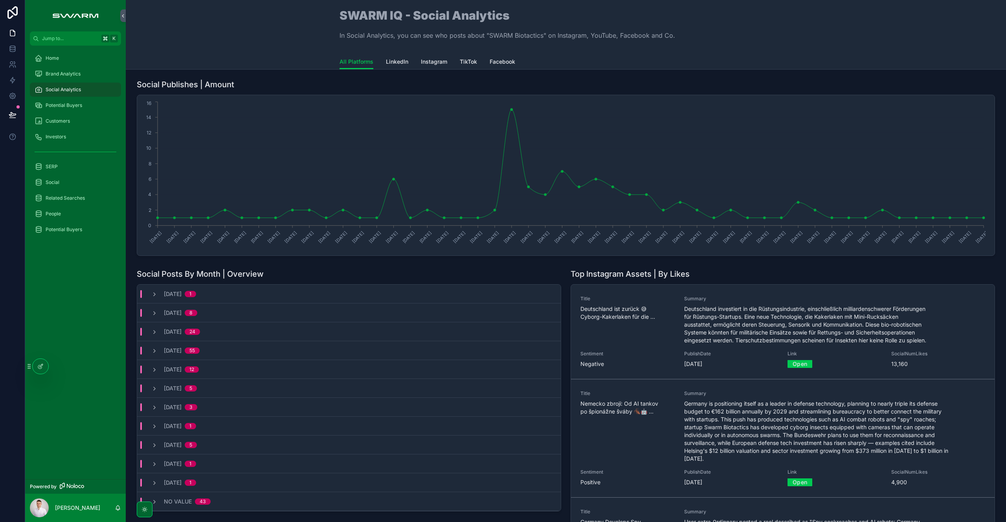
click at [497, 61] on span "Facebook" at bounding box center [502, 62] width 26 height 8
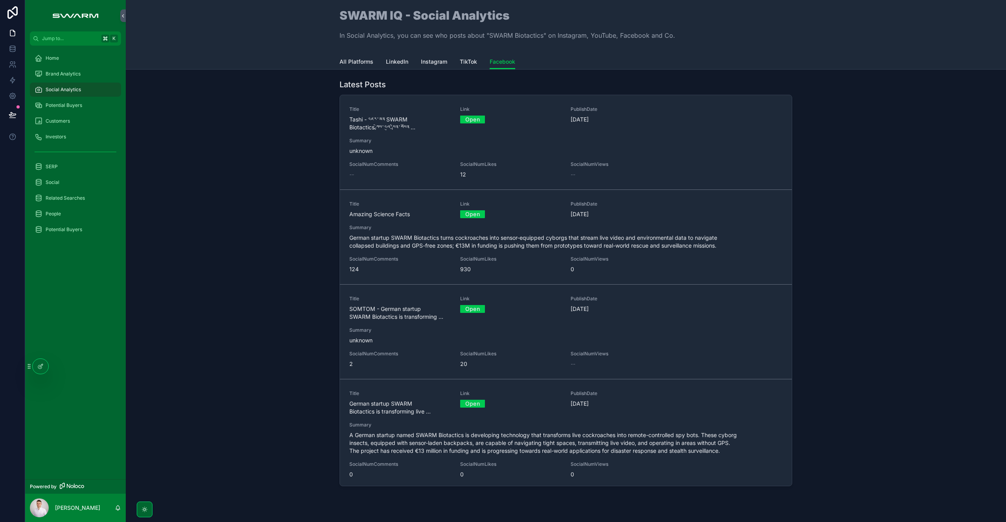
click at [393, 63] on span "LinkedIn" at bounding box center [397, 62] width 22 height 8
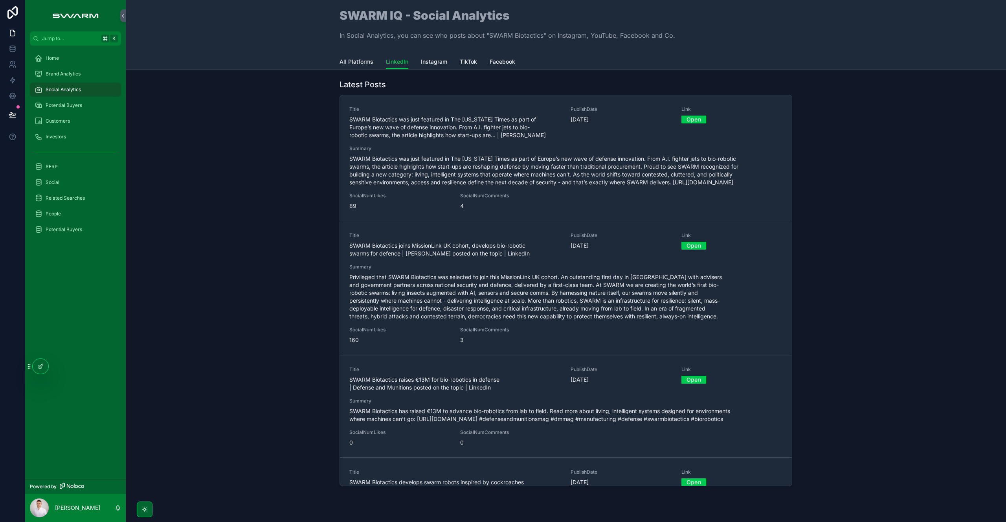
click at [431, 63] on span "Instagram" at bounding box center [434, 62] width 26 height 8
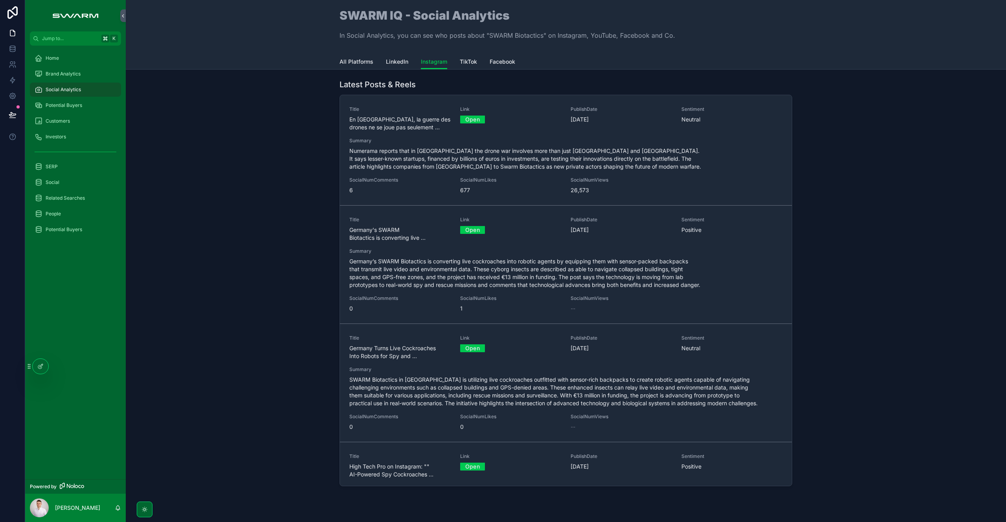
click at [463, 60] on span "TikTok" at bounding box center [468, 62] width 17 height 8
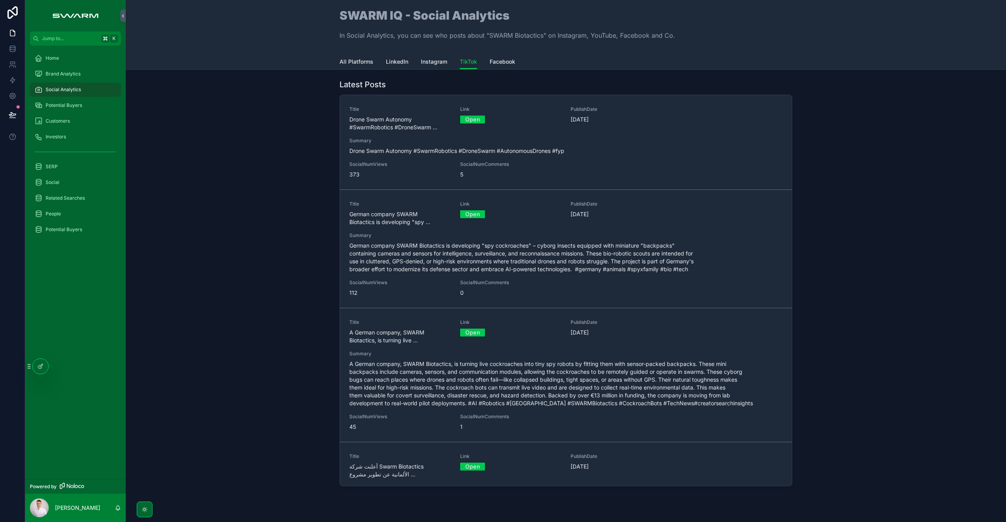
click at [416, 62] on div "All Platforms LinkedIn Instagram TikTok Facebook" at bounding box center [565, 61] width 453 height 15
click at [396, 64] on span "LinkedIn" at bounding box center [397, 62] width 22 height 8
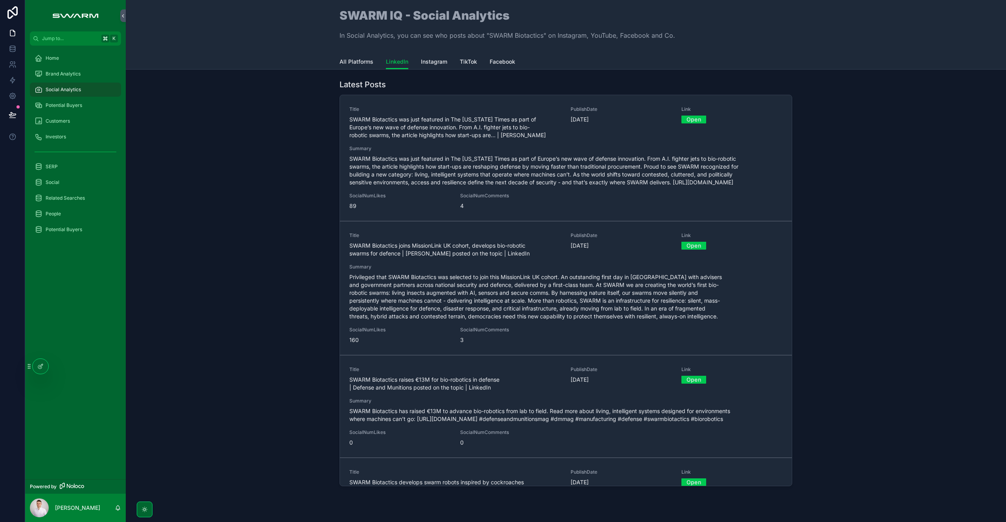
click at [430, 61] on span "Instagram" at bounding box center [434, 62] width 26 height 8
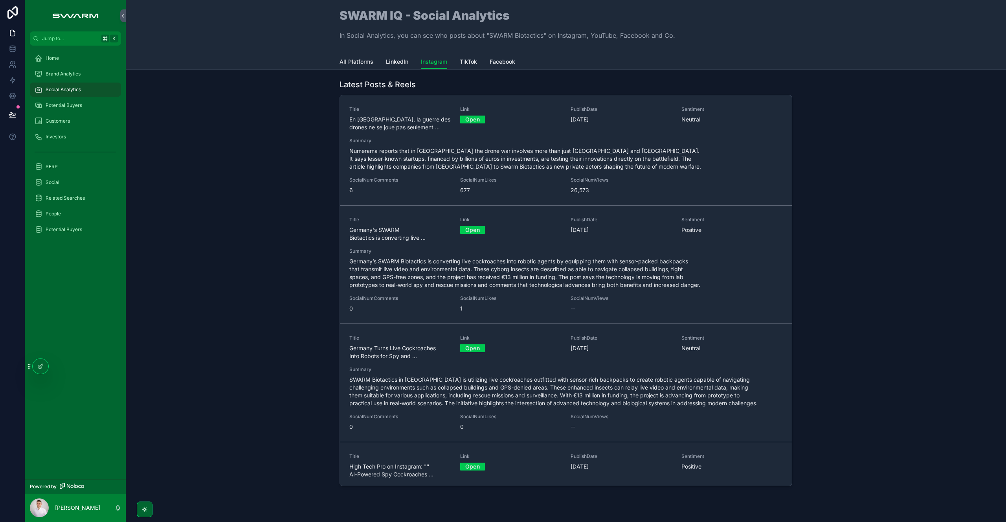
click at [461, 64] on span "TikTok" at bounding box center [468, 62] width 17 height 8
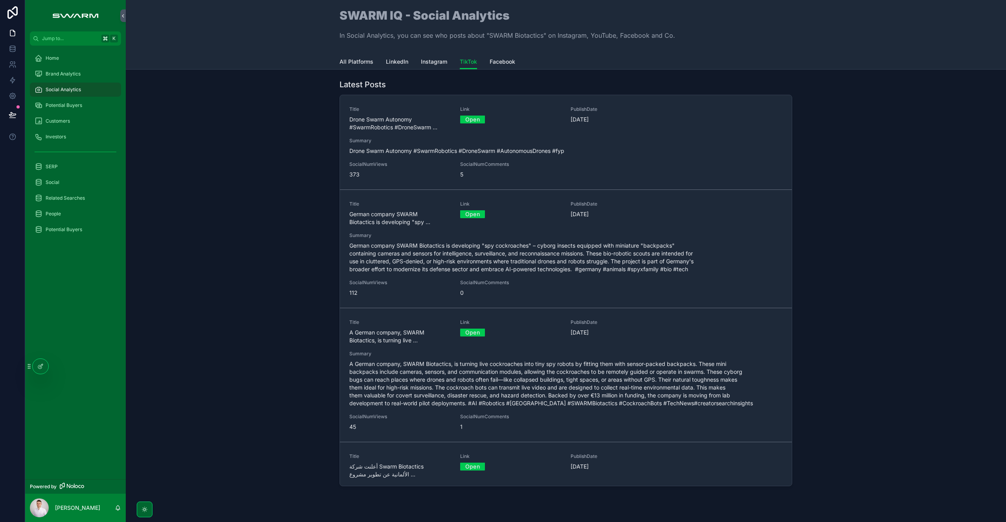
drag, startPoint x: 504, startPoint y: 62, endPoint x: 489, endPoint y: 63, distance: 15.3
click at [504, 62] on span "Facebook" at bounding box center [502, 62] width 26 height 8
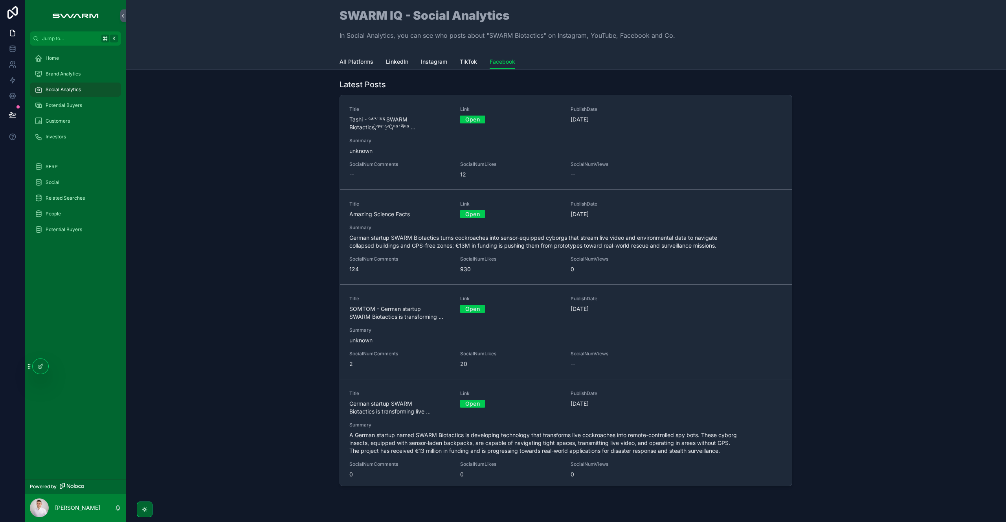
click at [469, 62] on span "TikTok" at bounding box center [468, 62] width 17 height 8
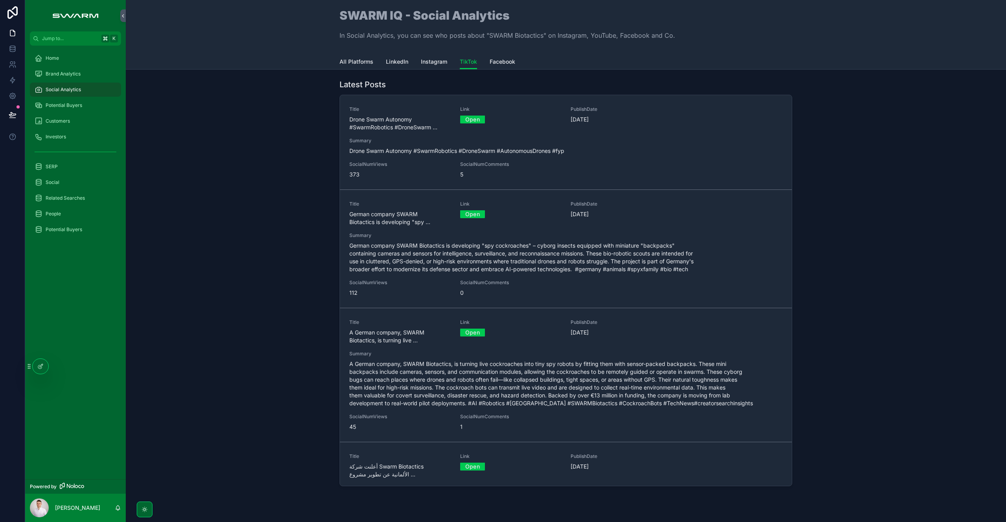
click at [437, 63] on span "Instagram" at bounding box center [434, 62] width 26 height 8
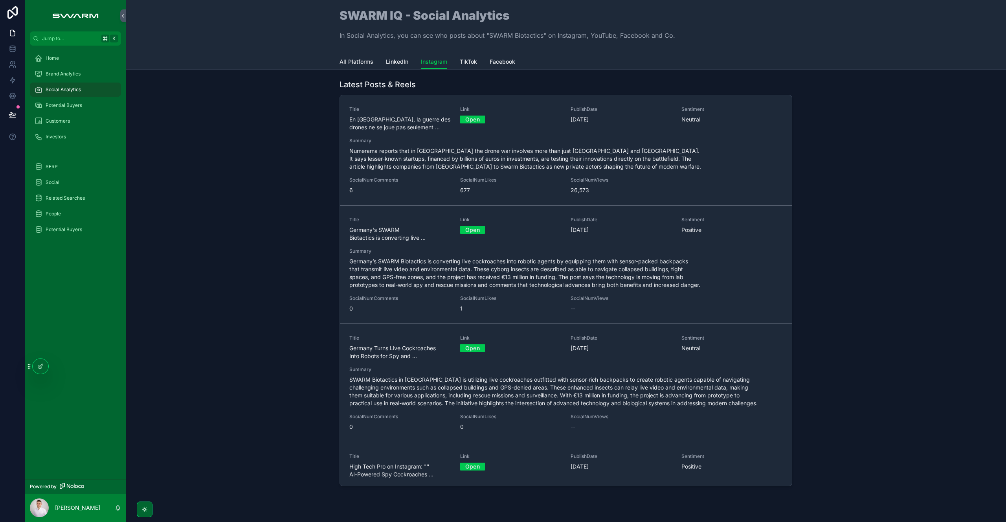
click at [43, 366] on icon at bounding box center [40, 366] width 6 height 6
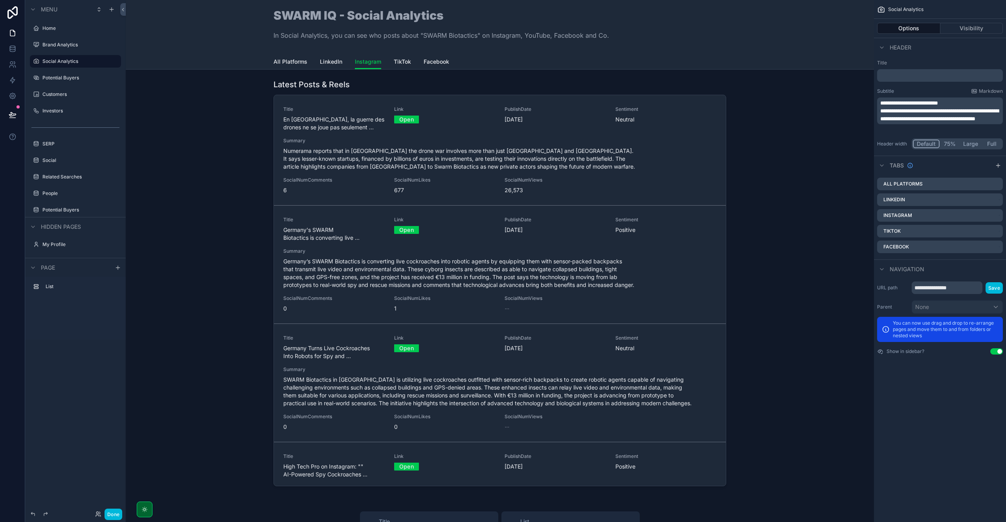
click at [458, 84] on div "scrollable content" at bounding box center [499, 284] width 735 height 416
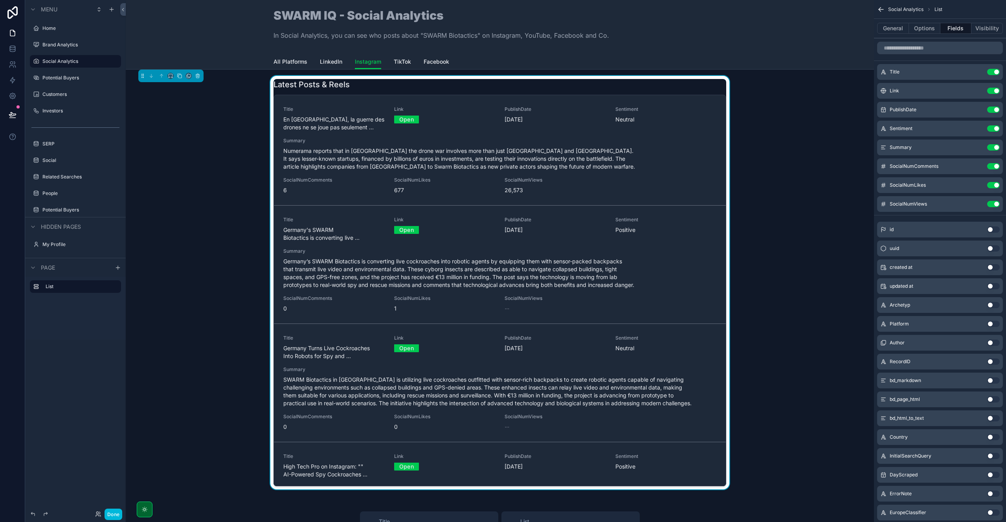
click at [398, 60] on span "TikTok" at bounding box center [402, 62] width 17 height 8
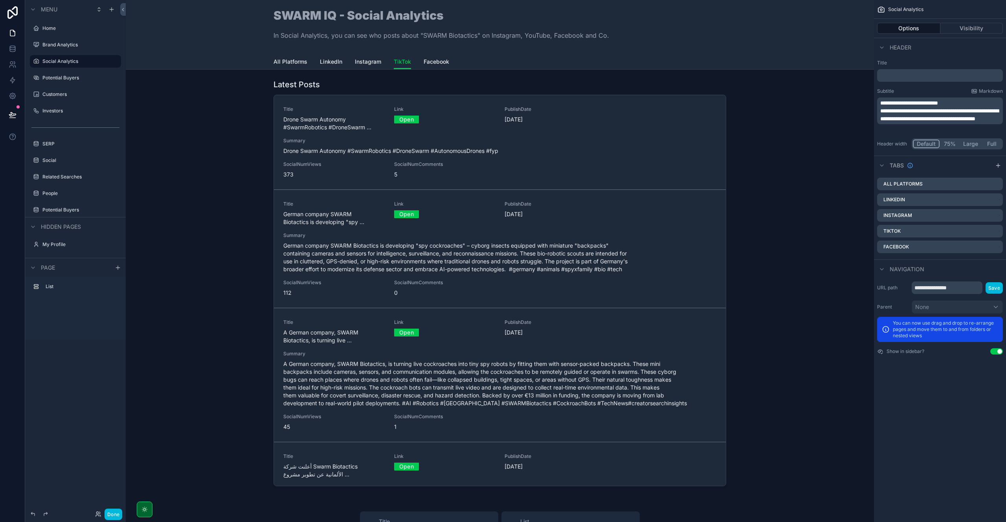
click at [458, 82] on div "scrollable content" at bounding box center [499, 284] width 735 height 416
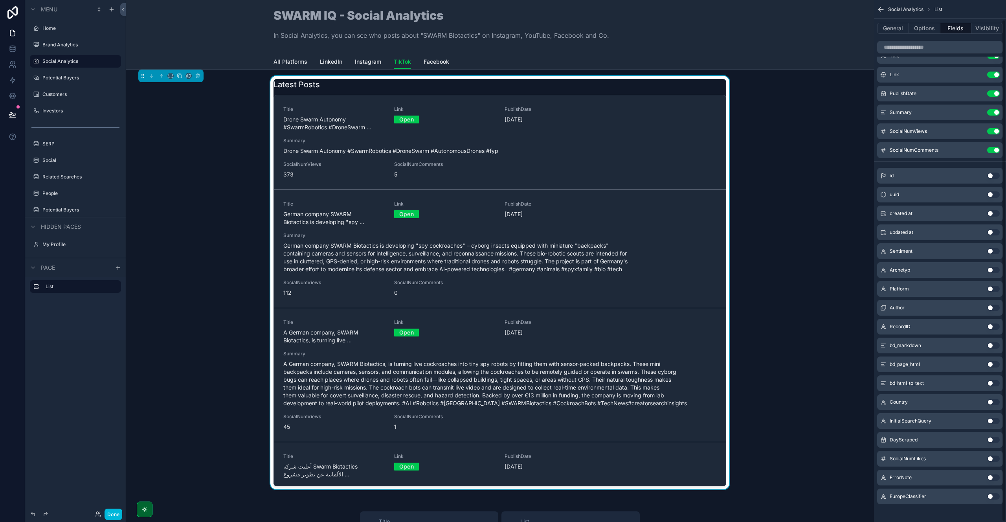
scroll to position [20, 0]
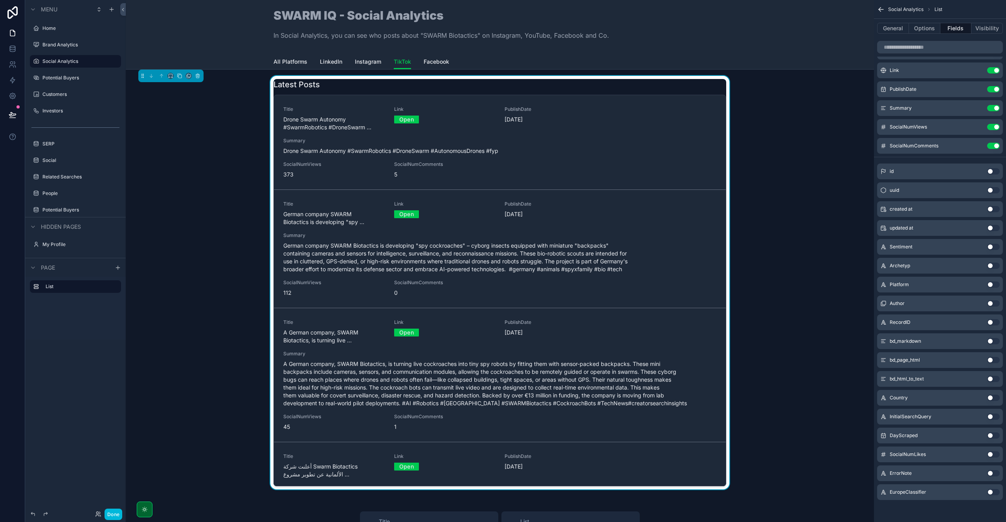
click at [995, 248] on button "Use setting" at bounding box center [993, 247] width 13 height 6
click at [357, 62] on span "Instagram" at bounding box center [368, 62] width 26 height 8
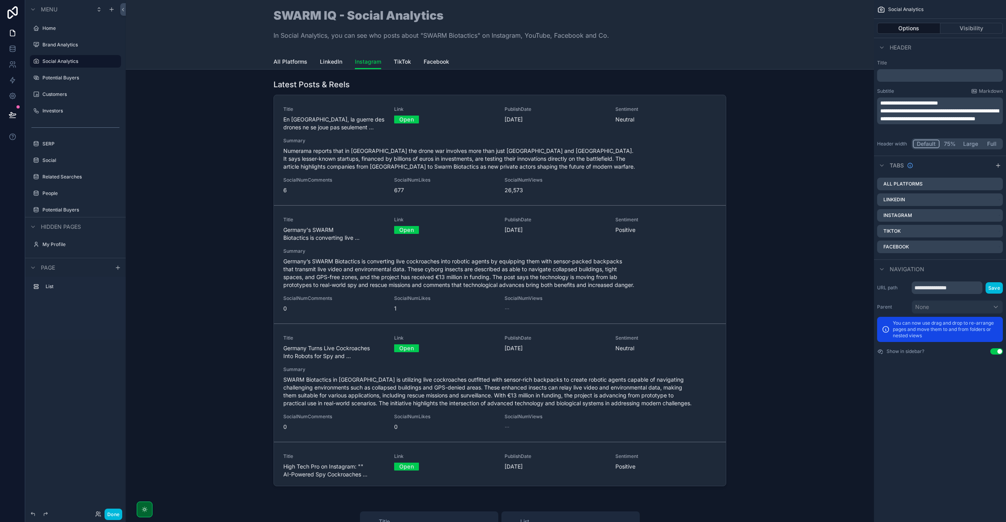
click at [398, 60] on span "TikTok" at bounding box center [402, 62] width 17 height 8
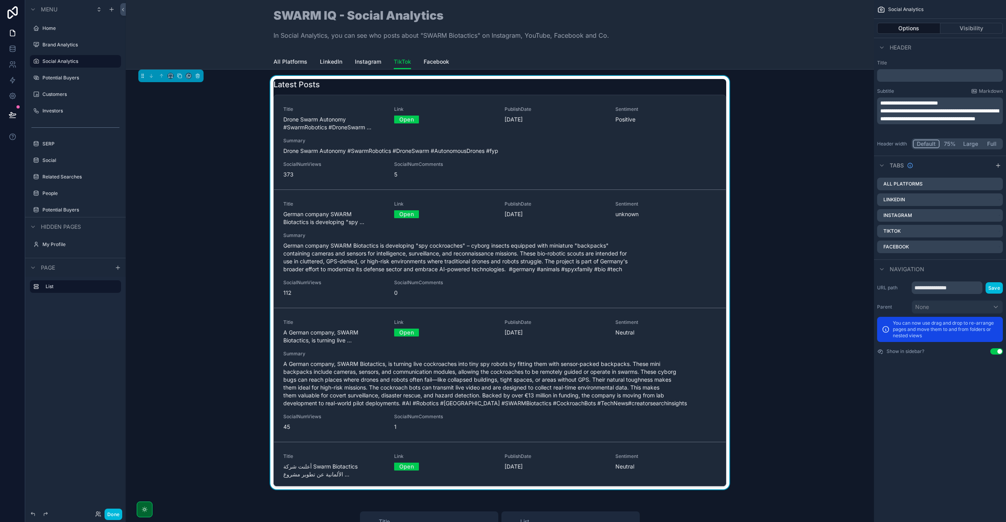
click at [425, 60] on span "Facebook" at bounding box center [436, 62] width 26 height 8
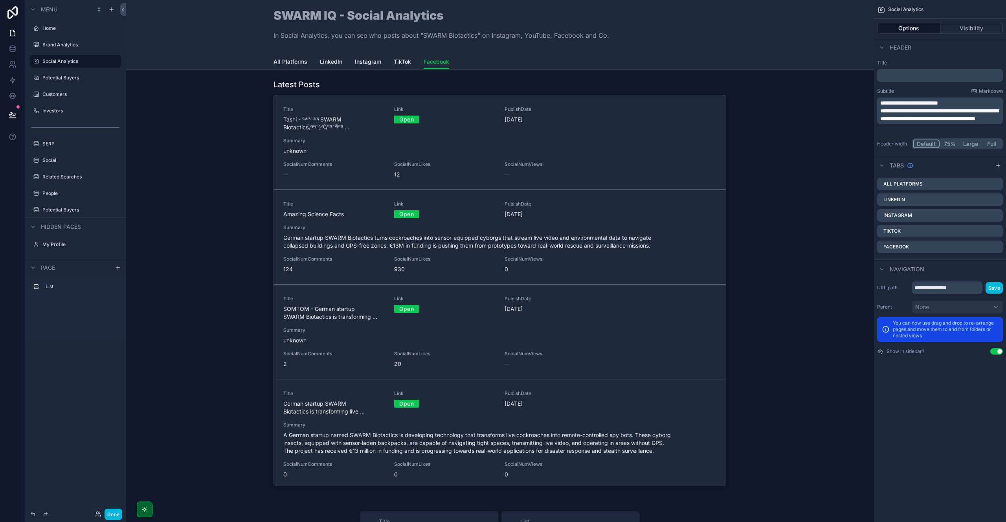
click at [593, 87] on div "scrollable content" at bounding box center [499, 284] width 735 height 416
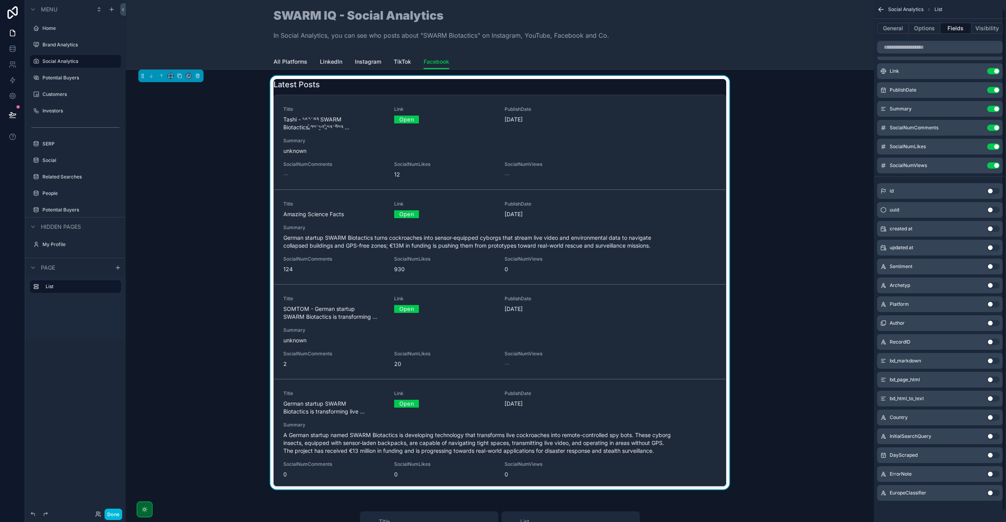
scroll to position [20, 0]
click at [994, 267] on button "Use setting" at bounding box center [993, 265] width 13 height 6
click at [994, 266] on button "Use setting" at bounding box center [993, 265] width 13 height 6
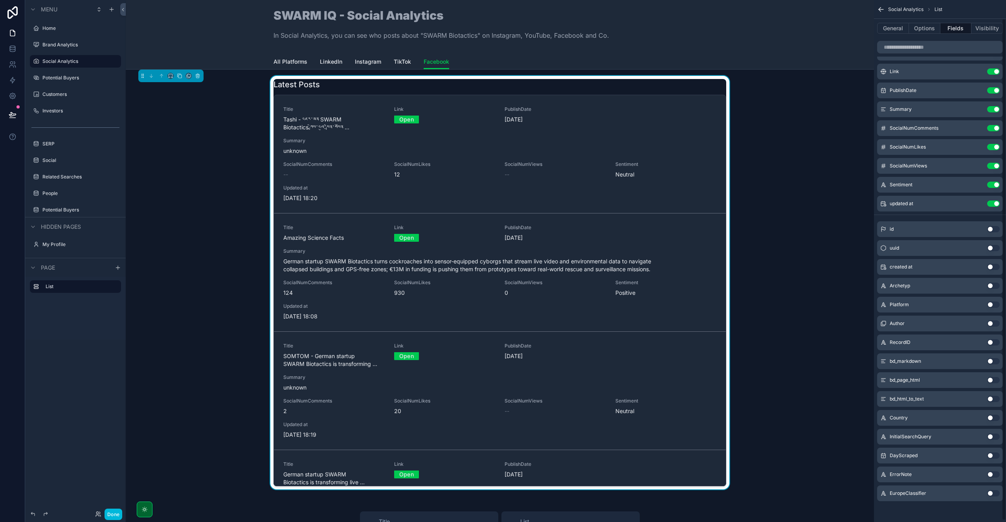
scroll to position [19, 0]
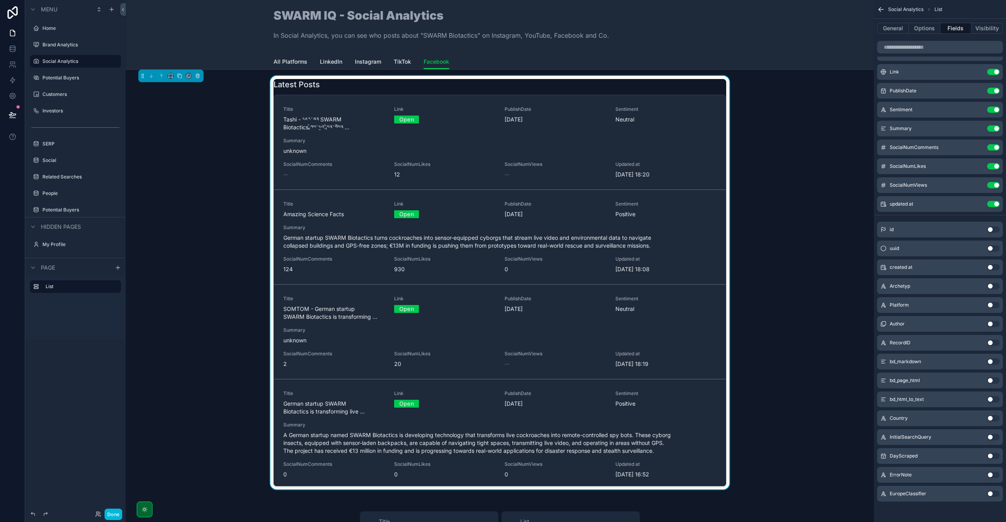
click at [396, 62] on span "TikTok" at bounding box center [402, 62] width 17 height 8
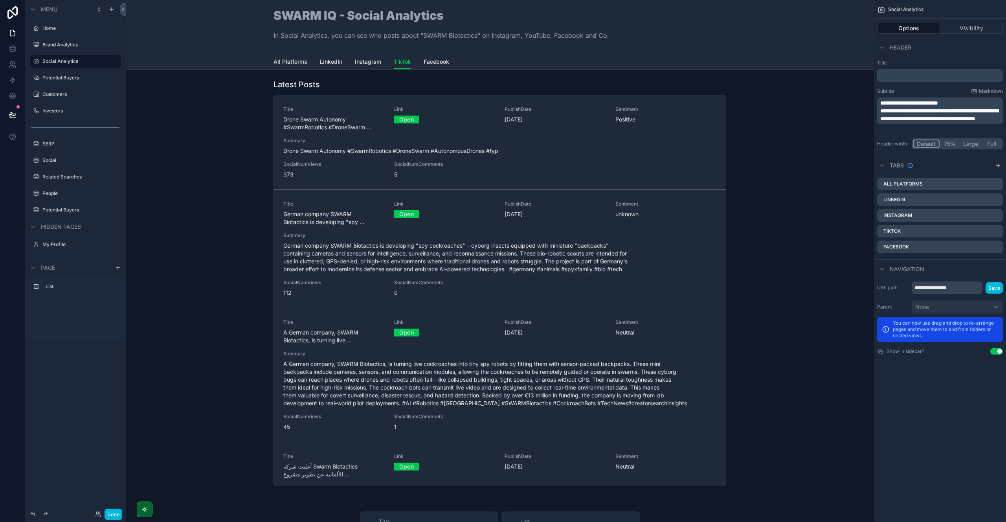
click at [371, 62] on span "Instagram" at bounding box center [368, 62] width 26 height 8
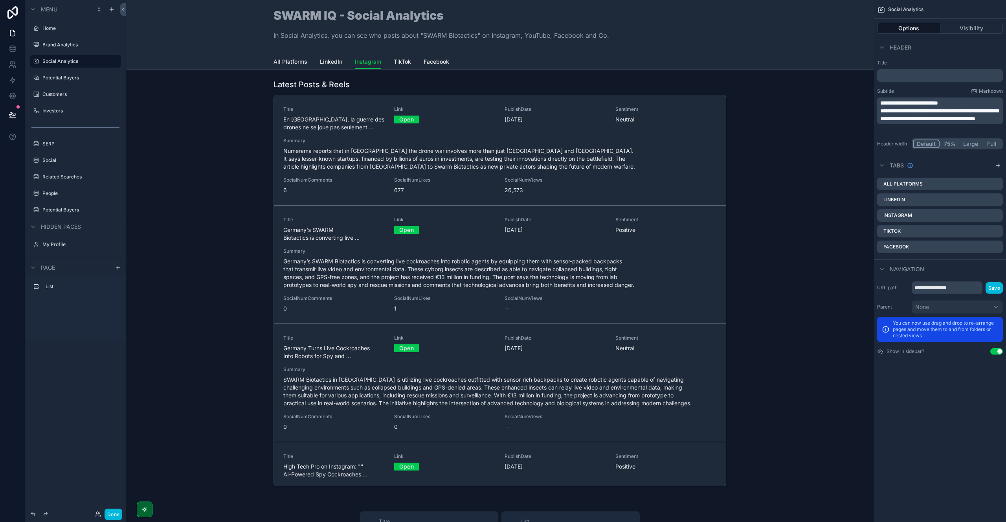
click at [336, 64] on span "LinkedIn" at bounding box center [331, 62] width 22 height 8
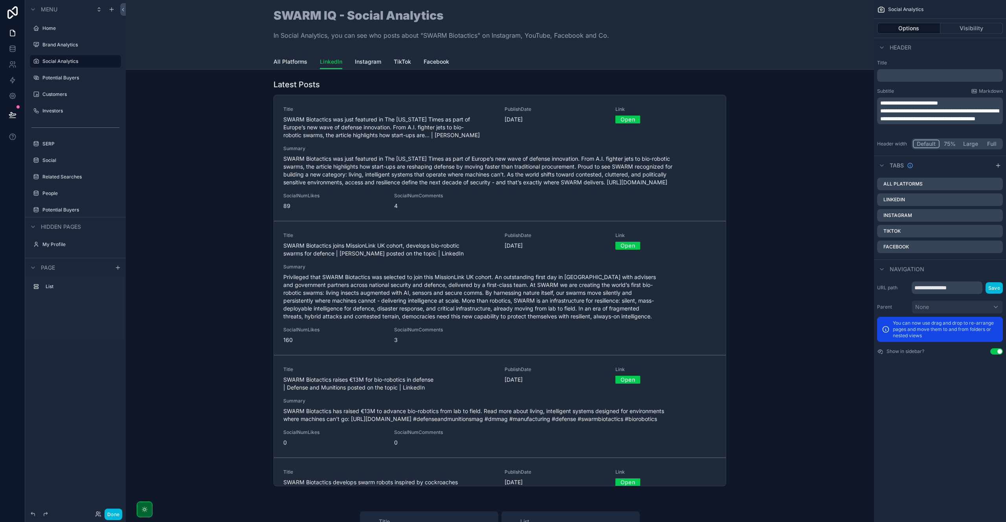
click at [633, 84] on div "scrollable content" at bounding box center [499, 284] width 735 height 416
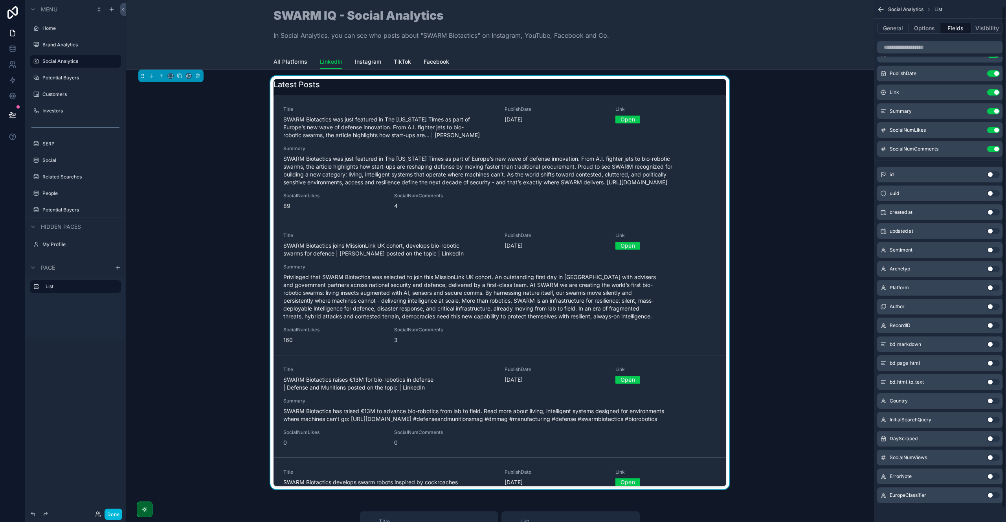
scroll to position [20, 0]
click at [995, 245] on button "Use setting" at bounding box center [993, 247] width 13 height 6
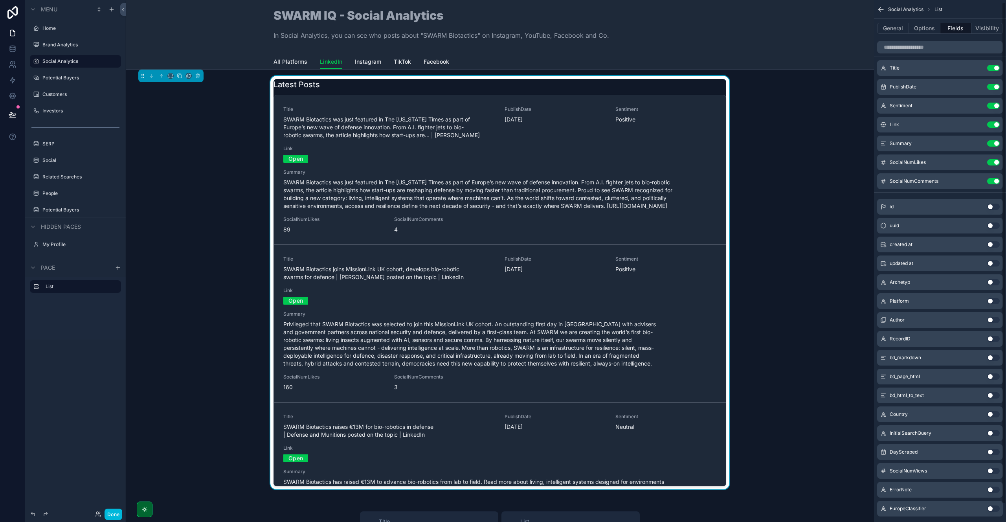
scroll to position [0, 0]
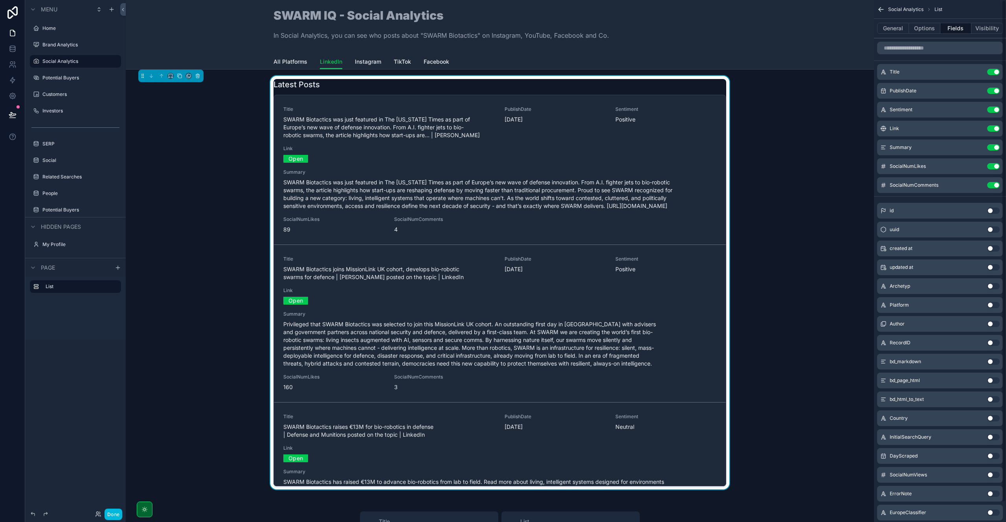
click at [0, 0] on icon "scrollable content" at bounding box center [0, 0] width 0 height 0
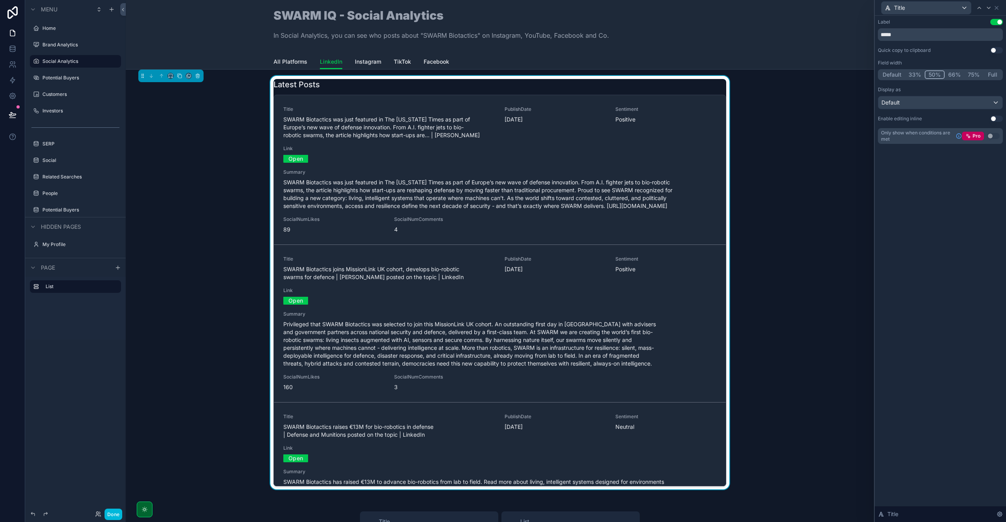
click at [894, 74] on button "Default" at bounding box center [892, 74] width 26 height 9
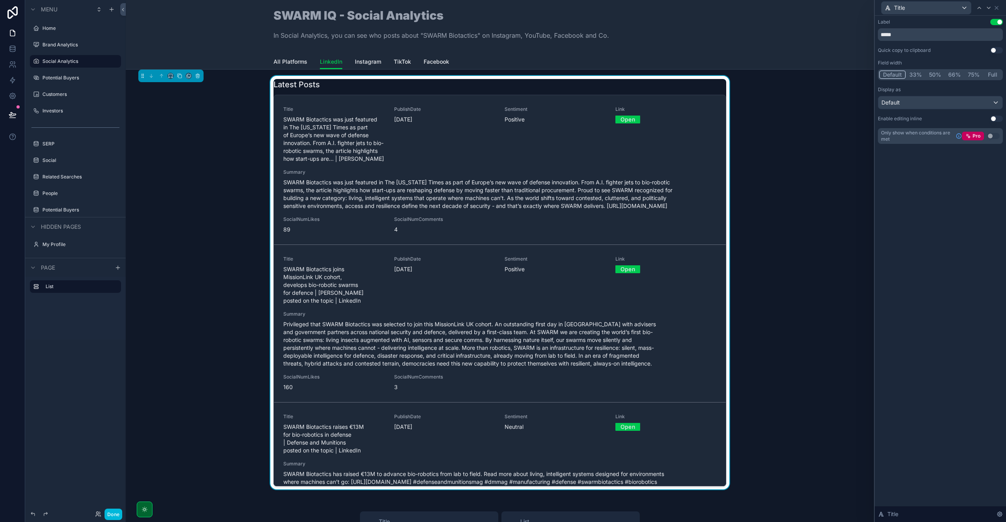
click at [917, 73] on button "33%" at bounding box center [915, 74] width 20 height 9
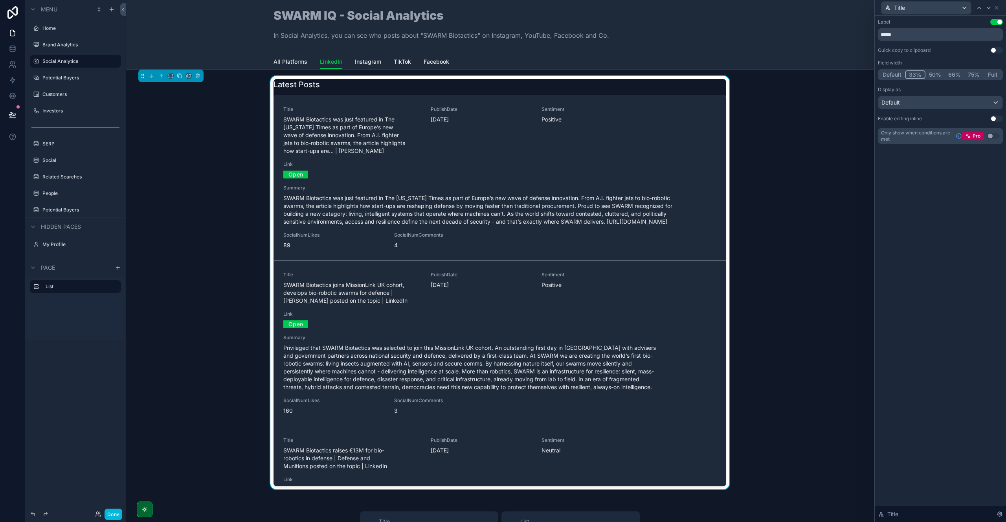
click at [896, 76] on button "Default" at bounding box center [892, 74] width 26 height 9
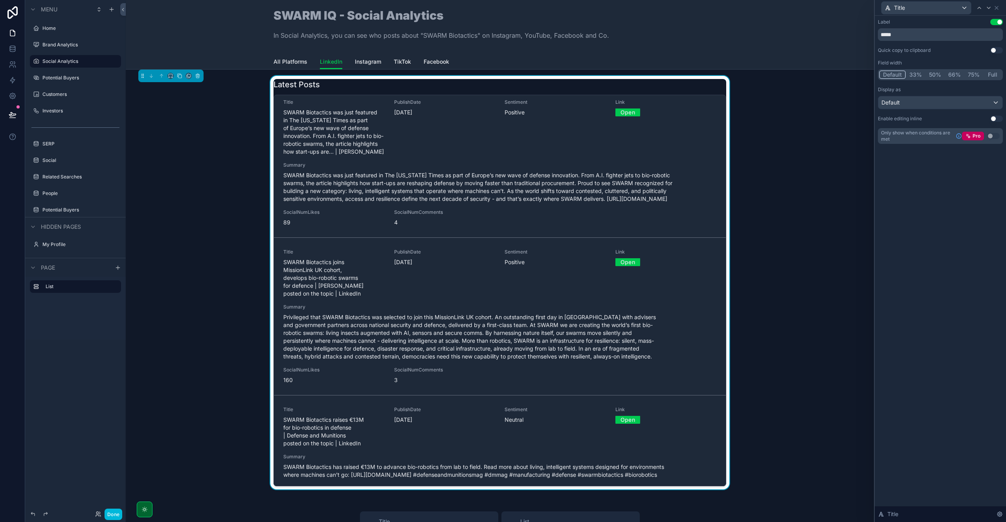
scroll to position [5, 0]
click at [990, 74] on button "Full" at bounding box center [992, 74] width 18 height 9
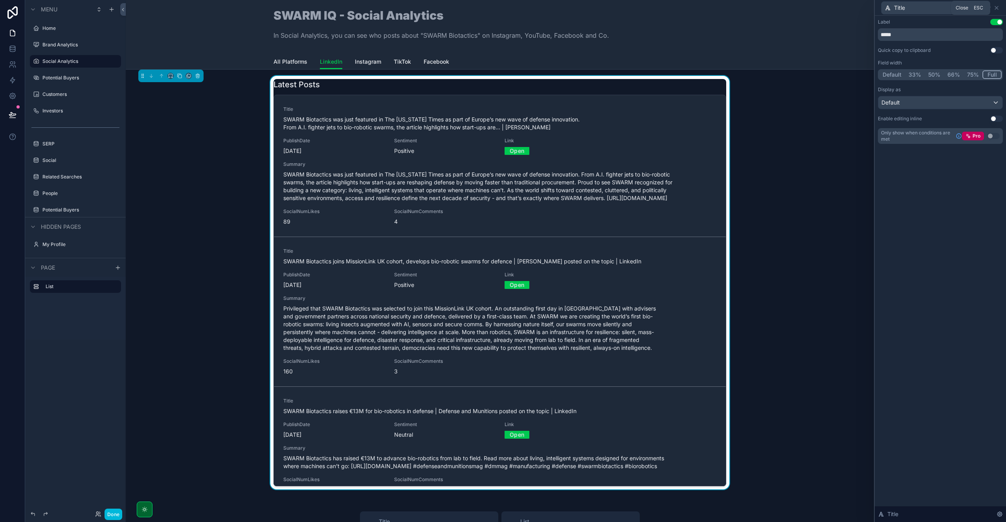
click at [997, 7] on icon at bounding box center [996, 8] width 6 height 6
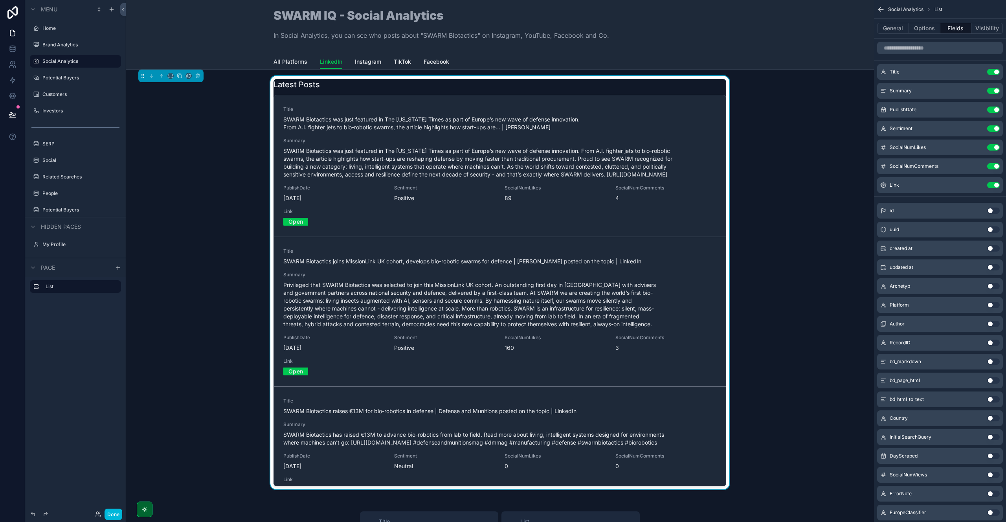
click at [114, 511] on button "Done" at bounding box center [113, 513] width 18 height 11
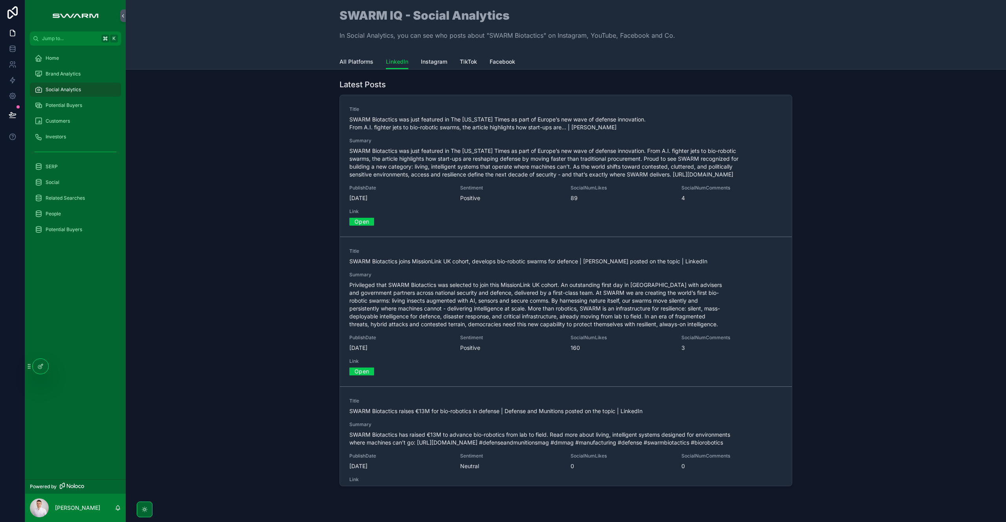
click at [432, 60] on span "Instagram" at bounding box center [434, 62] width 26 height 8
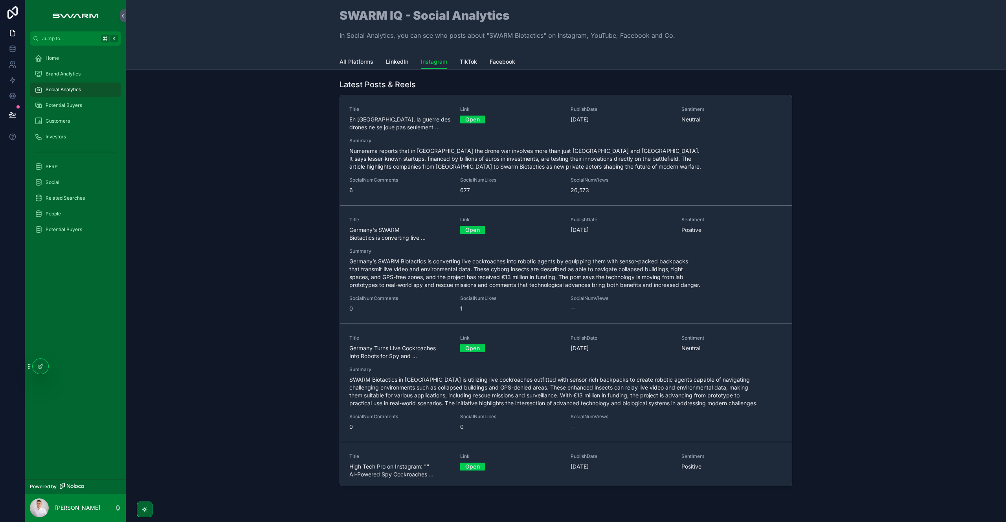
click at [460, 62] on span "TikTok" at bounding box center [468, 62] width 17 height 8
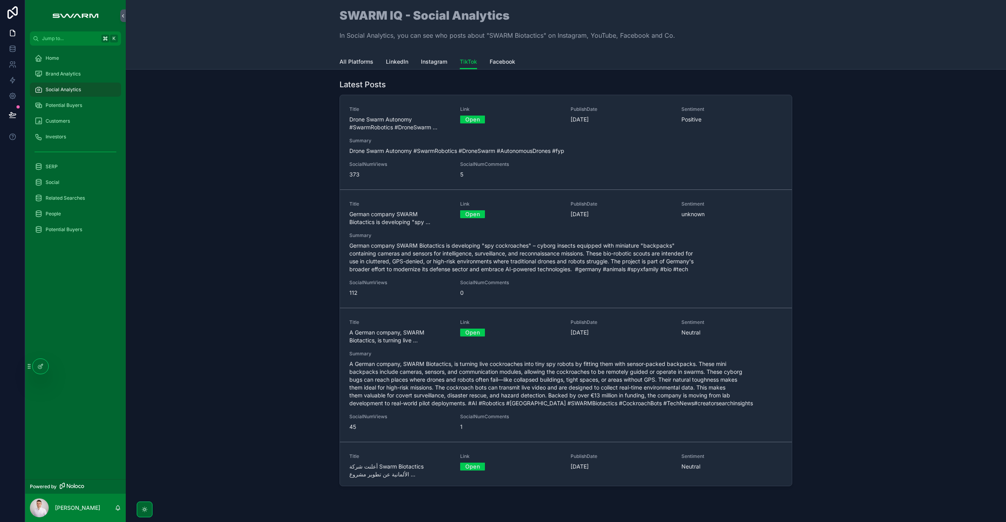
click at [489, 60] on span "Facebook" at bounding box center [502, 62] width 26 height 8
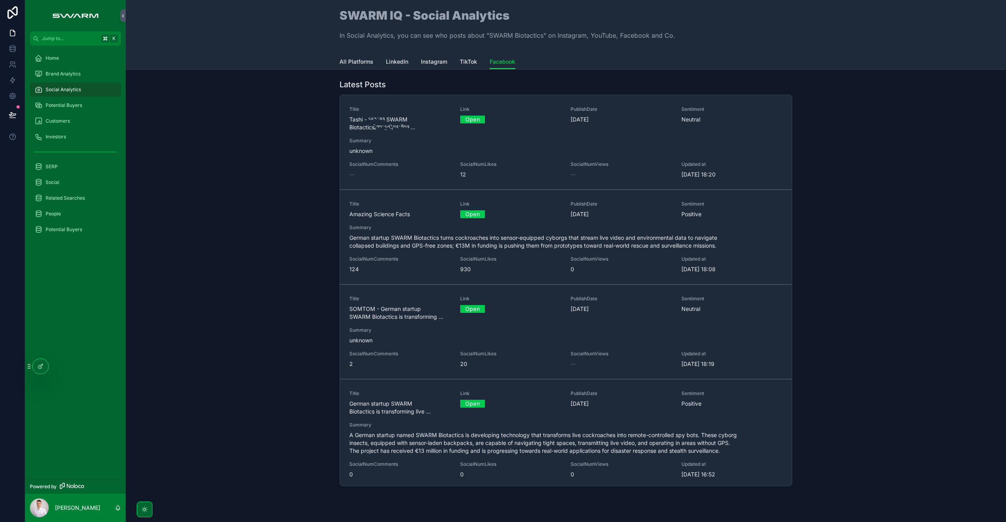
click at [466, 64] on span "TikTok" at bounding box center [468, 62] width 17 height 8
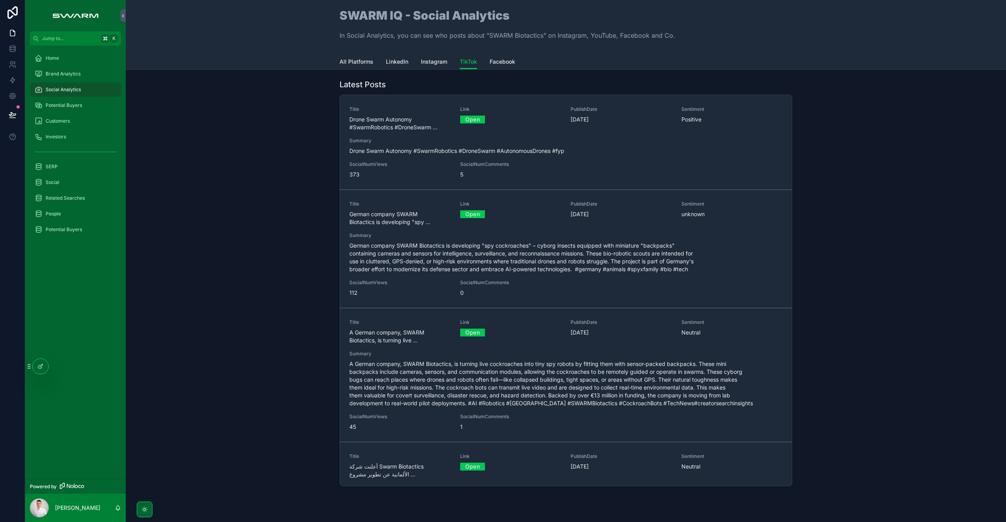
click at [433, 64] on span "Instagram" at bounding box center [434, 62] width 26 height 8
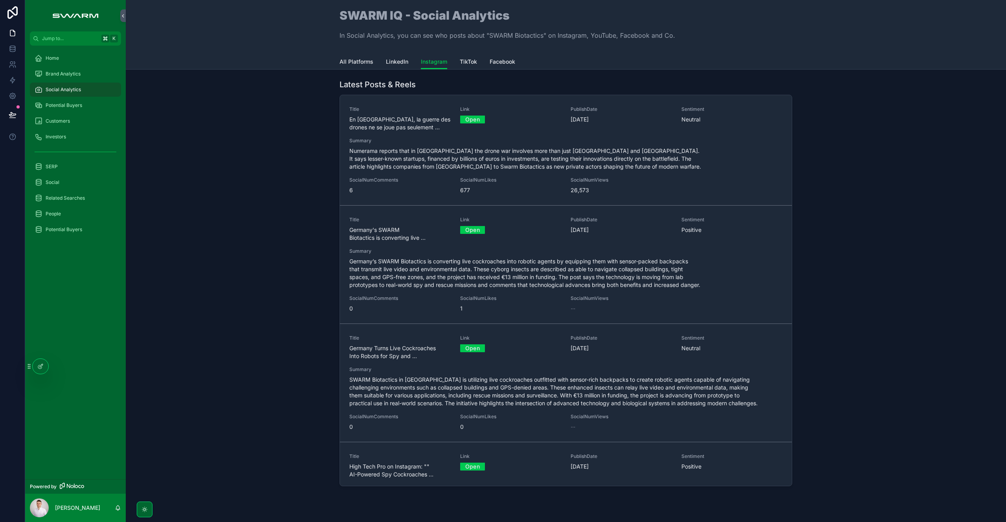
click at [395, 60] on span "LinkedIn" at bounding box center [397, 62] width 22 height 8
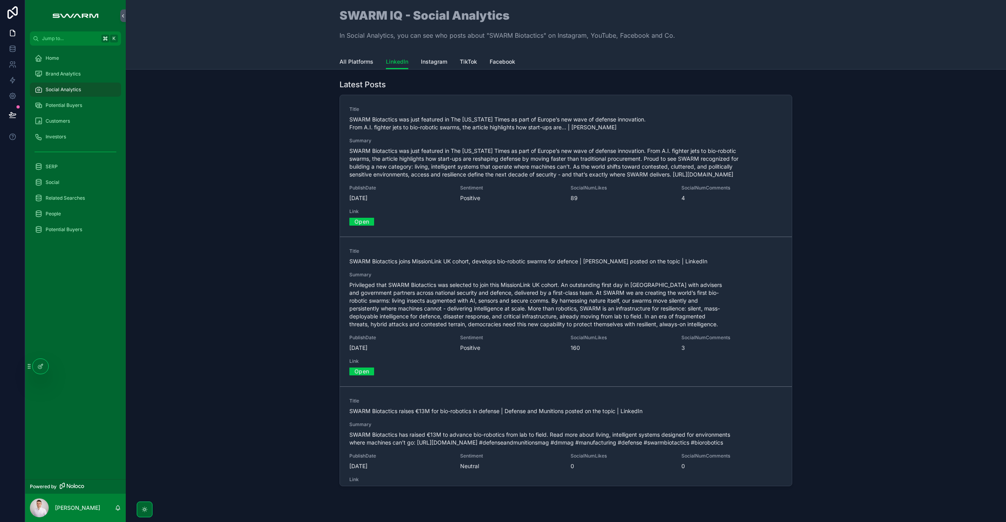
click at [423, 62] on span "Instagram" at bounding box center [434, 62] width 26 height 8
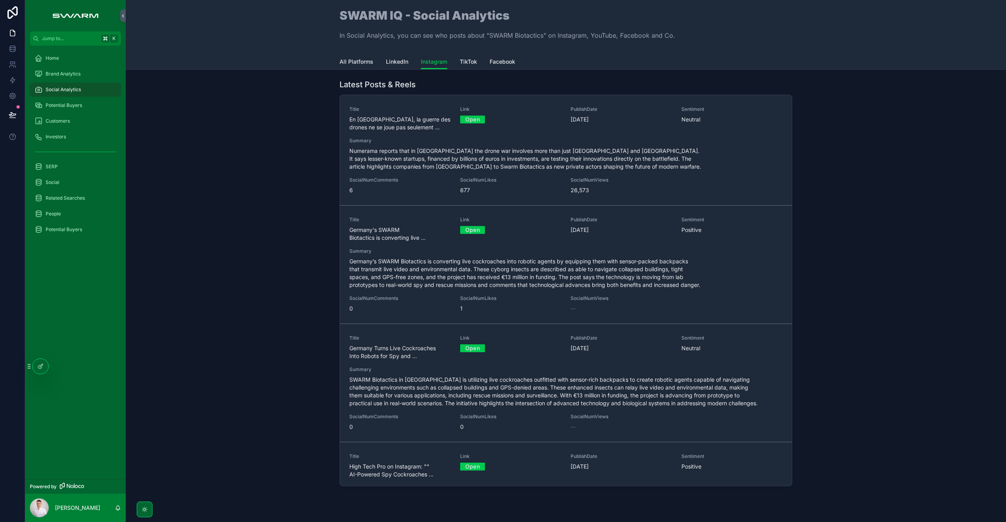
click at [471, 64] on span "TikTok" at bounding box center [468, 62] width 17 height 8
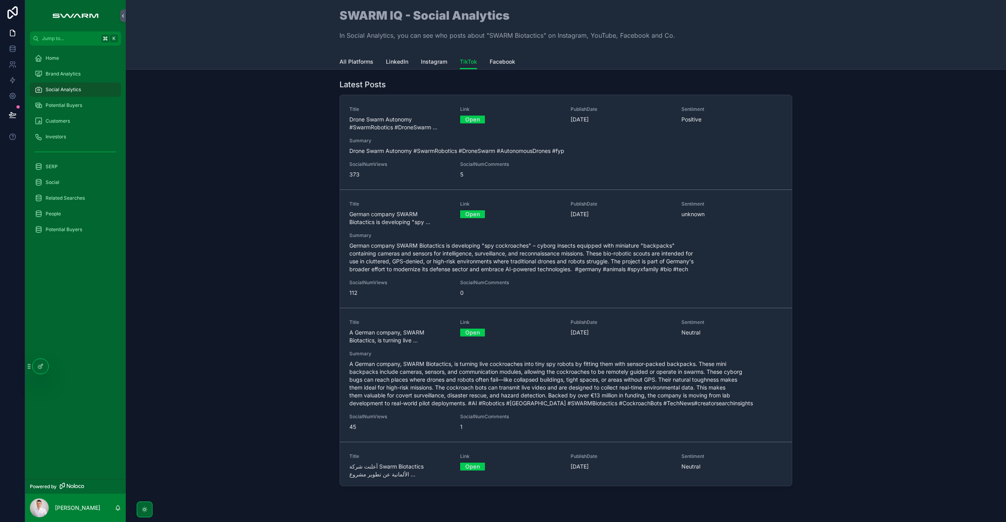
click at [495, 60] on span "Facebook" at bounding box center [502, 62] width 26 height 8
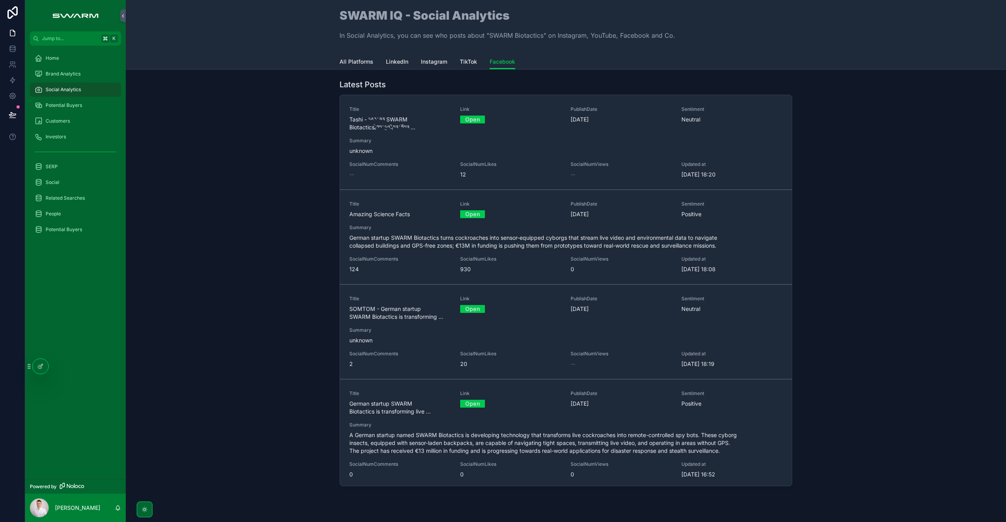
click at [350, 63] on span "All Platforms" at bounding box center [356, 62] width 34 height 8
